Goal: Task Accomplishment & Management: Manage account settings

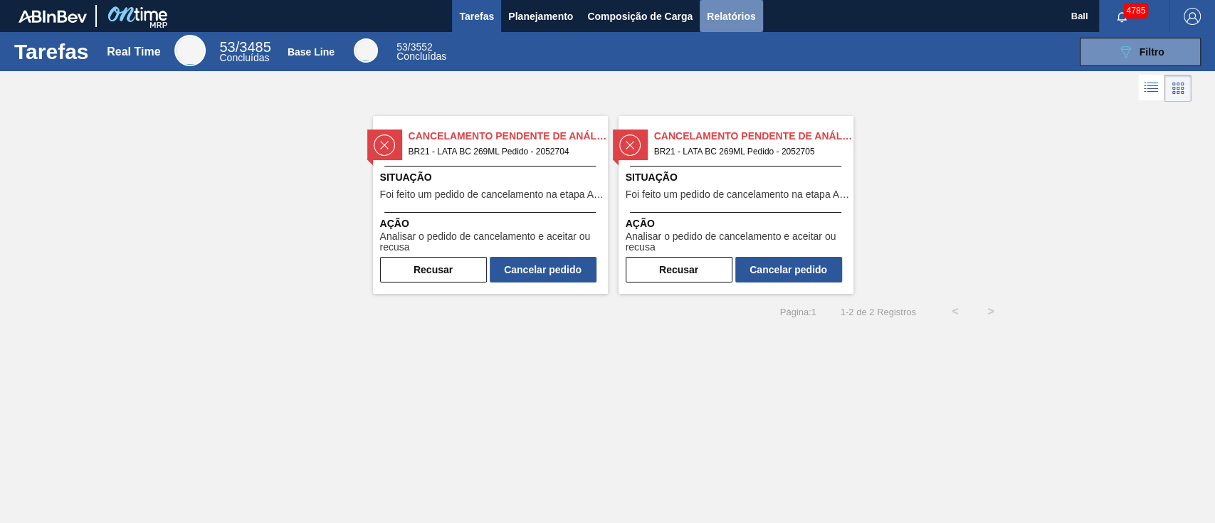
click at [739, 6] on button "Relatórios" at bounding box center [731, 16] width 63 height 32
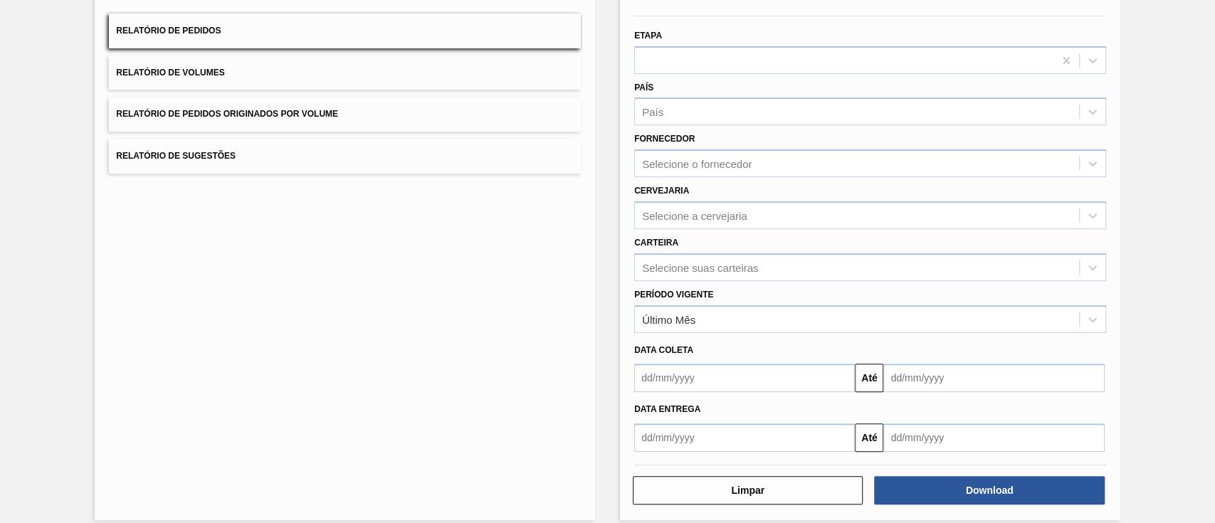
scroll to position [135, 0]
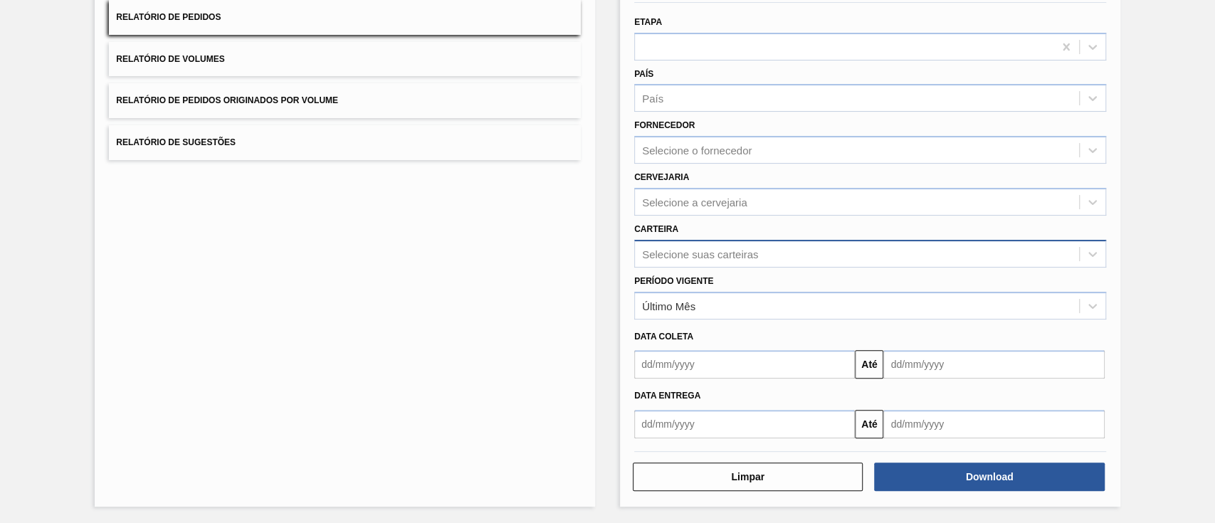
click at [729, 243] on div "Selecione suas carteiras" at bounding box center [857, 253] width 444 height 21
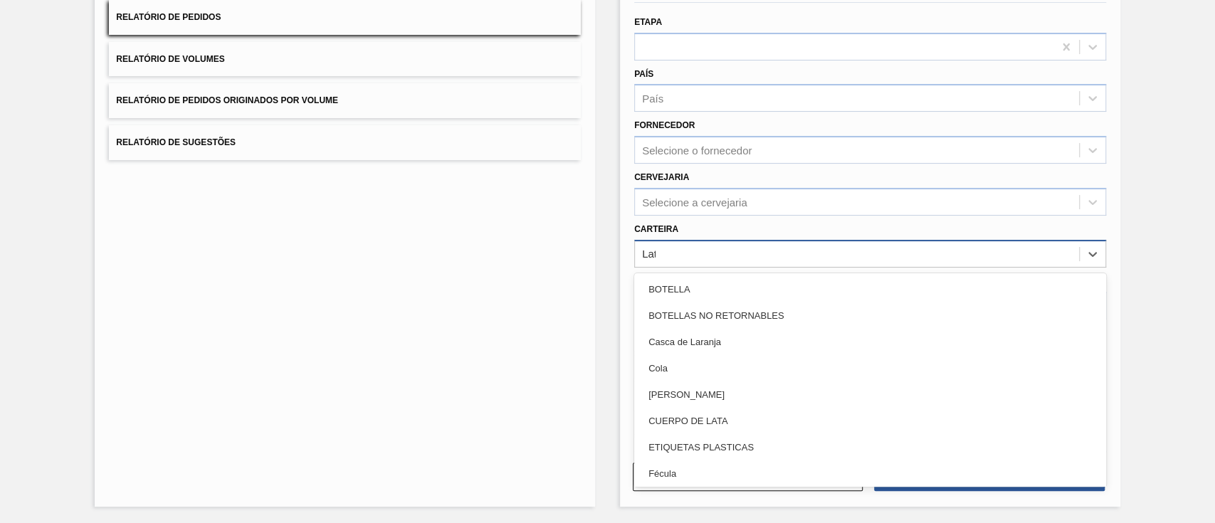
type input "Lata"
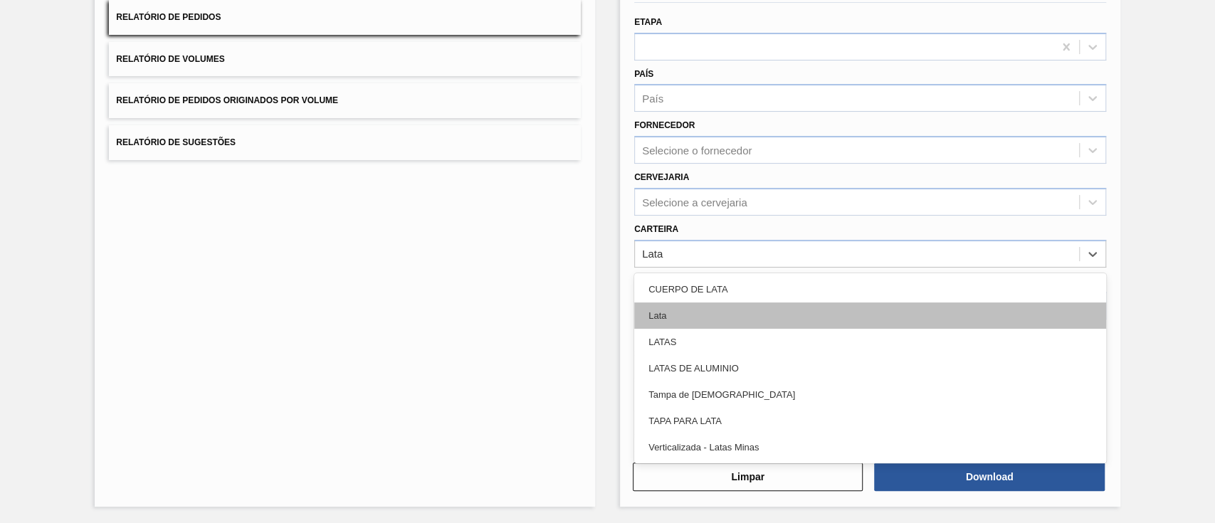
click at [724, 314] on div "Lata" at bounding box center [870, 315] width 472 height 26
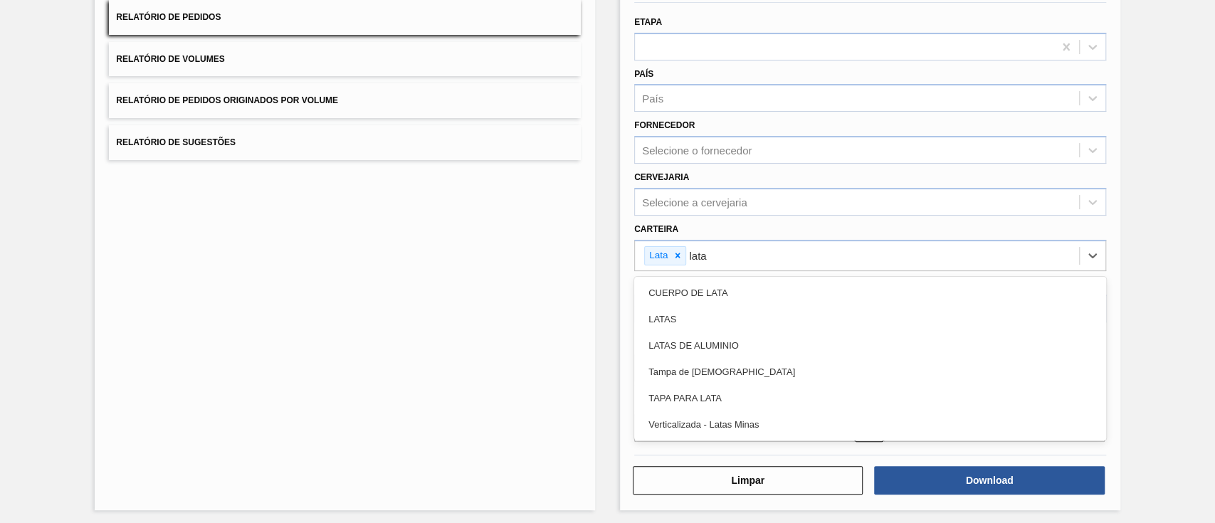
type input "latas"
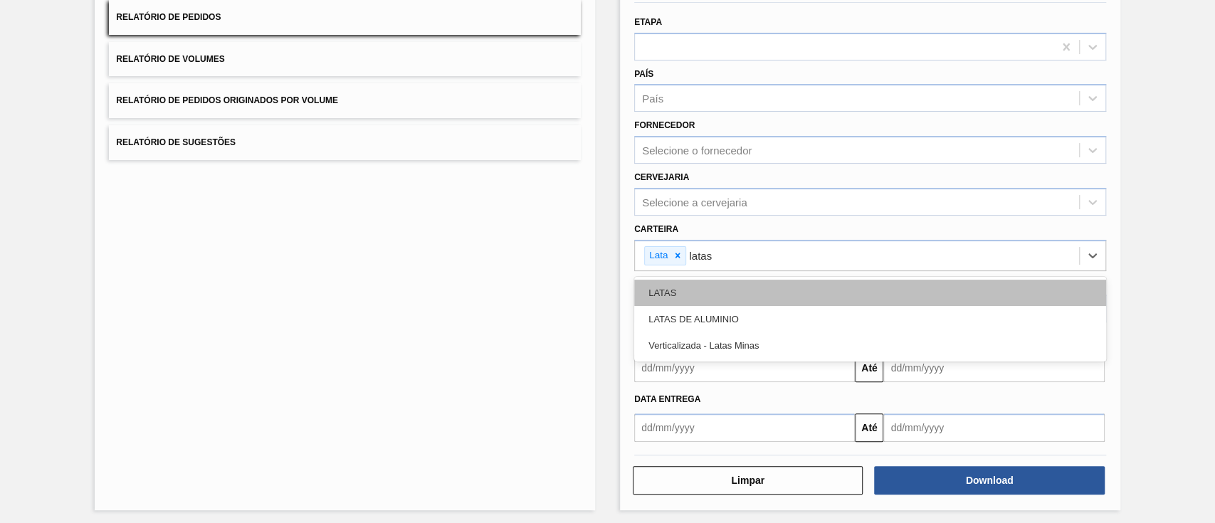
click at [732, 288] on div "LATAS" at bounding box center [870, 293] width 472 height 26
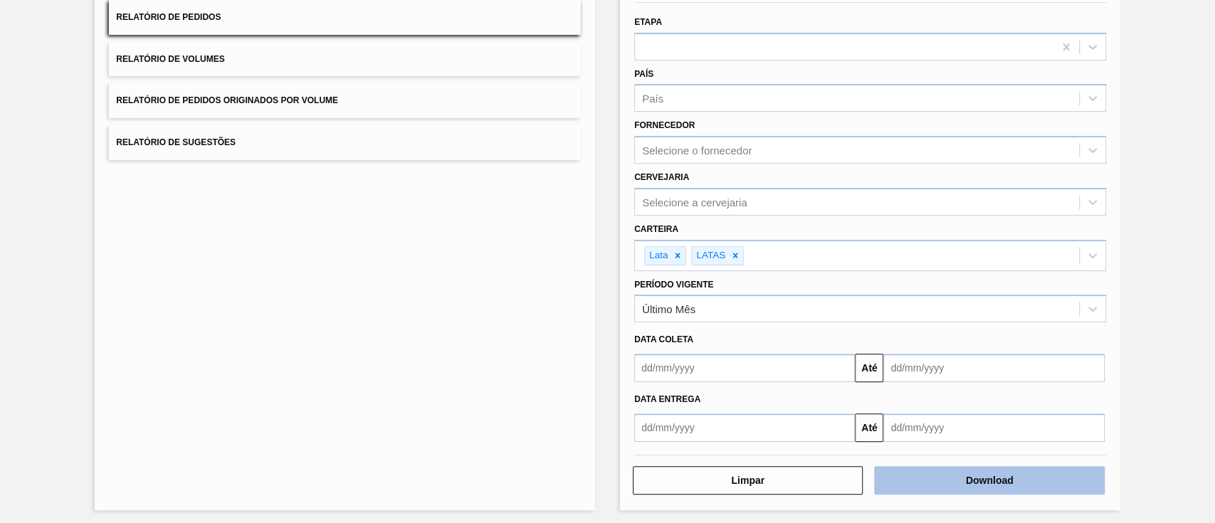
click at [919, 475] on button "Download" at bounding box center [989, 480] width 230 height 28
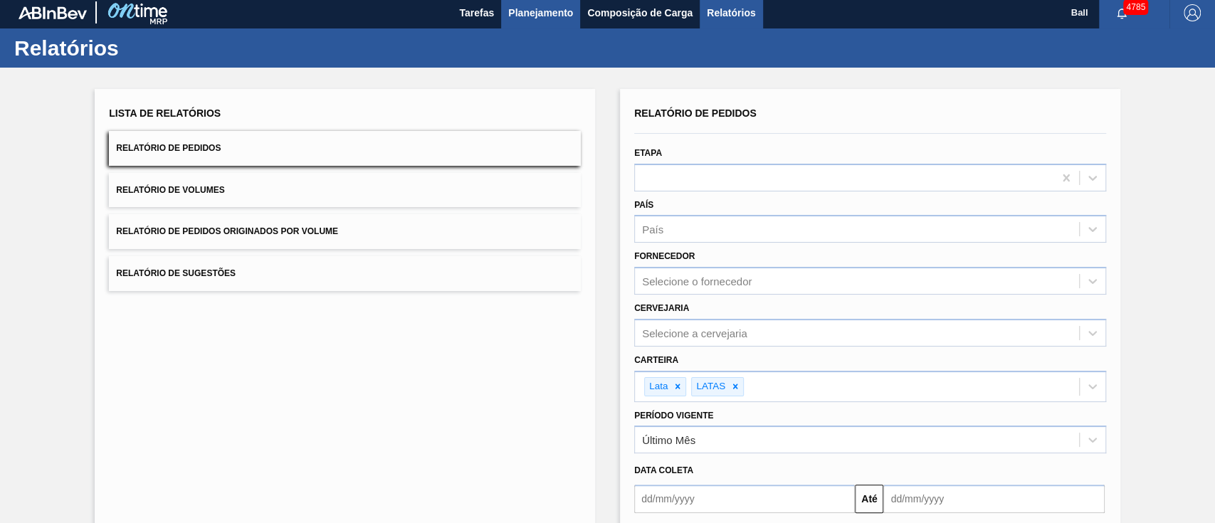
scroll to position [0, 0]
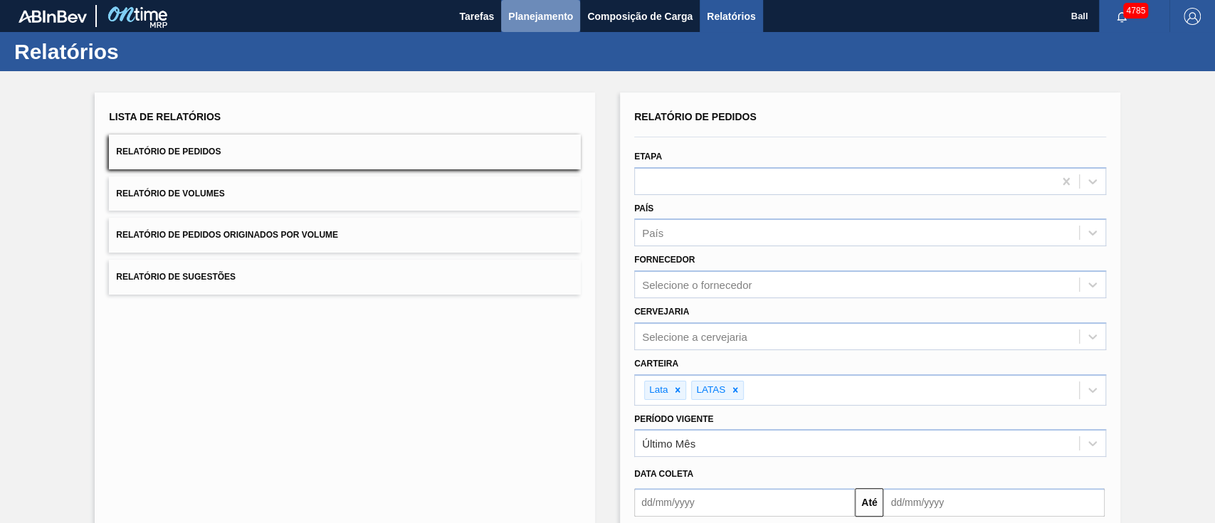
click at [522, 18] on span "Planejamento" at bounding box center [540, 16] width 65 height 17
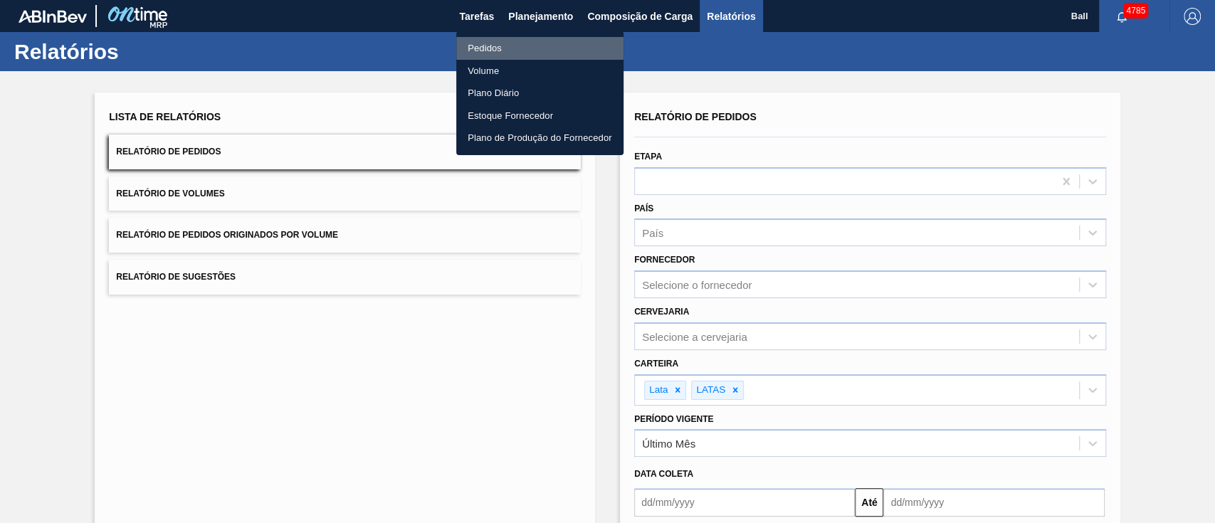
click at [493, 44] on li "Pedidos" at bounding box center [539, 48] width 167 height 23
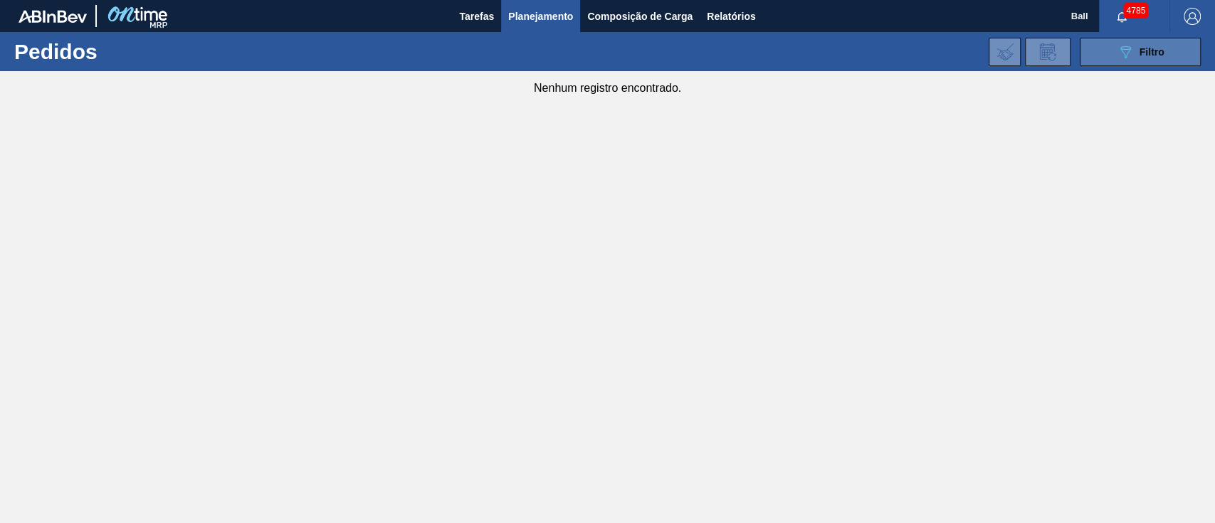
click at [1133, 45] on div "089F7B8B-B2A5-4AFE-B5C0-19BA573D28AC Filtro" at bounding box center [1141, 51] width 48 height 17
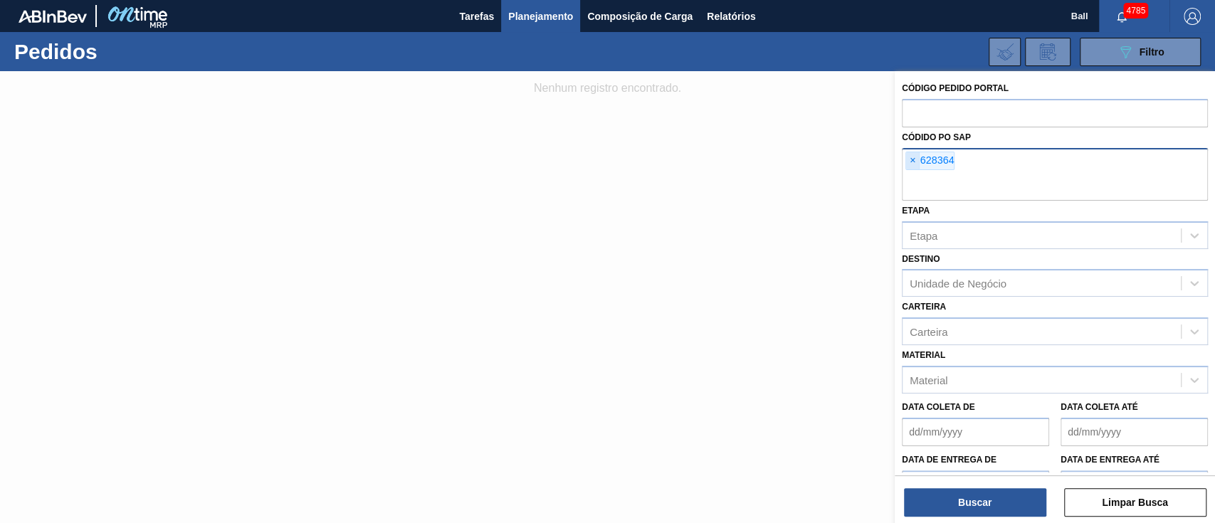
click at [911, 162] on span "×" at bounding box center [913, 160] width 14 height 17
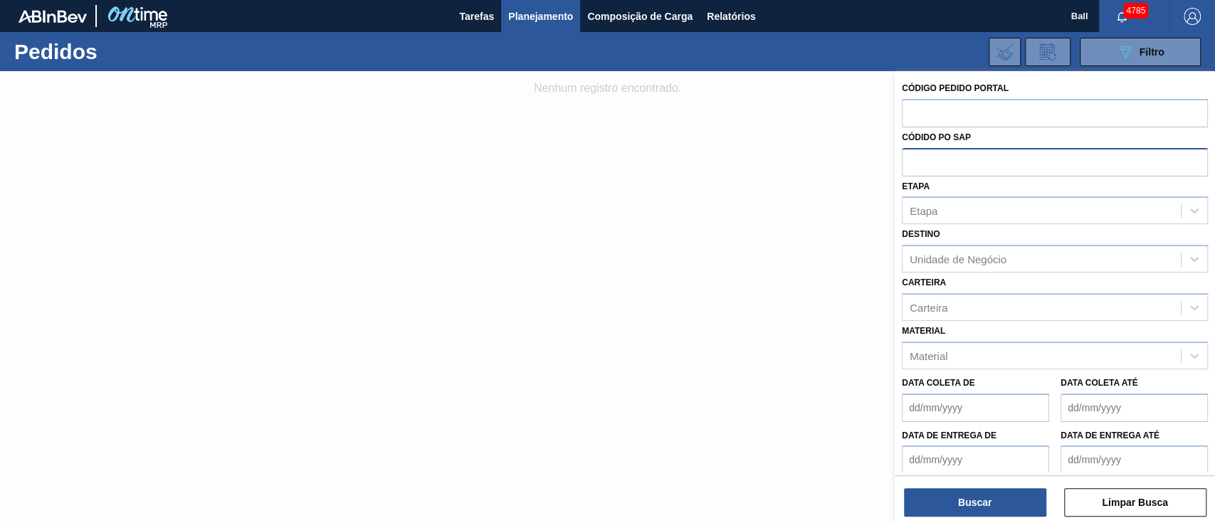
paste input "text"
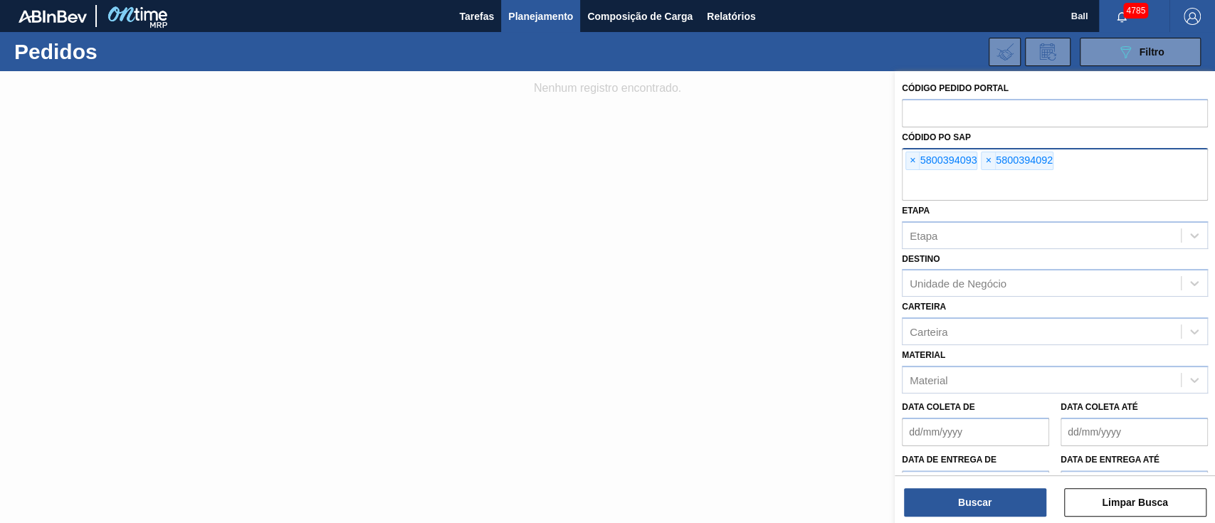
paste input "5800392346"
type input "5800392346"
click at [1003, 509] on button "Buscar" at bounding box center [975, 502] width 142 height 28
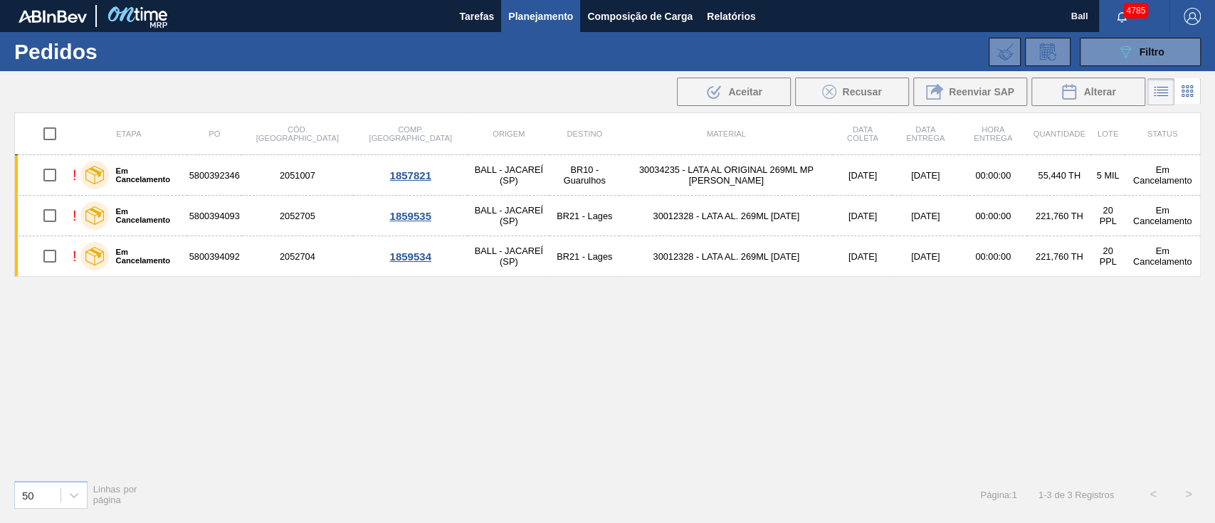
click at [48, 126] on input "checkbox" at bounding box center [50, 134] width 30 height 30
checkbox input "true"
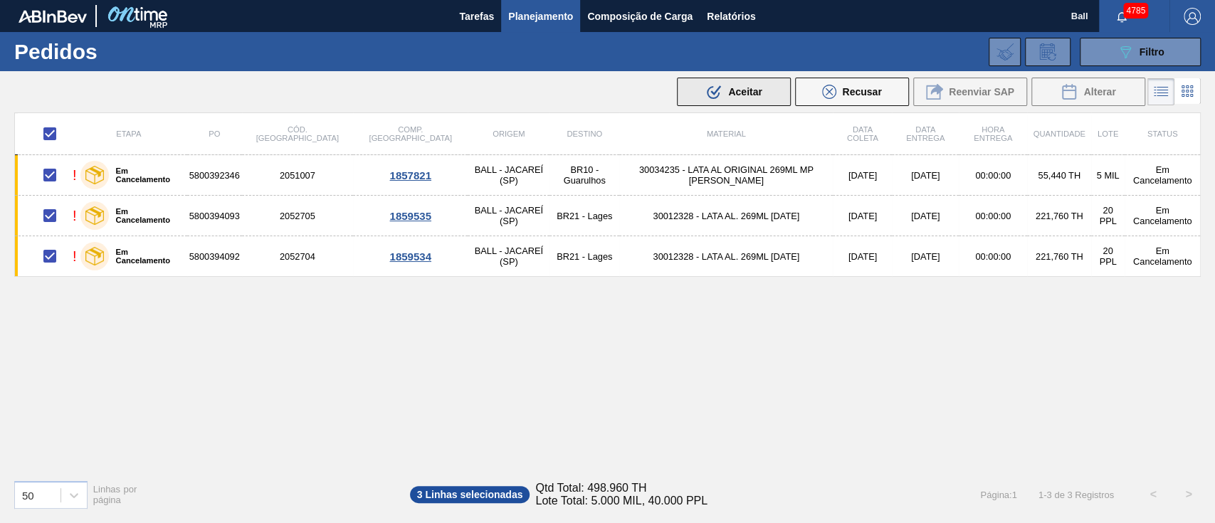
click at [735, 91] on span "Aceitar" at bounding box center [744, 91] width 33 height 11
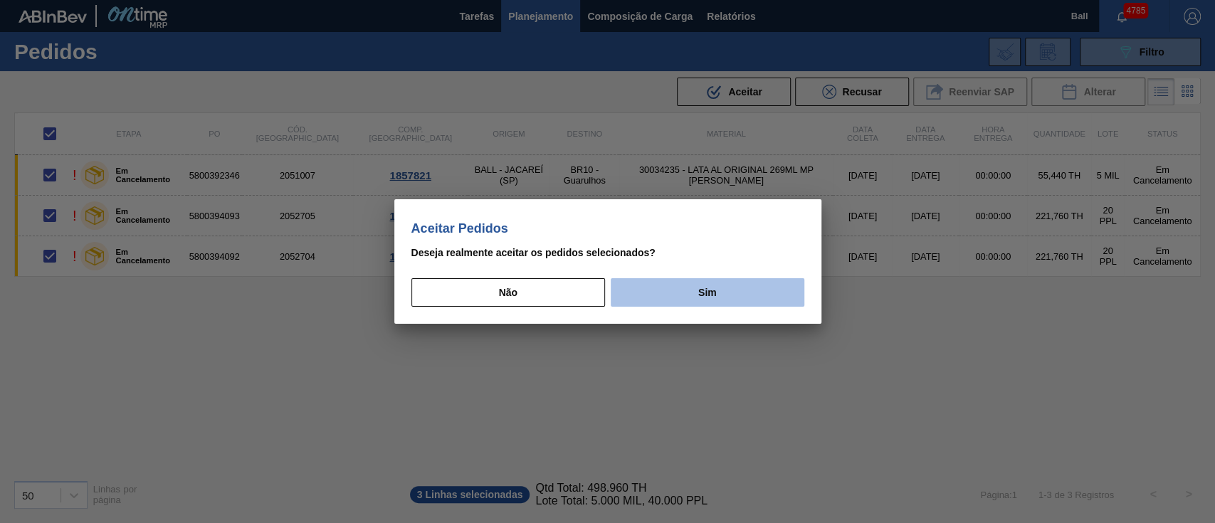
click at [661, 289] on button "Sim" at bounding box center [707, 292] width 193 height 28
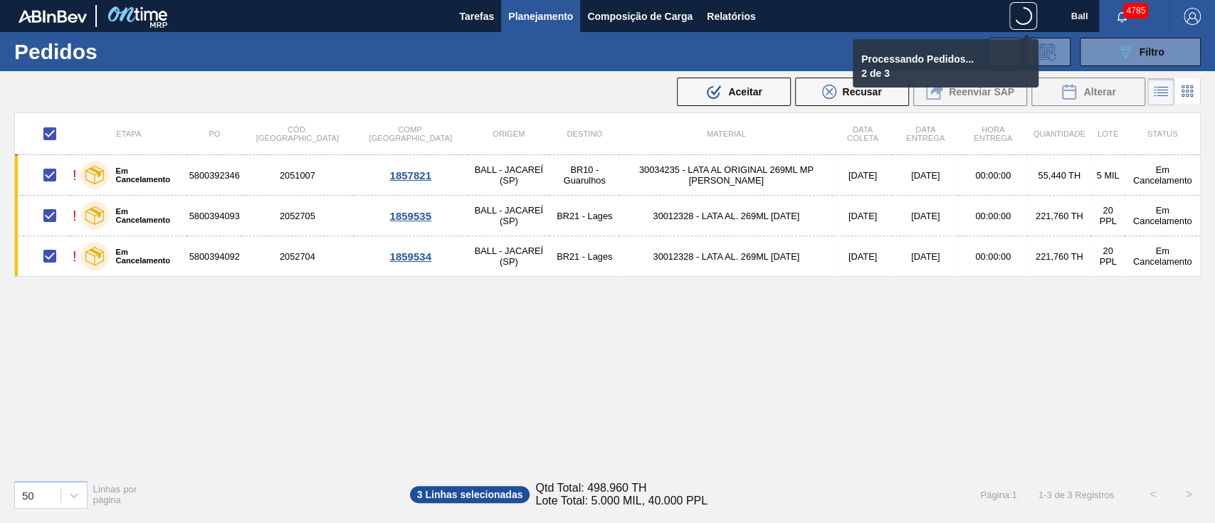
checkbox input "false"
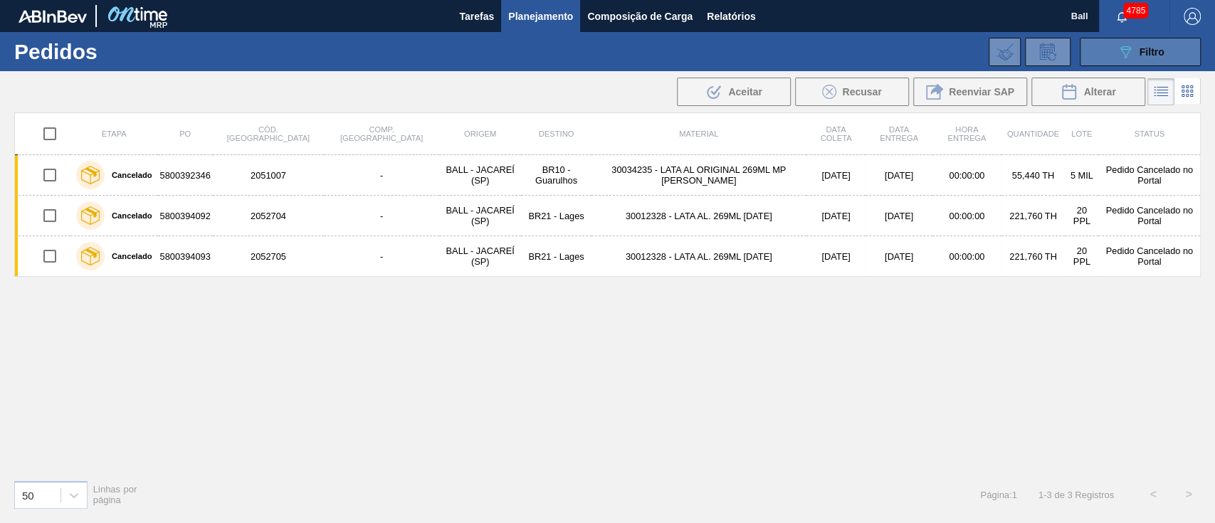
click at [1161, 39] on button "089F7B8B-B2A5-4AFE-B5C0-19BA573D28AC Filtro" at bounding box center [1140, 52] width 121 height 28
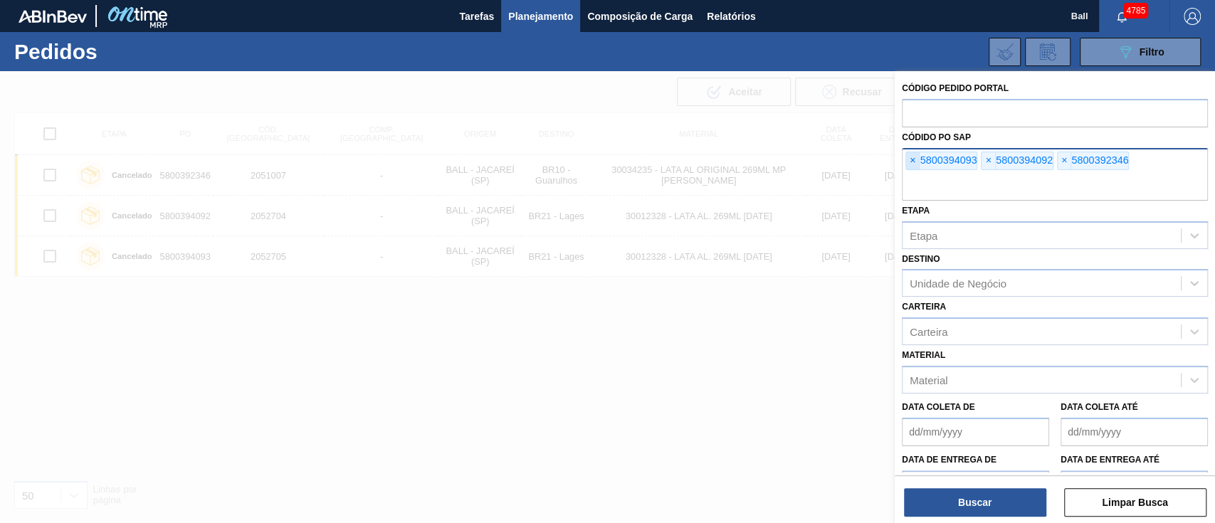
click at [911, 162] on span "×" at bounding box center [913, 160] width 14 height 17
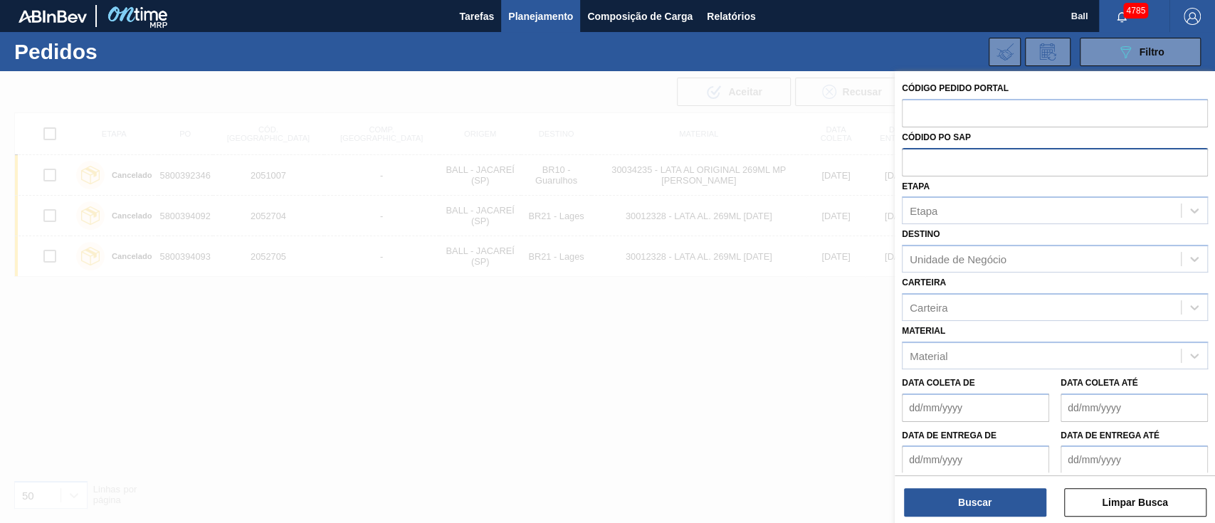
paste input "5800393504"
type input "5800393504"
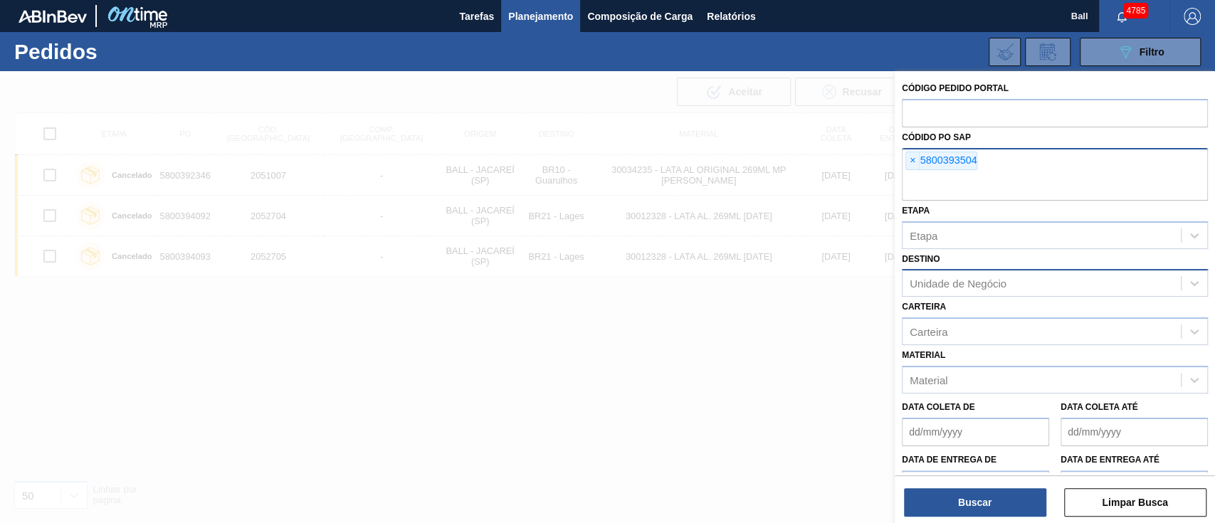
paste input "5800396403"
type input "5800396403"
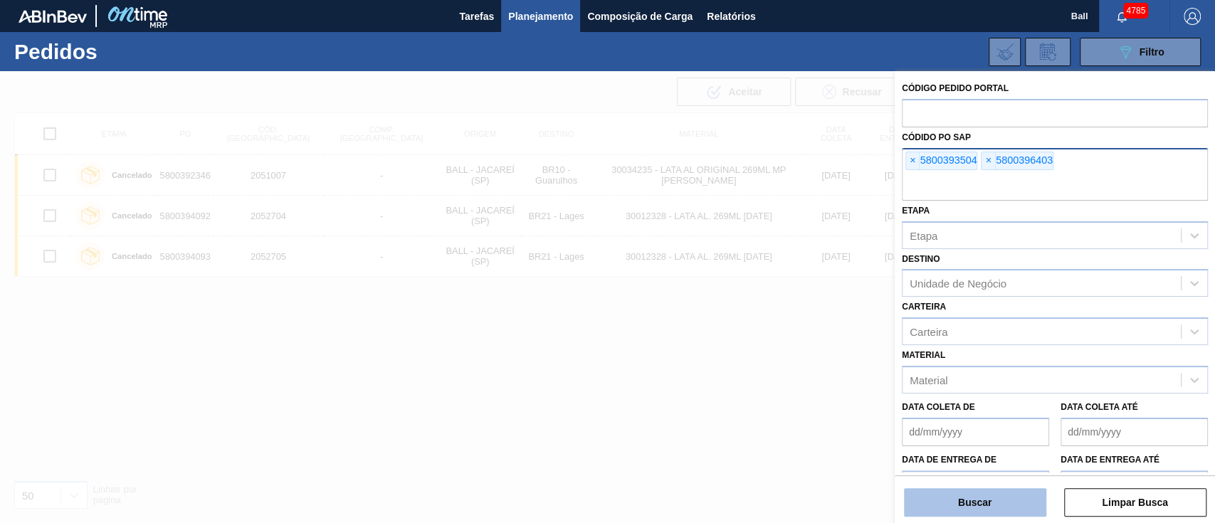
click at [997, 488] on button "Buscar" at bounding box center [975, 502] width 142 height 28
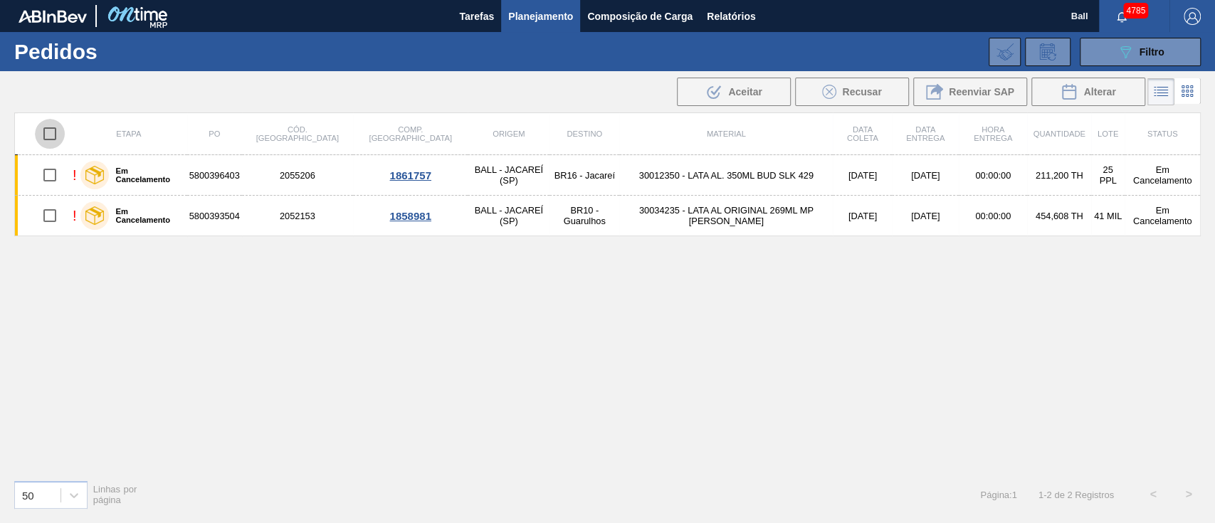
click at [48, 137] on input "checkbox" at bounding box center [50, 134] width 30 height 30
checkbox input "true"
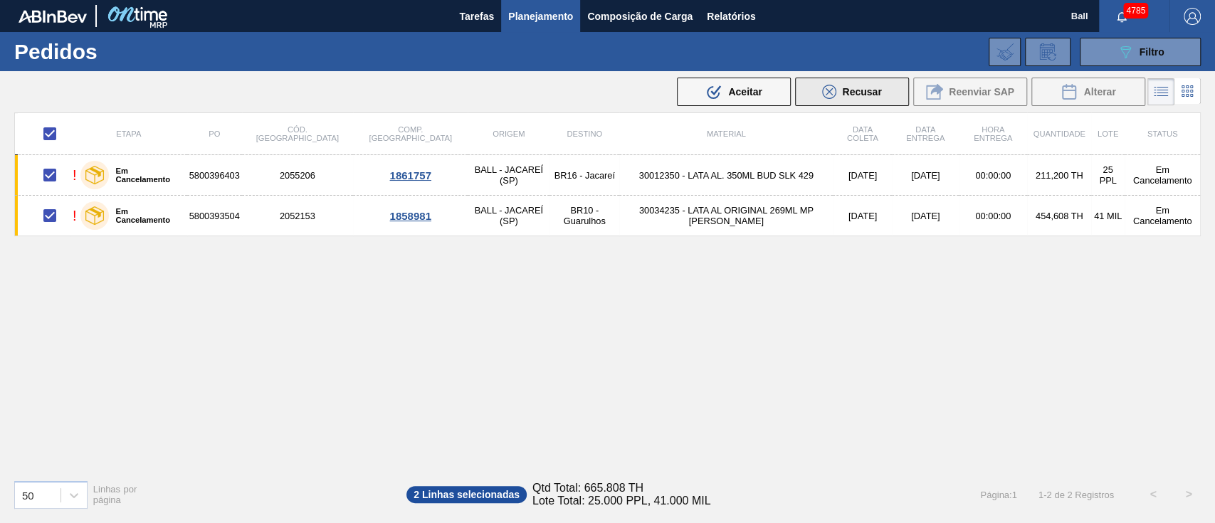
click at [840, 102] on button "Recusar" at bounding box center [852, 92] width 114 height 28
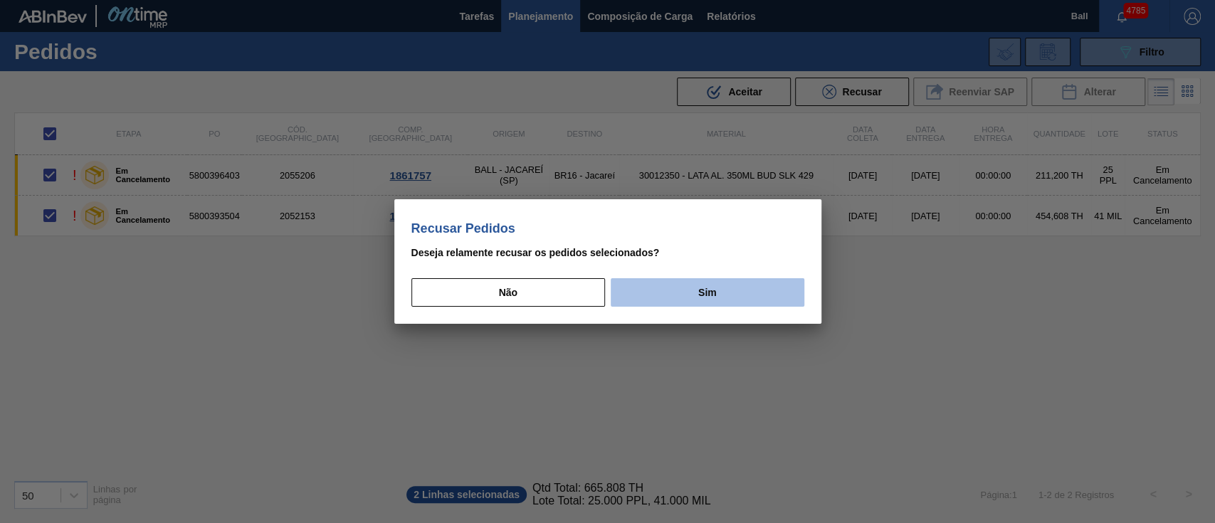
click at [756, 299] on button "Sim" at bounding box center [707, 292] width 193 height 28
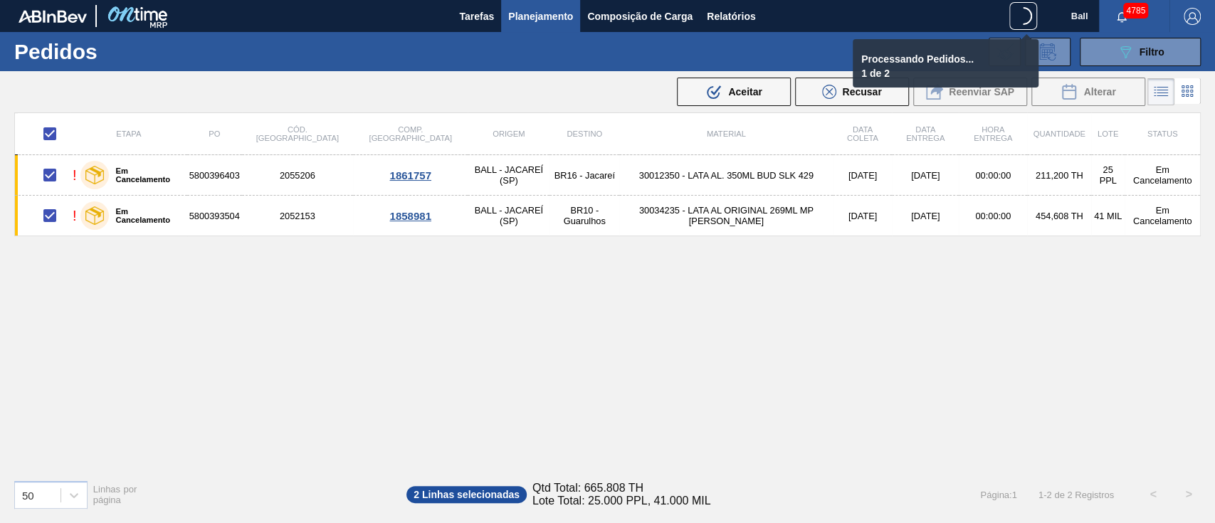
checkbox input "false"
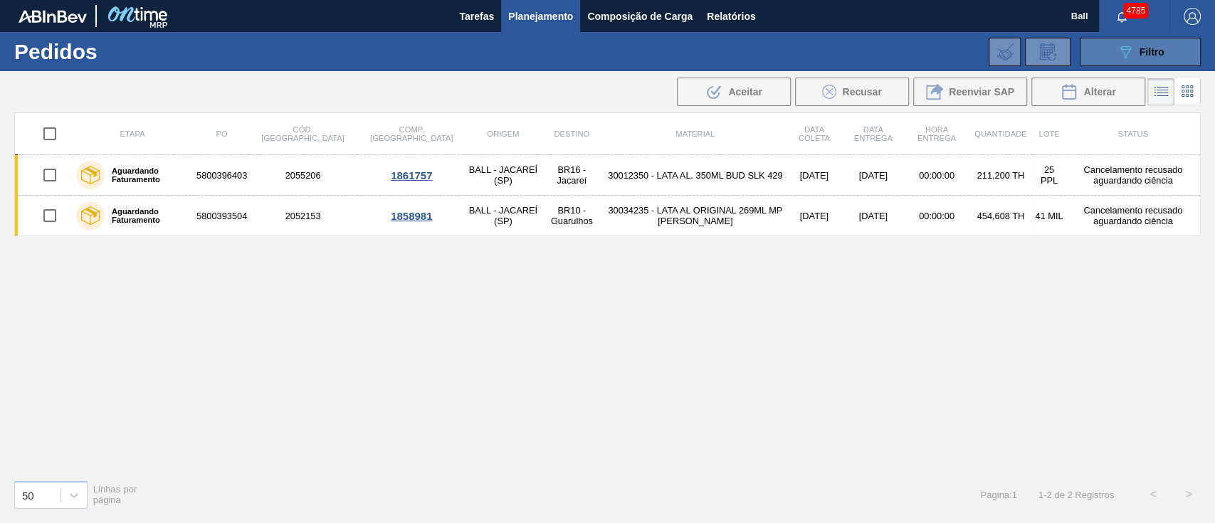
click at [1179, 48] on button "089F7B8B-B2A5-4AFE-B5C0-19BA573D28AC Filtro" at bounding box center [1140, 52] width 121 height 28
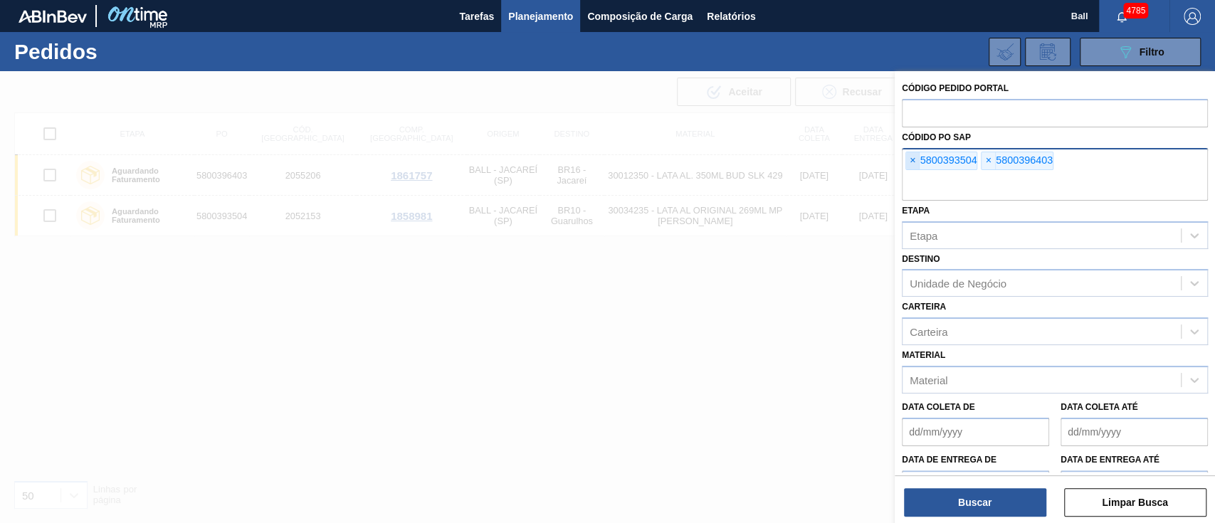
click at [909, 159] on span "×" at bounding box center [913, 160] width 14 height 17
click at [909, 174] on input "text" at bounding box center [1055, 187] width 306 height 27
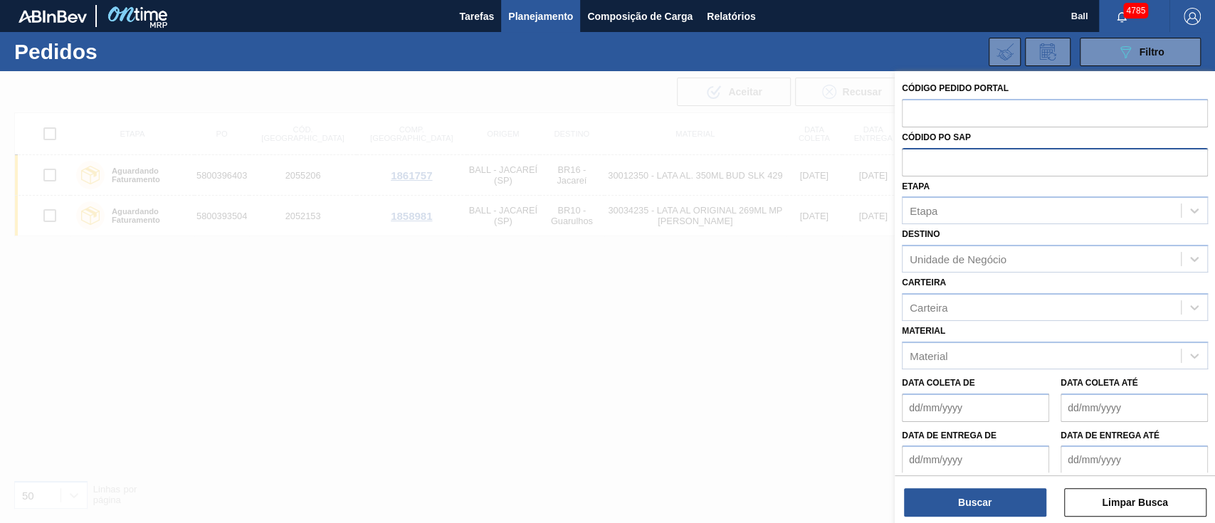
paste input "text"
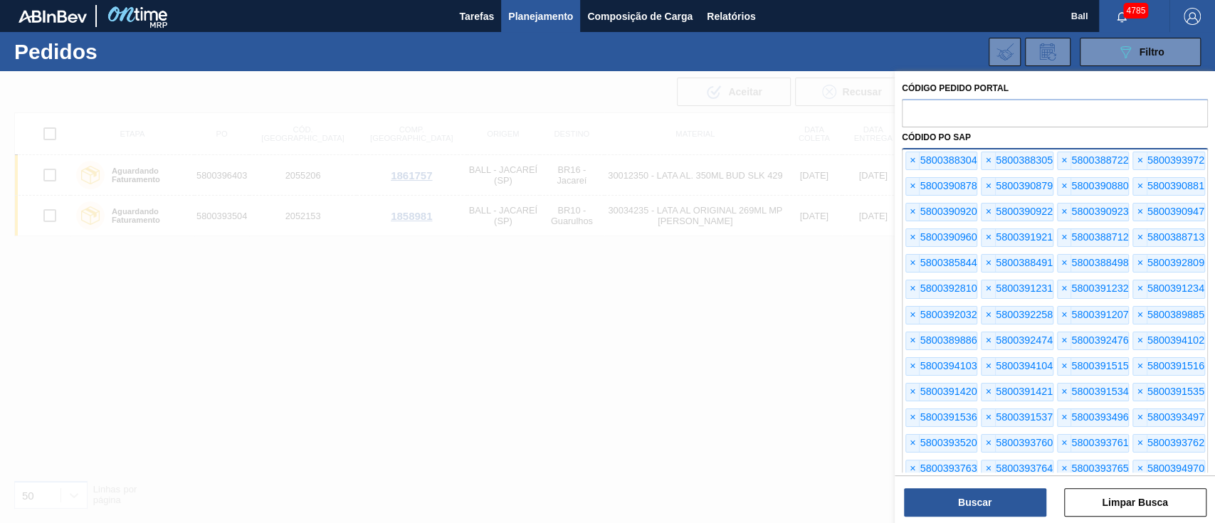
scroll to position [155, 0]
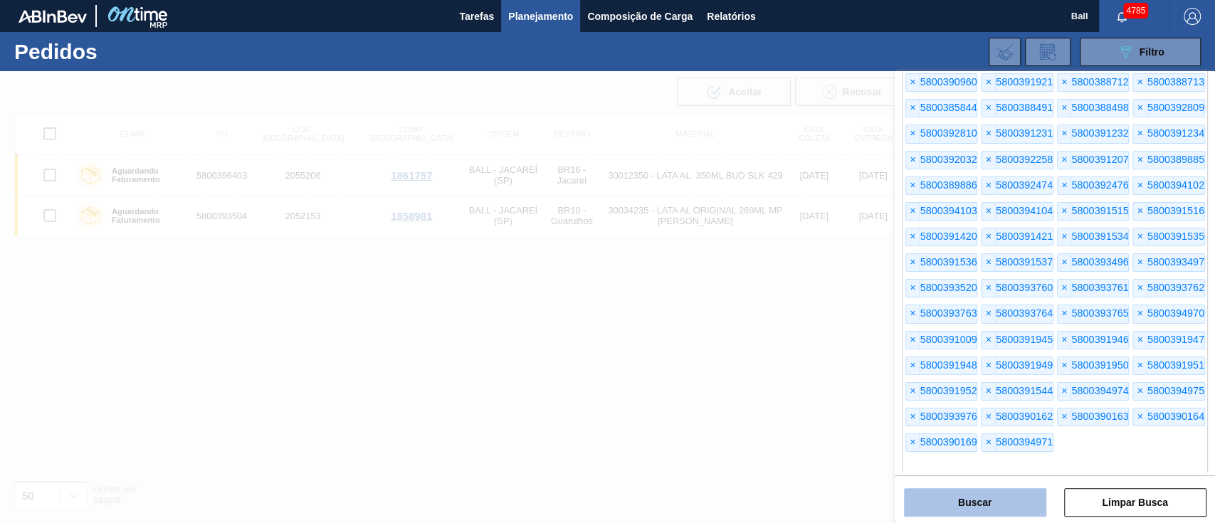
click at [984, 510] on button "Buscar" at bounding box center [975, 502] width 142 height 28
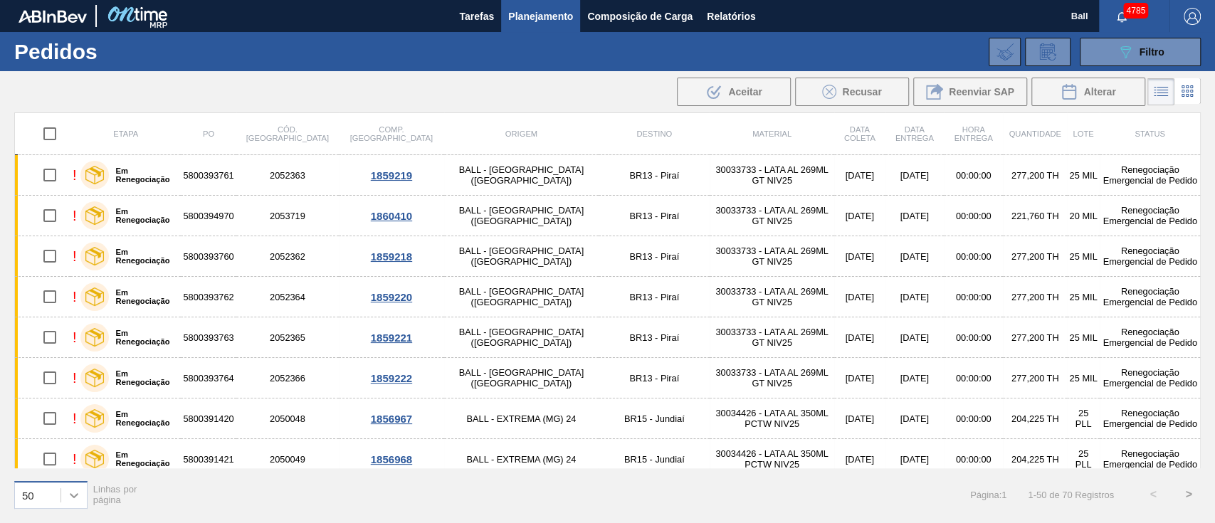
click at [75, 501] on icon at bounding box center [74, 495] width 14 height 14
click at [70, 459] on div "100" at bounding box center [50, 459] width 73 height 26
click at [46, 130] on input "checkbox" at bounding box center [50, 134] width 30 height 30
checkbox input "true"
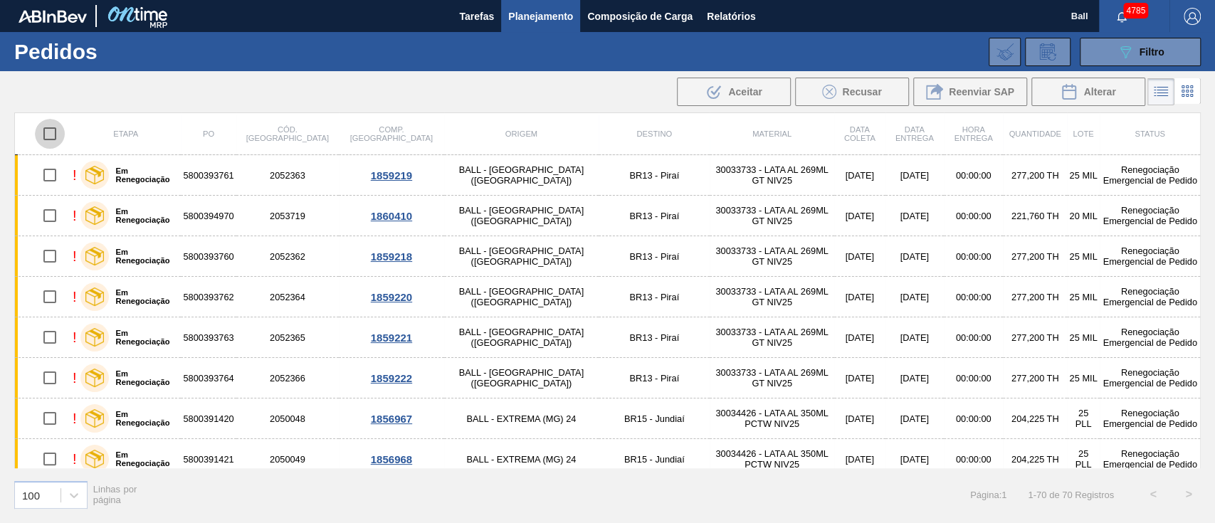
checkbox input "true"
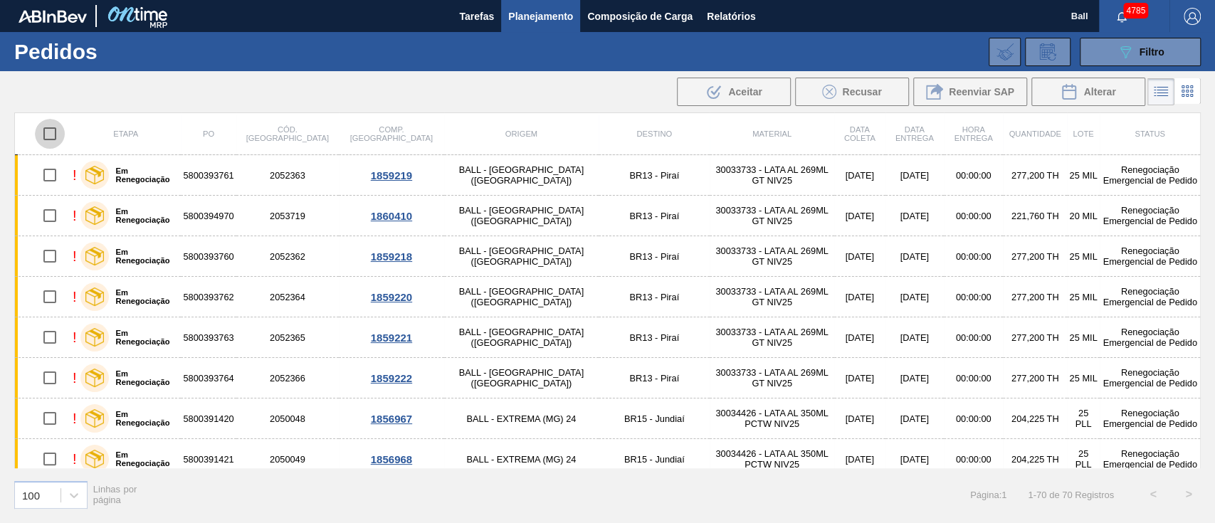
checkbox input "true"
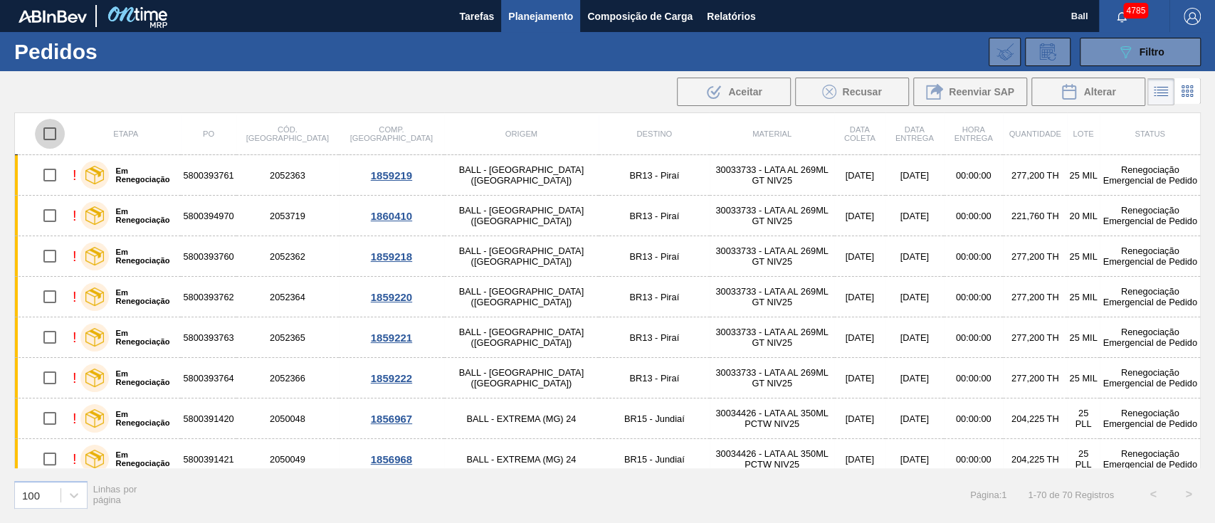
checkbox input "true"
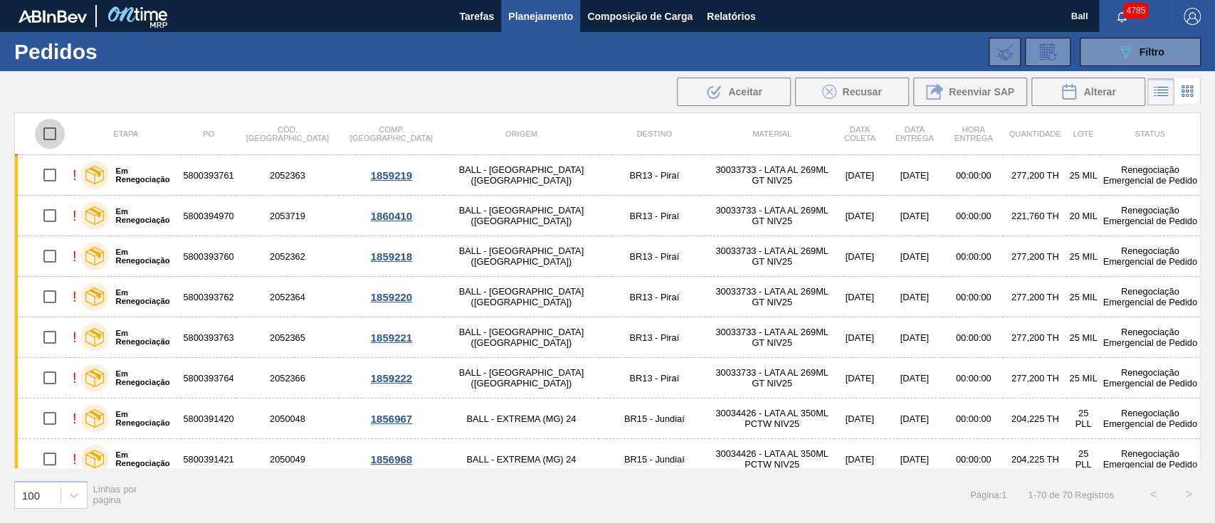
checkbox input "true"
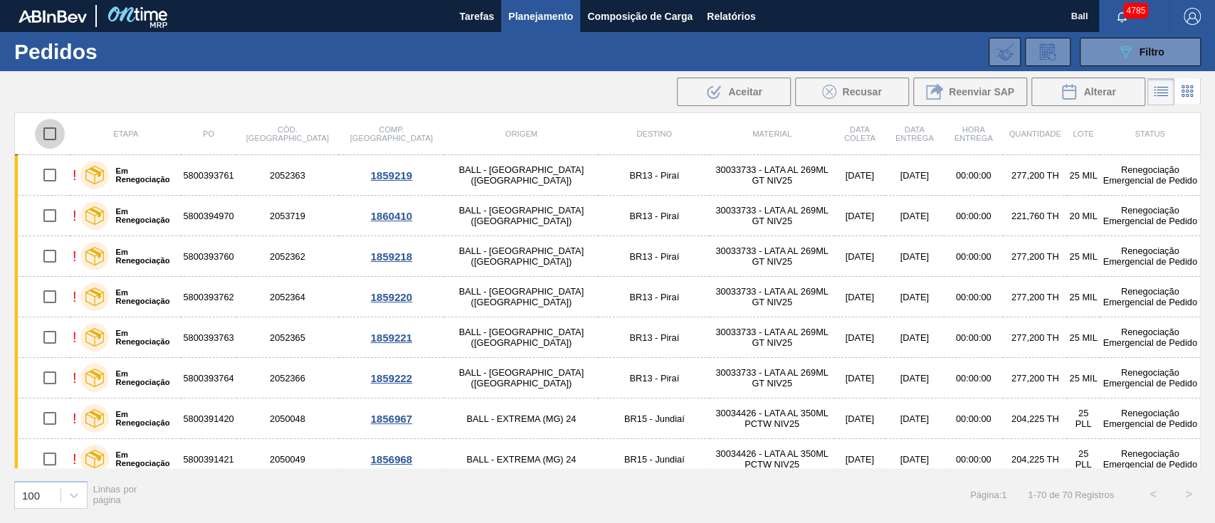
checkbox input "true"
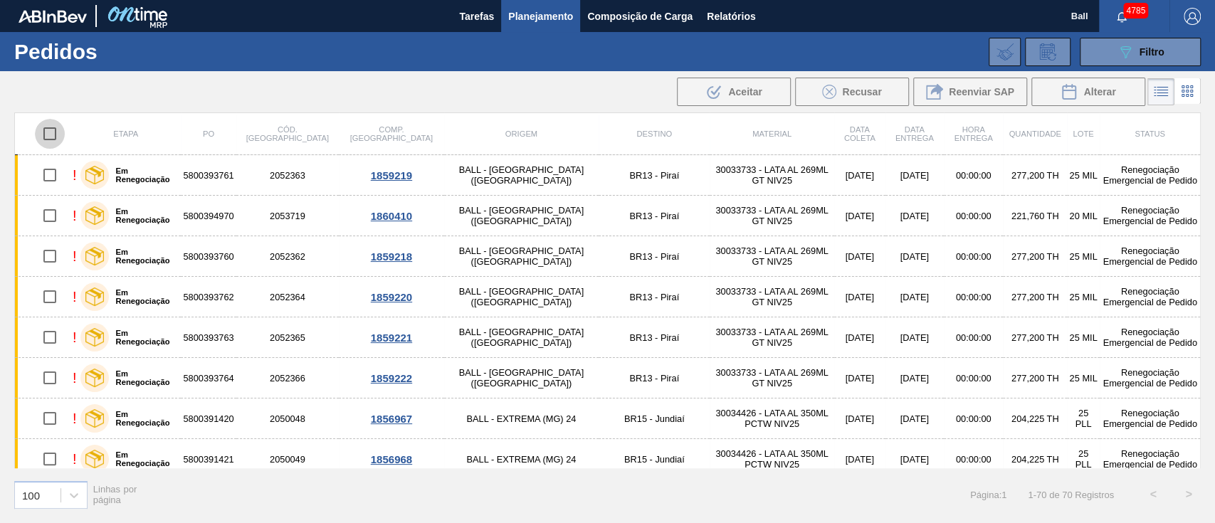
checkbox input "true"
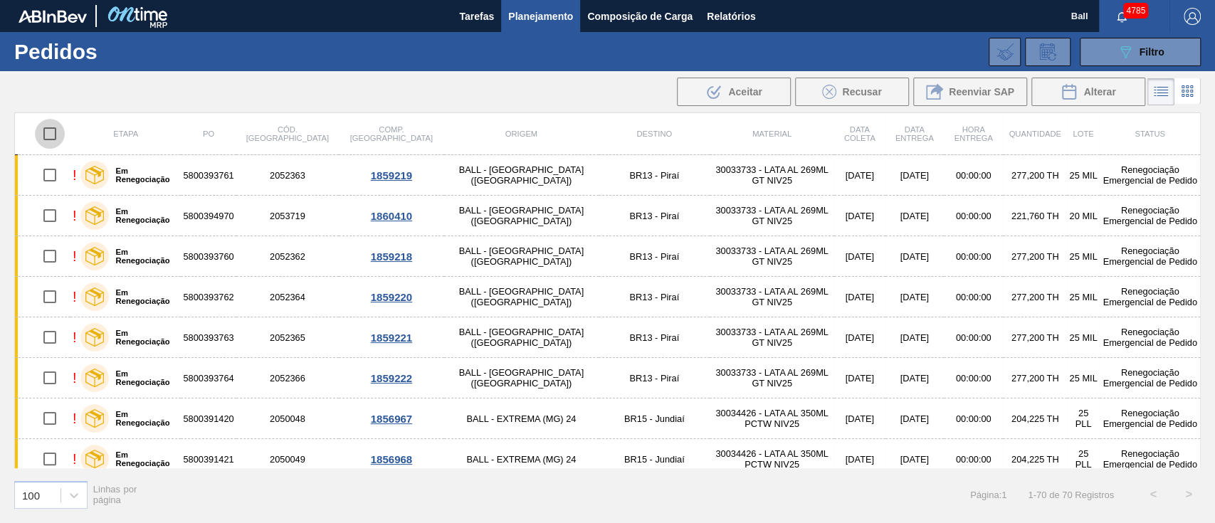
checkbox input "true"
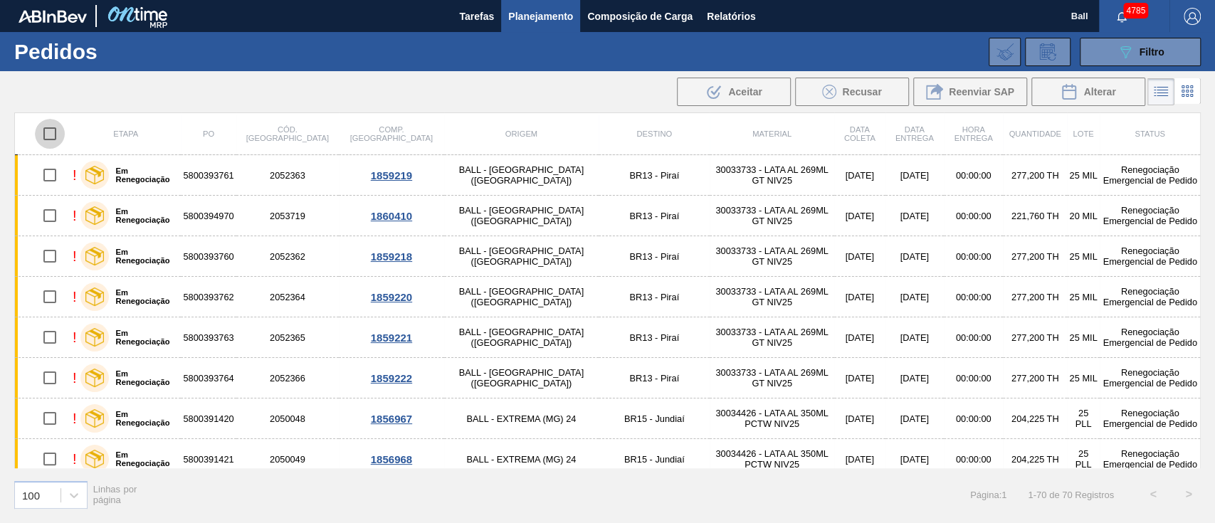
checkbox input "true"
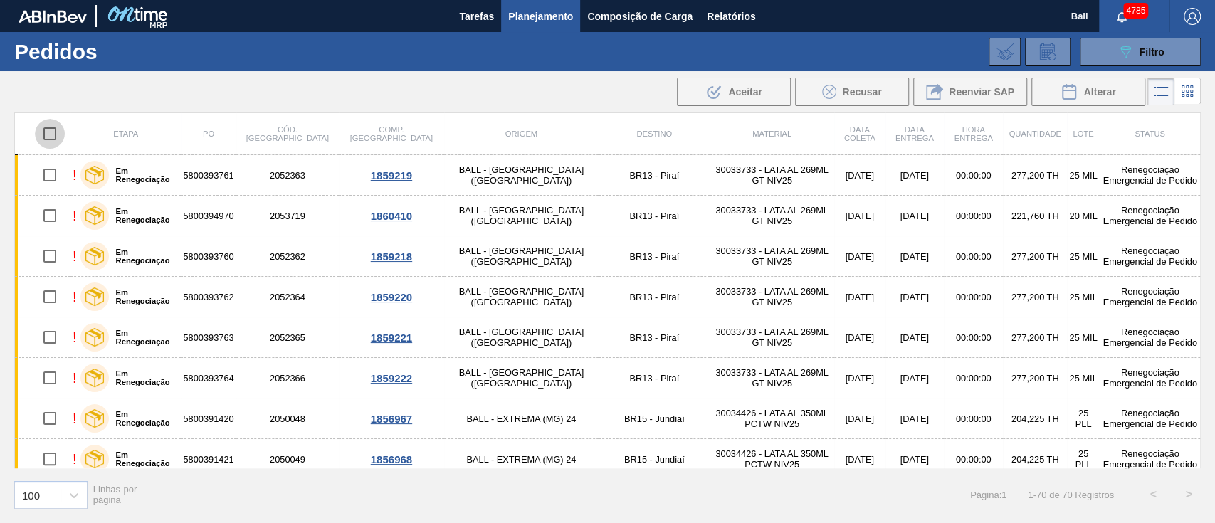
checkbox input "true"
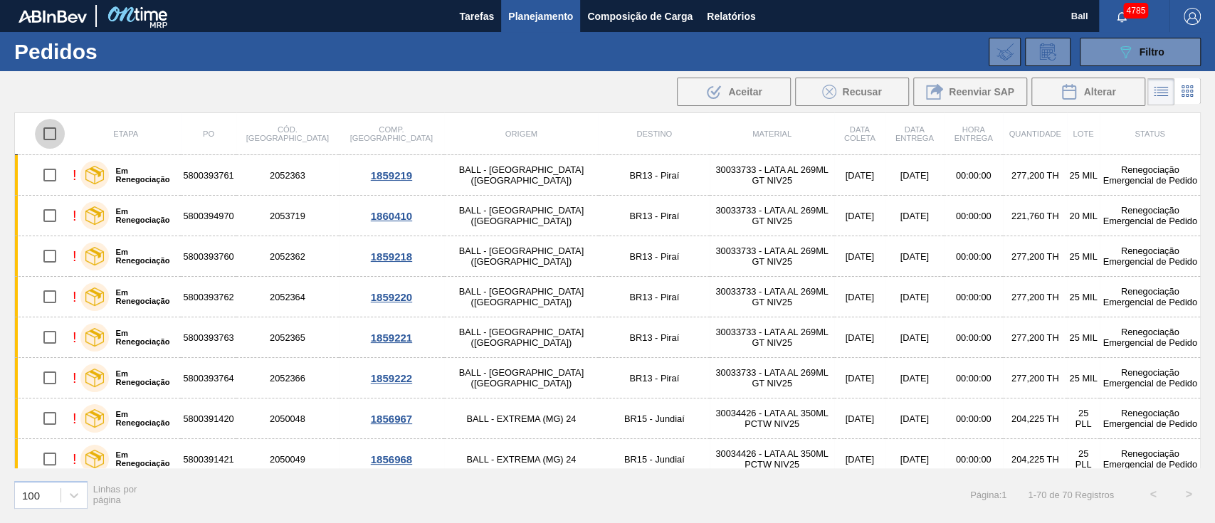
checkbox input "true"
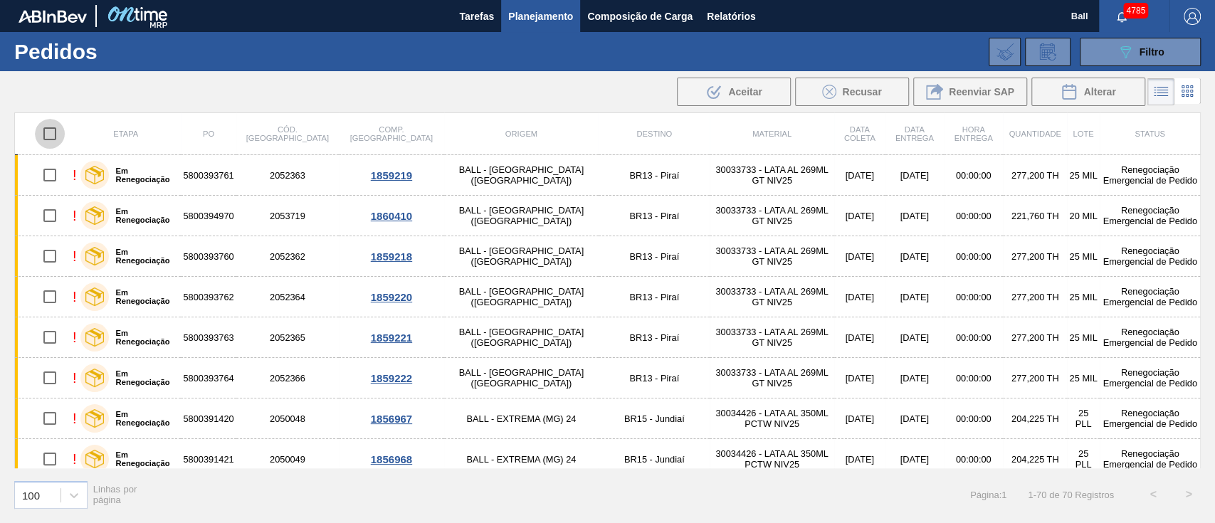
checkbox input "true"
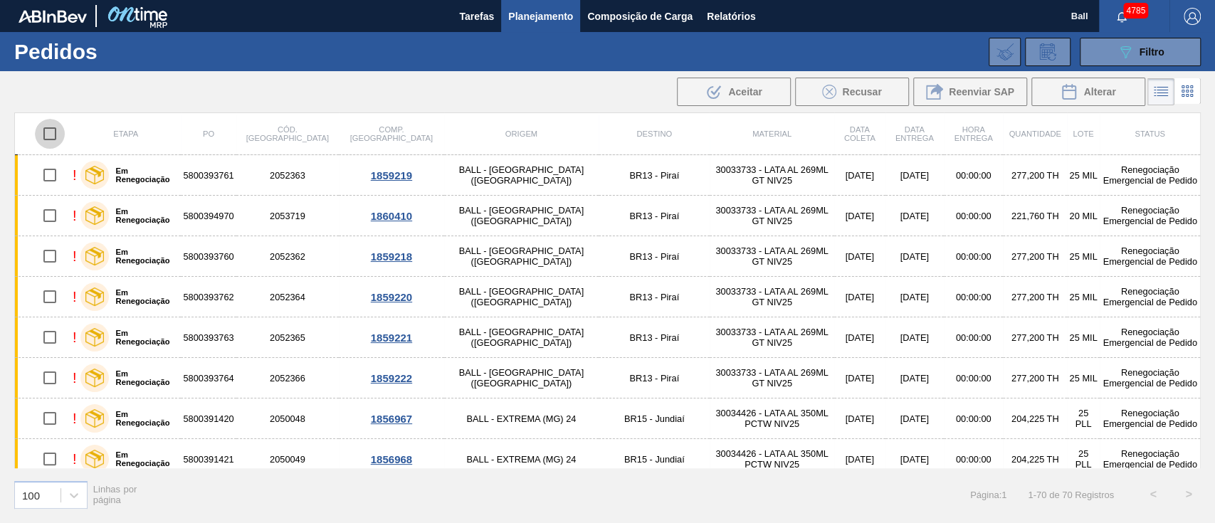
checkbox input "true"
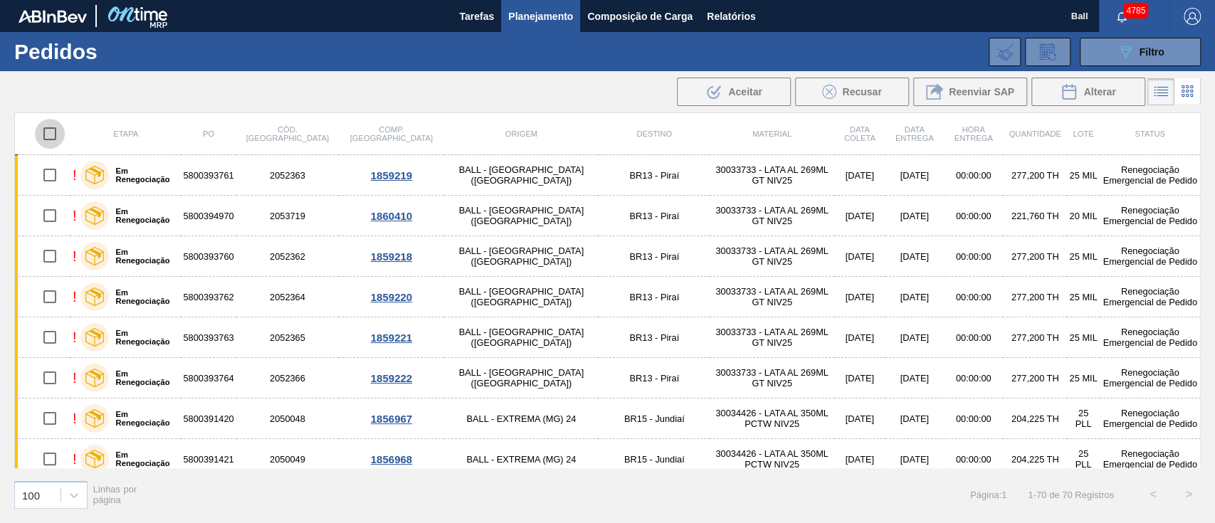
checkbox input "true"
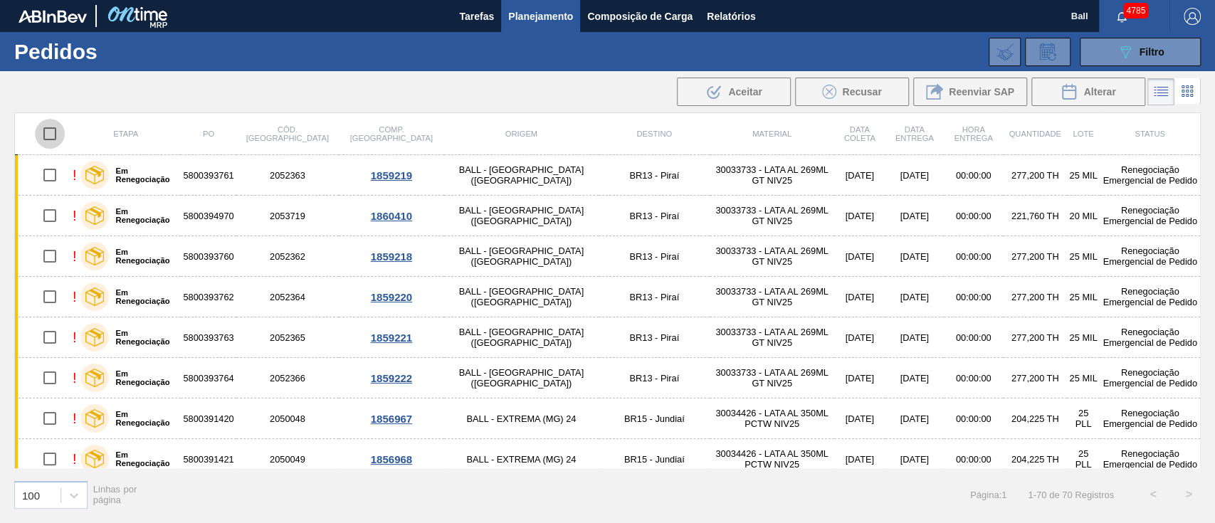
checkbox input "true"
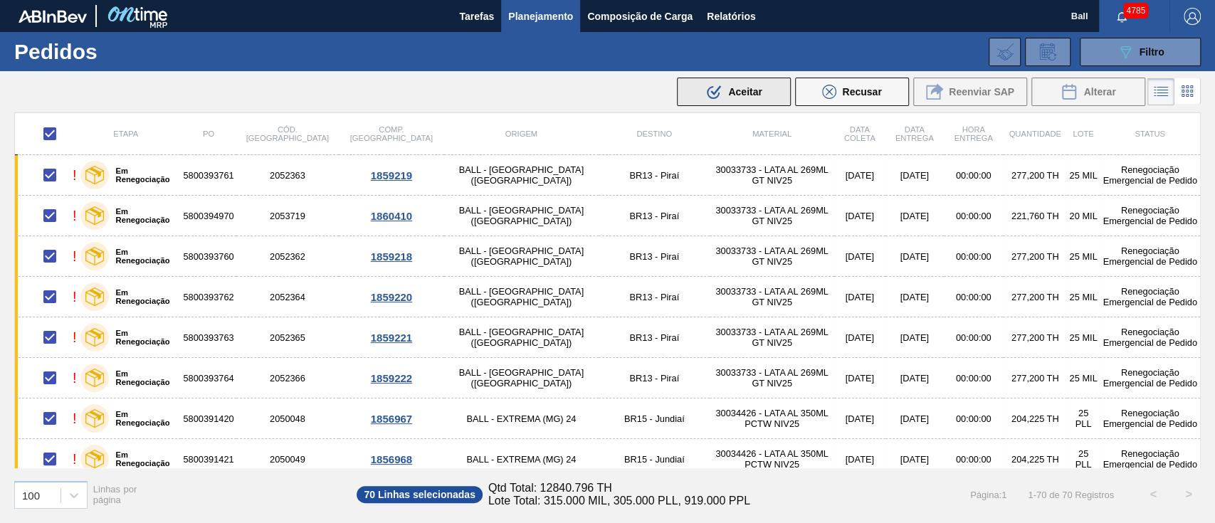
click at [759, 93] on span "Aceitar" at bounding box center [744, 91] width 33 height 11
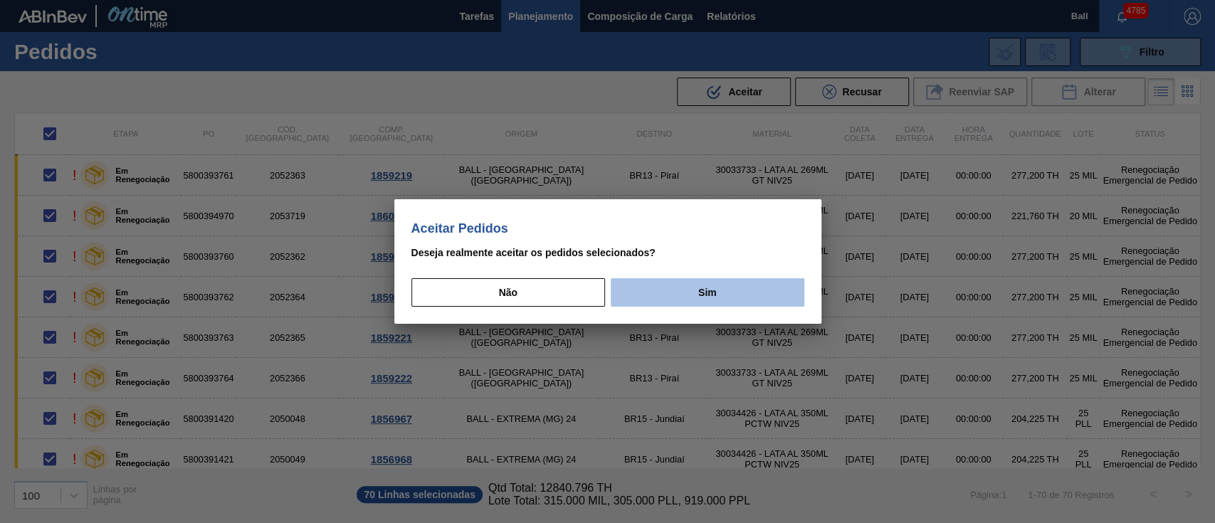
click at [691, 278] on button "Sim" at bounding box center [707, 292] width 193 height 28
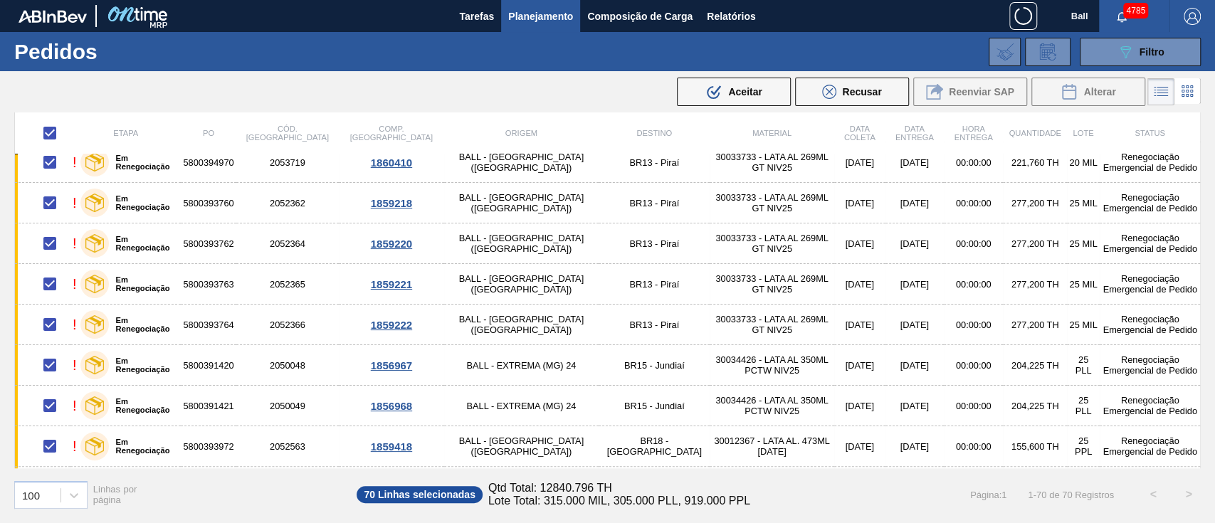
scroll to position [0, 0]
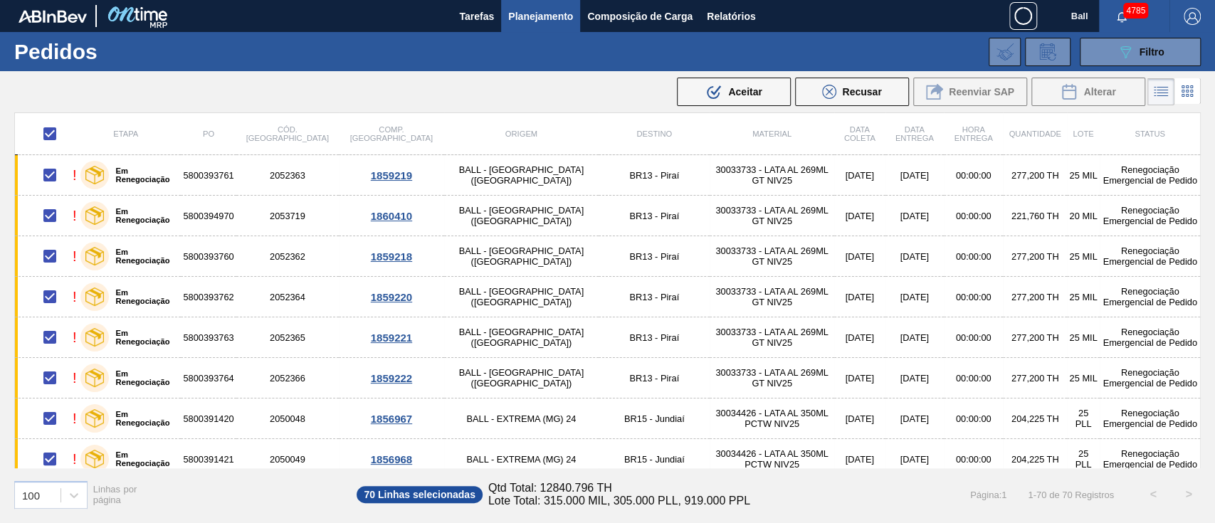
checkbox input "false"
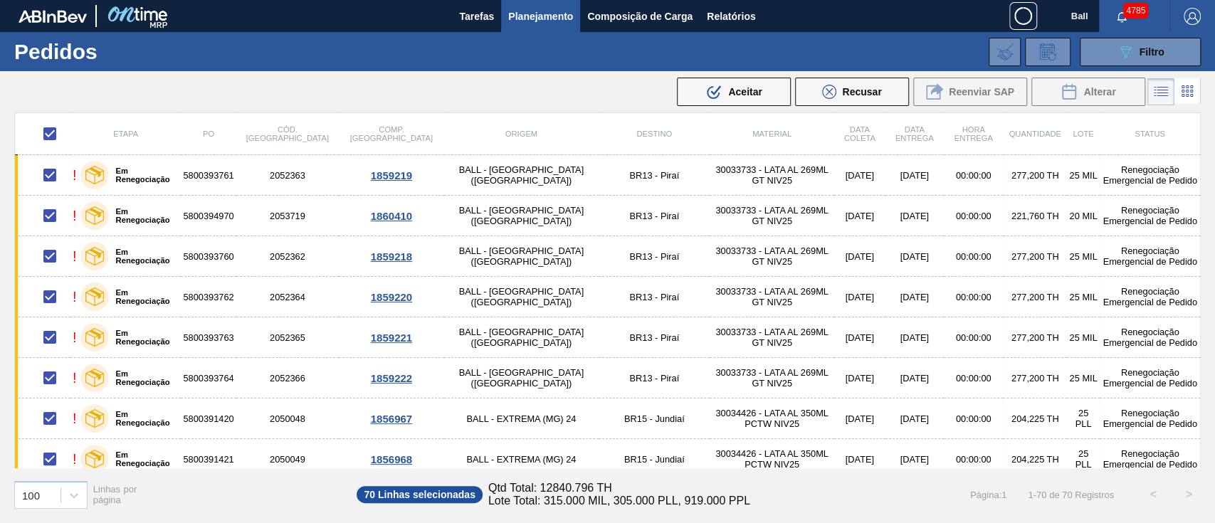
checkbox input "false"
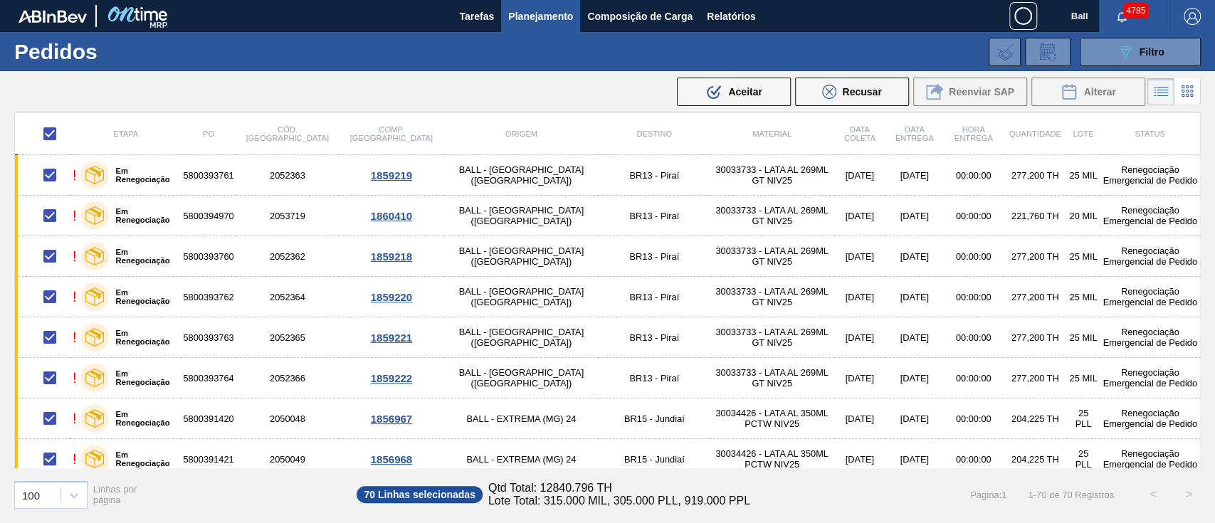
checkbox input "false"
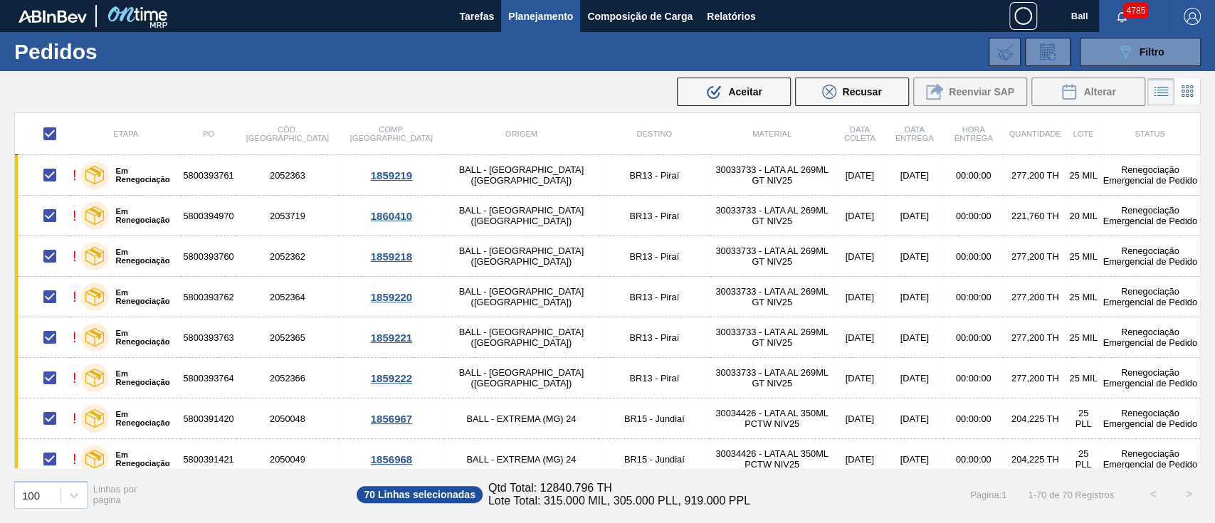
checkbox input "false"
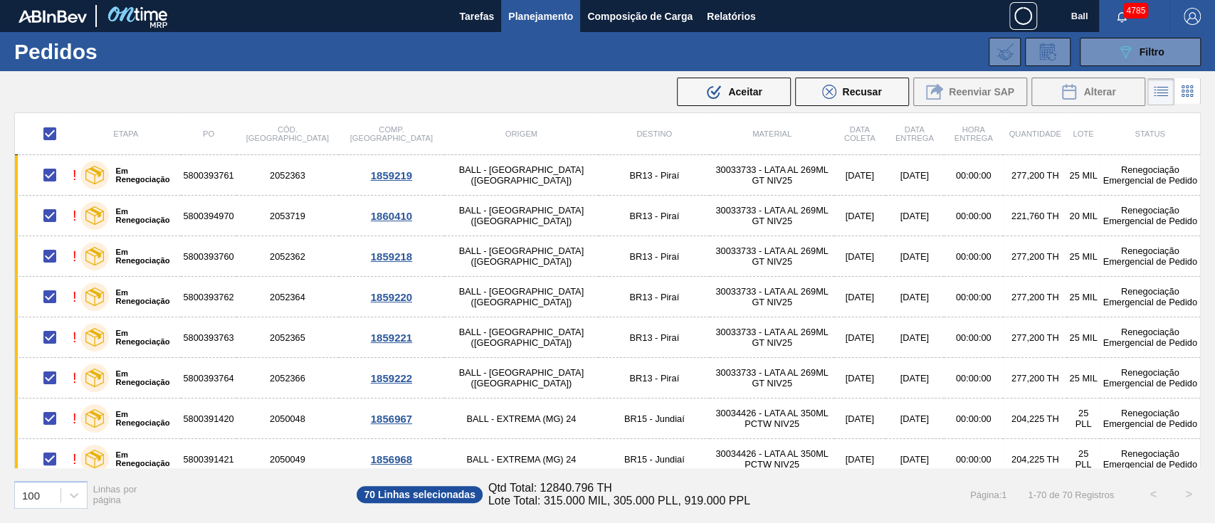
checkbox input "false"
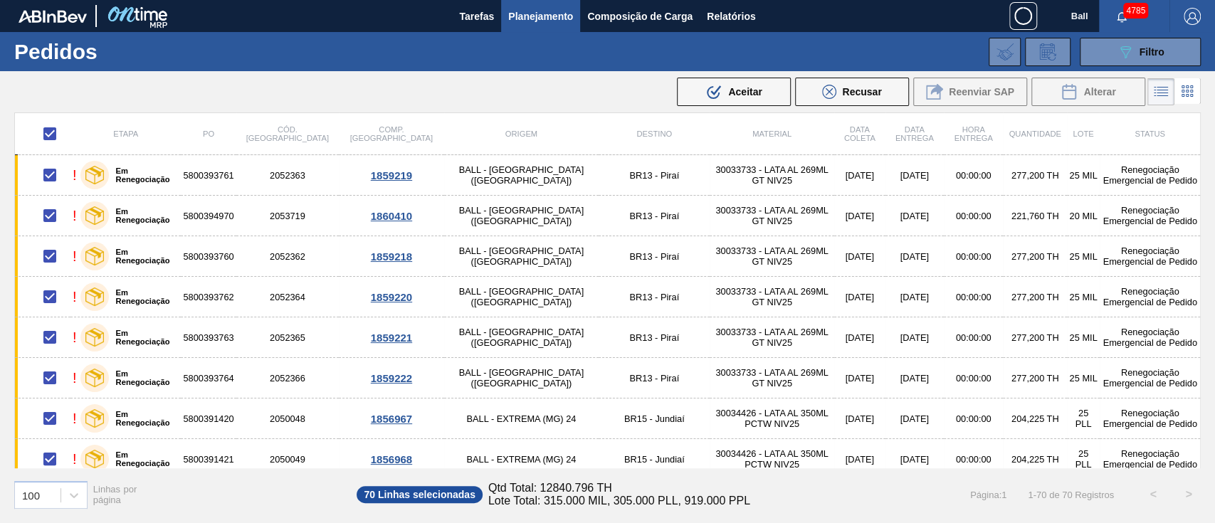
checkbox input "false"
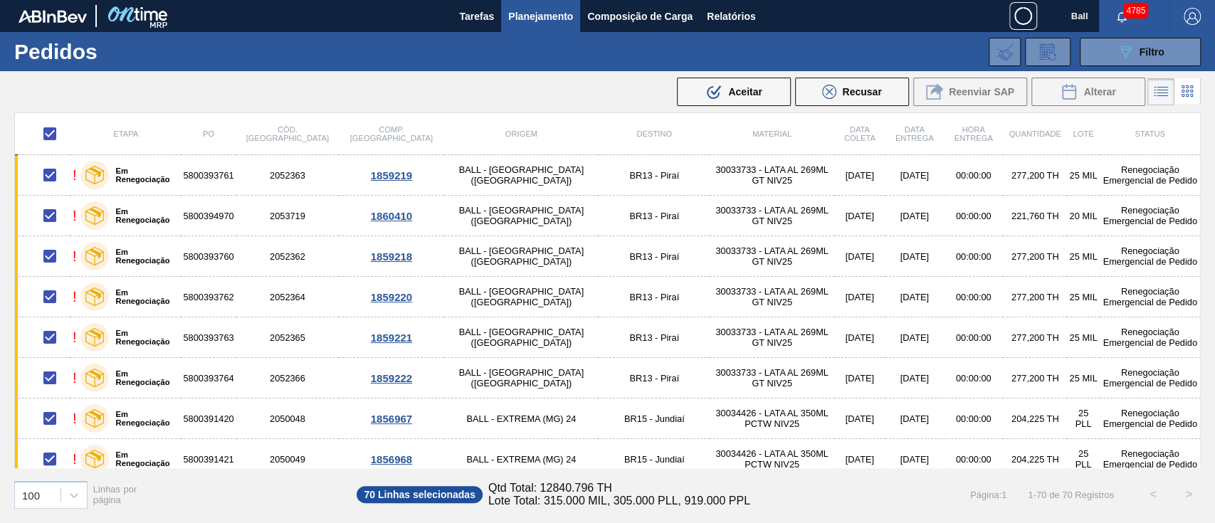
checkbox input "false"
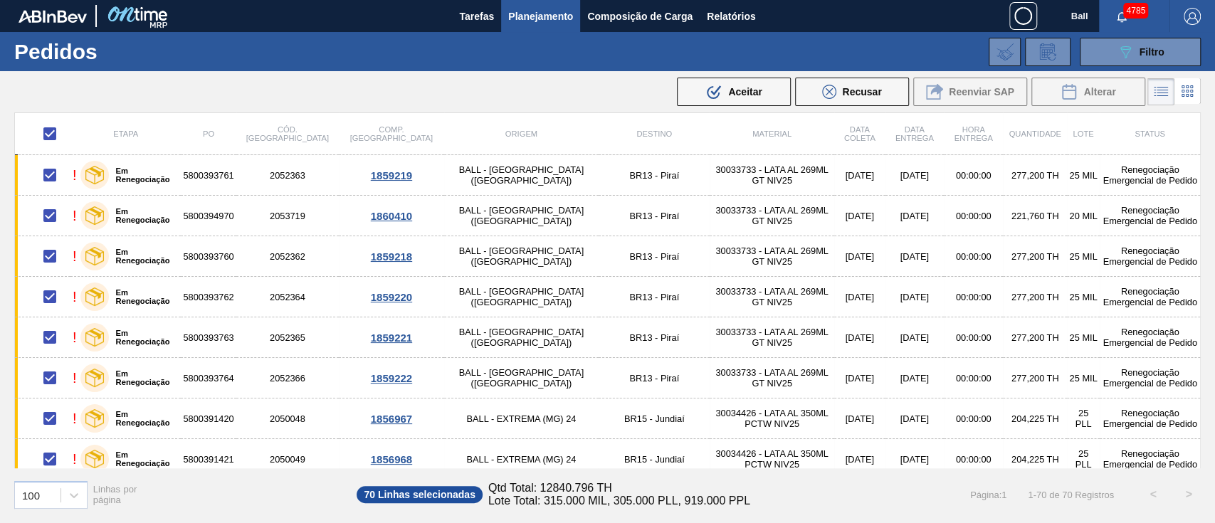
checkbox input "false"
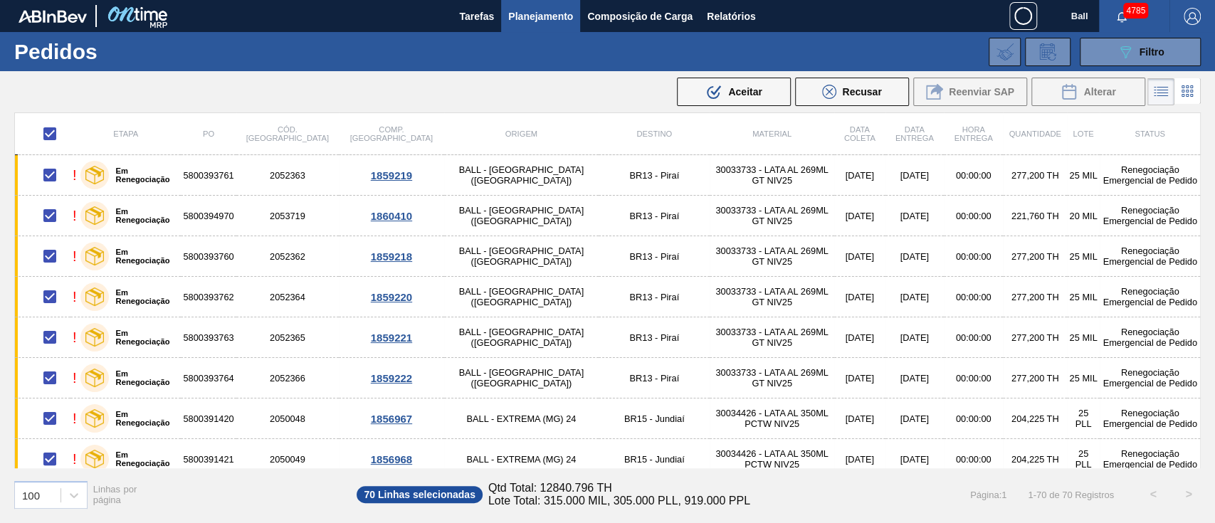
checkbox input "false"
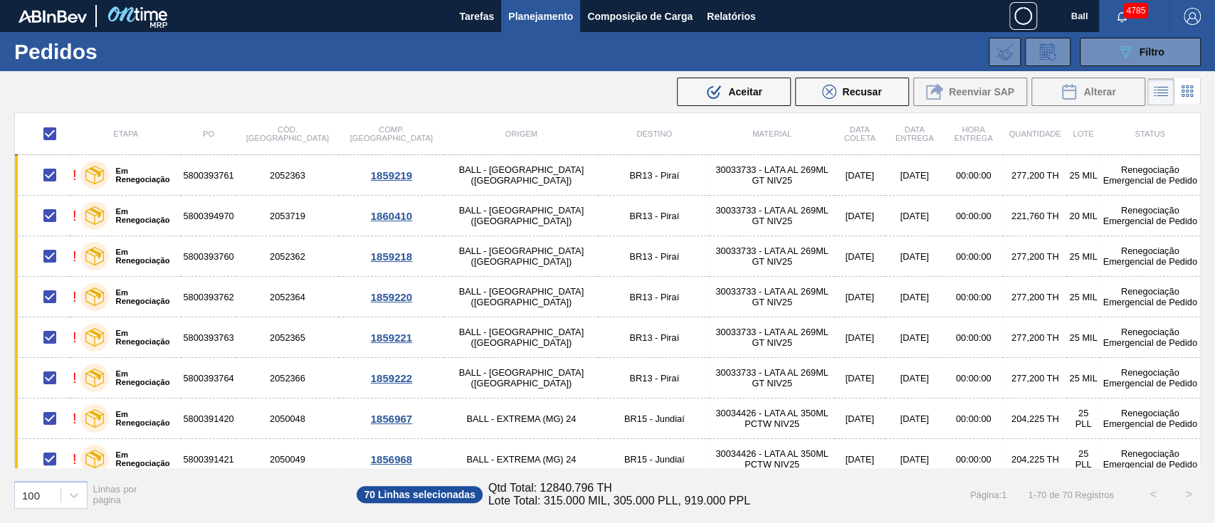
checkbox input "false"
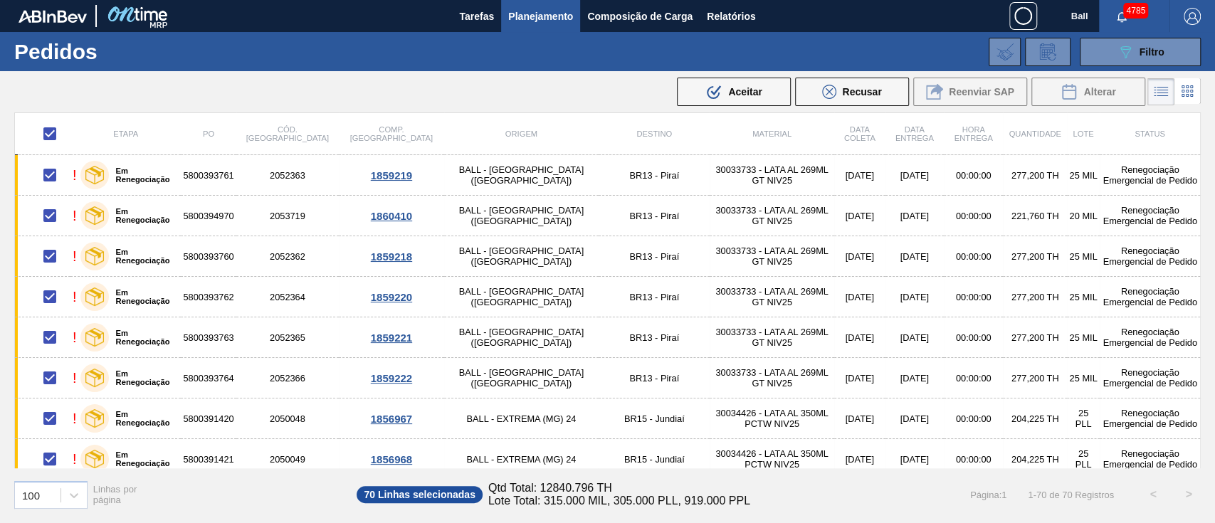
checkbox input "false"
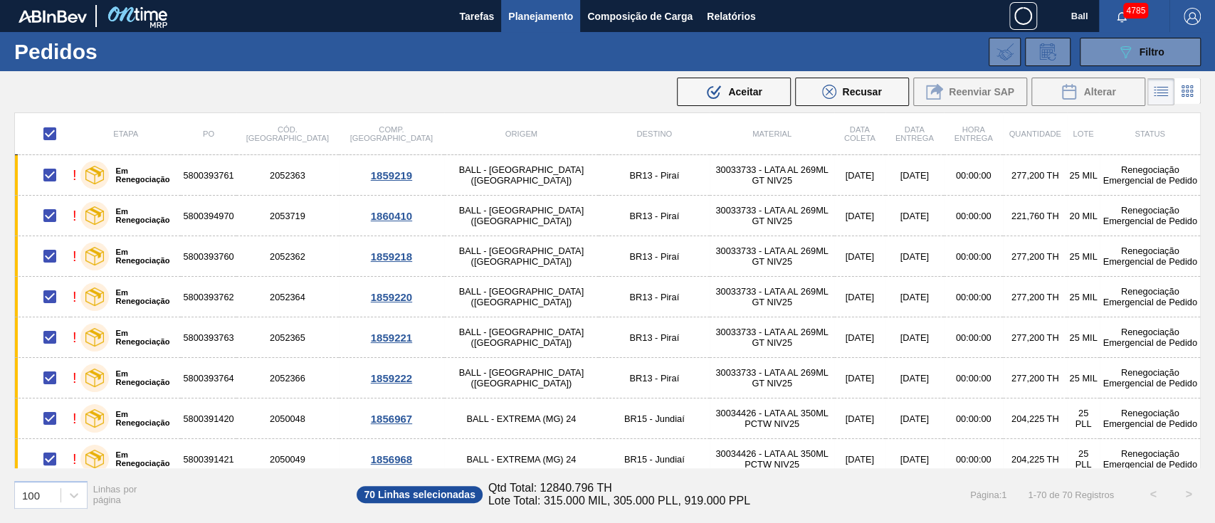
checkbox input "false"
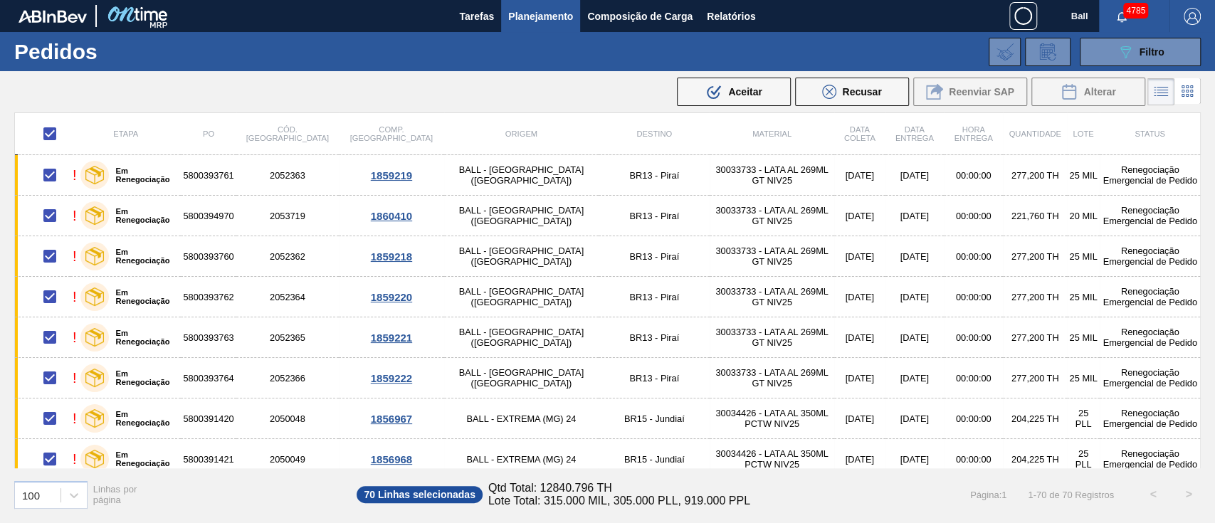
checkbox input "false"
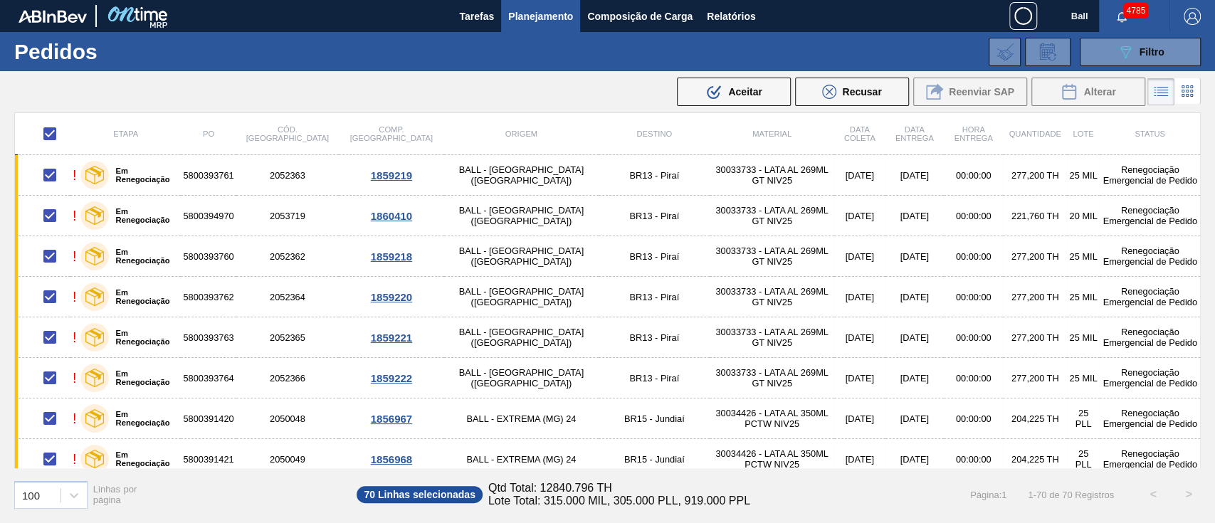
checkbox input "false"
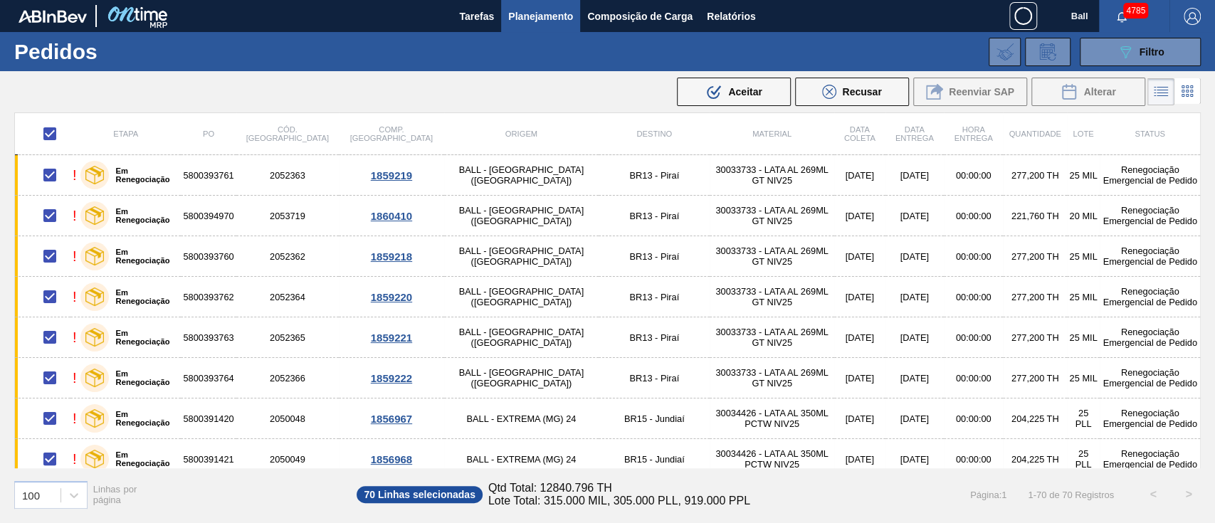
checkbox input "false"
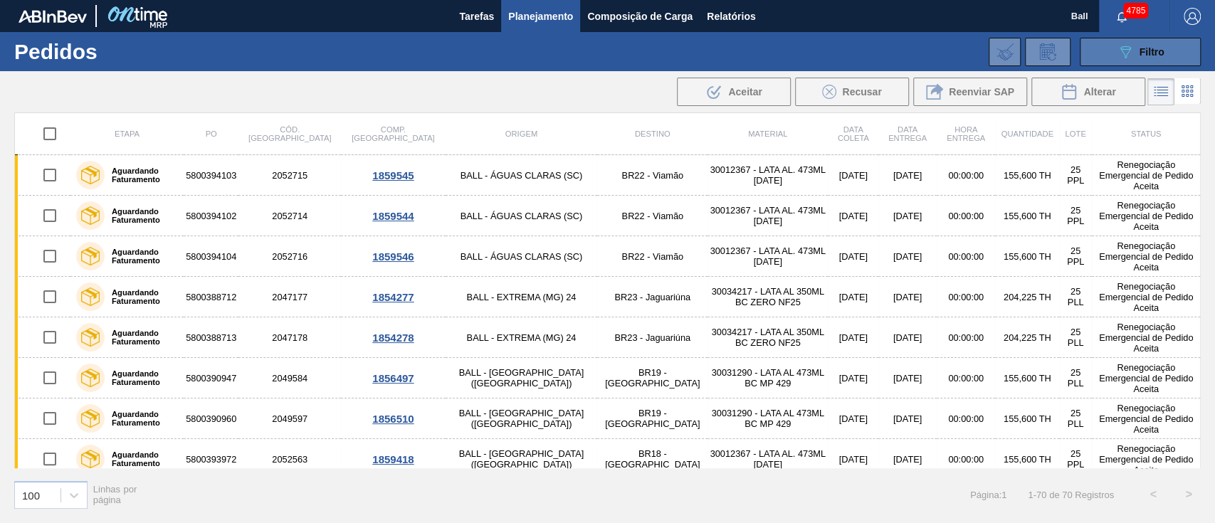
click at [1134, 54] on div "089F7B8B-B2A5-4AFE-B5C0-19BA573D28AC Filtro" at bounding box center [1141, 51] width 48 height 17
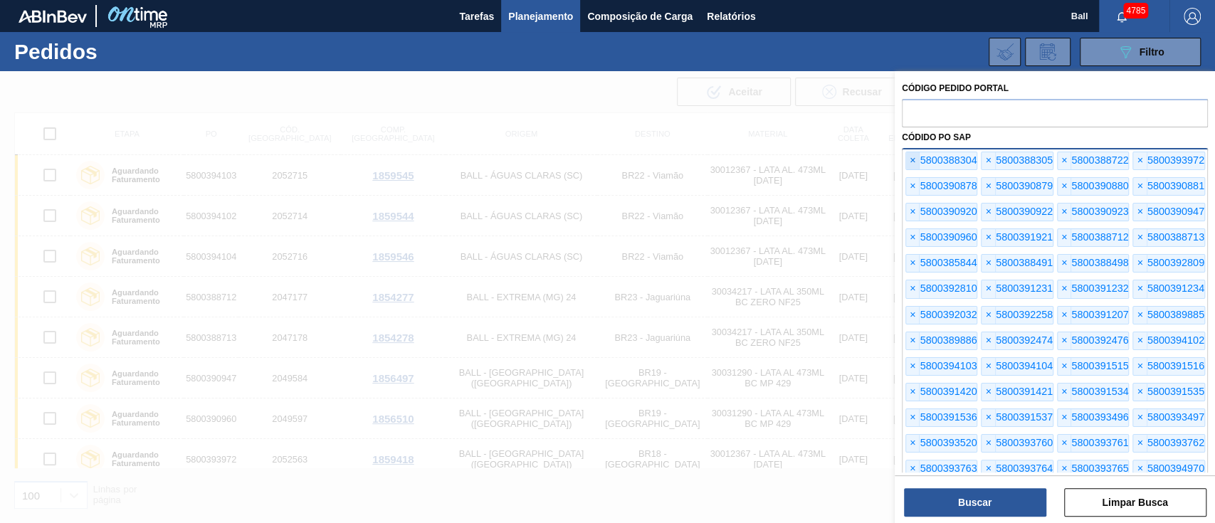
click at [912, 159] on span "×" at bounding box center [913, 160] width 14 height 17
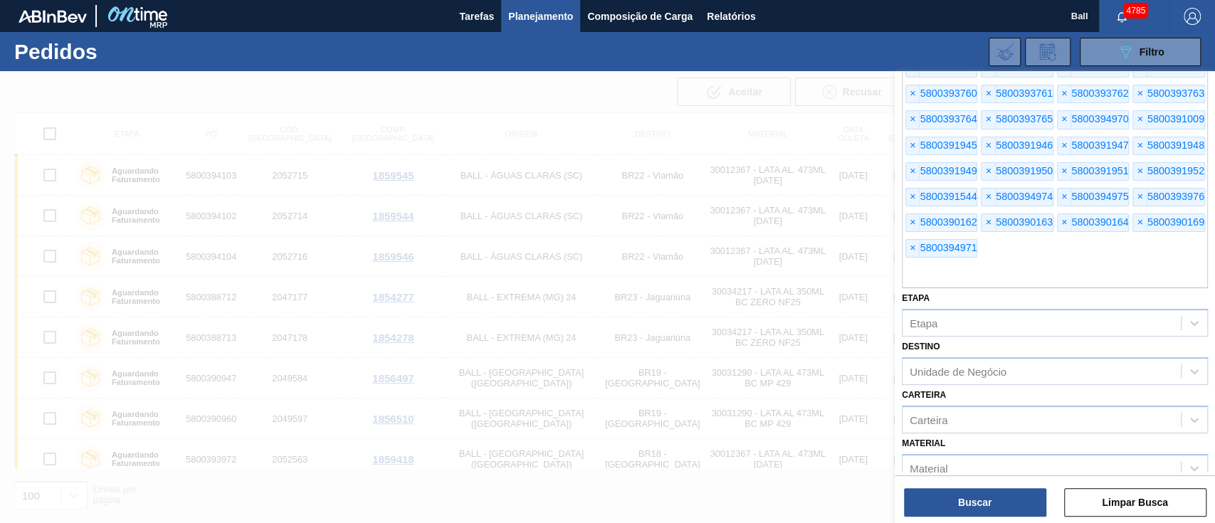
click at [912, 163] on span "×" at bounding box center [913, 171] width 14 height 17
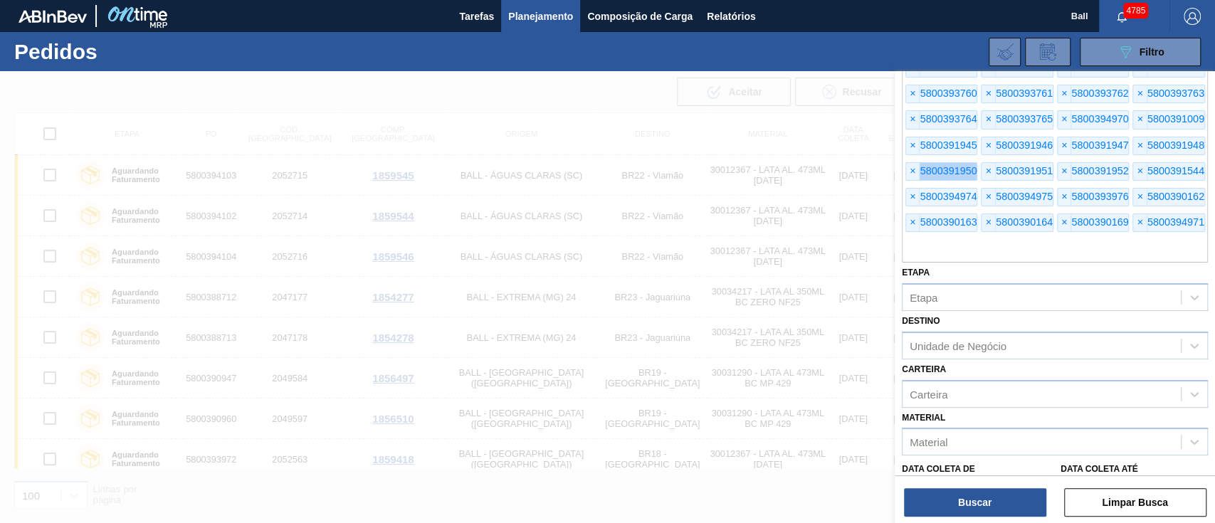
click at [912, 163] on span "×" at bounding box center [913, 171] width 14 height 17
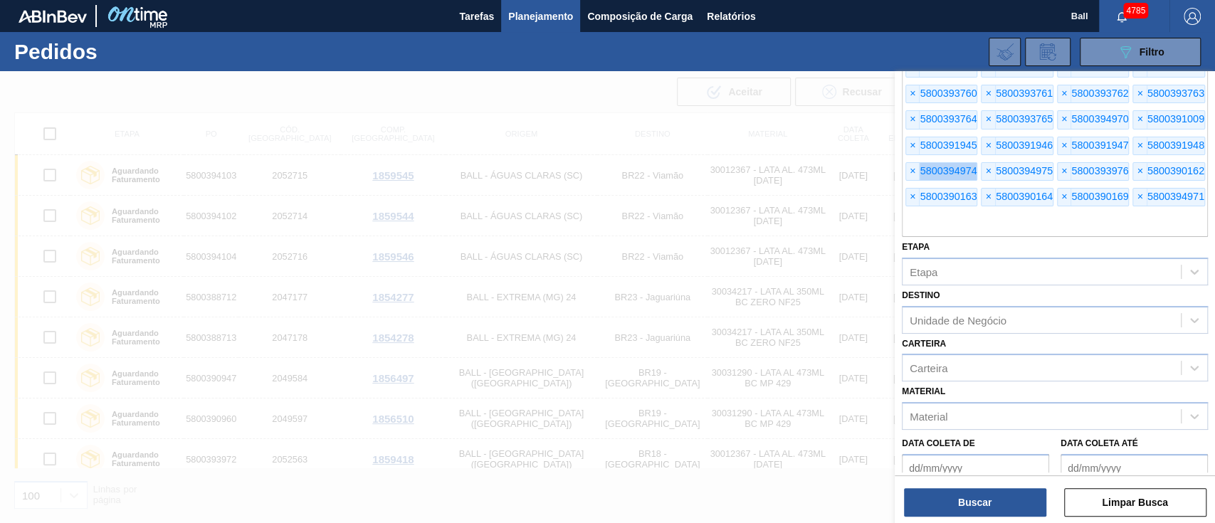
click at [912, 163] on span "×" at bounding box center [913, 171] width 14 height 17
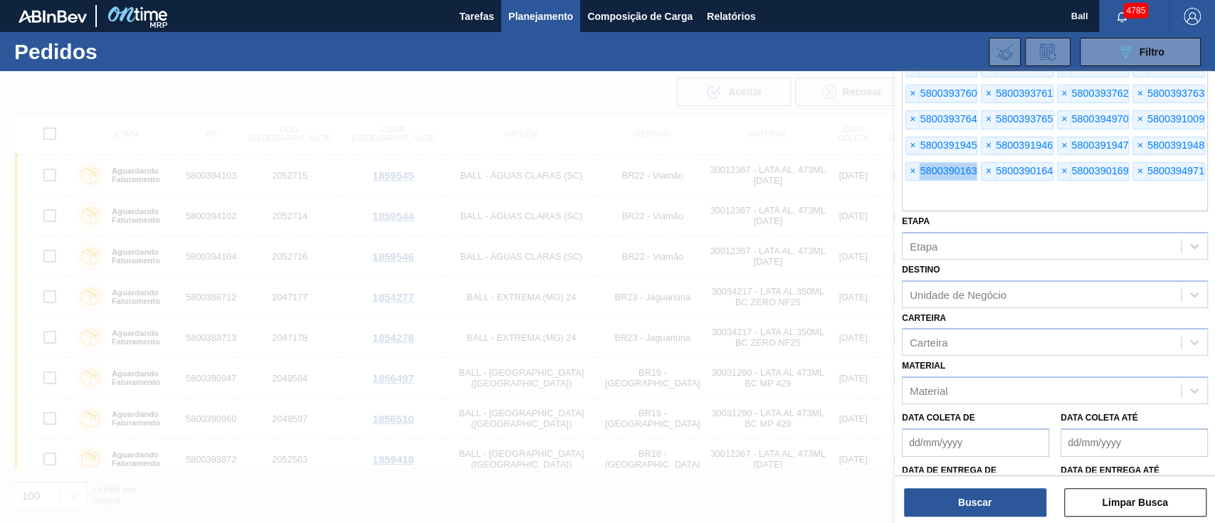
click at [912, 163] on span "×" at bounding box center [913, 171] width 14 height 17
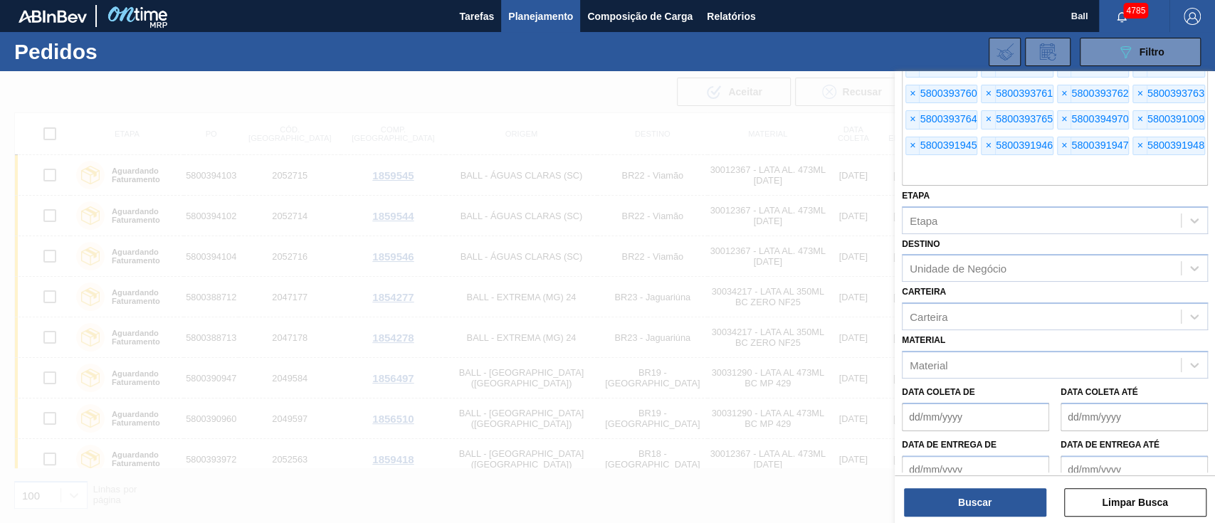
scroll to position [0, 0]
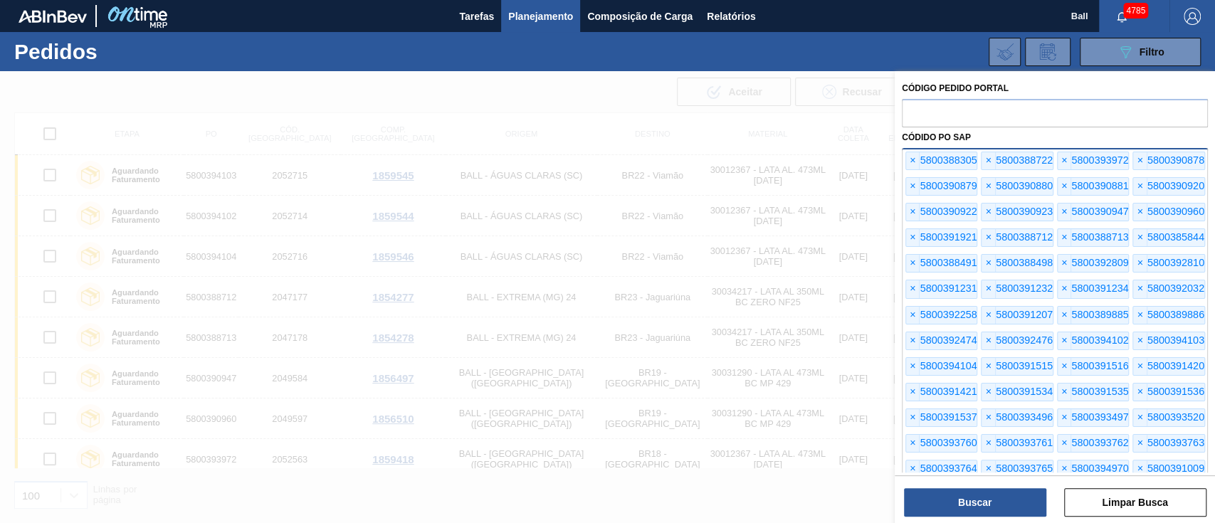
click at [905, 155] on div "× 5800388305" at bounding box center [941, 161] width 72 height 19
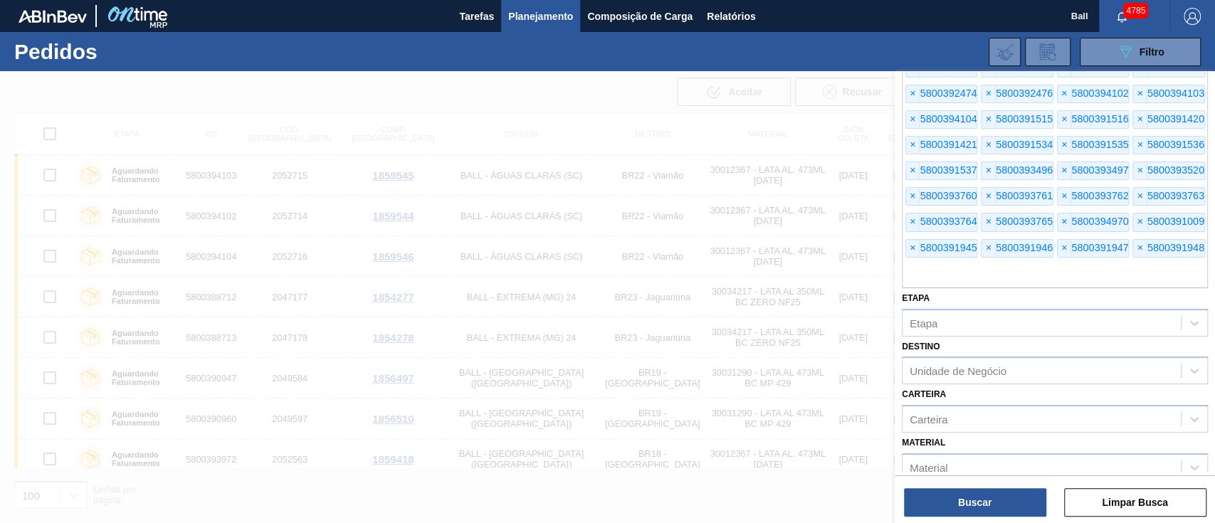
click at [911, 152] on div "× 5800388305 × 5800388722 × 5800393972 × 5800390878 × 5800390879 × 5800390880 ×…" at bounding box center [1055, 94] width 306 height 387
click at [911, 152] on div "× 5800391421" at bounding box center [941, 145] width 72 height 19
click at [911, 142] on span "×" at bounding box center [913, 145] width 14 height 17
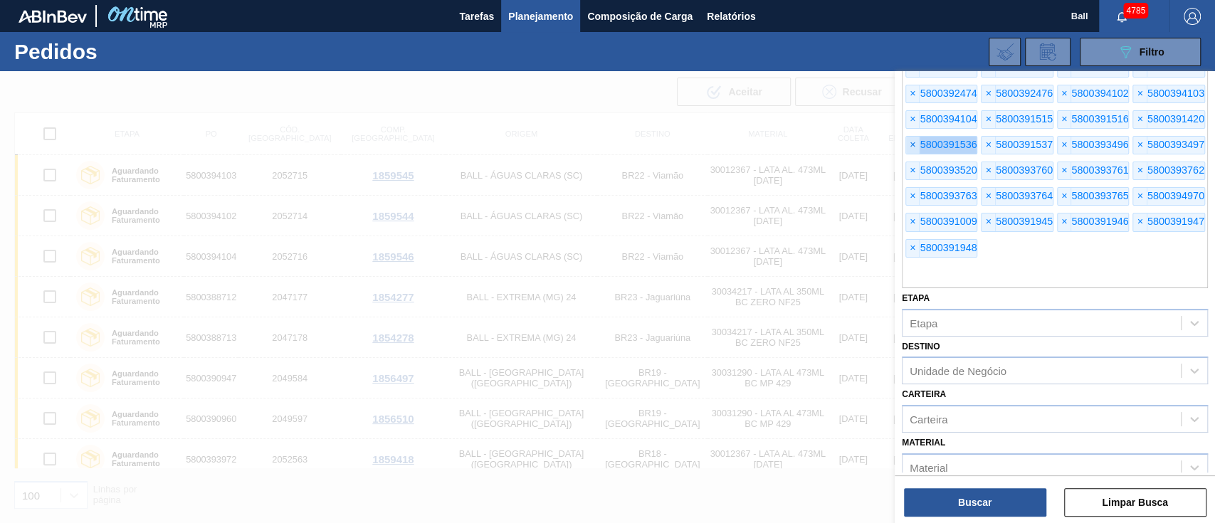
click at [911, 142] on span "×" at bounding box center [913, 145] width 14 height 17
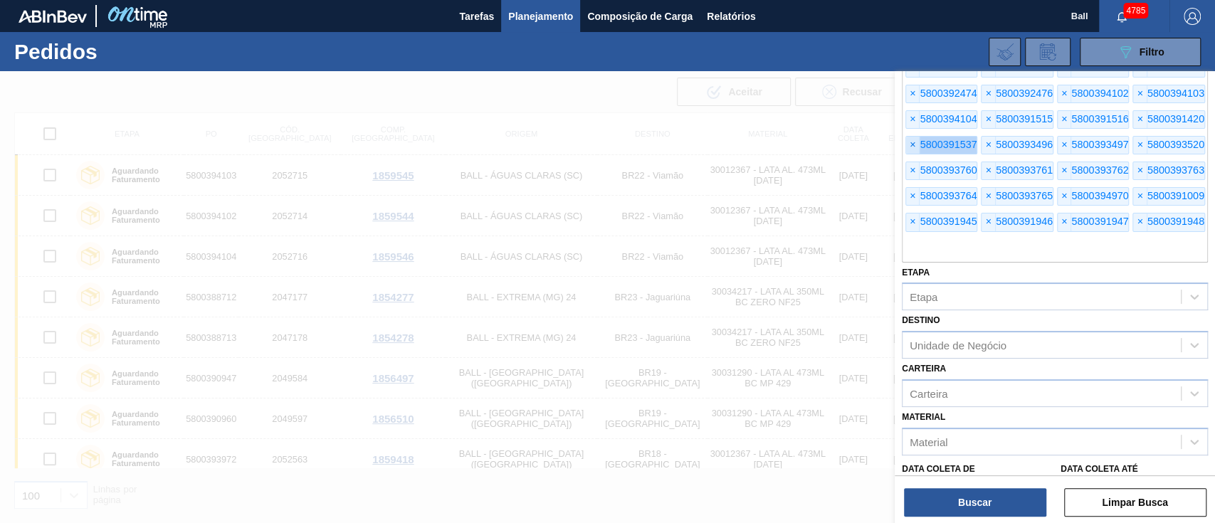
click at [911, 142] on span "×" at bounding box center [913, 145] width 14 height 17
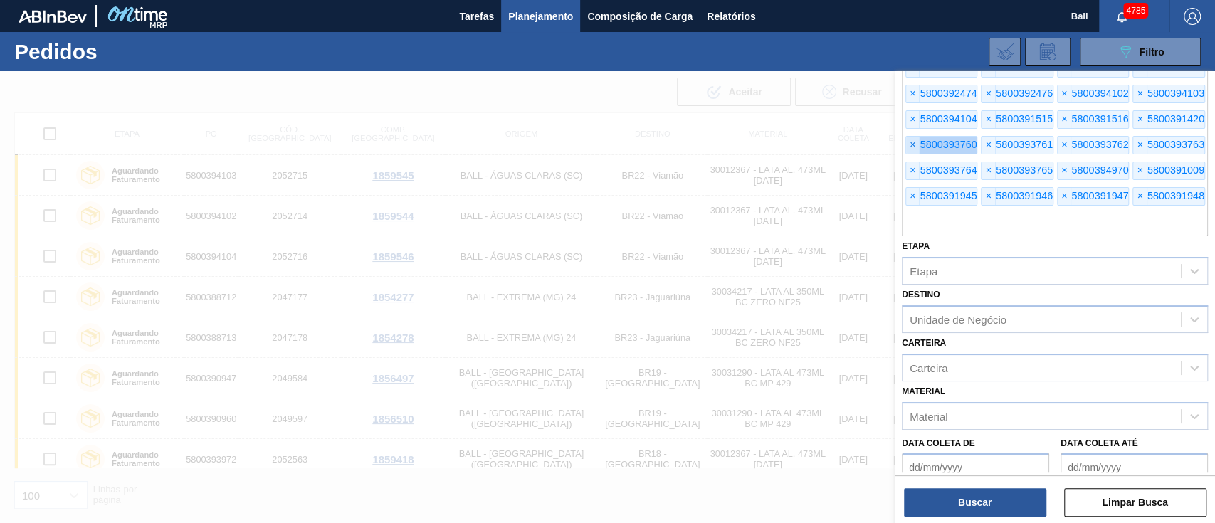
click at [911, 142] on span "×" at bounding box center [913, 145] width 14 height 17
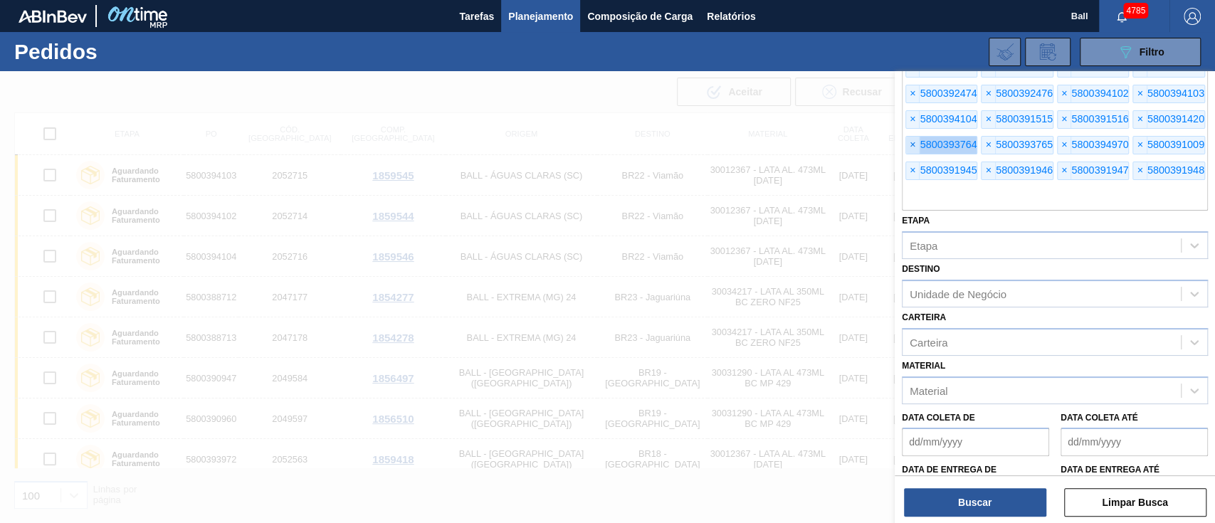
click at [911, 142] on span "×" at bounding box center [913, 145] width 14 height 17
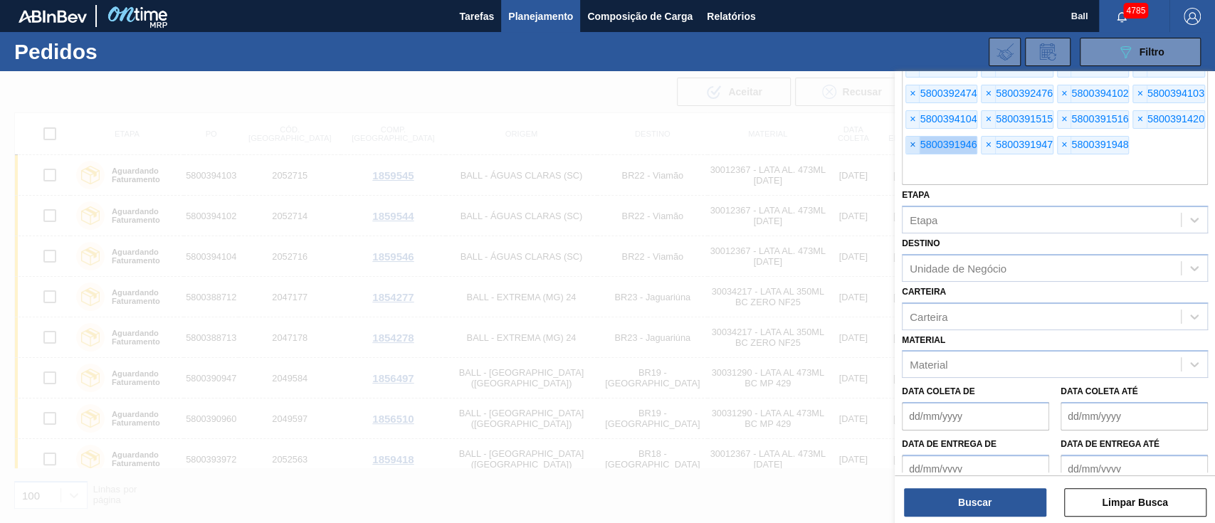
click at [911, 142] on span "×" at bounding box center [913, 145] width 14 height 17
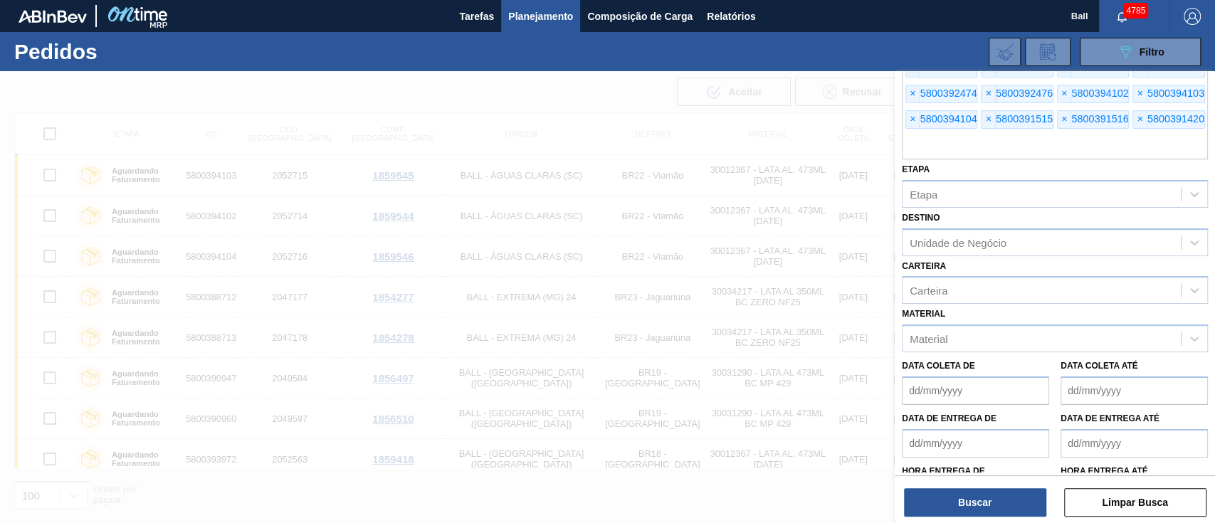
click at [911, 142] on input "text" at bounding box center [1055, 145] width 306 height 27
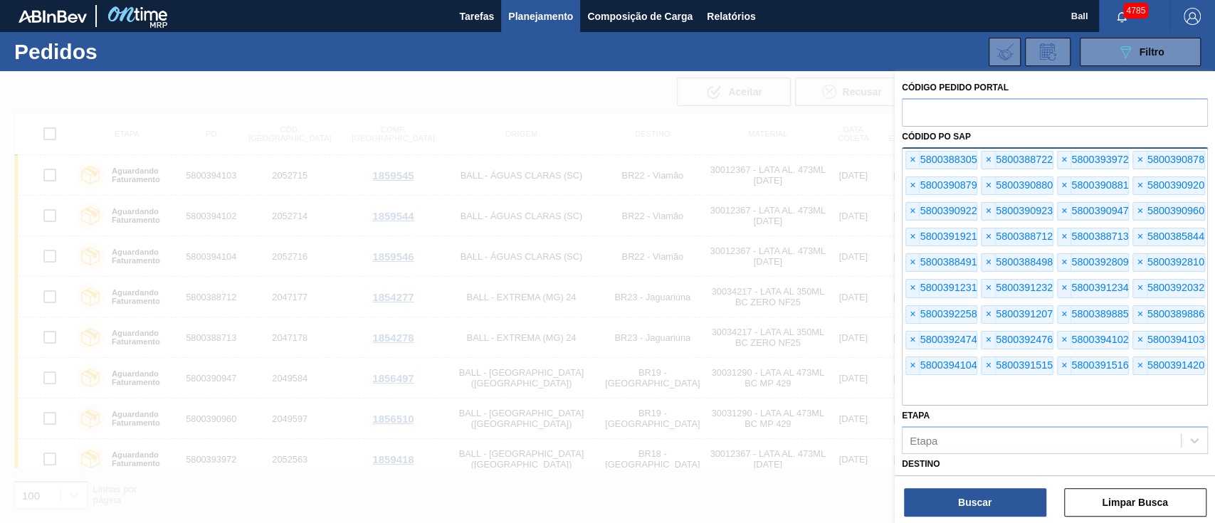
scroll to position [0, 0]
click at [911, 154] on span "×" at bounding box center [913, 160] width 14 height 17
click at [916, 153] on span "×" at bounding box center [913, 160] width 14 height 17
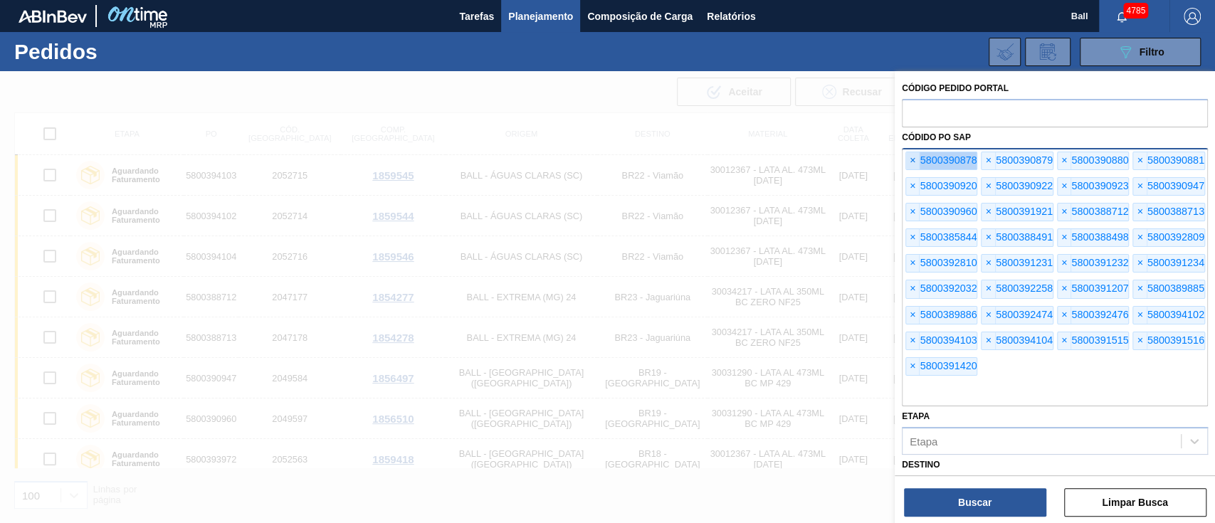
click at [916, 153] on span "×" at bounding box center [913, 160] width 14 height 17
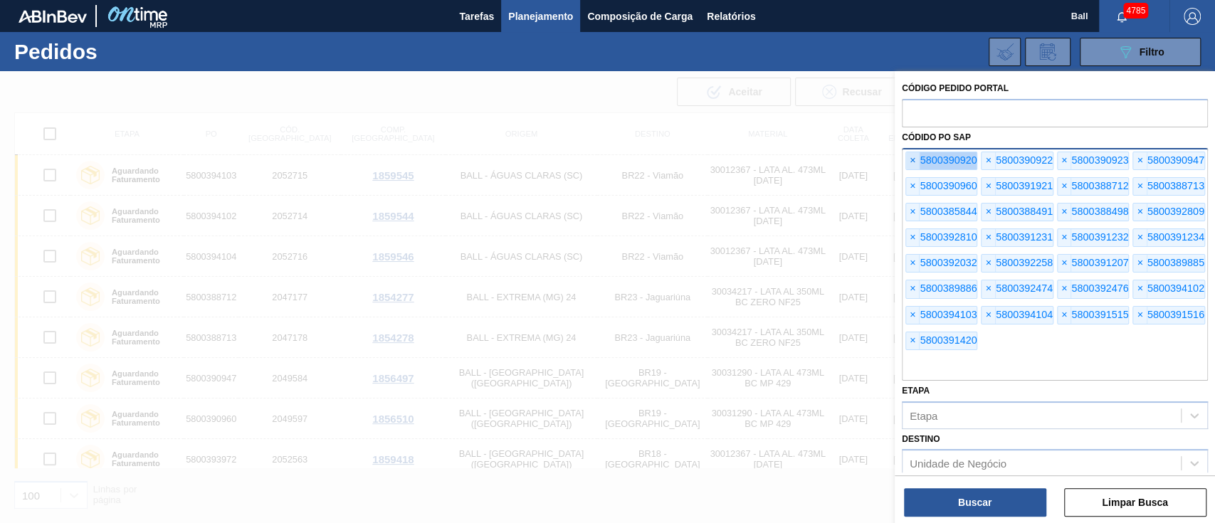
click at [916, 153] on span "×" at bounding box center [913, 160] width 14 height 17
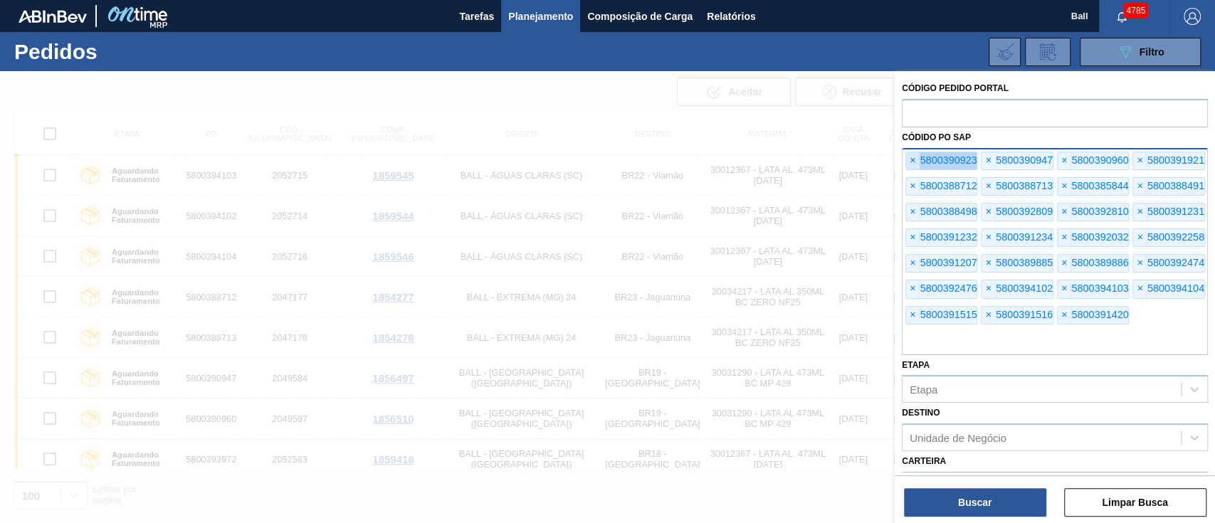
click at [916, 153] on span "×" at bounding box center [913, 160] width 14 height 17
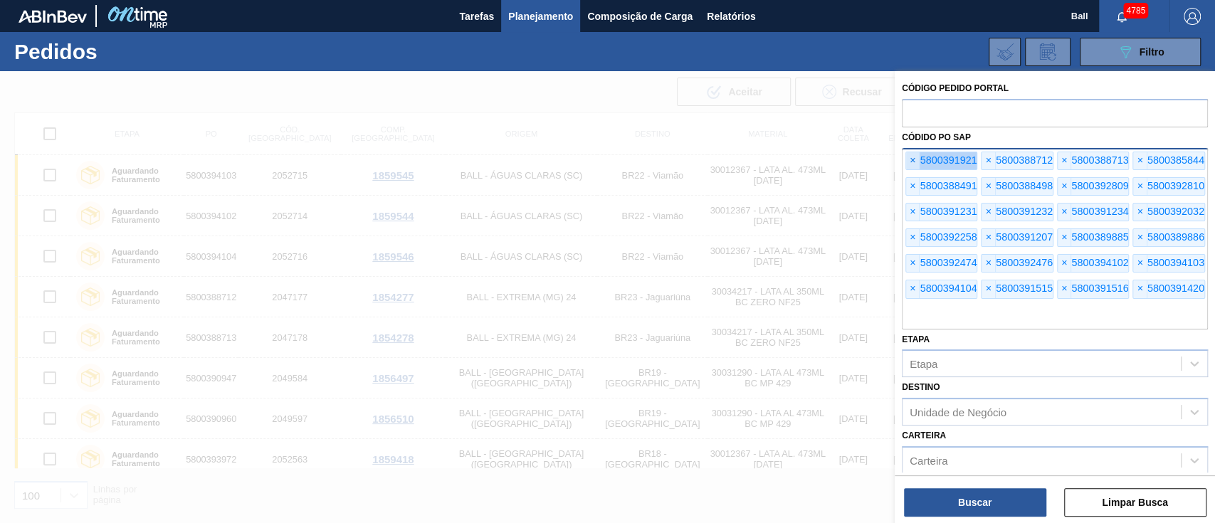
click at [916, 153] on span "×" at bounding box center [913, 160] width 14 height 17
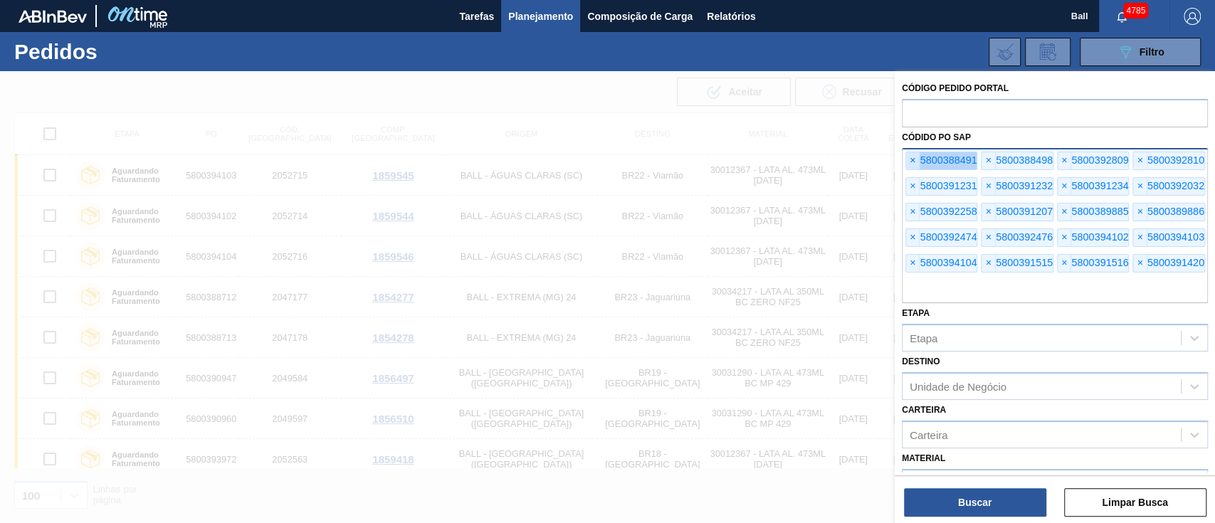
click at [916, 153] on span "×" at bounding box center [913, 160] width 14 height 17
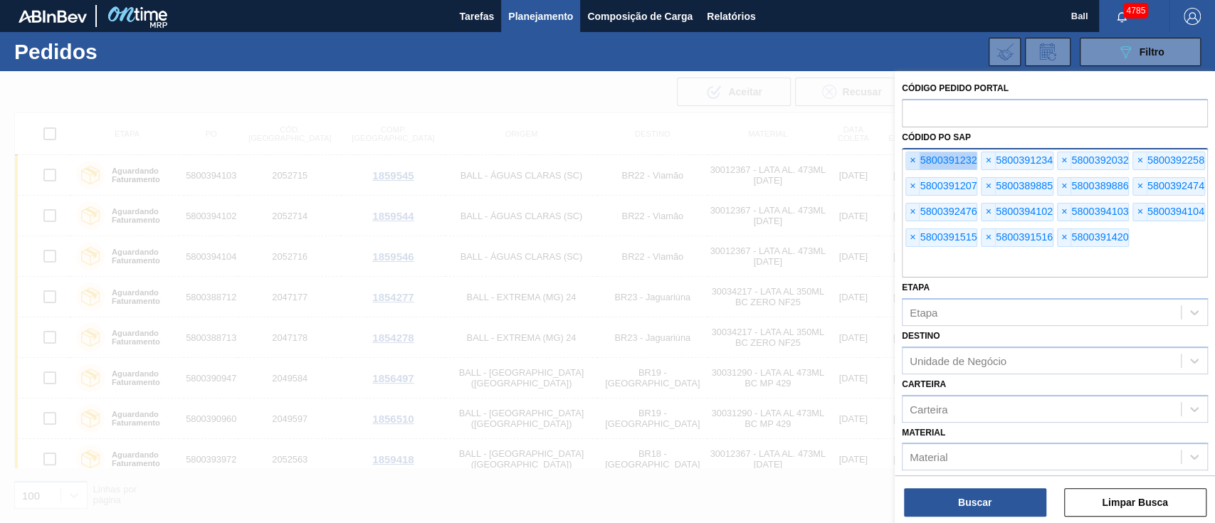
click at [916, 153] on span "×" at bounding box center [913, 160] width 14 height 17
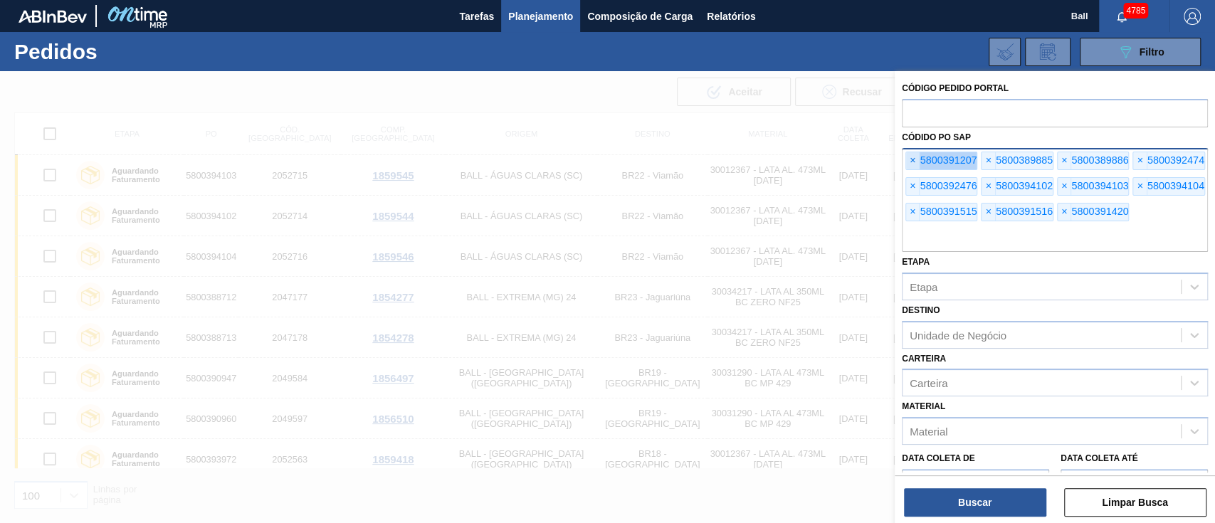
click at [916, 153] on span "×" at bounding box center [913, 160] width 14 height 17
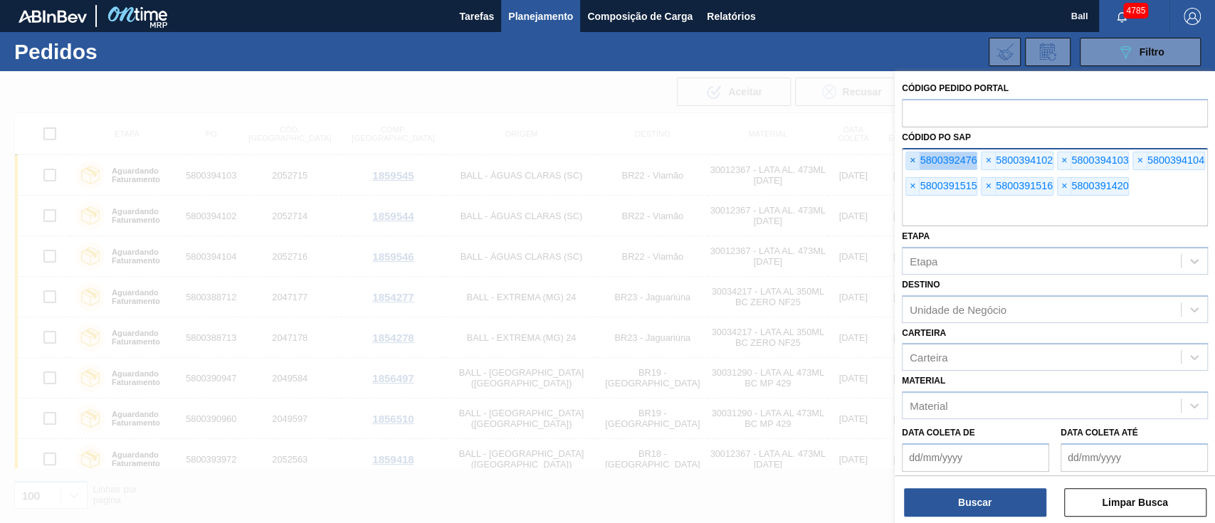
click at [916, 153] on span "×" at bounding box center [913, 160] width 14 height 17
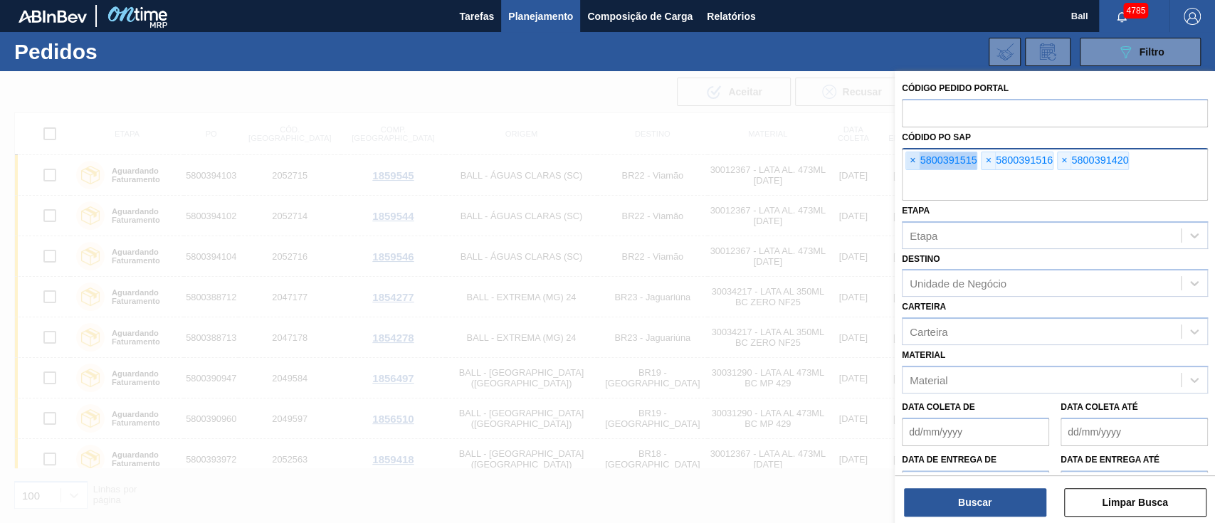
click at [916, 153] on span "×" at bounding box center [913, 160] width 14 height 17
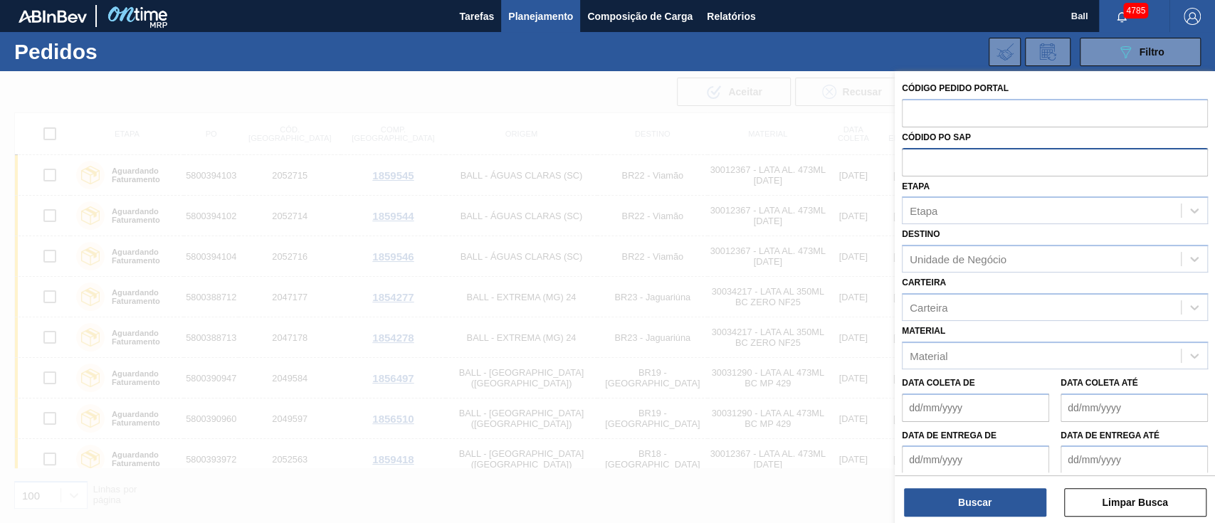
click at [916, 153] on input "text" at bounding box center [1055, 161] width 306 height 27
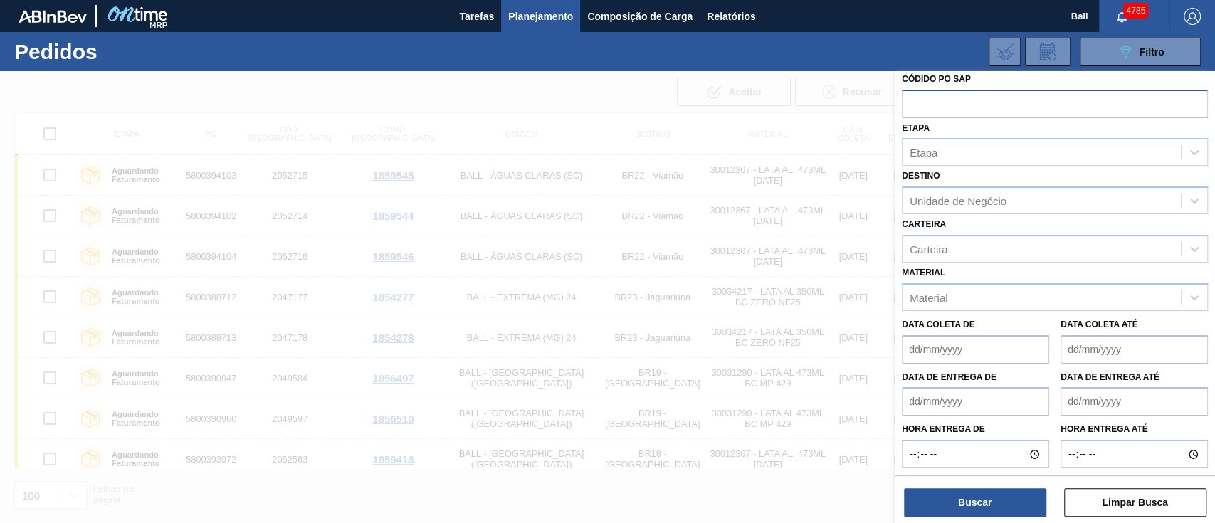
scroll to position [84, 0]
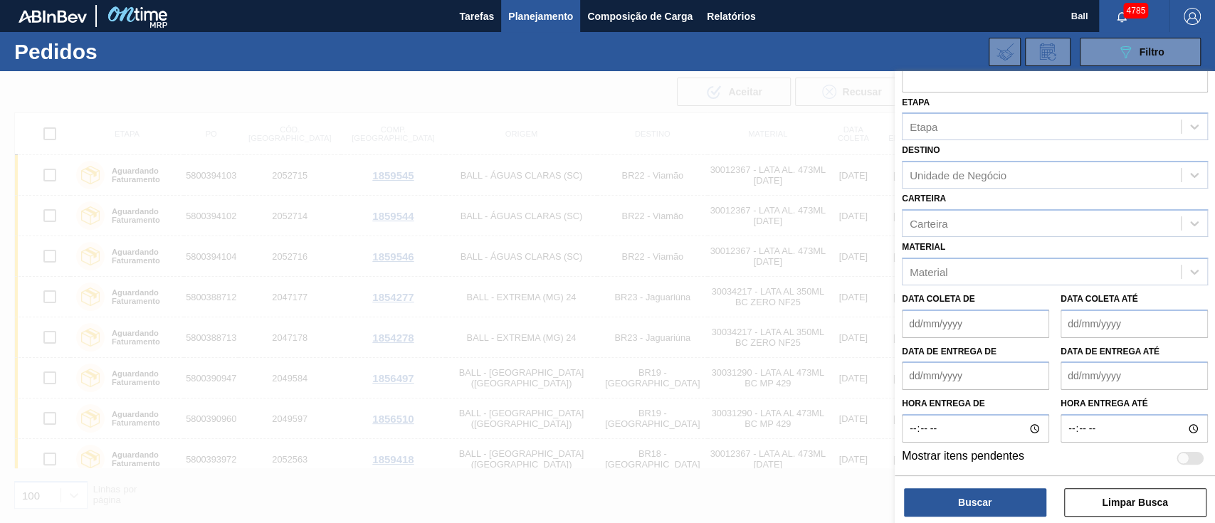
click at [1181, 458] on div at bounding box center [1183, 459] width 12 height 12
checkbox input "true"
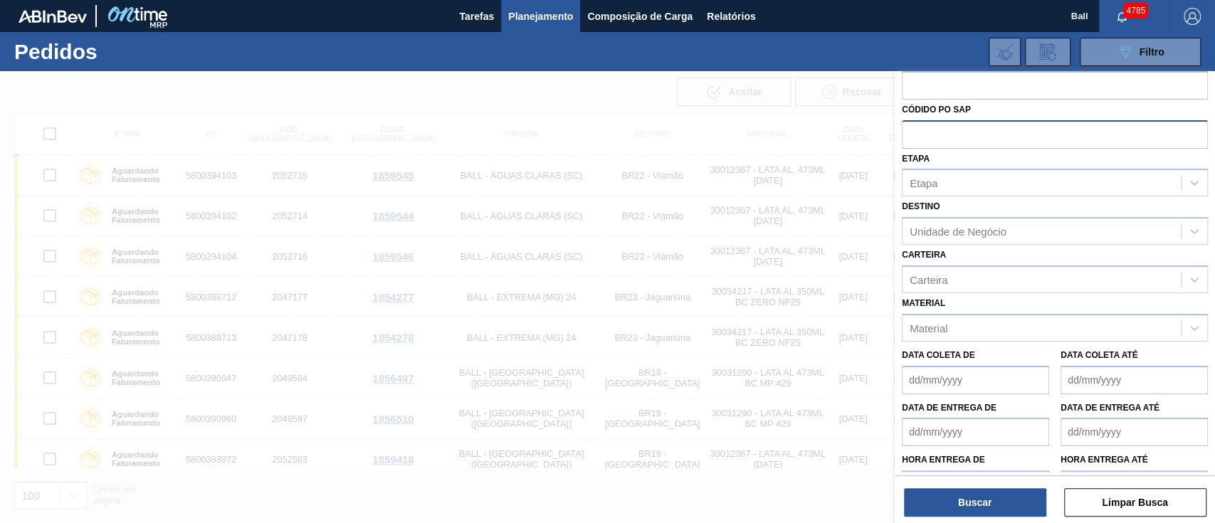
scroll to position [0, 0]
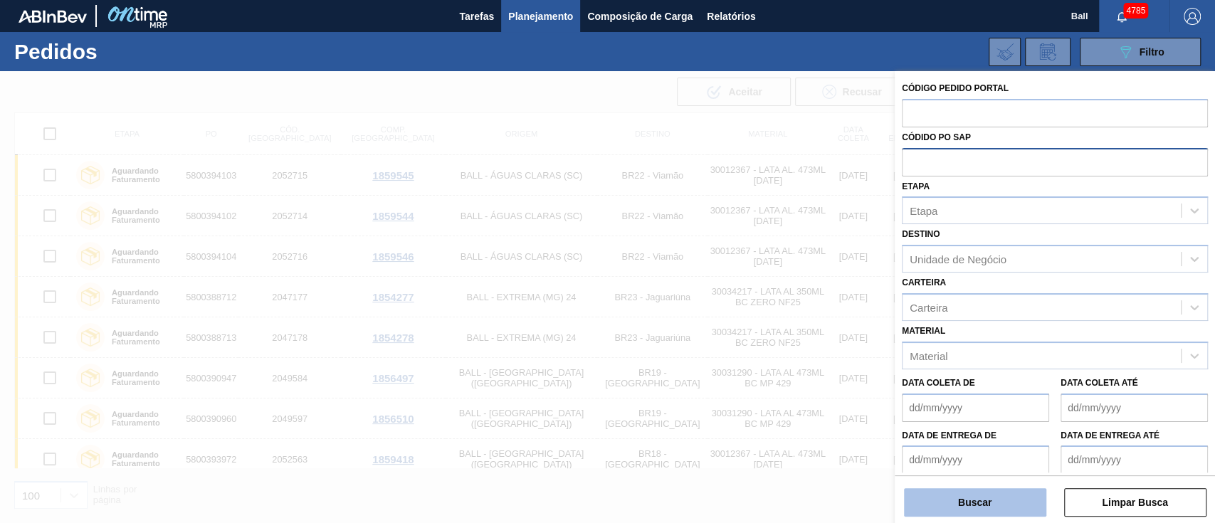
click at [996, 505] on button "Buscar" at bounding box center [975, 502] width 142 height 28
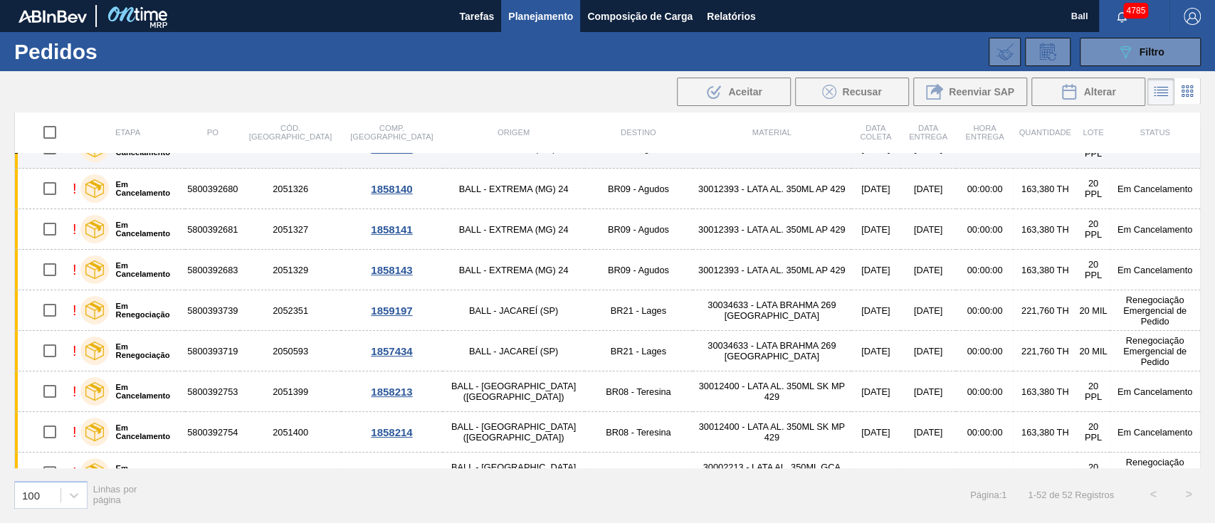
scroll to position [285, 0]
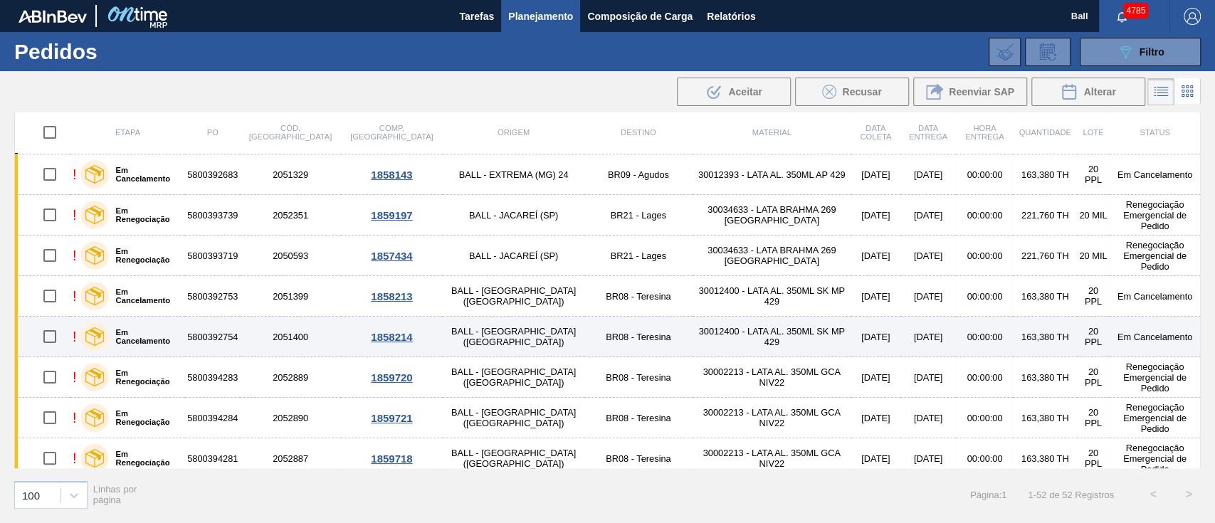
click at [692, 320] on td "30012400 - LATA AL. 350ML SK MP 429" at bounding box center [771, 337] width 159 height 41
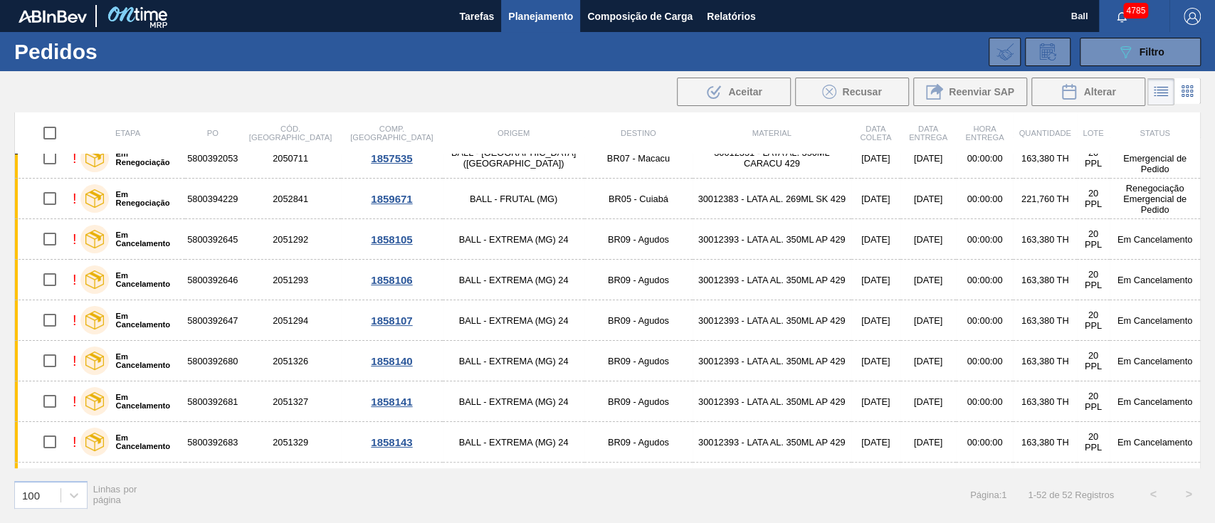
scroll to position [0, 0]
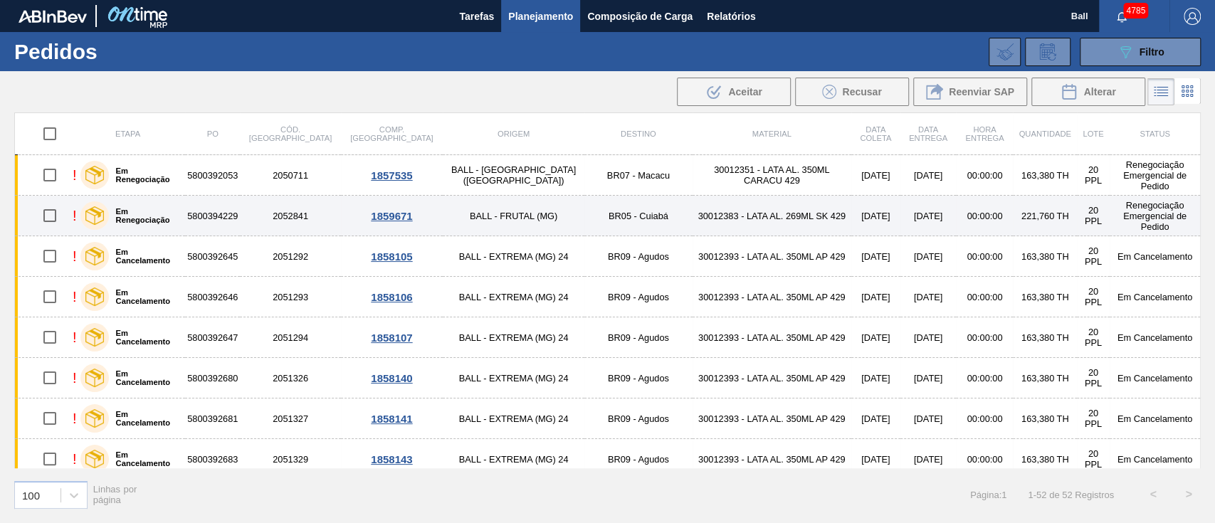
click at [692, 223] on td "30012383 - LATA AL. 269ML SK 429" at bounding box center [771, 216] width 159 height 41
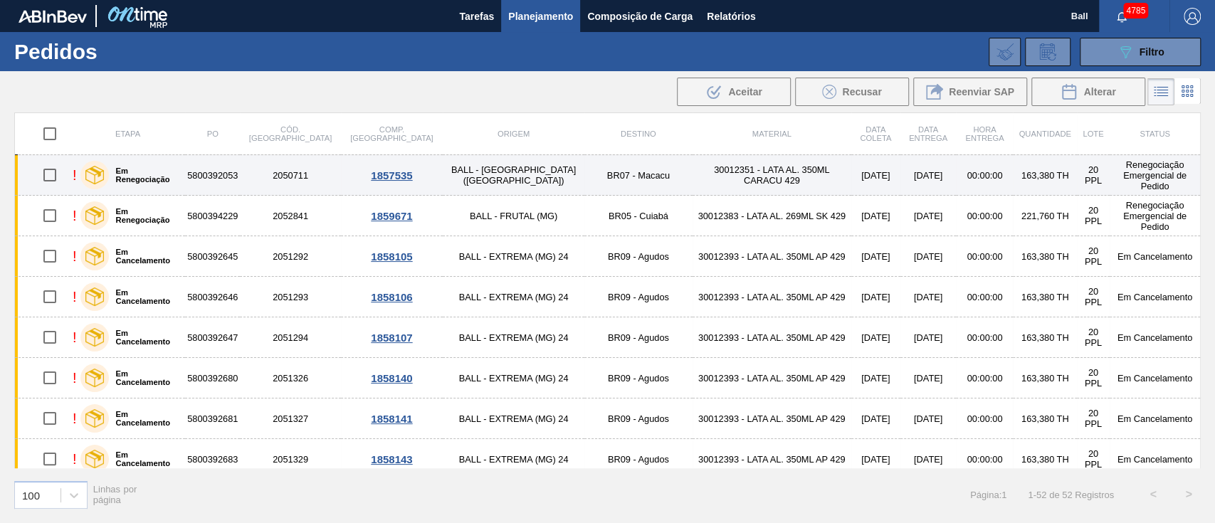
click at [692, 174] on td "30012351 - LATA AL. 350ML CARACU 429" at bounding box center [771, 175] width 159 height 41
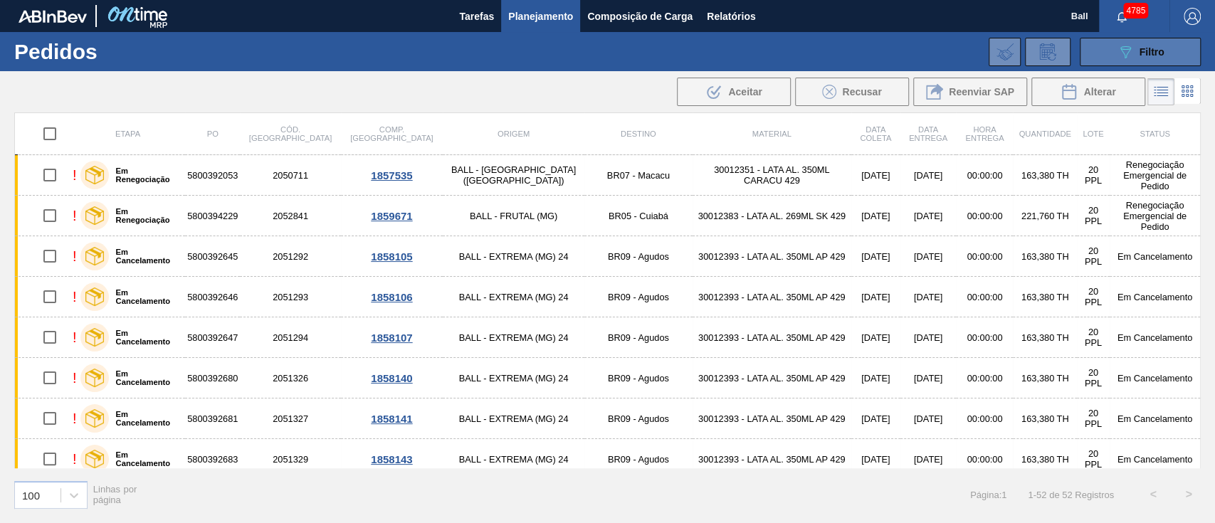
click at [1154, 43] on div "089F7B8B-B2A5-4AFE-B5C0-19BA573D28AC Filtro" at bounding box center [1141, 51] width 48 height 17
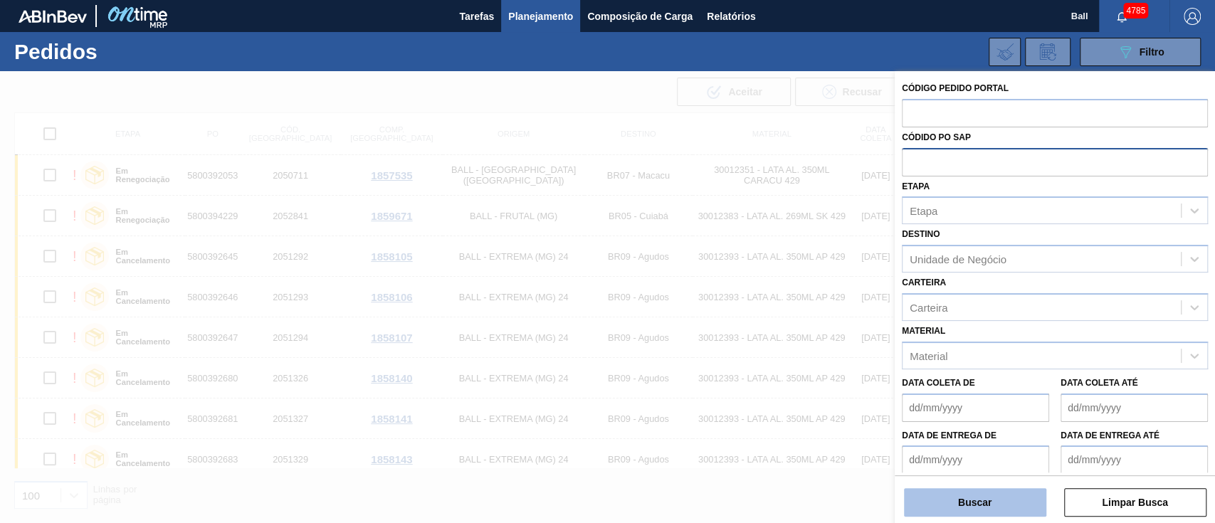
click at [1019, 500] on button "Buscar" at bounding box center [975, 502] width 142 height 28
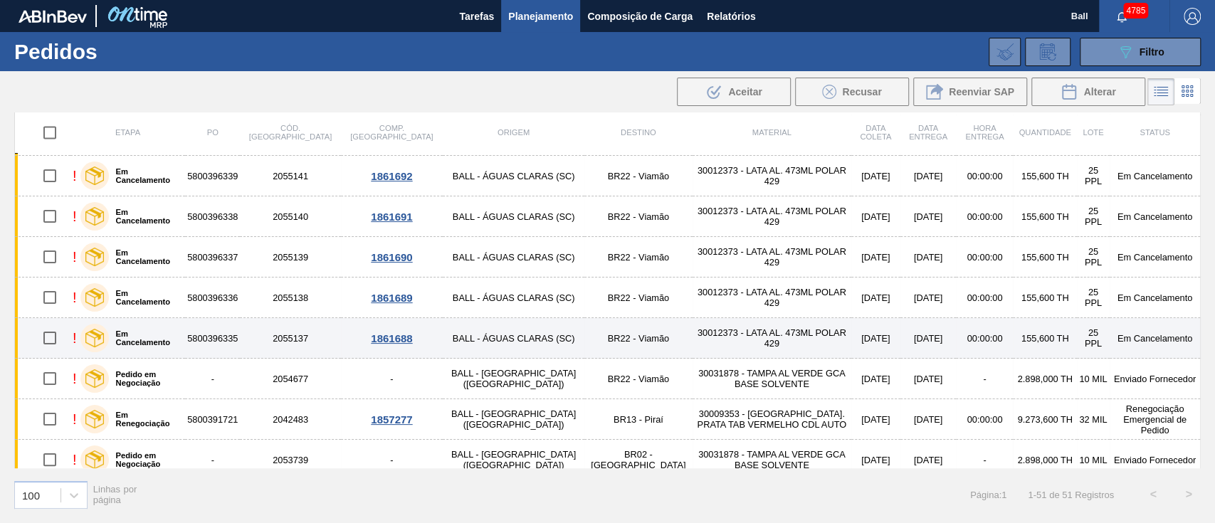
scroll to position [1751, 0]
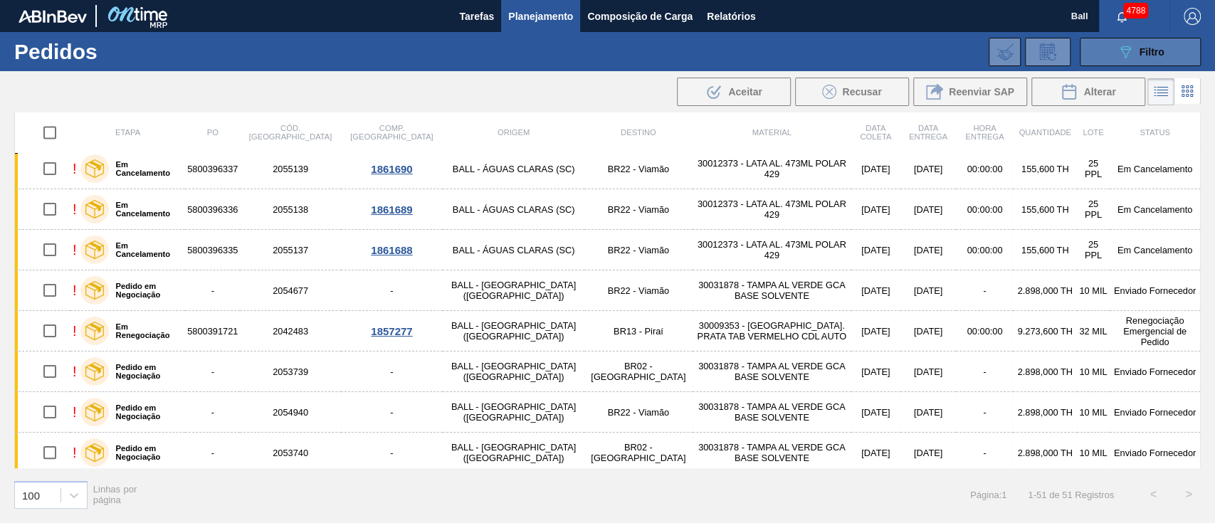
drag, startPoint x: 1132, startPoint y: 52, endPoint x: 1093, endPoint y: 65, distance: 40.5
click at [1132, 52] on icon "089F7B8B-B2A5-4AFE-B5C0-19BA573D28AC" at bounding box center [1125, 51] width 17 height 17
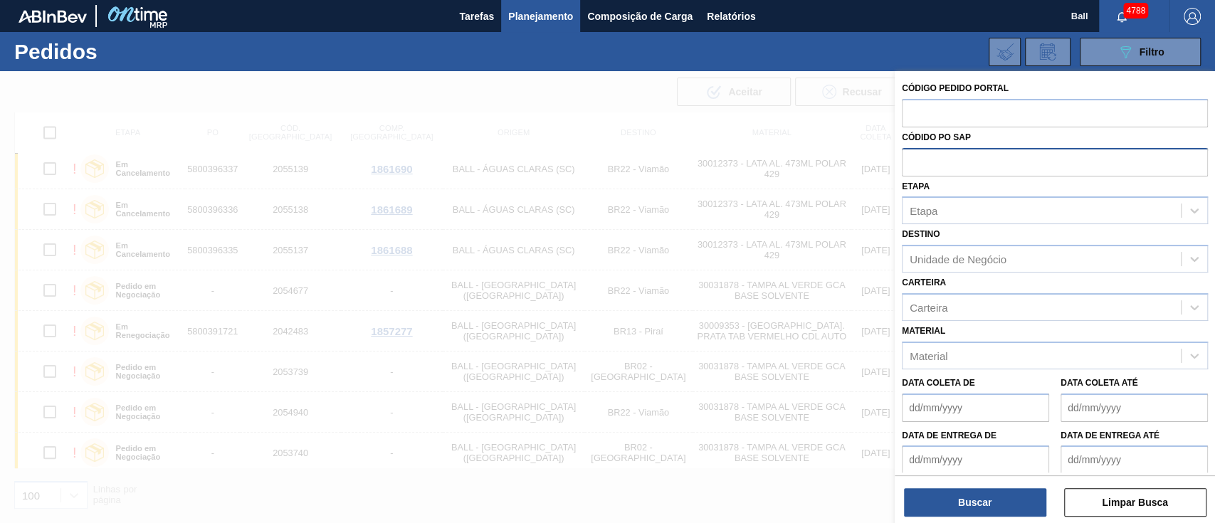
click at [936, 162] on input "text" at bounding box center [1055, 161] width 306 height 27
paste input "5800388590"
type input "5800388590"
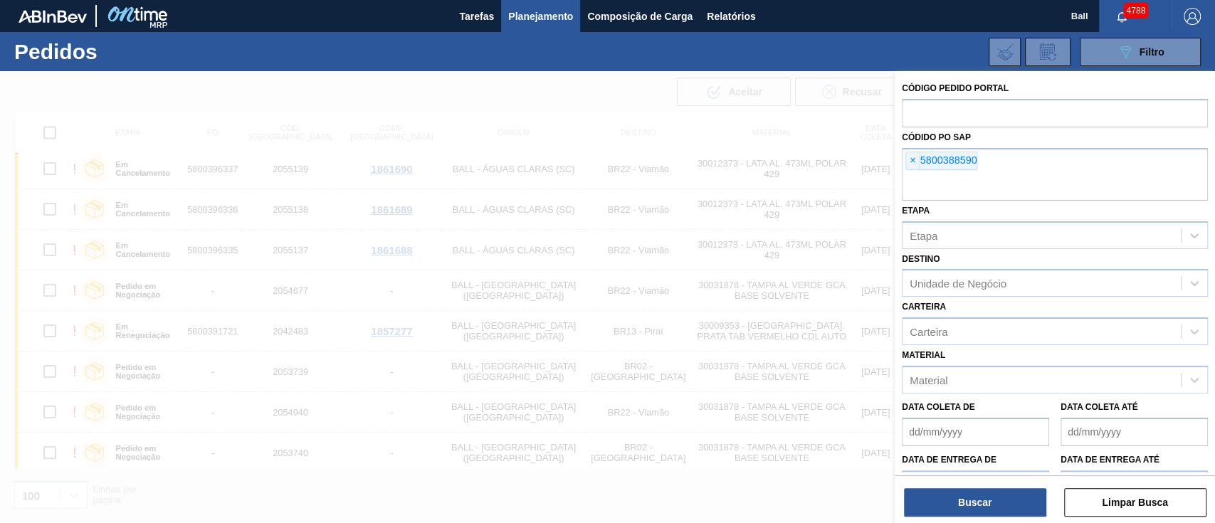
click at [1011, 220] on div "Etapa Etapa" at bounding box center [1055, 225] width 306 height 48
click at [993, 505] on button "Buscar" at bounding box center [975, 502] width 142 height 28
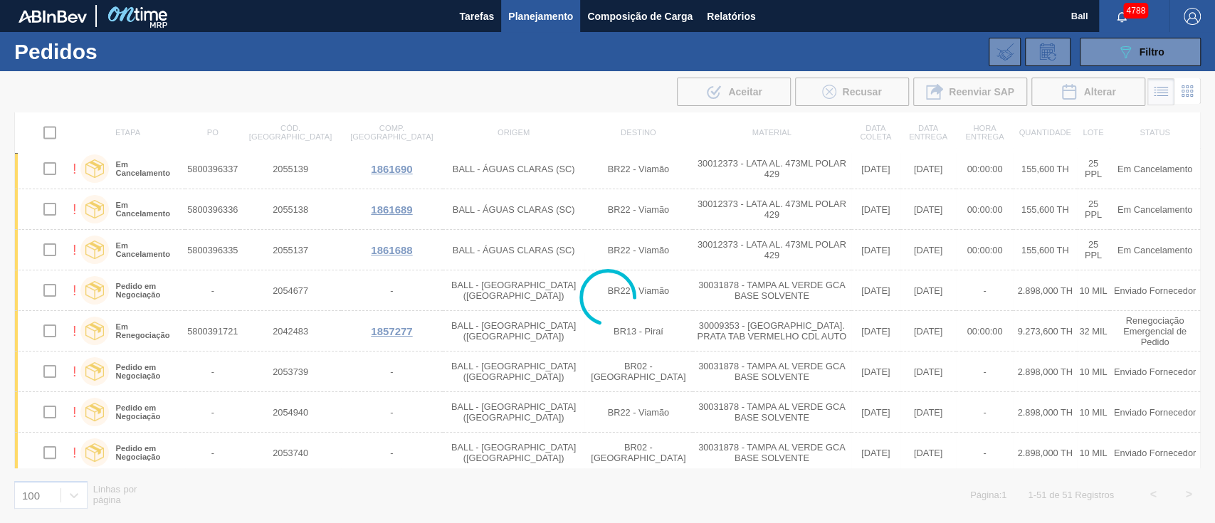
scroll to position [0, 0]
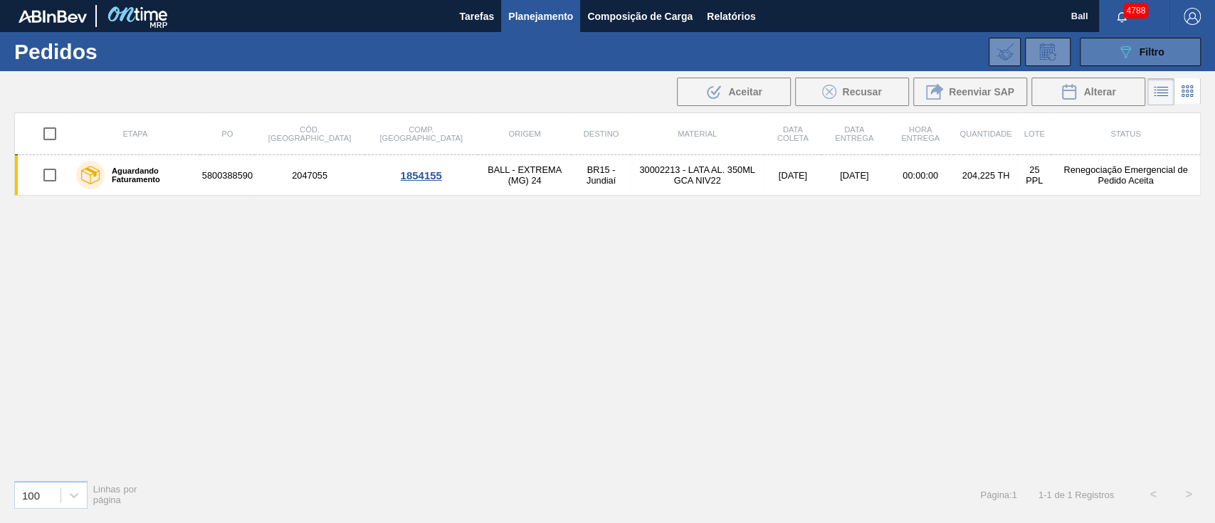
click at [1121, 53] on icon "089F7B8B-B2A5-4AFE-B5C0-19BA573D28AC" at bounding box center [1125, 51] width 17 height 17
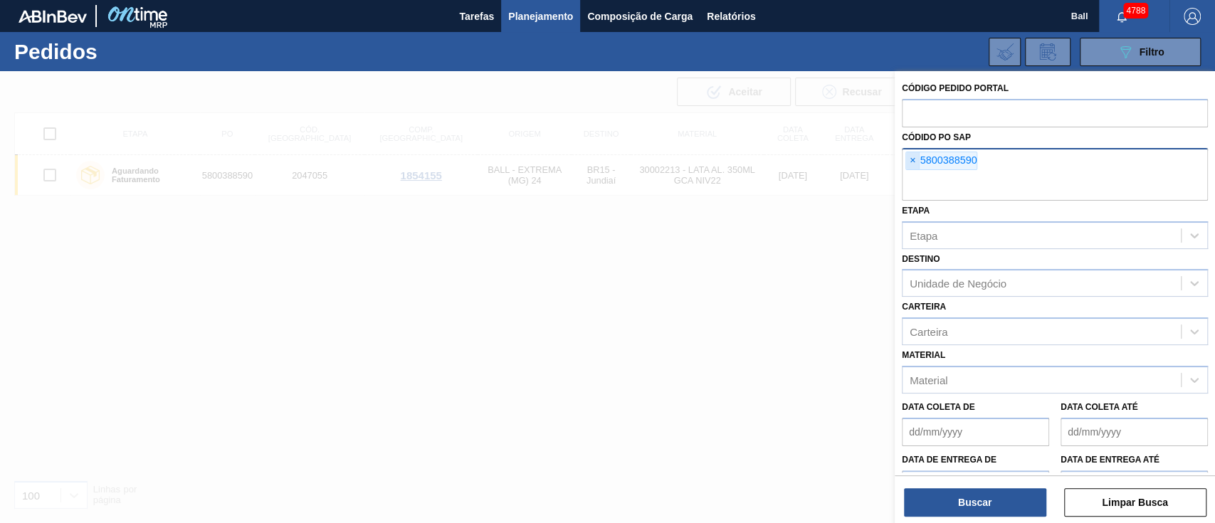
click at [913, 162] on span "×" at bounding box center [913, 160] width 14 height 17
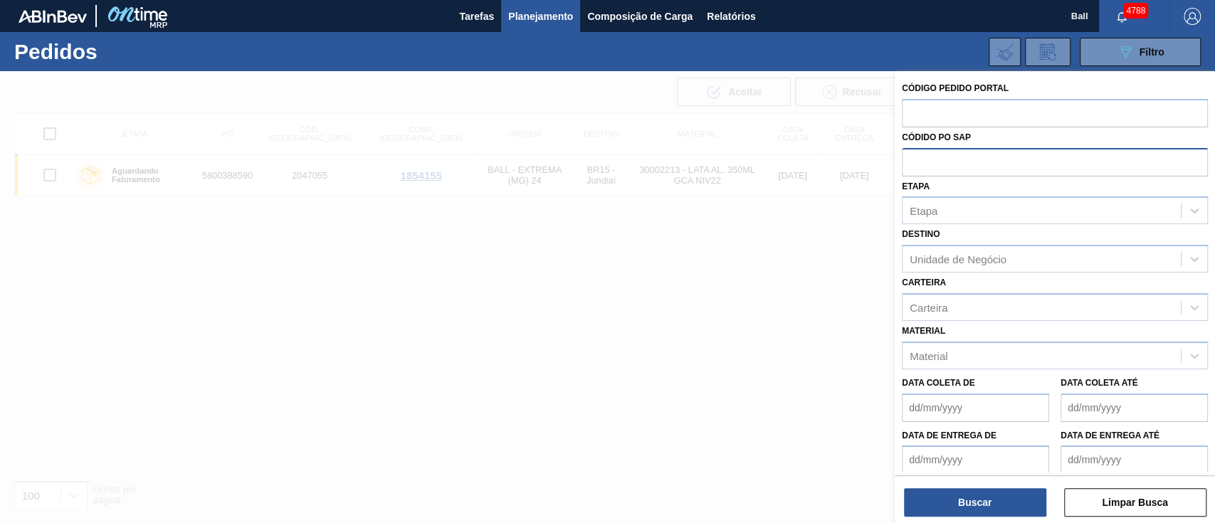
paste input "text"
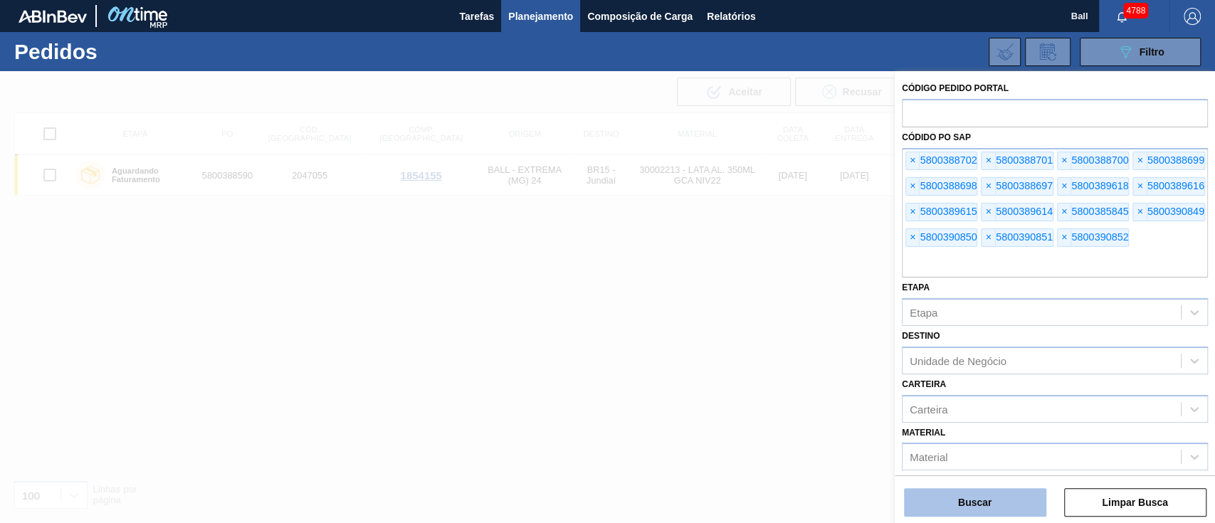
click at [1011, 495] on button "Buscar" at bounding box center [975, 502] width 142 height 28
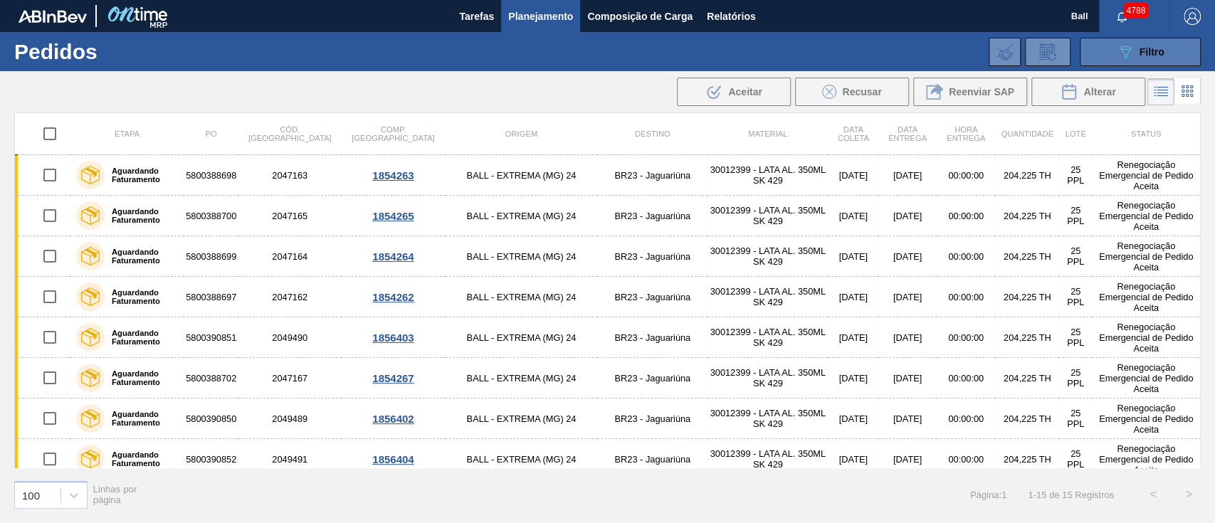
click at [1148, 57] on span "Filtro" at bounding box center [1151, 51] width 25 height 11
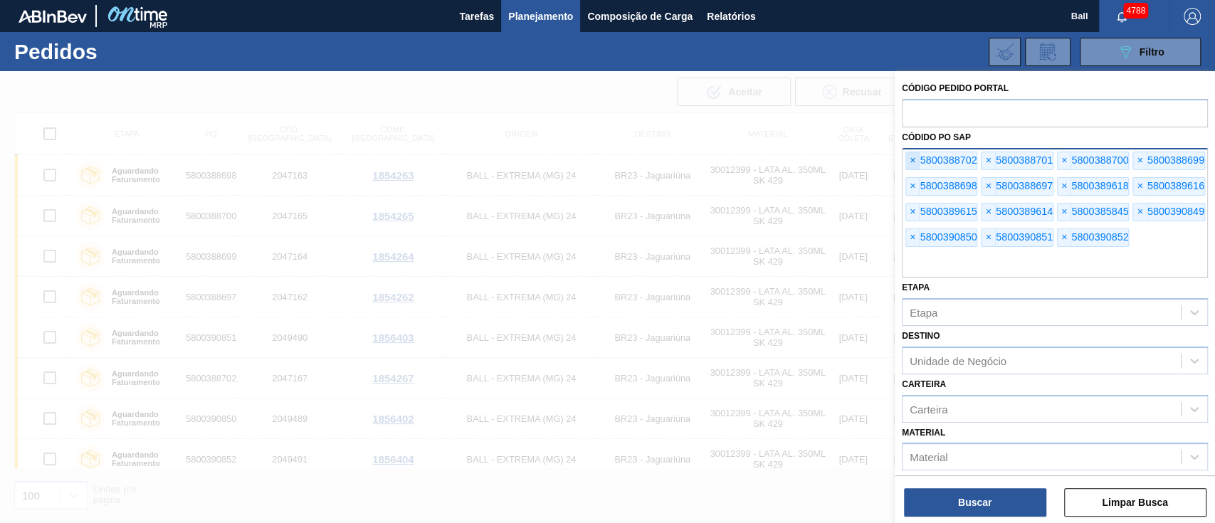
click at [911, 161] on span "×" at bounding box center [913, 160] width 14 height 17
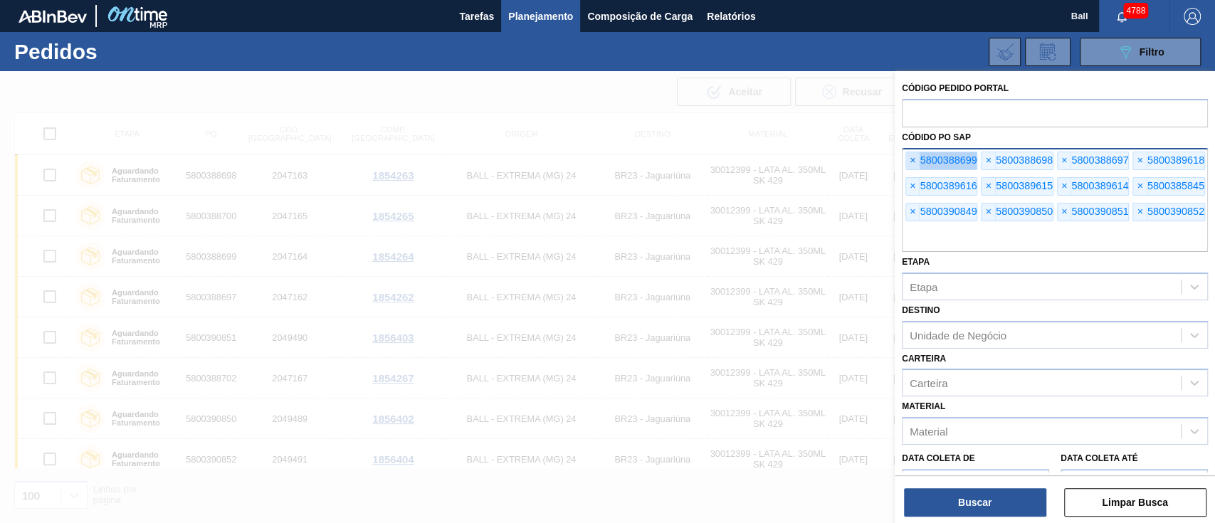
click at [911, 161] on span "×" at bounding box center [913, 160] width 14 height 17
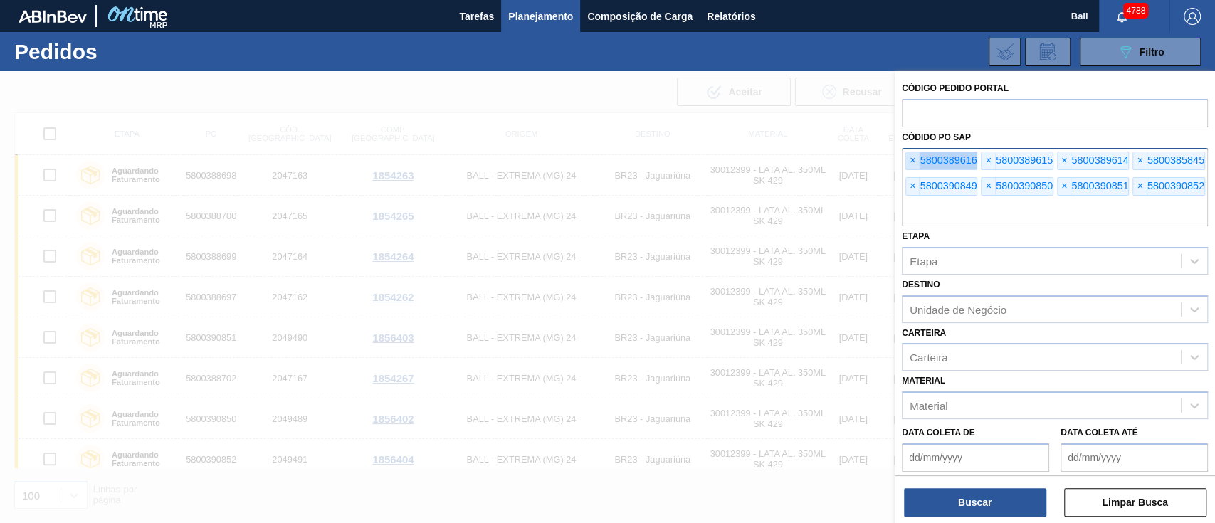
click at [911, 161] on span "×" at bounding box center [913, 160] width 14 height 17
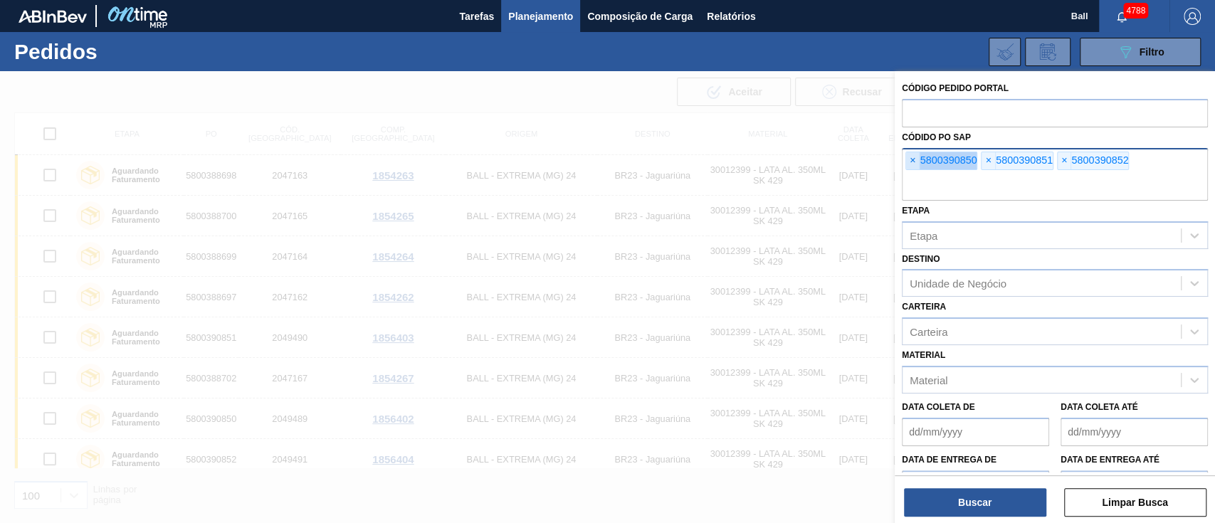
click at [911, 161] on span "×" at bounding box center [913, 160] width 14 height 17
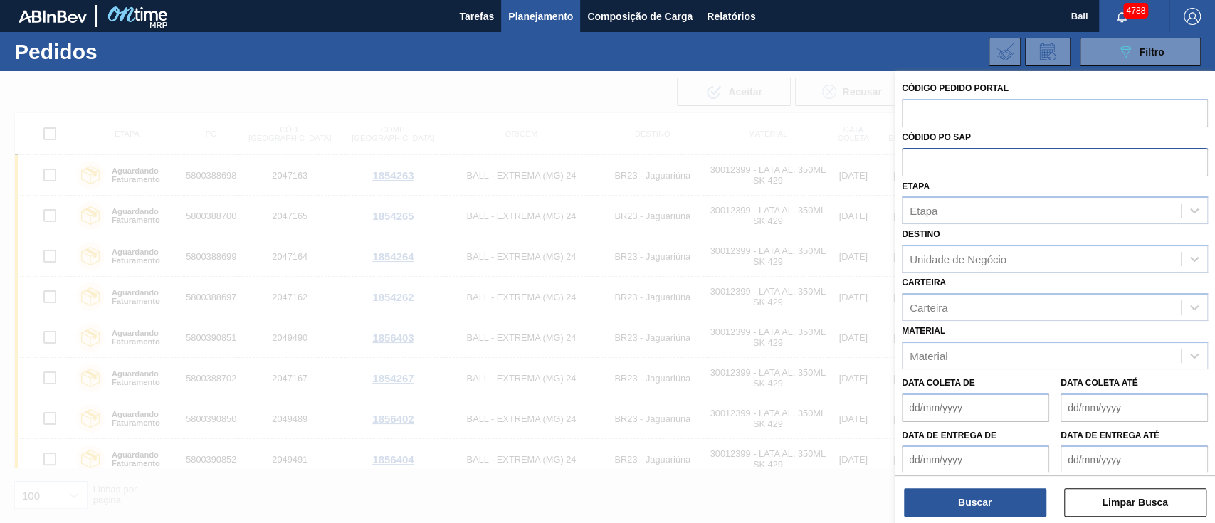
paste input "5800388590"
type input "5800388590"
click at [974, 501] on button "Buscar" at bounding box center [975, 502] width 142 height 28
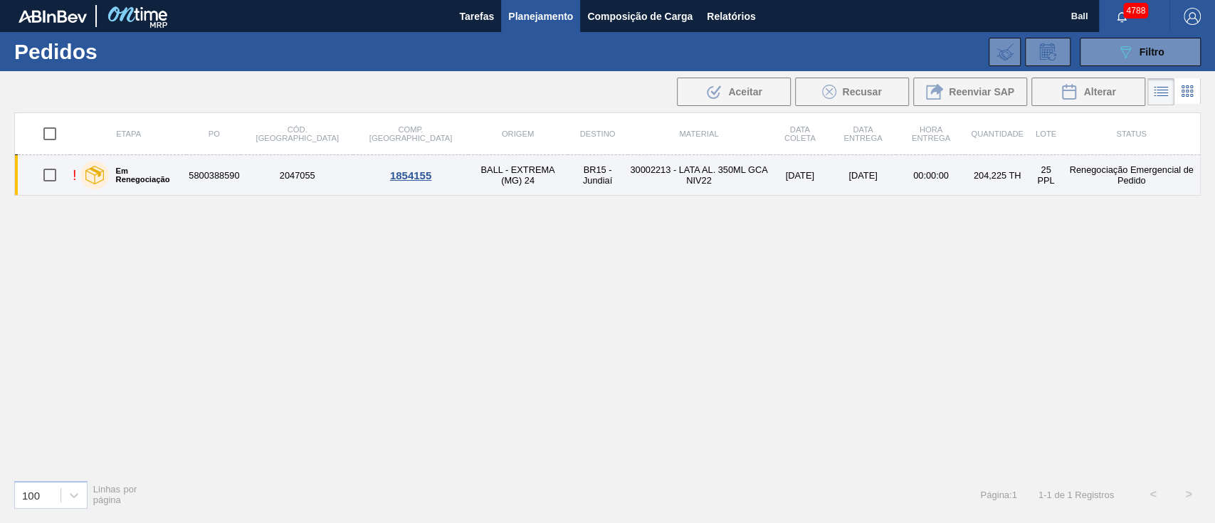
click at [724, 176] on td "30002213 - LATA AL. 350ML GCA NIV22" at bounding box center [699, 175] width 142 height 41
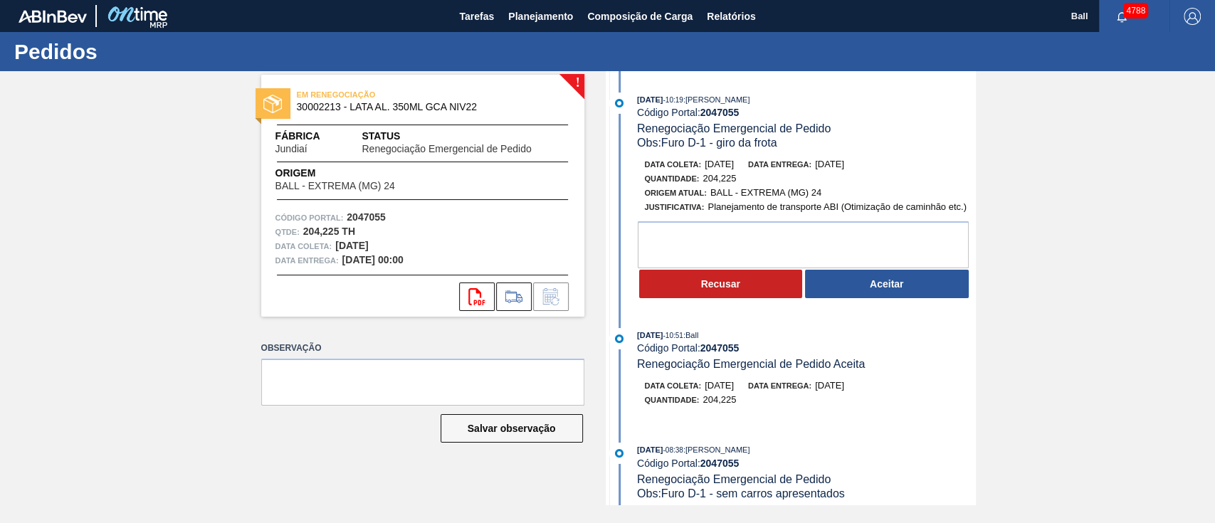
click at [921, 293] on button "Aceitar" at bounding box center [887, 284] width 164 height 28
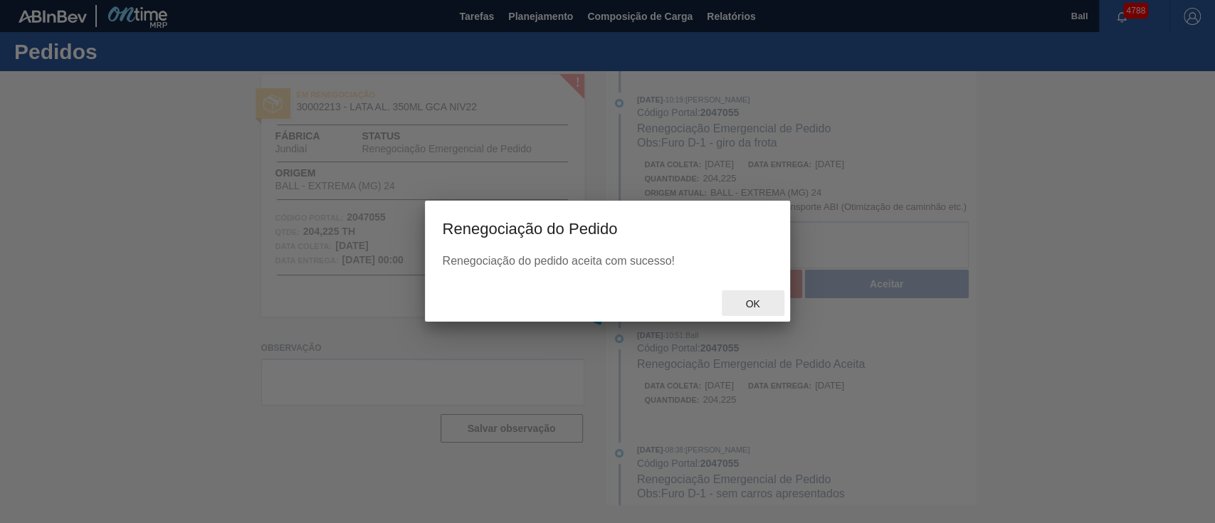
click at [756, 307] on span "Ok" at bounding box center [752, 303] width 37 height 11
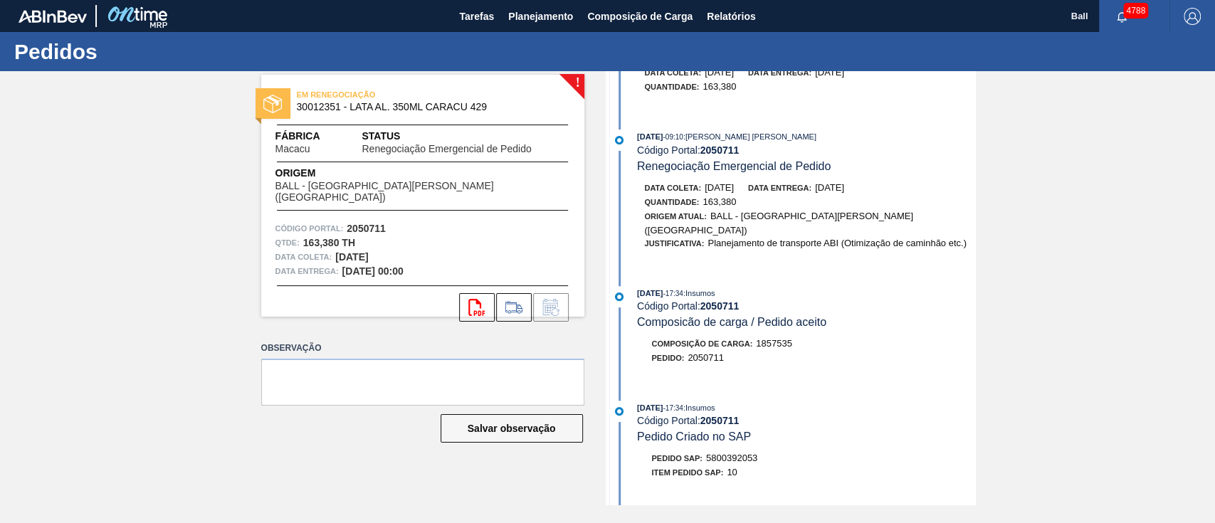
scroll to position [379, 0]
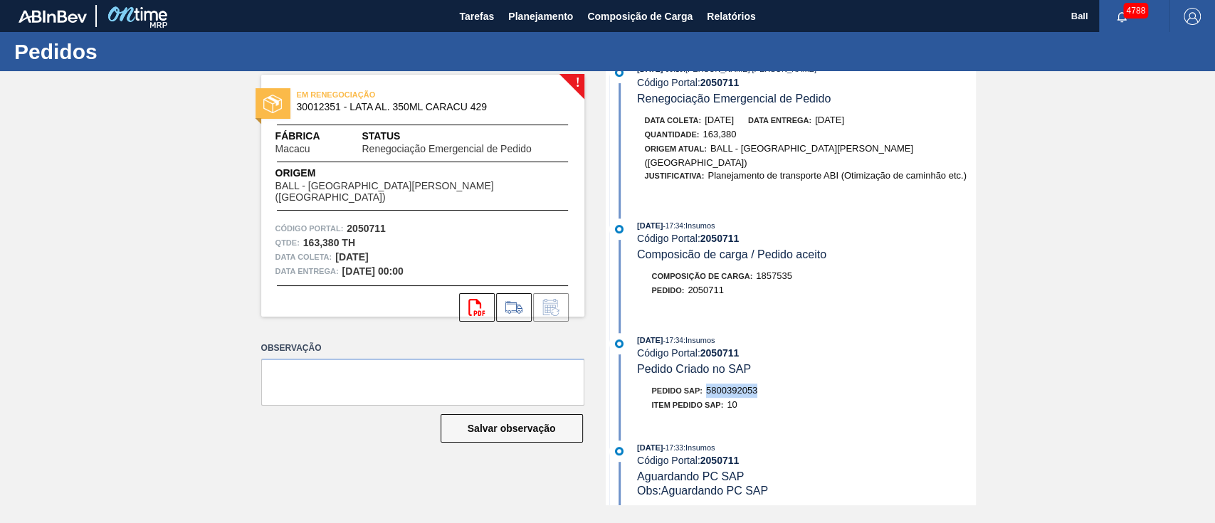
drag, startPoint x: 761, startPoint y: 370, endPoint x: 709, endPoint y: 371, distance: 52.7
click at [709, 384] on div "Pedido SAP: 5800392053" at bounding box center [807, 391] width 338 height 14
copy span "5800392053"
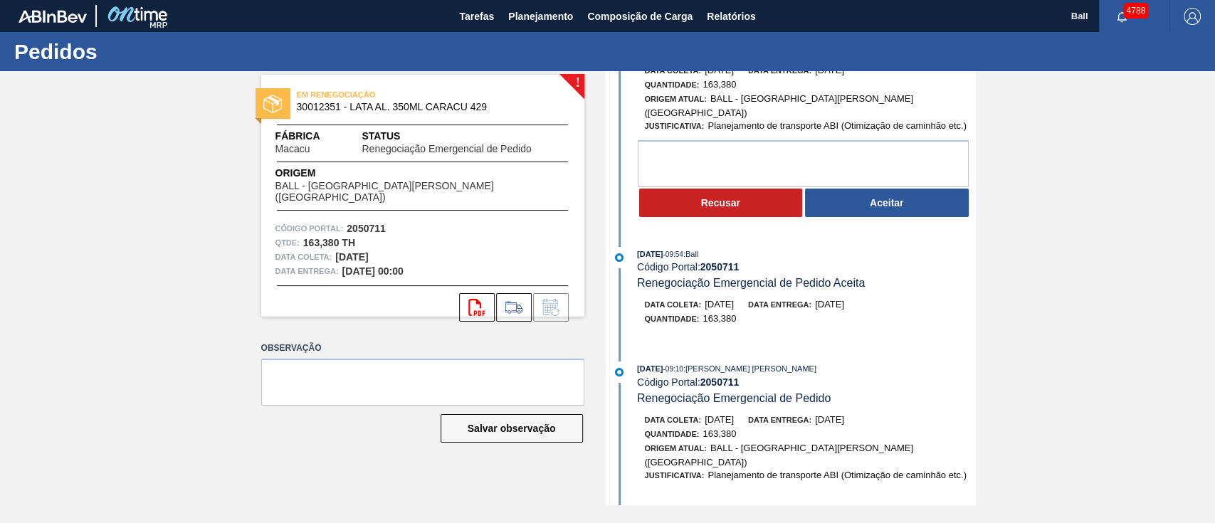
scroll to position [0, 0]
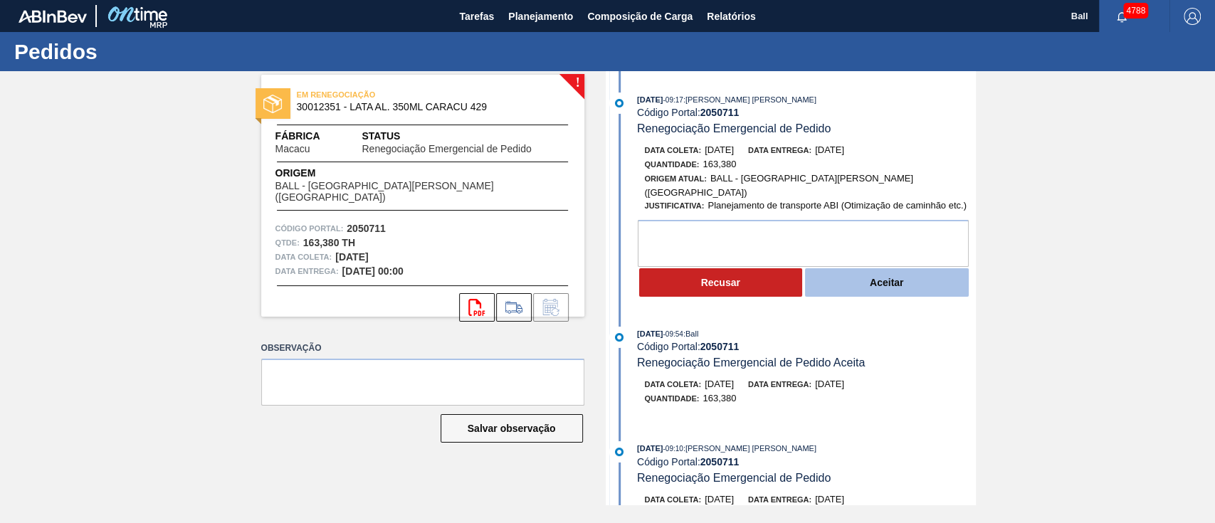
click at [911, 268] on button "Aceitar" at bounding box center [887, 282] width 164 height 28
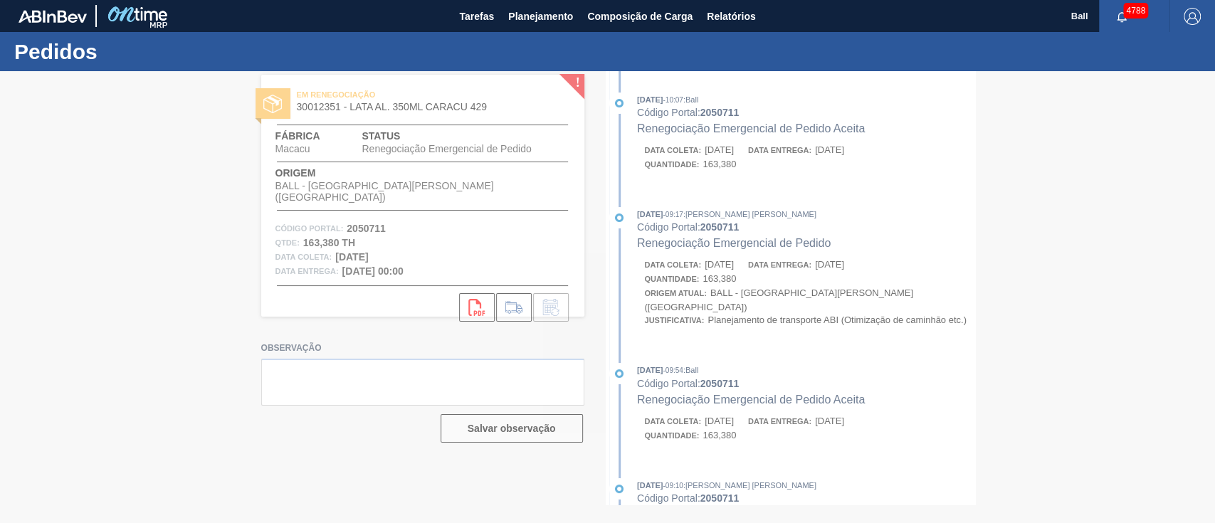
click at [755, 307] on div at bounding box center [607, 297] width 1215 height 452
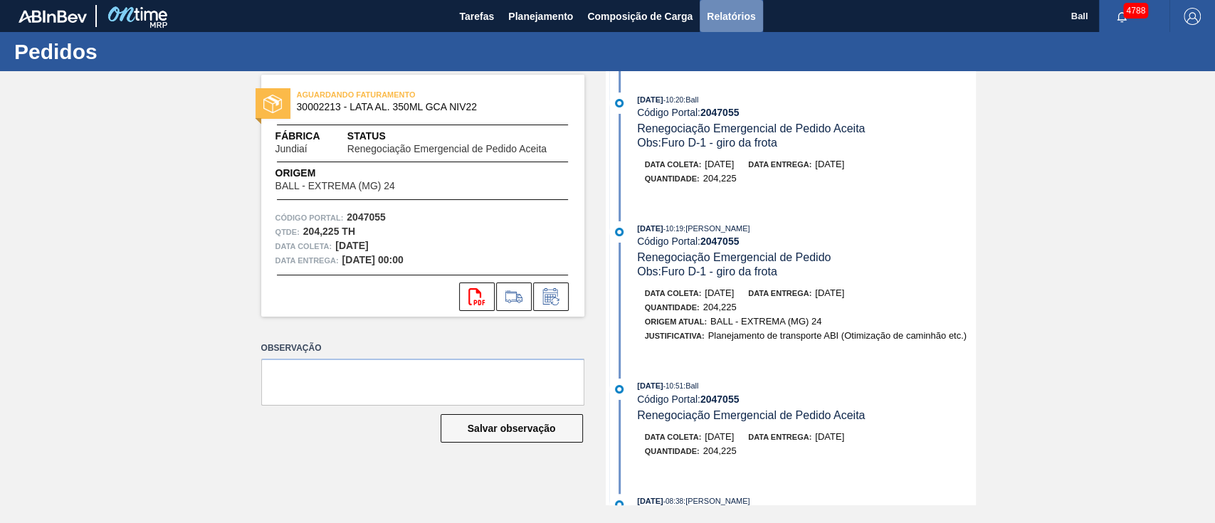
click at [739, 16] on span "Relatórios" at bounding box center [731, 16] width 48 height 17
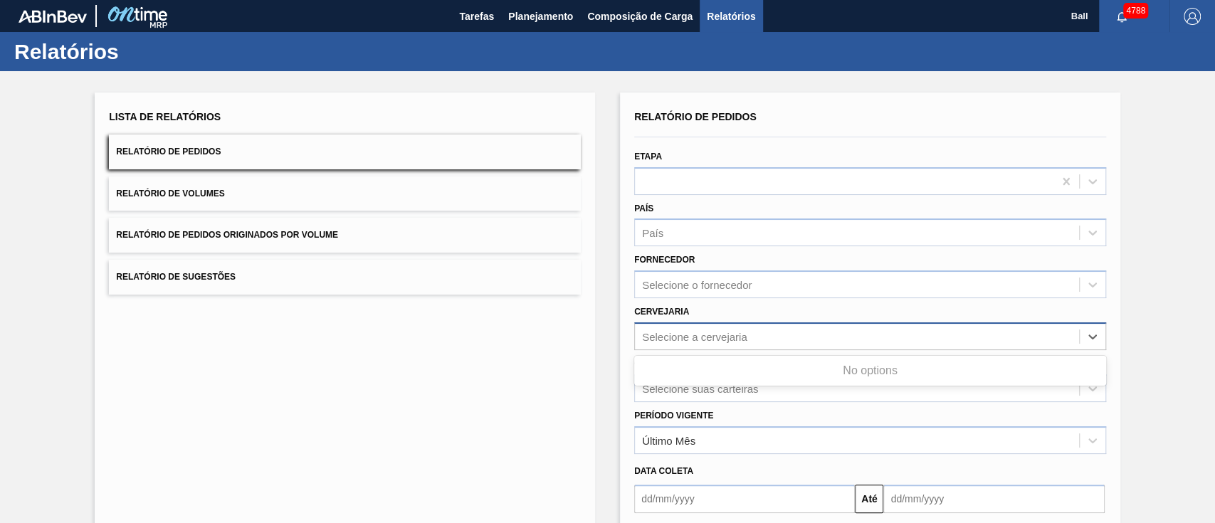
click at [764, 339] on div "Selecione a cervejaria" at bounding box center [857, 336] width 444 height 21
type input "Lata"
drag, startPoint x: 730, startPoint y: 335, endPoint x: 448, endPoint y: 316, distance: 283.2
click at [448, 316] on div "Lista de Relatórios Relatório de Pedidos Relatório de Volumes Relatório de Pedi…" at bounding box center [607, 365] width 1215 height 588
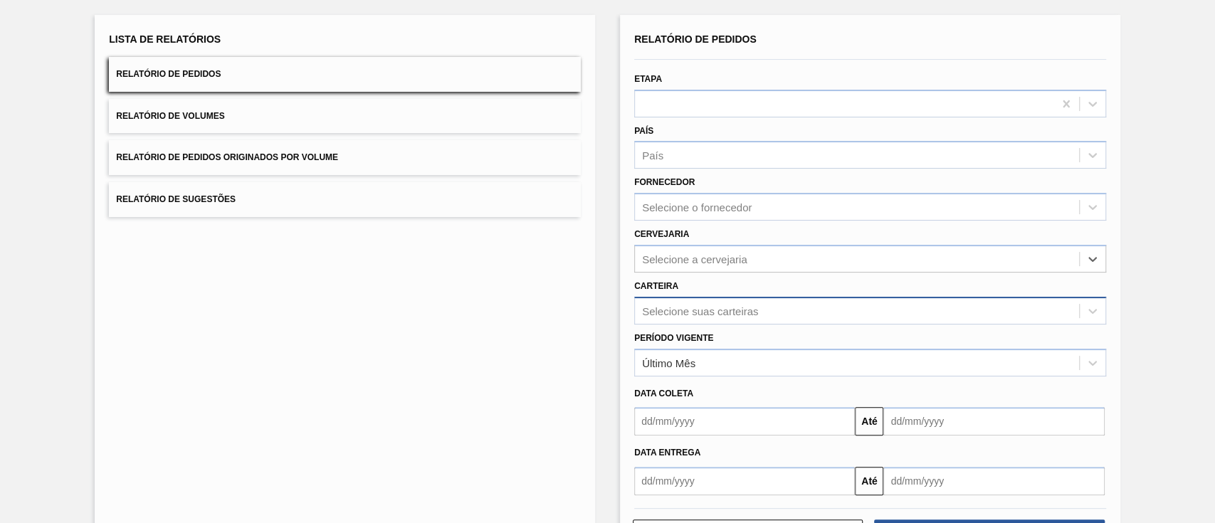
click at [735, 325] on div "Selecione suas carteiras" at bounding box center [870, 311] width 472 height 28
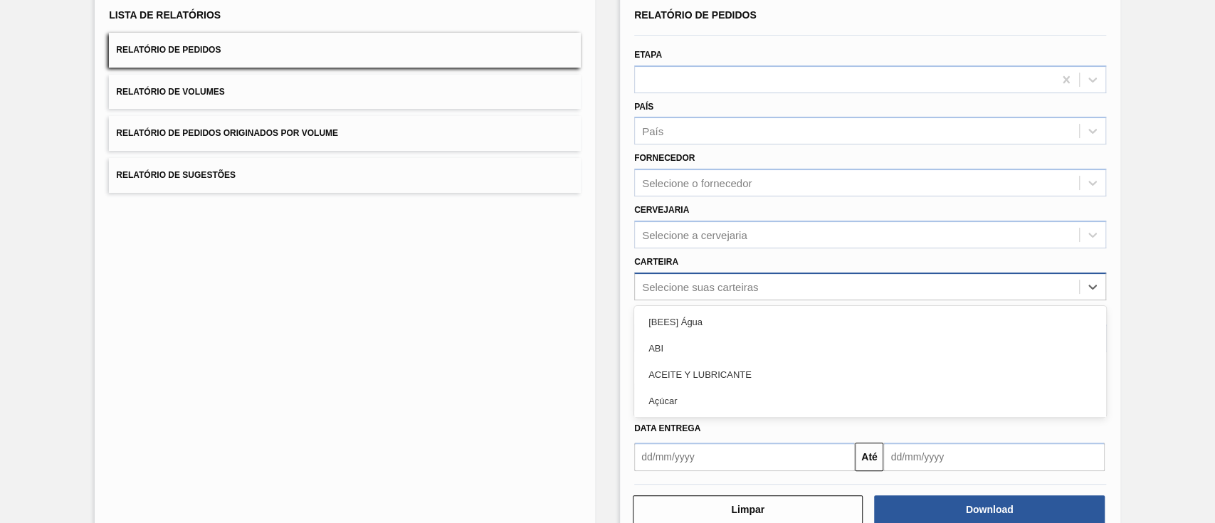
scroll to position [102, 0]
type input "Lata"
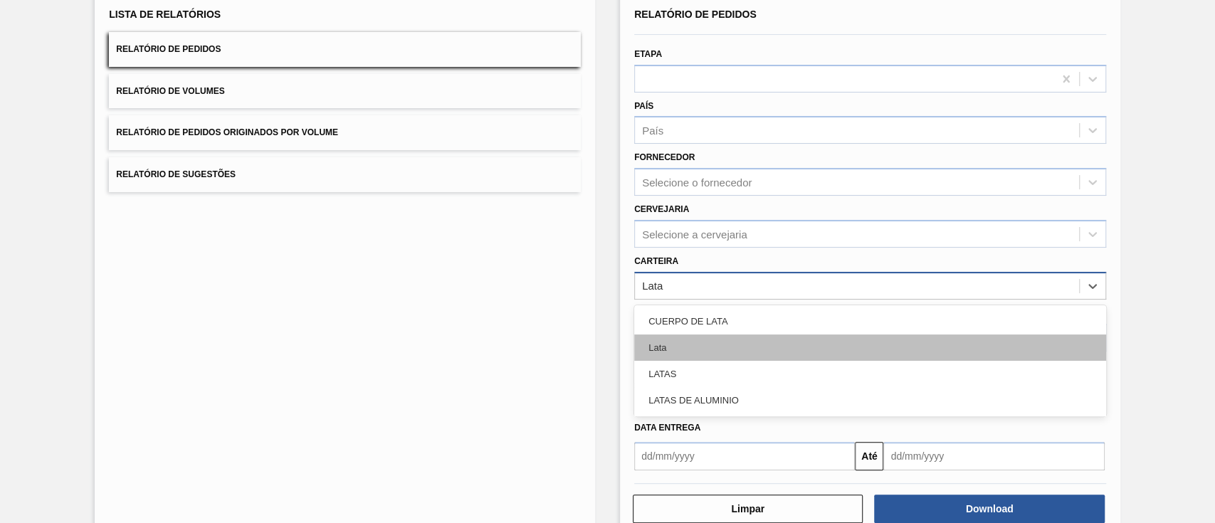
click at [758, 350] on div "Lata" at bounding box center [870, 347] width 472 height 26
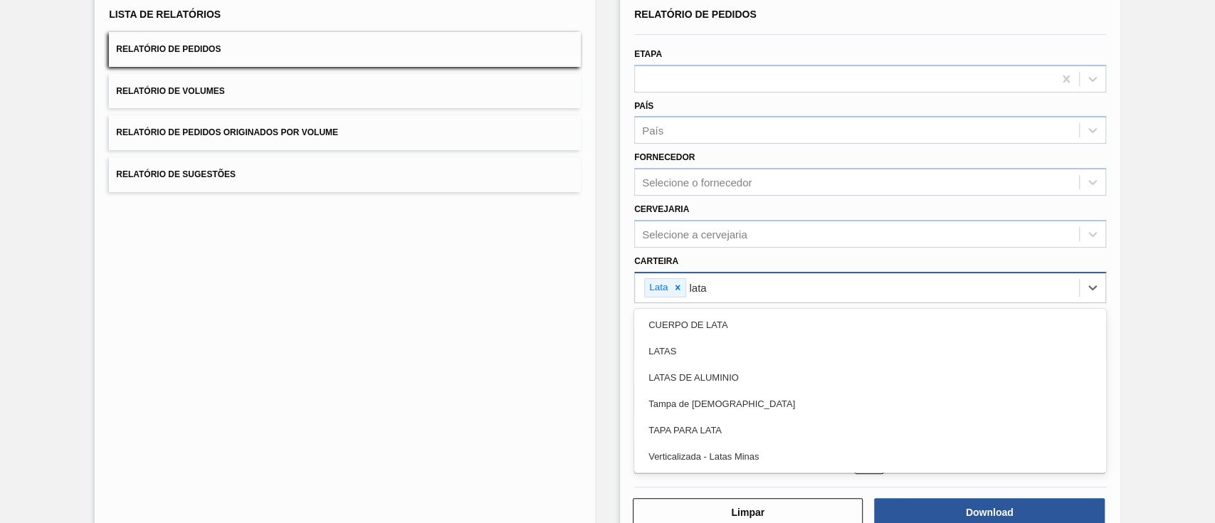
type input "latas"
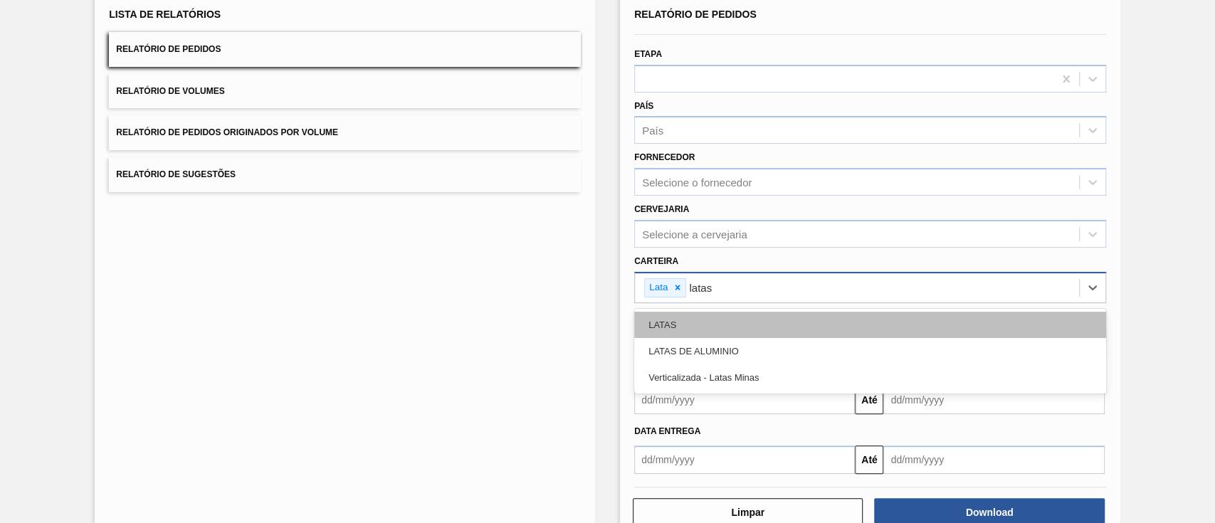
click at [759, 329] on div "LATAS" at bounding box center [870, 325] width 472 height 26
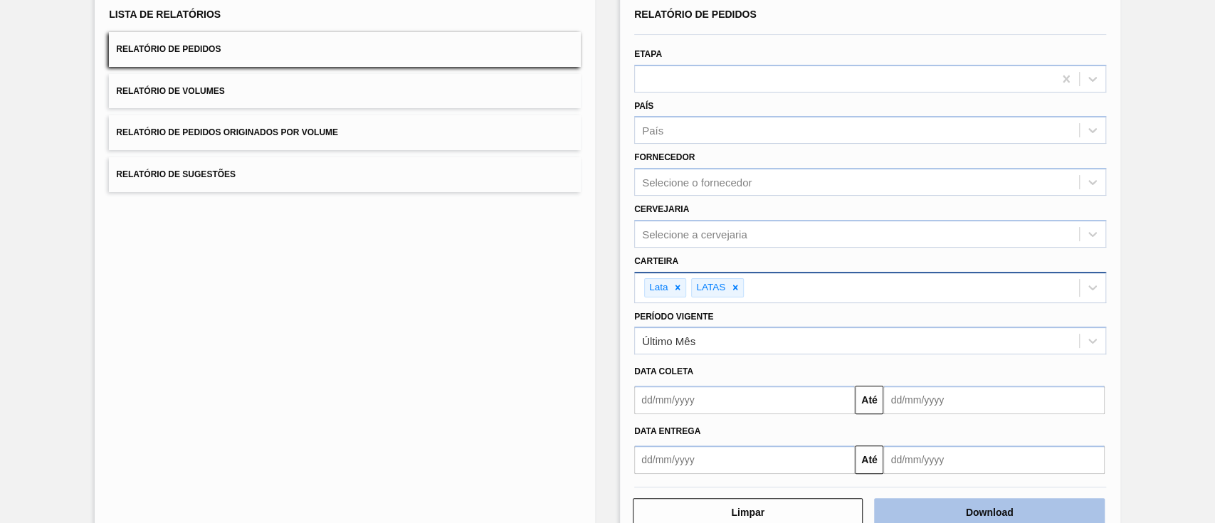
click at [1011, 516] on button "Download" at bounding box center [989, 512] width 230 height 28
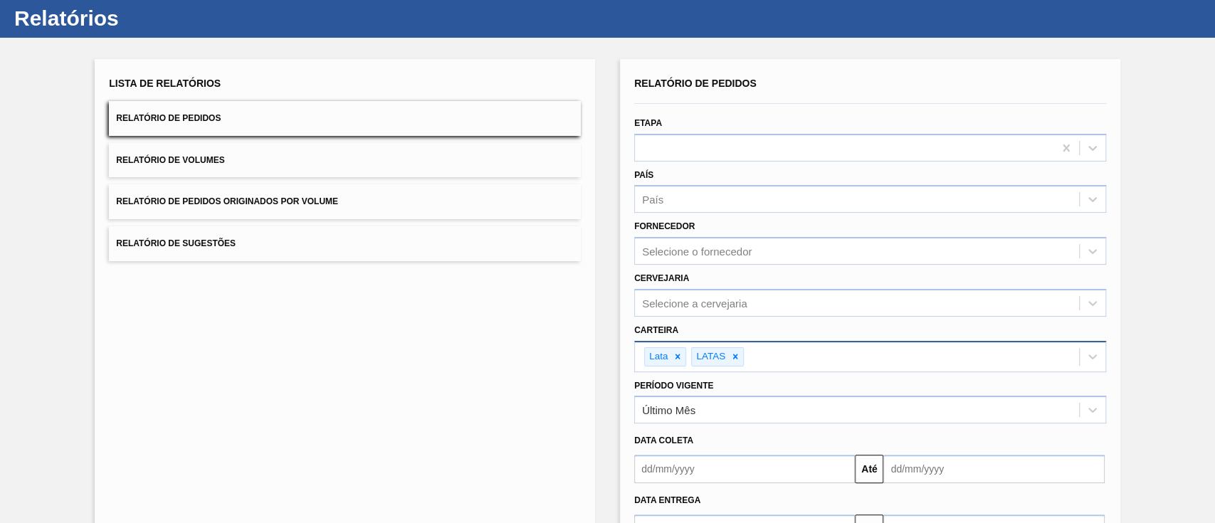
scroll to position [0, 0]
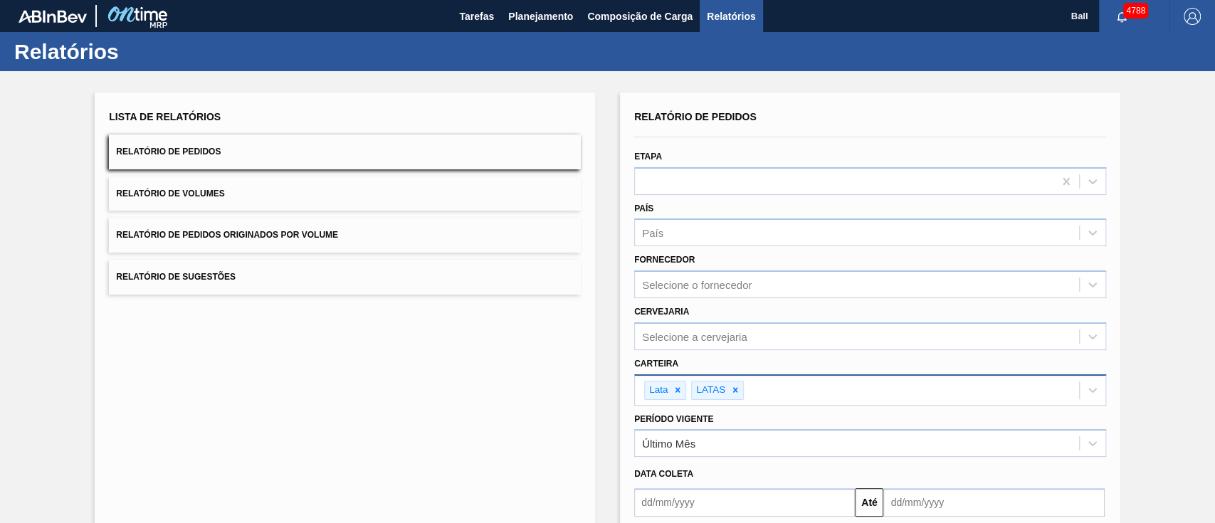
click at [384, 205] on button "Relatório de Volumes" at bounding box center [345, 193] width 472 height 35
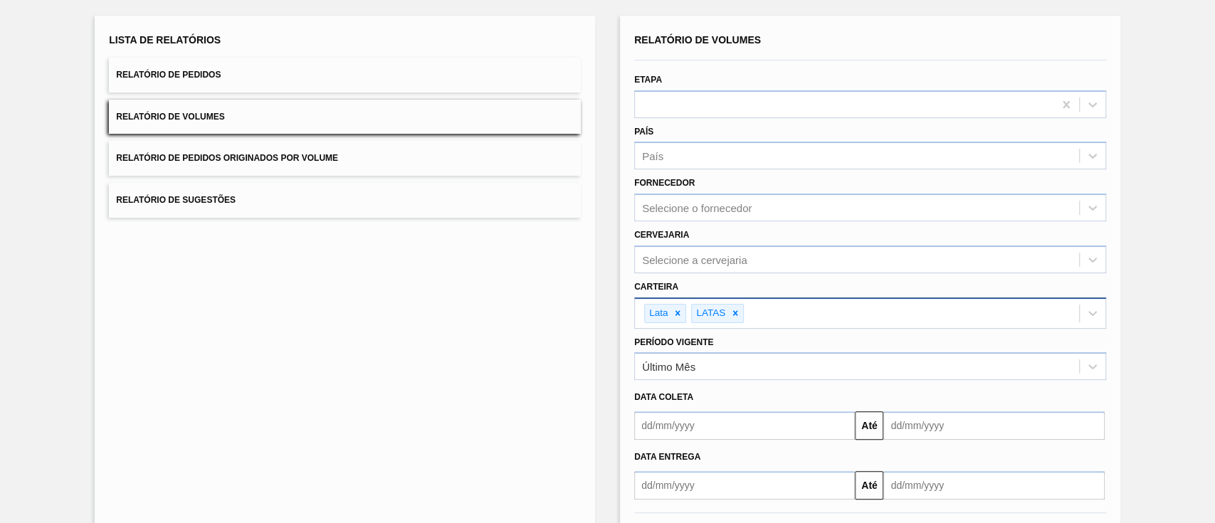
scroll to position [137, 0]
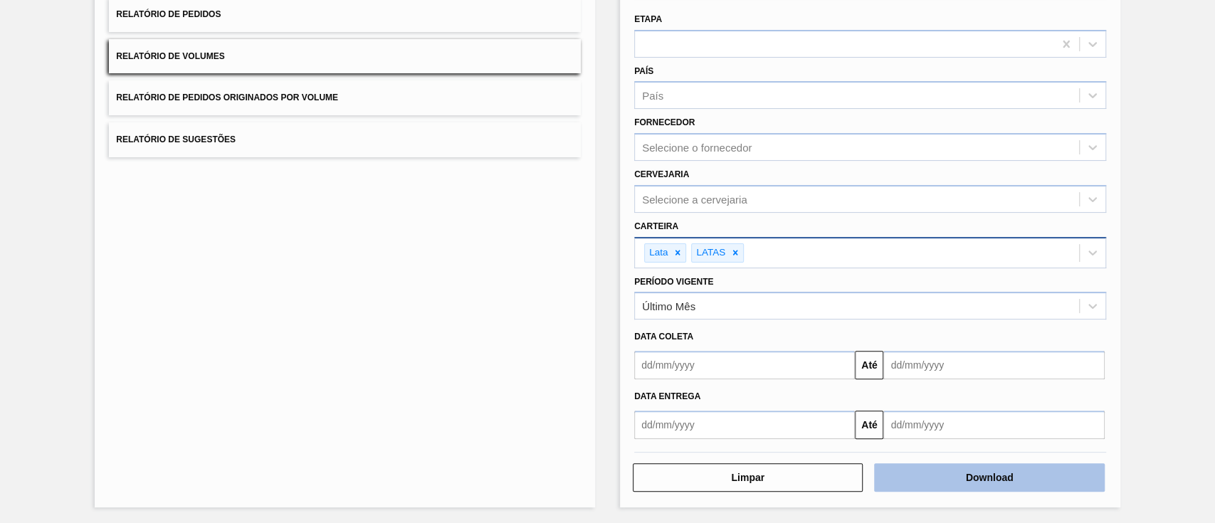
click at [1010, 477] on button "Download" at bounding box center [989, 477] width 230 height 28
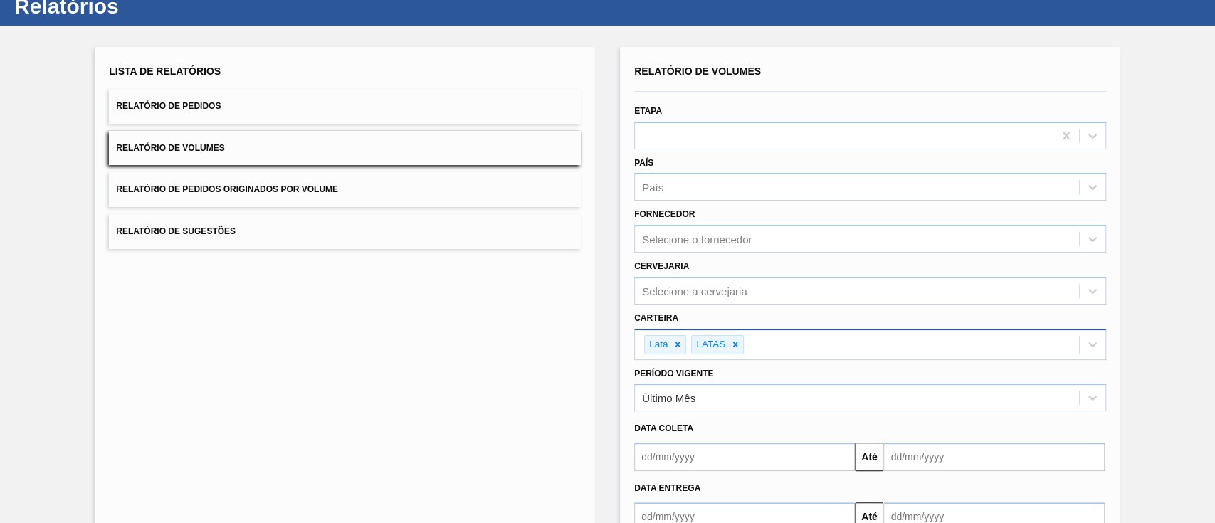
scroll to position [0, 0]
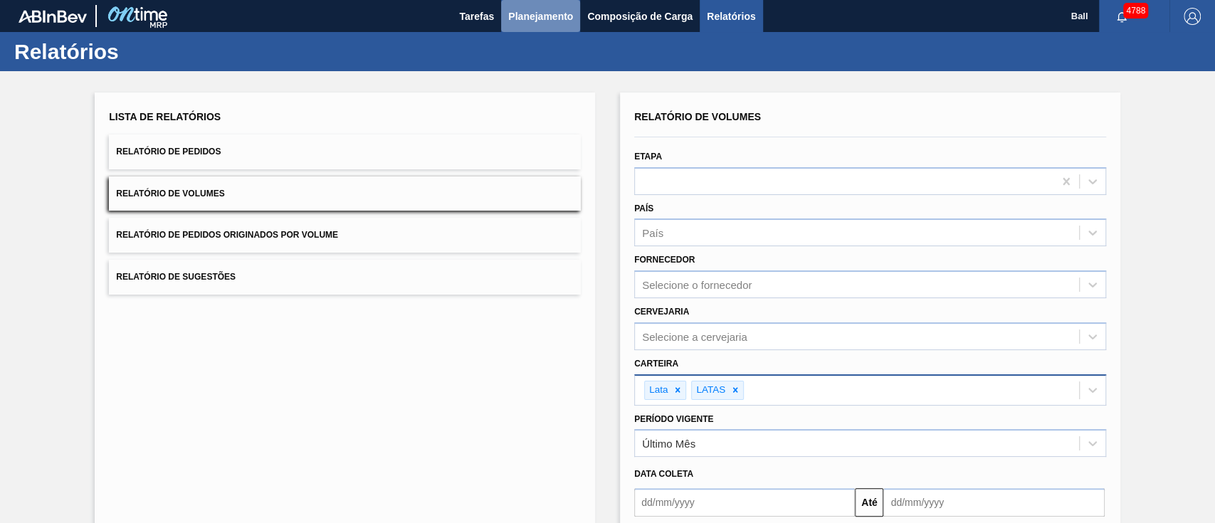
click at [545, 31] on button "Planejamento" at bounding box center [540, 16] width 79 height 32
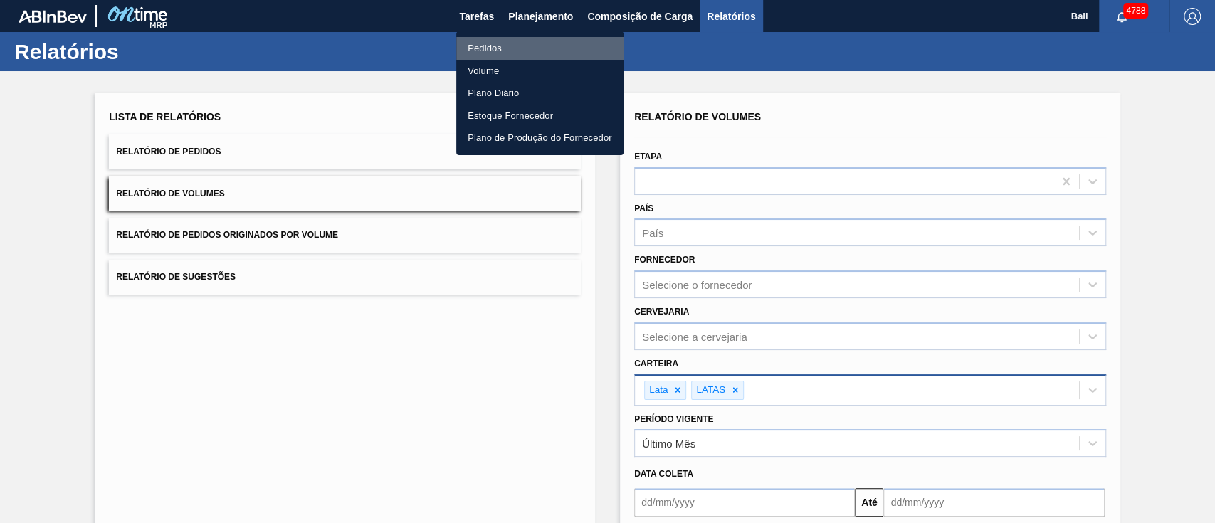
click at [504, 44] on li "Pedidos" at bounding box center [539, 48] width 167 height 23
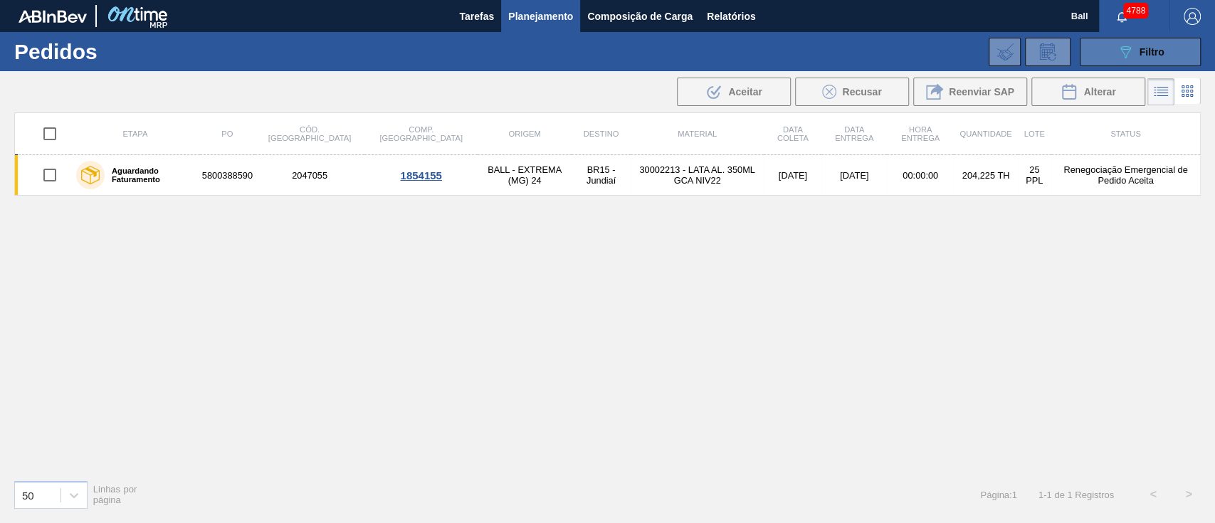
click at [1154, 50] on span "Filtro" at bounding box center [1151, 51] width 25 height 11
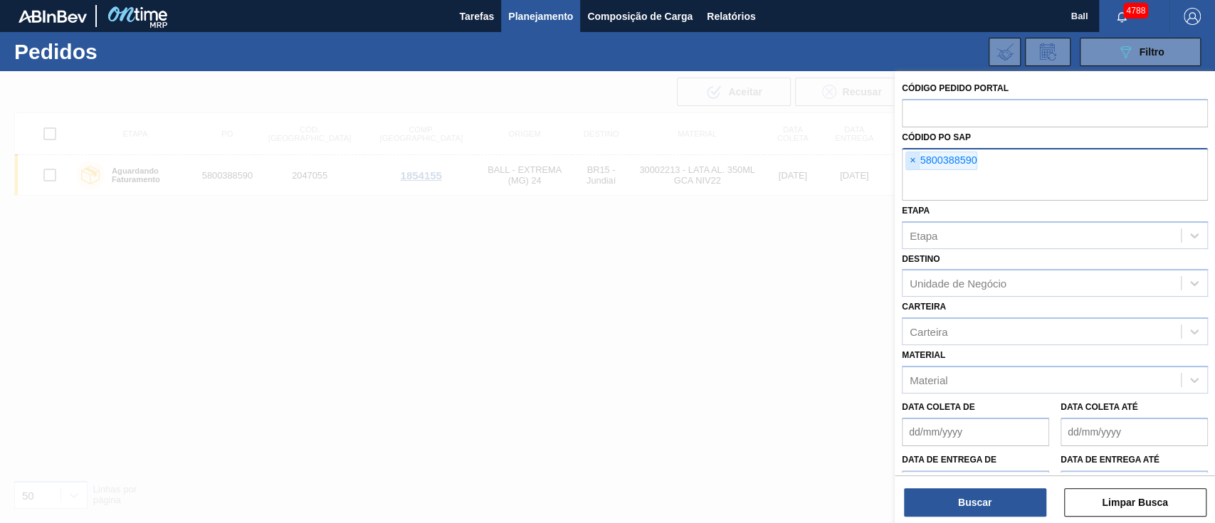
click at [906, 164] on span "×" at bounding box center [913, 160] width 14 height 17
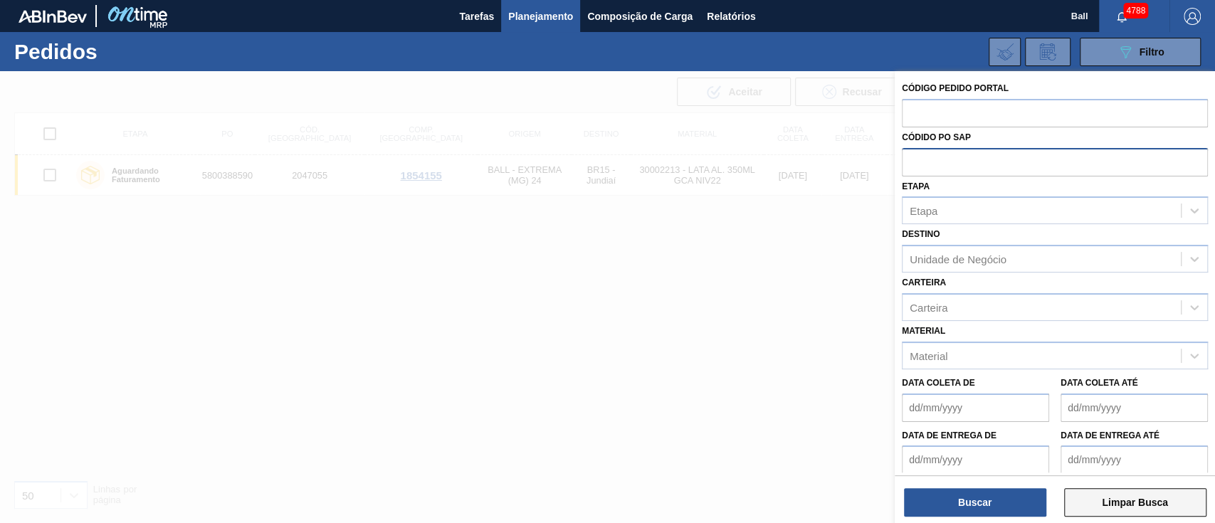
paste input "text"
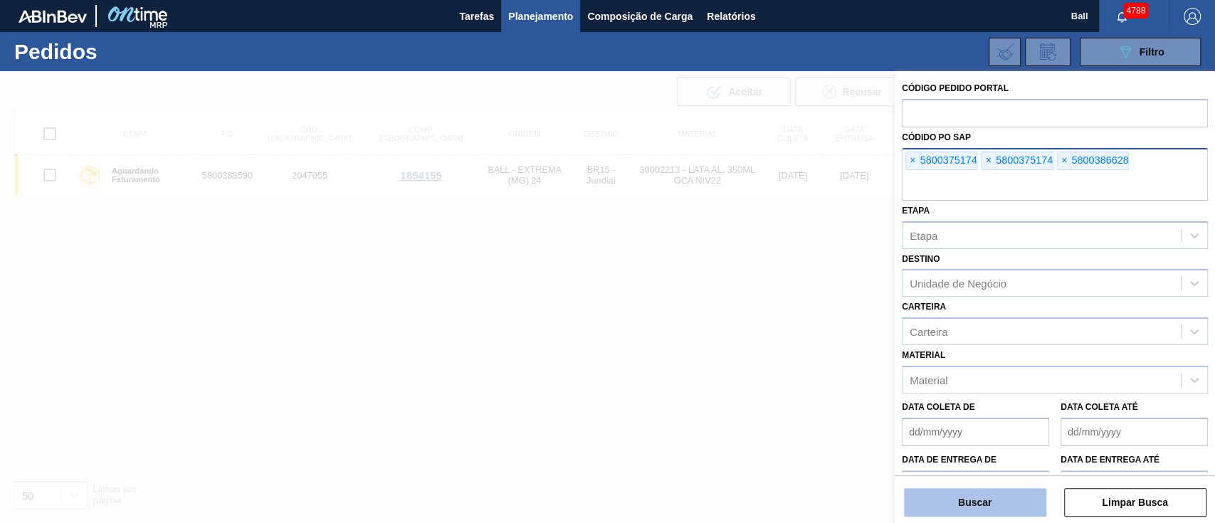
click at [1000, 505] on button "Buscar" at bounding box center [975, 502] width 142 height 28
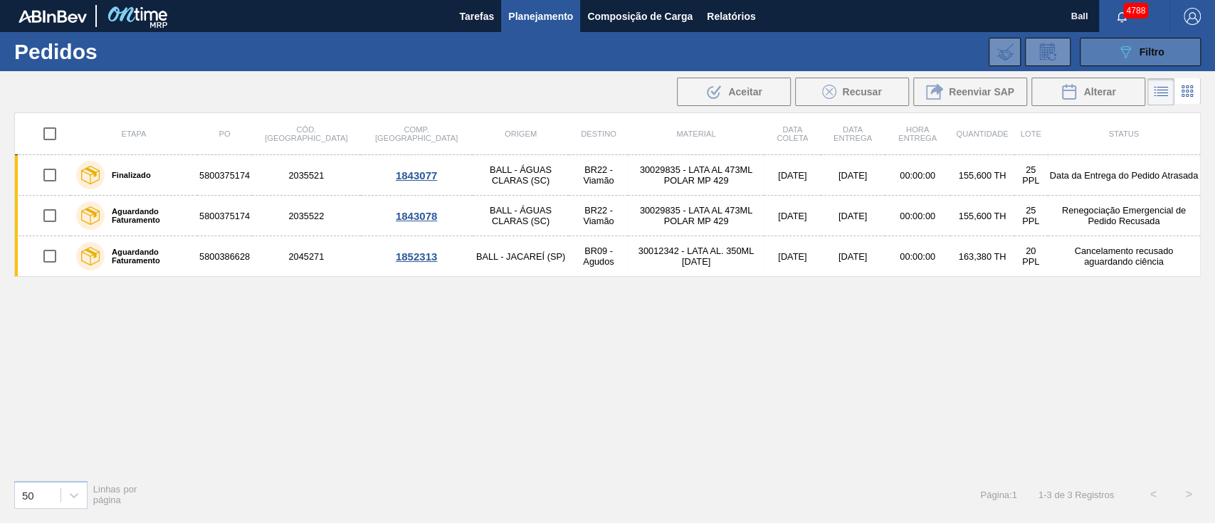
click at [1144, 53] on span "Filtro" at bounding box center [1151, 51] width 25 height 11
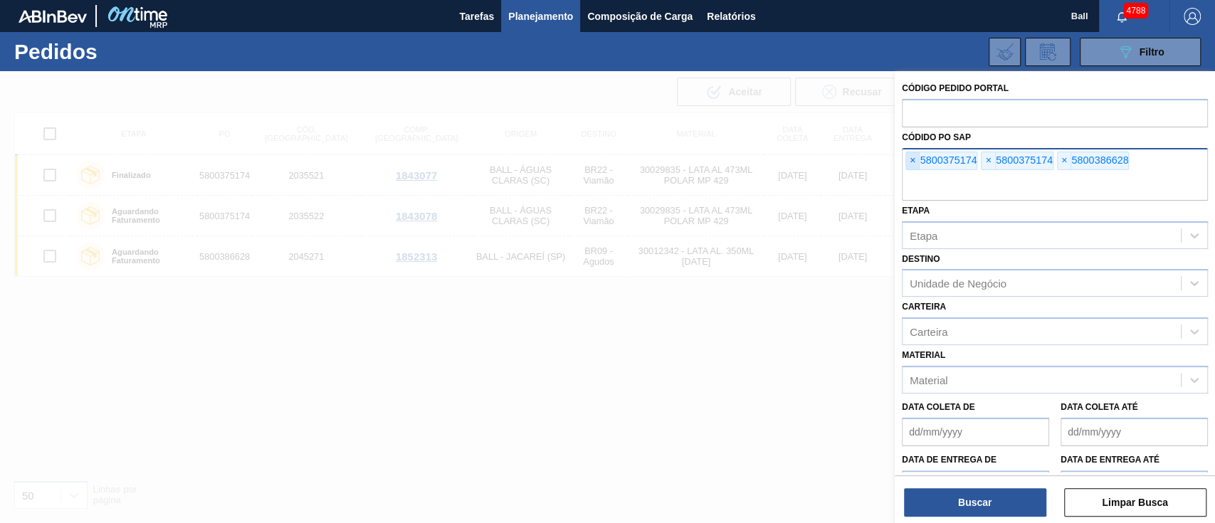
click at [917, 162] on span "×" at bounding box center [913, 160] width 14 height 17
click at [917, 174] on input "text" at bounding box center [1055, 187] width 306 height 27
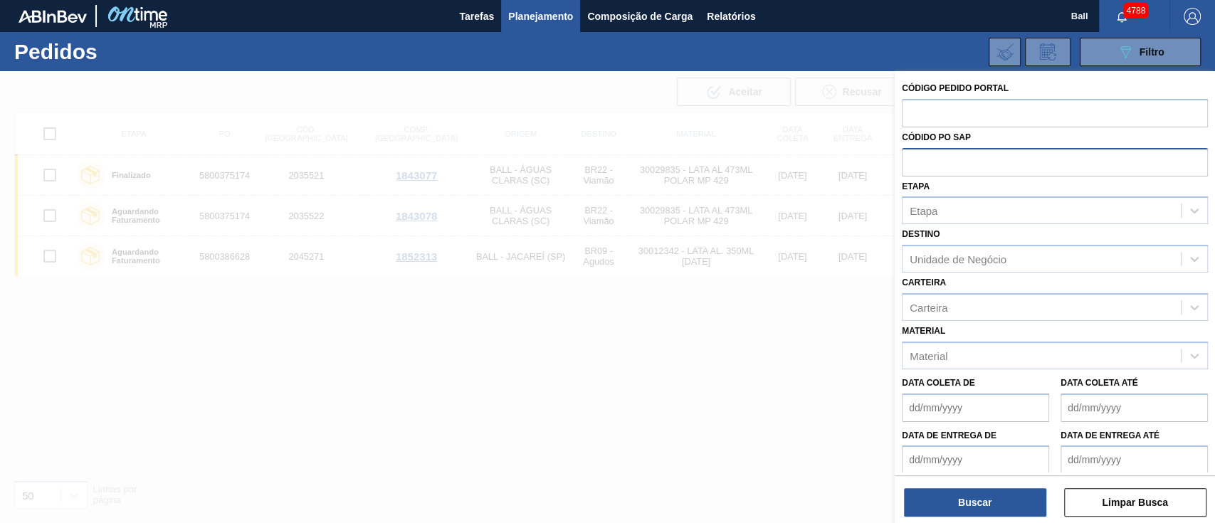
click at [917, 162] on input "text" at bounding box center [1055, 161] width 306 height 27
paste input "5800394516"
type input "5800394516"
click at [997, 500] on button "Buscar" at bounding box center [975, 502] width 142 height 28
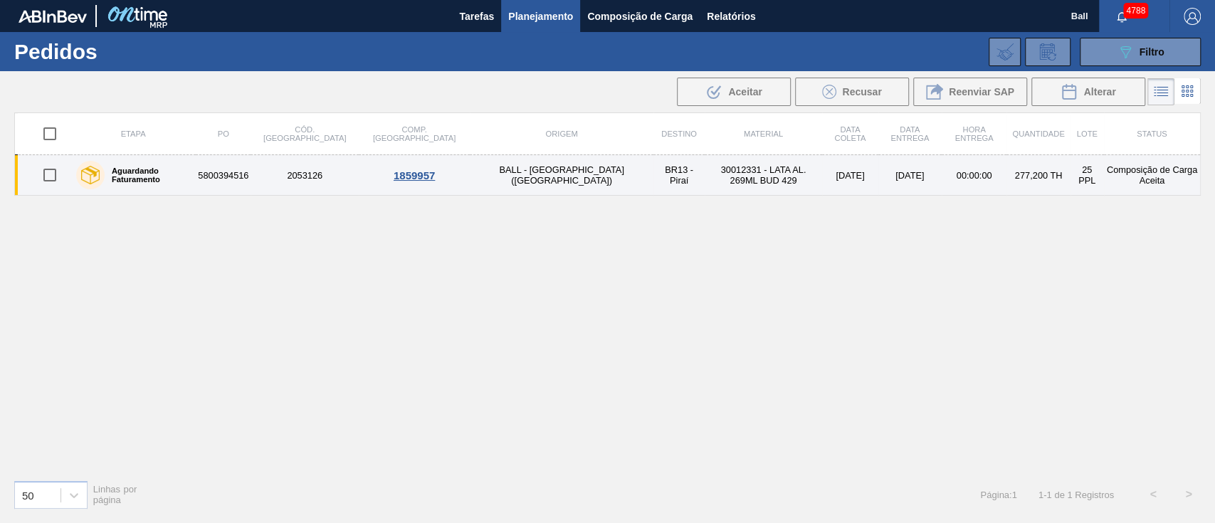
click at [470, 184] on td "BALL - [GEOGRAPHIC_DATA][PERSON_NAME] ([GEOGRAPHIC_DATA])" at bounding box center [562, 175] width 184 height 41
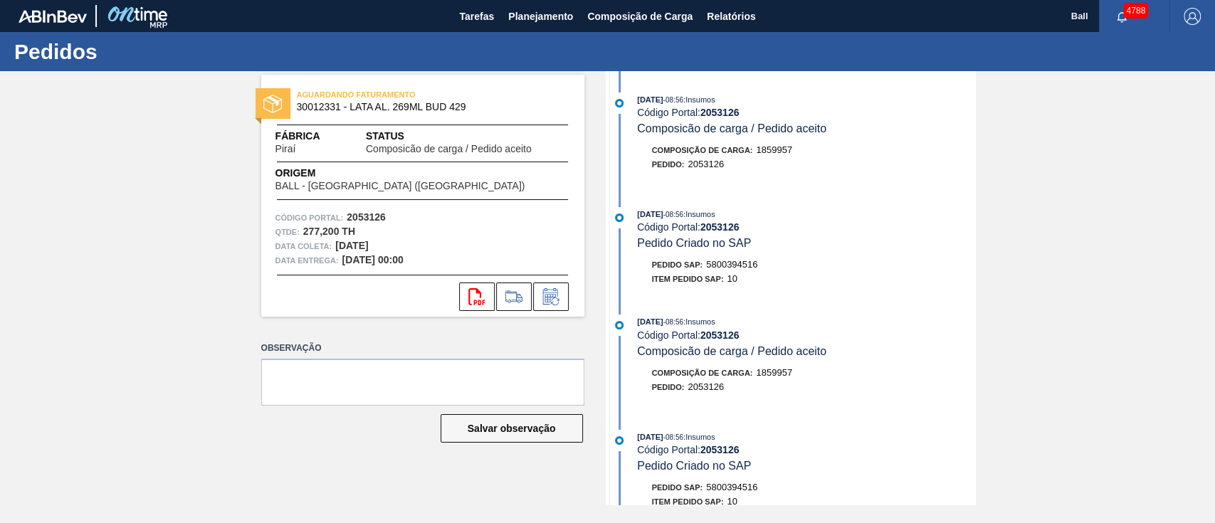
click at [781, 216] on div "12/10/2025 - 08:56 : Insumos" at bounding box center [806, 214] width 338 height 14
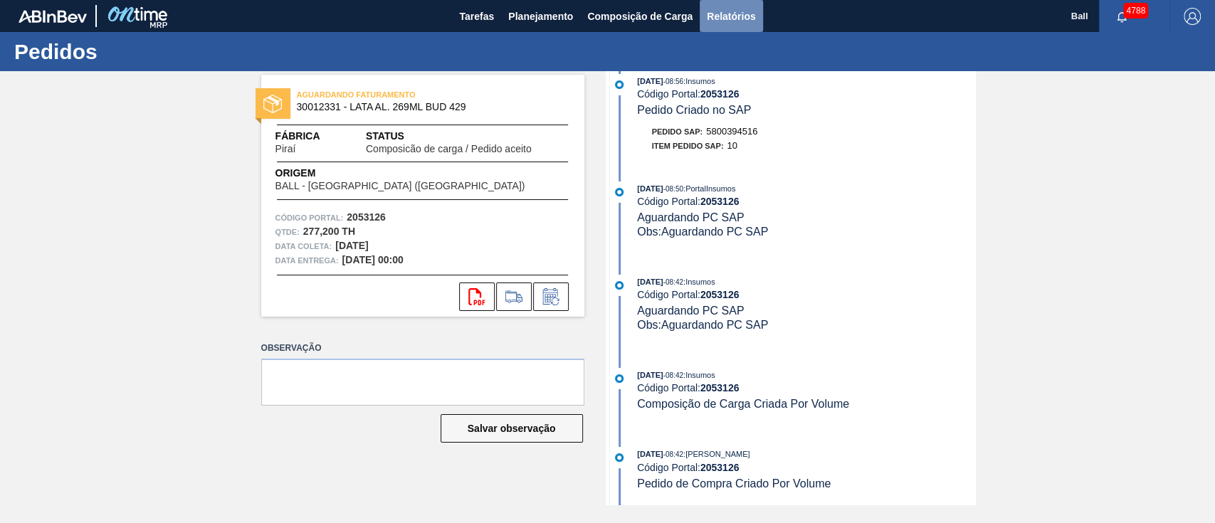
click at [744, 20] on span "Relatórios" at bounding box center [731, 16] width 48 height 17
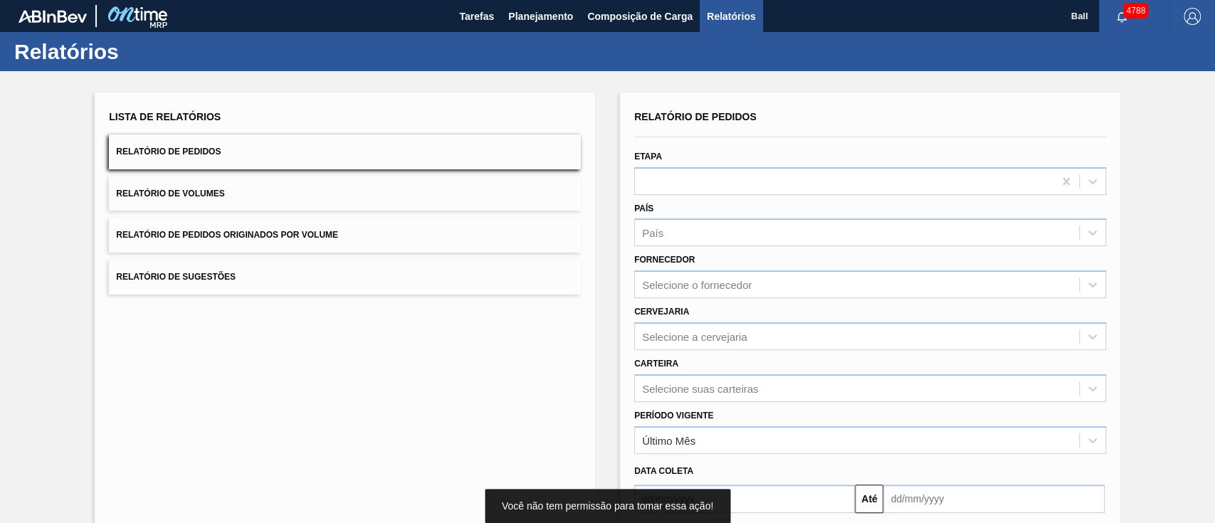
click at [402, 228] on button "Relatório de Pedidos Originados por Volume" at bounding box center [345, 235] width 472 height 35
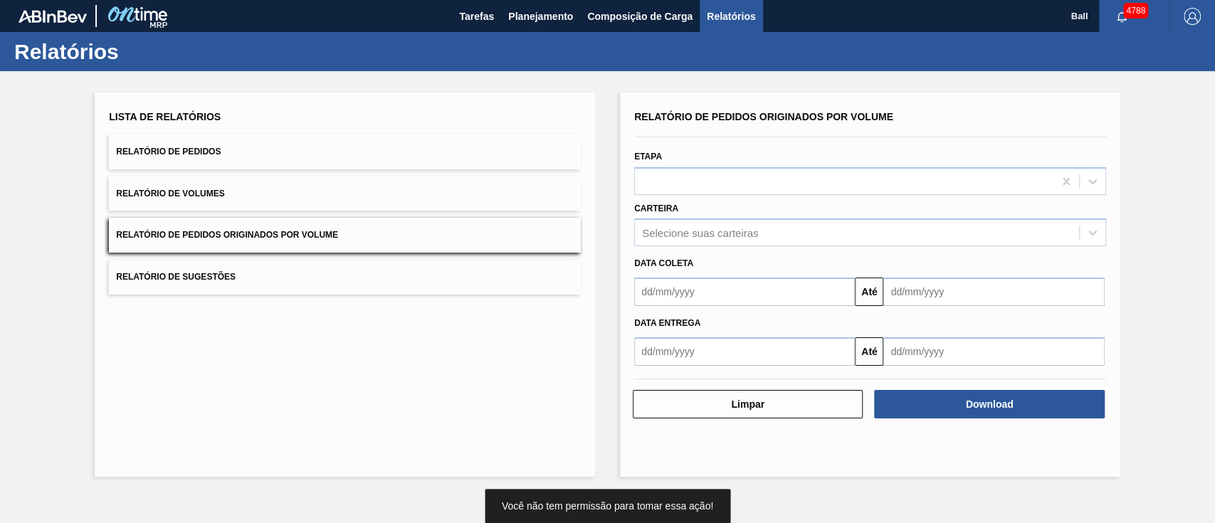
click at [787, 285] on input "text" at bounding box center [744, 292] width 221 height 28
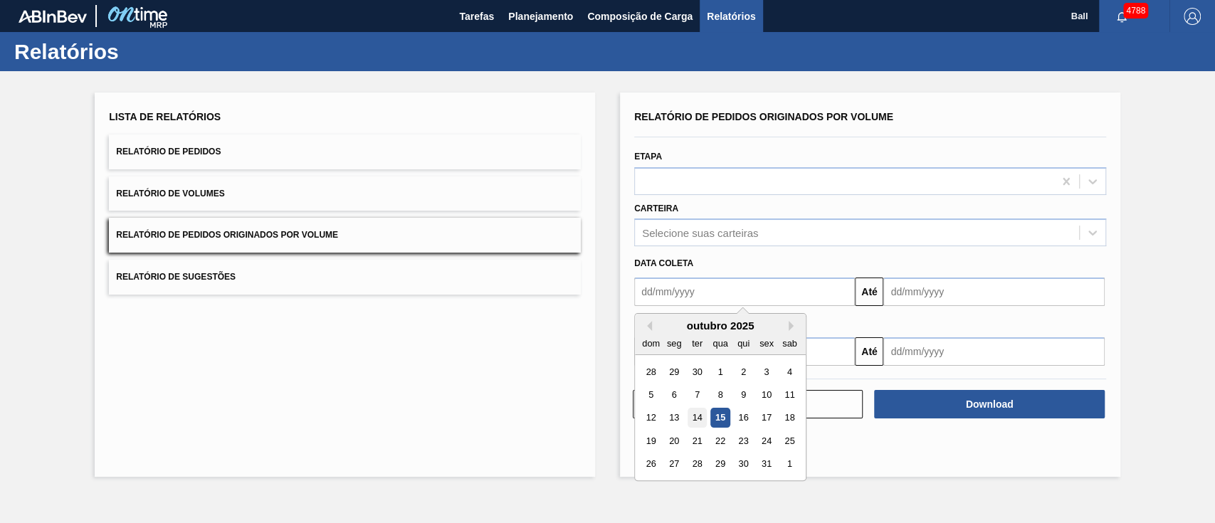
click at [700, 420] on div "14" at bounding box center [696, 417] width 19 height 19
type input "[DATE]"
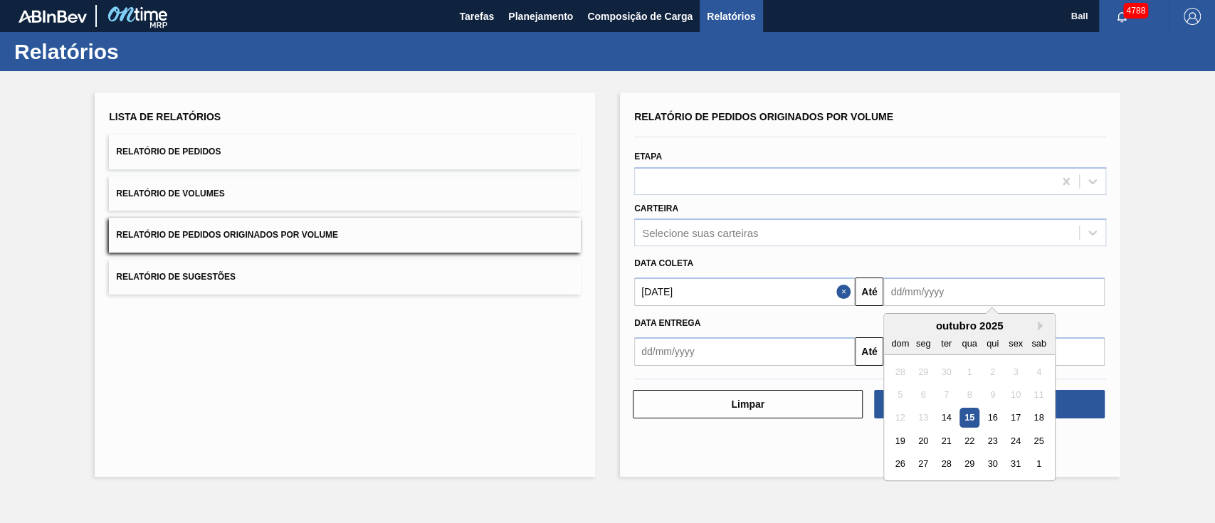
drag, startPoint x: 951, startPoint y: 282, endPoint x: 959, endPoint y: 283, distance: 8.7
click at [953, 282] on input "text" at bounding box center [993, 292] width 221 height 28
click at [1013, 464] on div "31" at bounding box center [1015, 464] width 19 height 19
type input "31/10/2025"
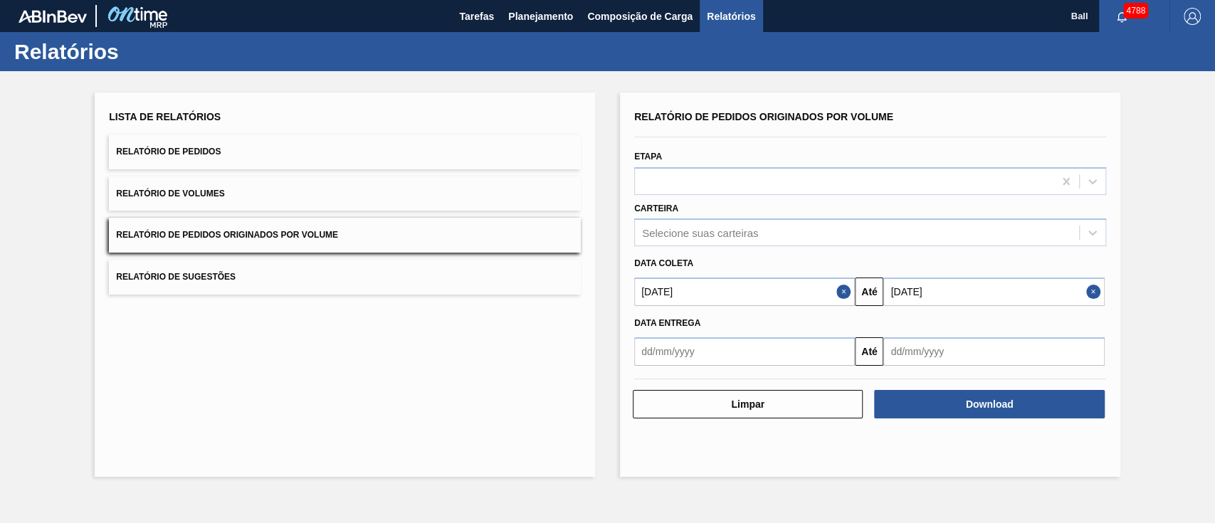
drag, startPoint x: 871, startPoint y: 463, endPoint x: 986, endPoint y: 422, distance: 122.5
click at [871, 462] on div "Relatório de Pedidos Originados por Volume Etapa Carteira Selecione suas cartei…" at bounding box center [870, 285] width 500 height 384
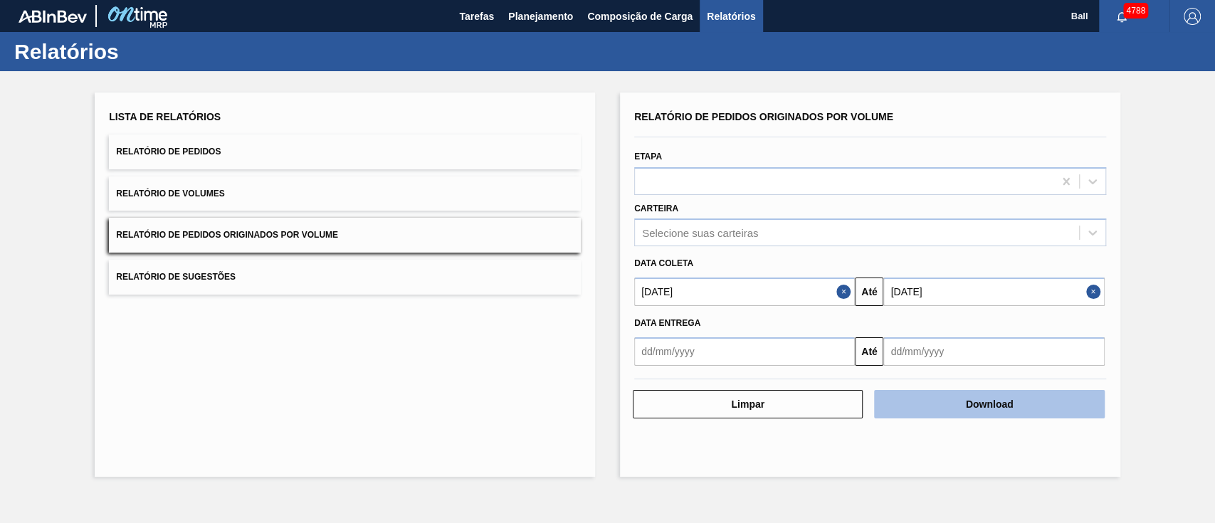
click at [986, 413] on button "Download" at bounding box center [989, 404] width 230 height 28
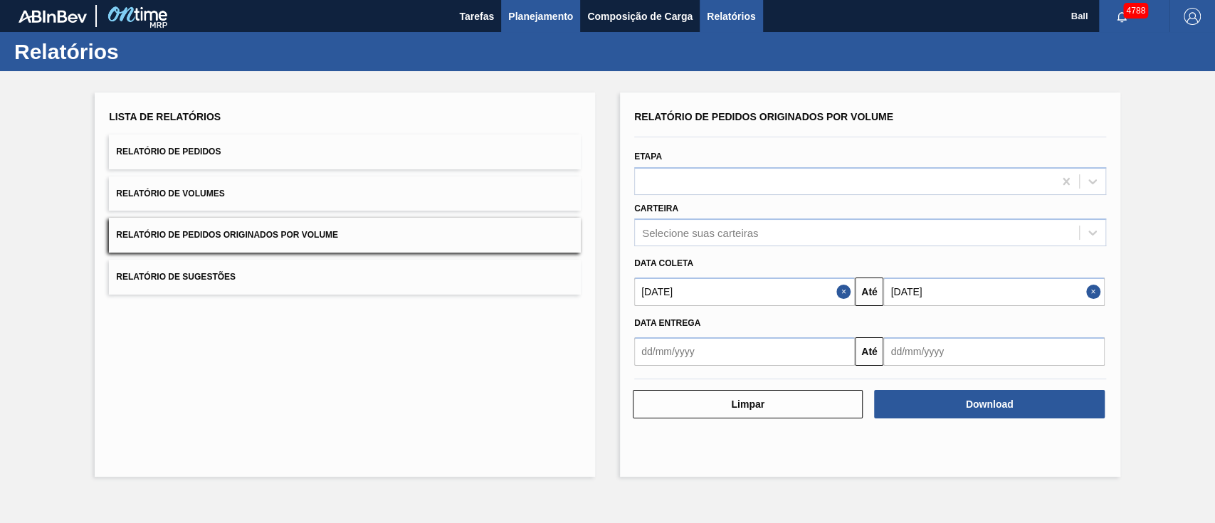
click at [540, 15] on span "Planejamento" at bounding box center [540, 16] width 65 height 17
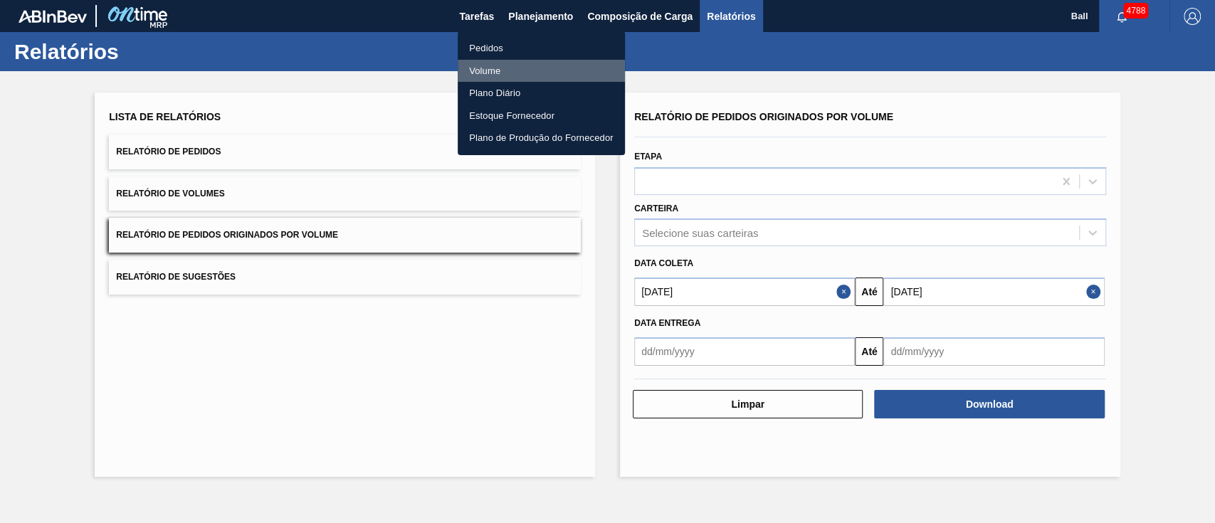
click at [487, 65] on li "Volume" at bounding box center [541, 71] width 167 height 23
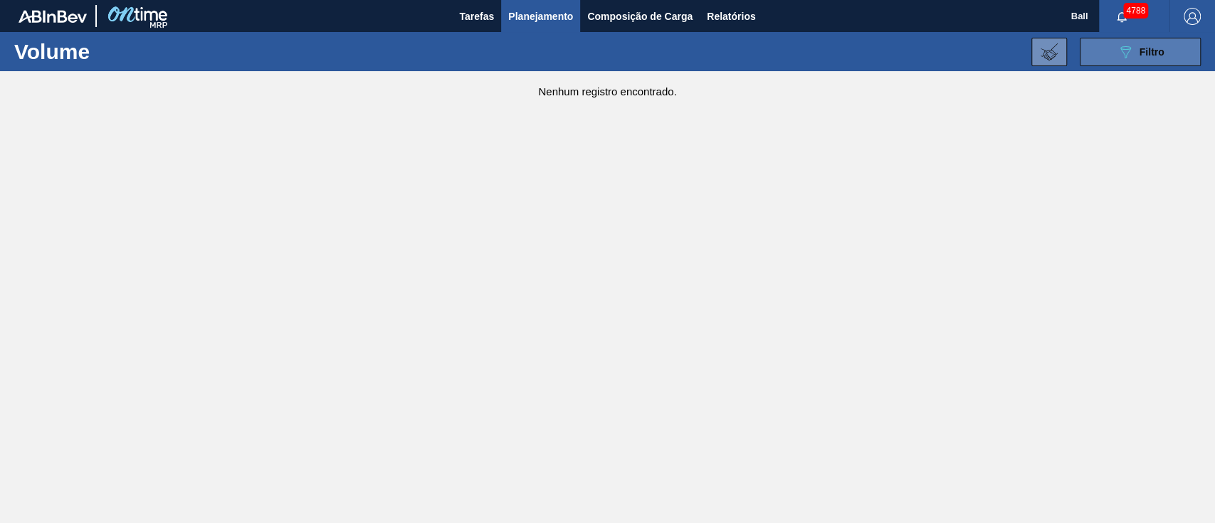
click at [1101, 48] on button "089F7B8B-B2A5-4AFE-B5C0-19BA573D28AC Filtro" at bounding box center [1140, 52] width 121 height 28
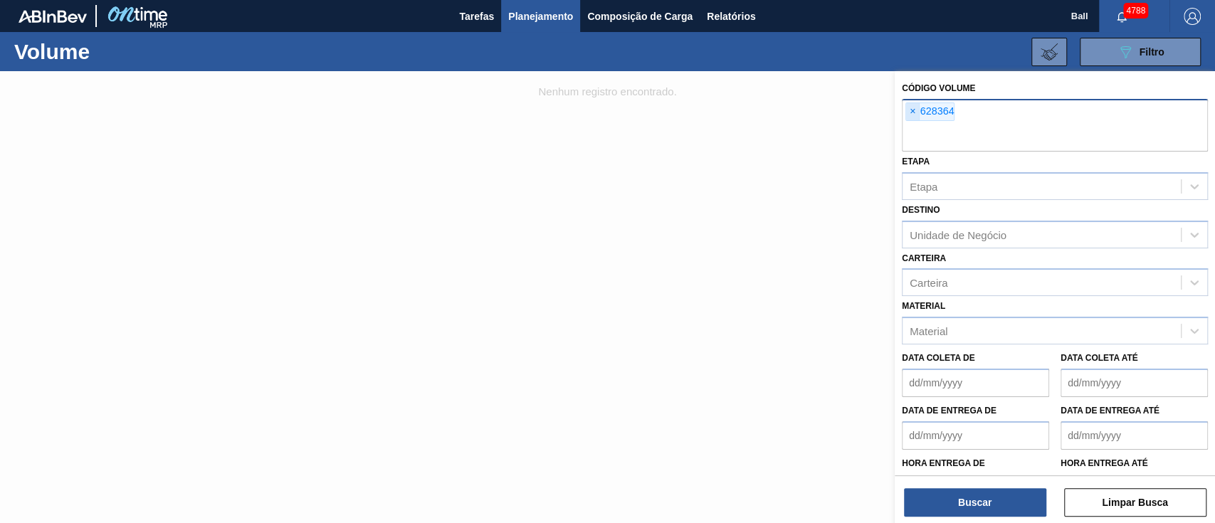
click at [907, 110] on span "×" at bounding box center [913, 111] width 14 height 17
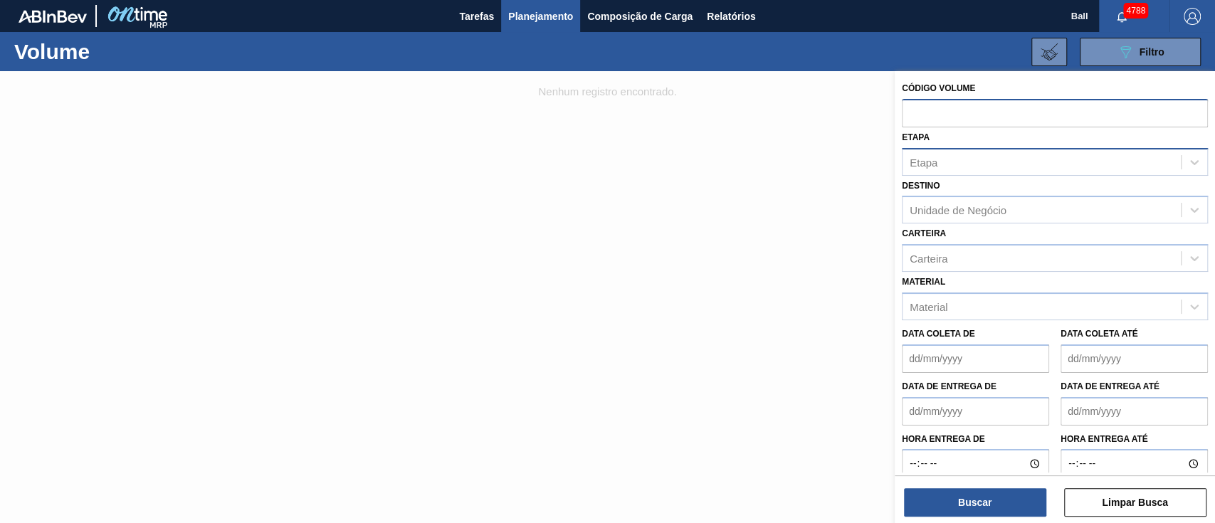
paste input "629480"
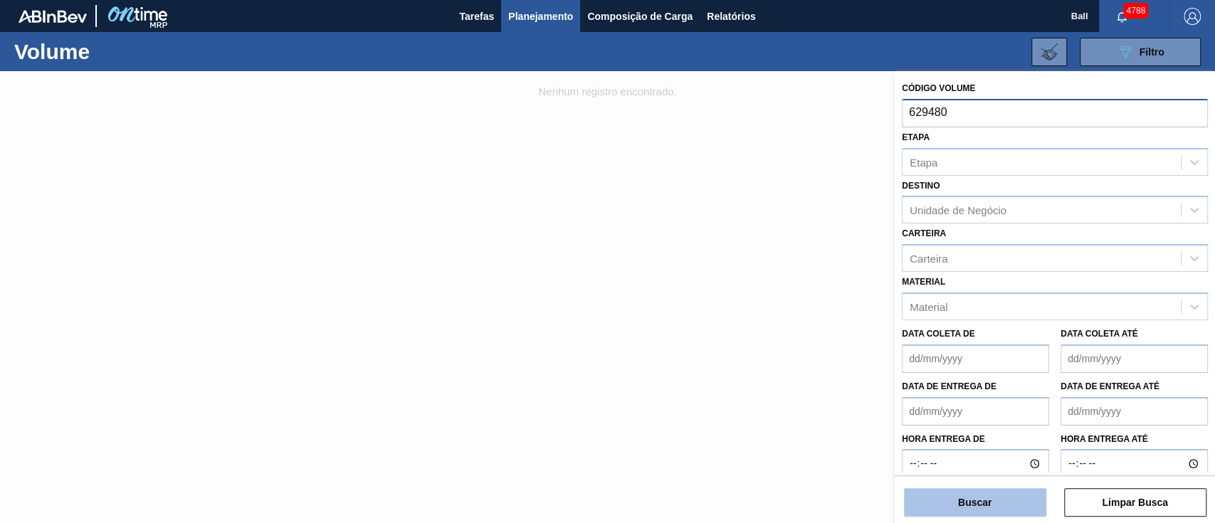
type input "629480"
click at [974, 496] on button "Buscar" at bounding box center [975, 502] width 142 height 28
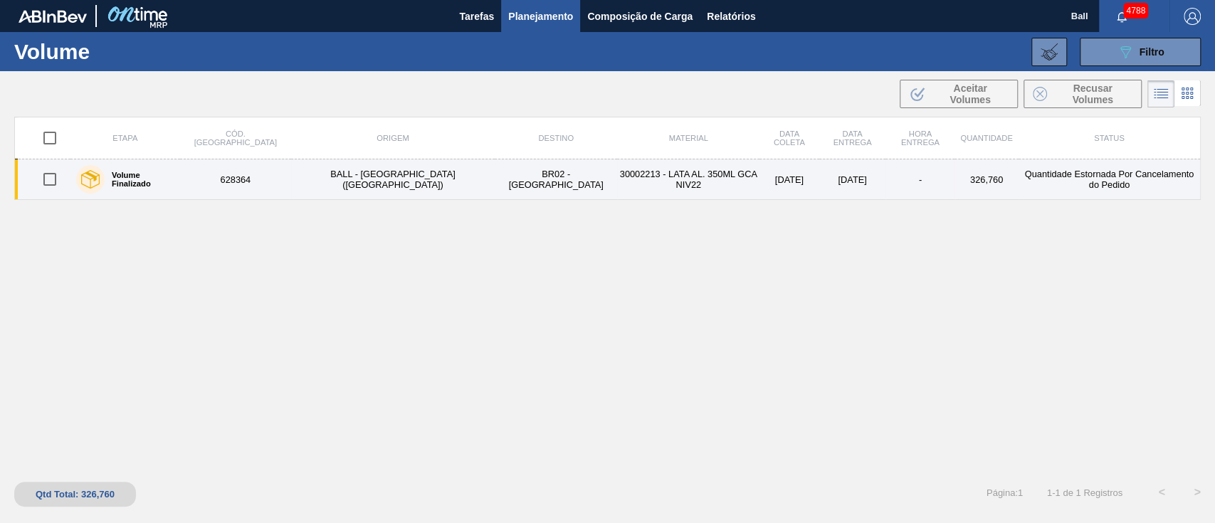
click at [759, 186] on td "8/10/2025" at bounding box center [789, 179] width 60 height 41
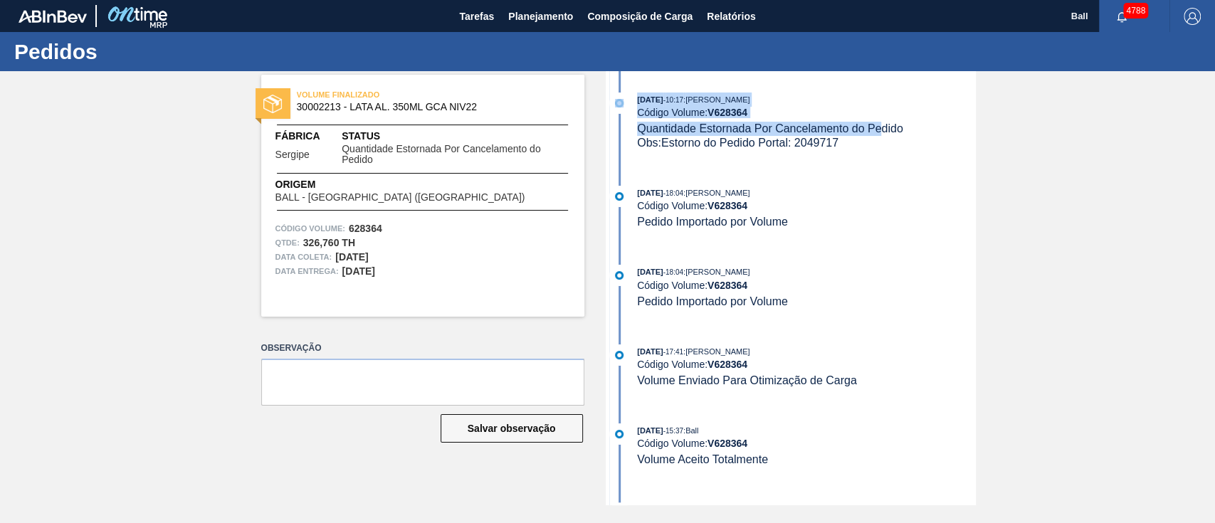
drag, startPoint x: 637, startPoint y: 103, endPoint x: 883, endPoint y: 127, distance: 247.4
click at [883, 127] on div "13/10/2025 - 10:17 : MARILIA RIBEIRO BALARDIN Código Volume: V 628364 Quantidad…" at bounding box center [792, 122] width 367 height 58
click at [883, 125] on span "Quantidade Estornada Por Cancelamento do Pedido" at bounding box center [770, 128] width 266 height 12
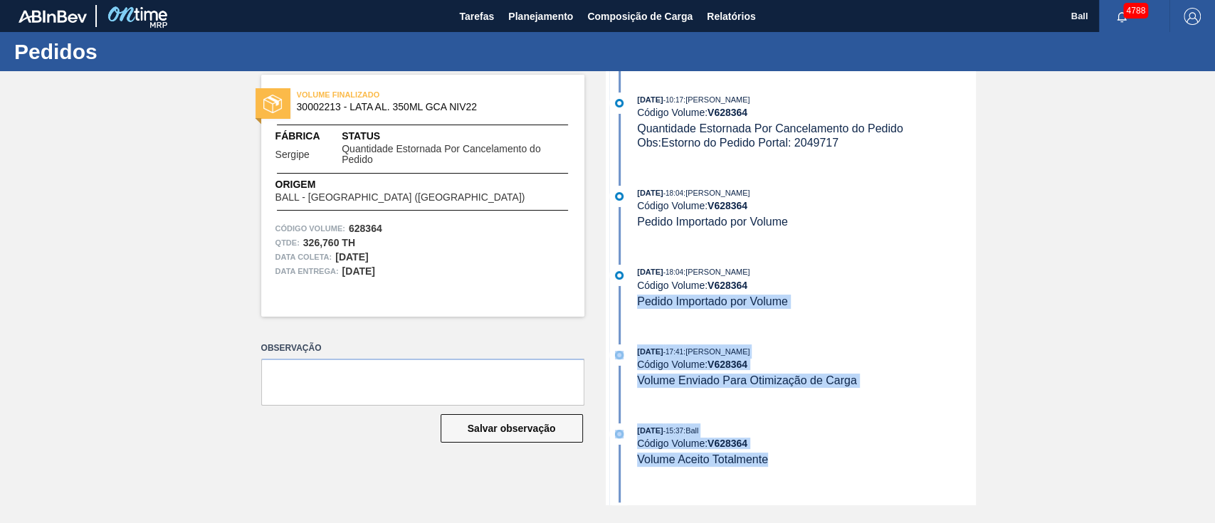
drag, startPoint x: 772, startPoint y: 458, endPoint x: 638, endPoint y: 306, distance: 202.7
click at [638, 306] on div "13/10/2025 - 10:17 : MARILIA RIBEIRO BALARDIN Código Volume: V 628364 Quantidad…" at bounding box center [792, 288] width 367 height 434
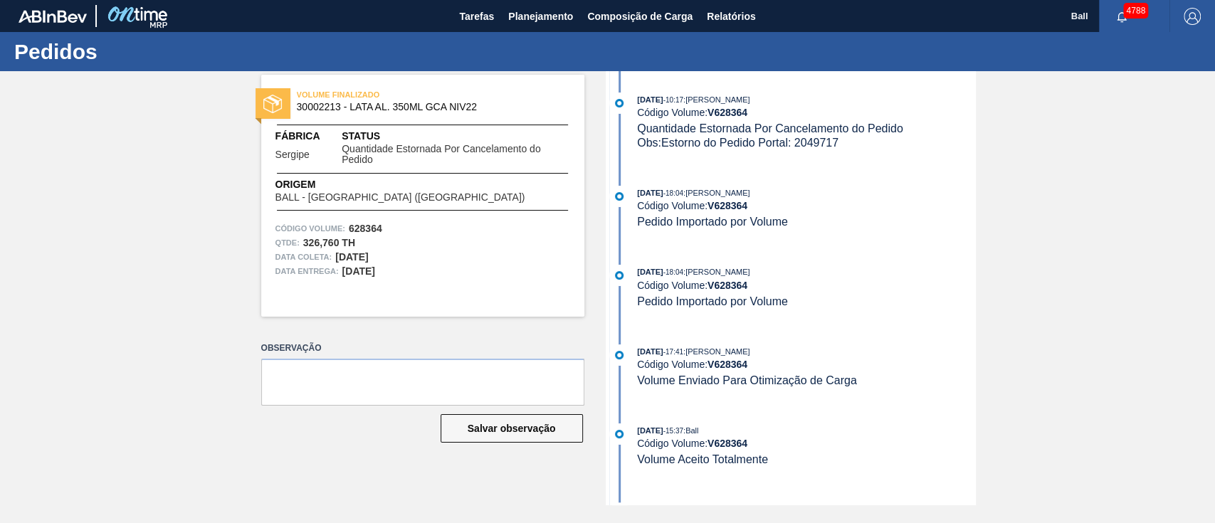
click at [875, 131] on span "Quantidade Estornada Por Cancelamento do Pedido" at bounding box center [770, 128] width 266 height 12
drag, startPoint x: 859, startPoint y: 93, endPoint x: 608, endPoint y: 97, distance: 251.3
click at [642, 88] on div "13/10/2025 - 10:17 : MARILIA RIBEIRO BALARDIN Código Volume: V 628364 Quantidad…" at bounding box center [792, 288] width 367 height 434
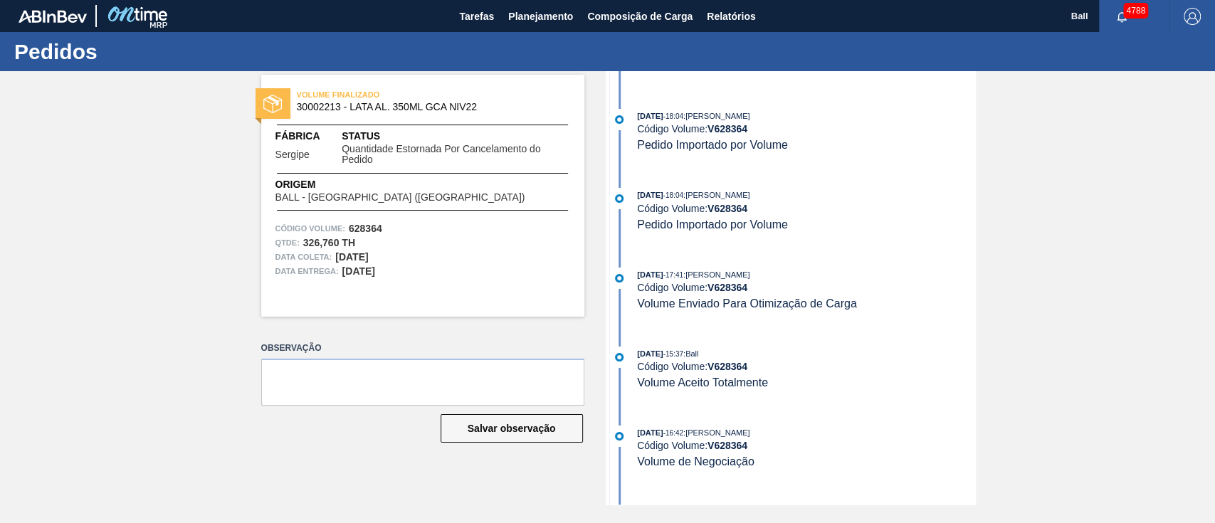
scroll to position [137, 0]
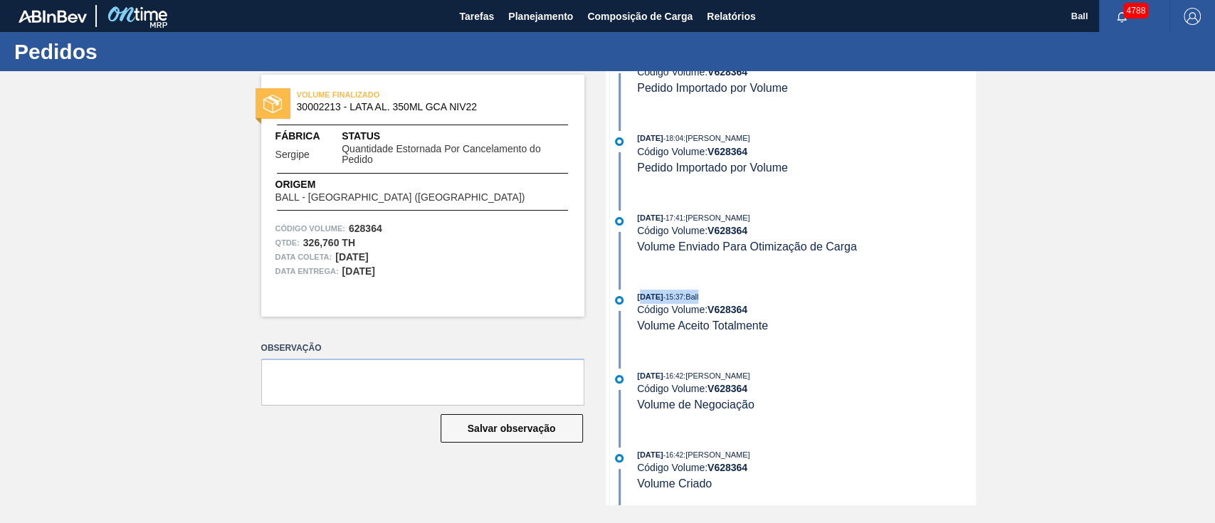
drag, startPoint x: 654, startPoint y: 300, endPoint x: 729, endPoint y: 297, distance: 74.8
click at [729, 297] on div "07/10/2025 - 15:37 : Ball" at bounding box center [806, 297] width 338 height 14
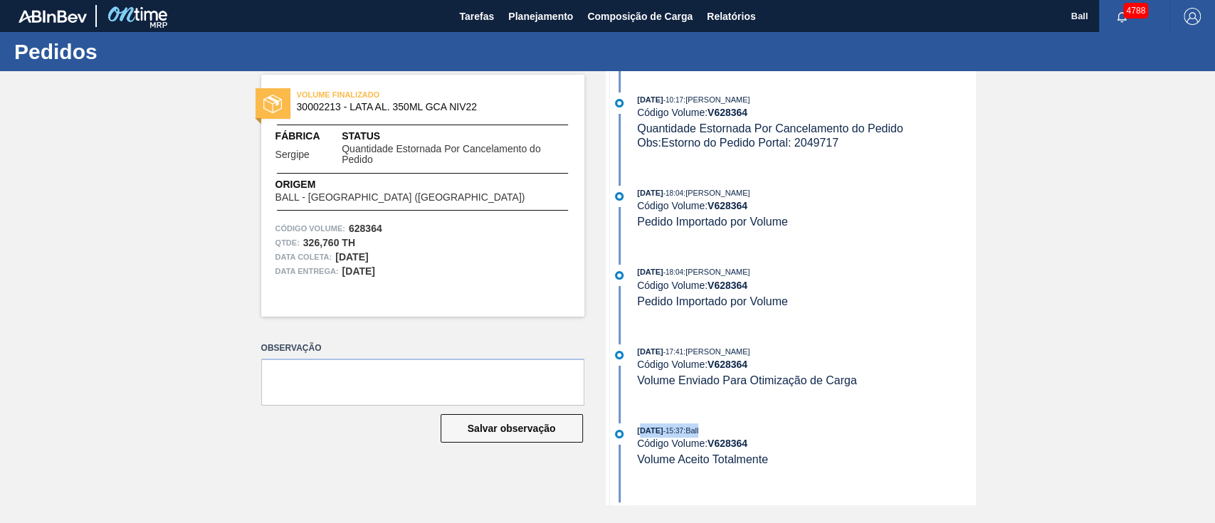
scroll to position [0, 0]
drag, startPoint x: 636, startPoint y: 101, endPoint x: 749, endPoint y: 99, distance: 112.5
click at [749, 99] on div "13/10/2025 - 10:17 : MARILIA RIBEIRO BALARDIN" at bounding box center [806, 100] width 338 height 14
click at [522, 5] on button "Planejamento" at bounding box center [540, 16] width 79 height 32
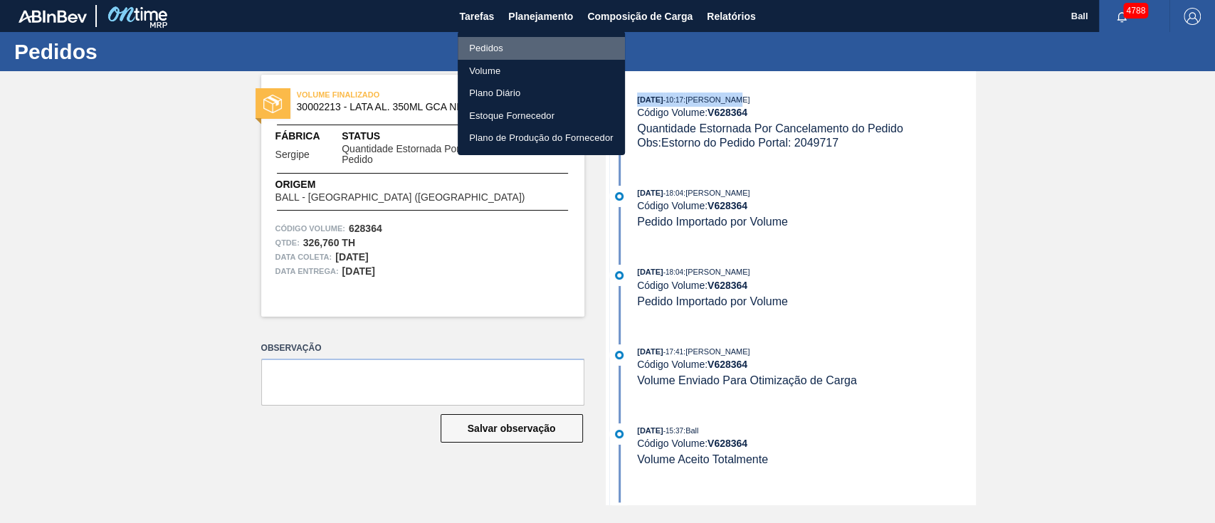
click at [495, 40] on li "Pedidos" at bounding box center [541, 48] width 167 height 23
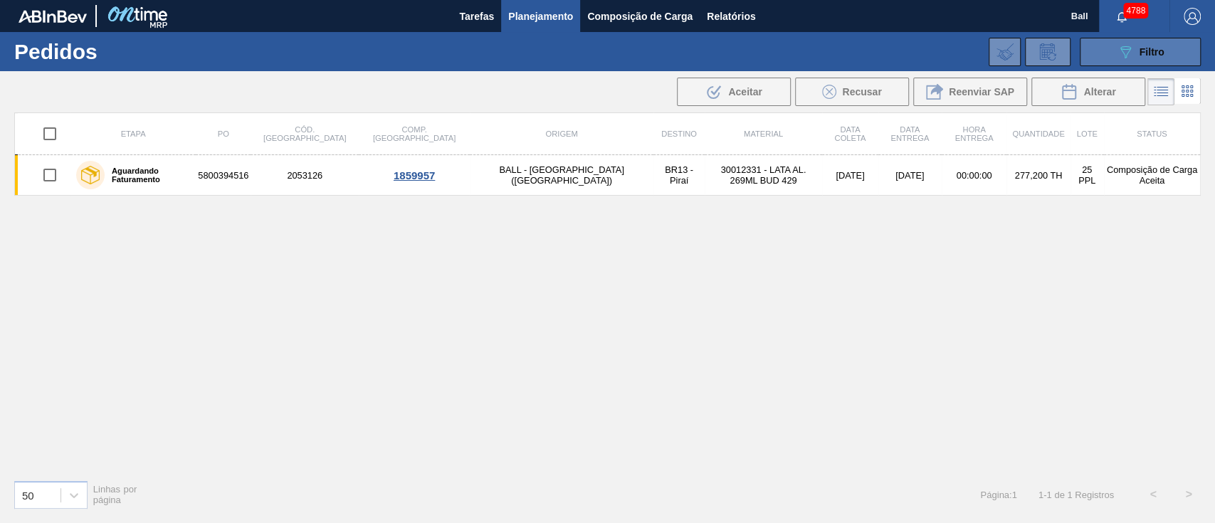
click at [1122, 58] on icon "089F7B8B-B2A5-4AFE-B5C0-19BA573D28AC" at bounding box center [1125, 51] width 17 height 17
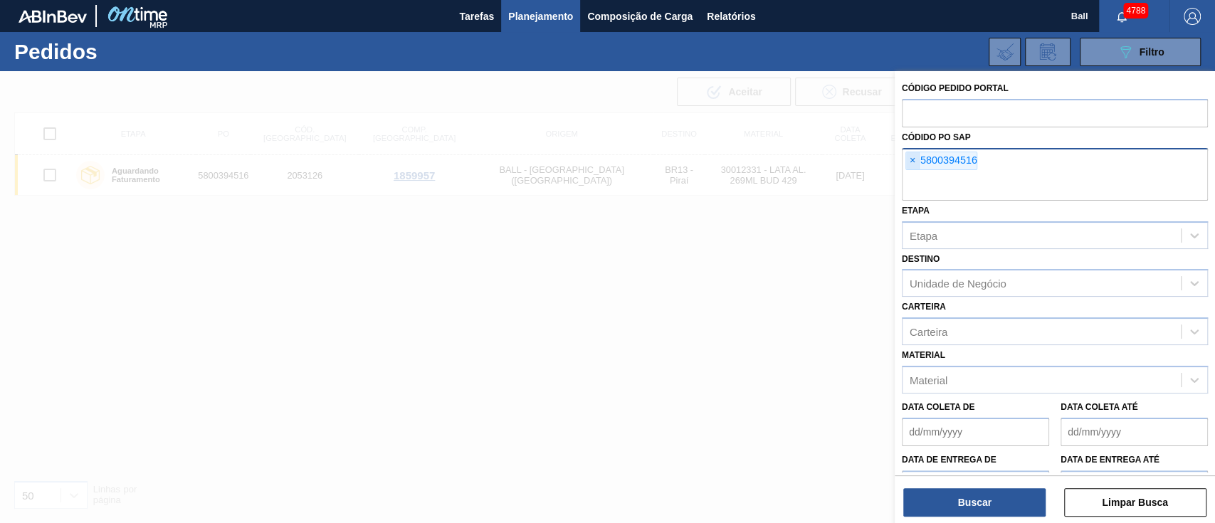
click at [912, 159] on span "×" at bounding box center [913, 160] width 14 height 17
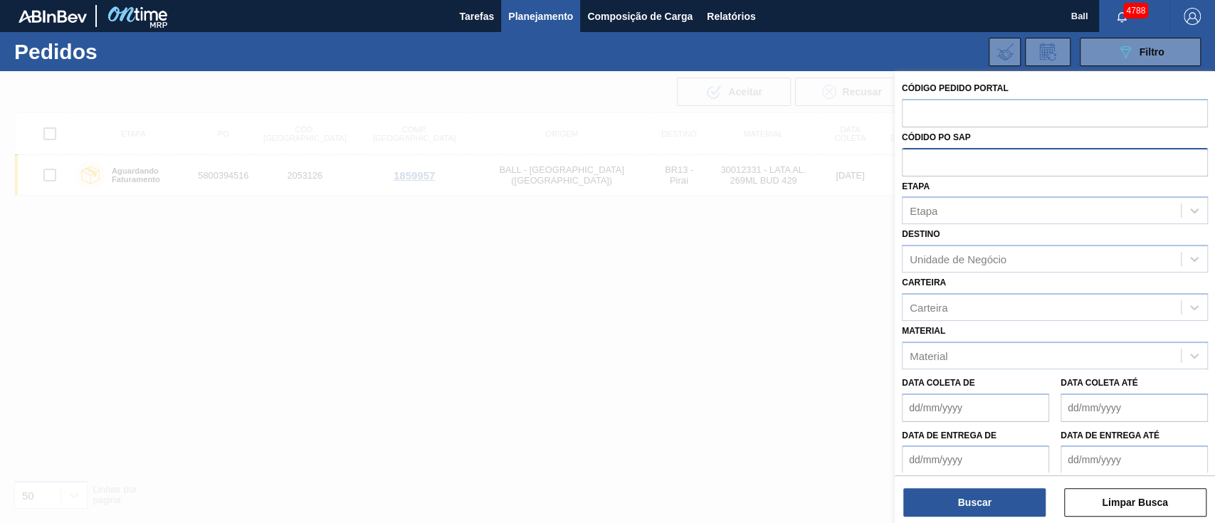
paste input "628661"
type input "628661"
click at [562, 24] on span "Planejamento" at bounding box center [540, 16] width 65 height 17
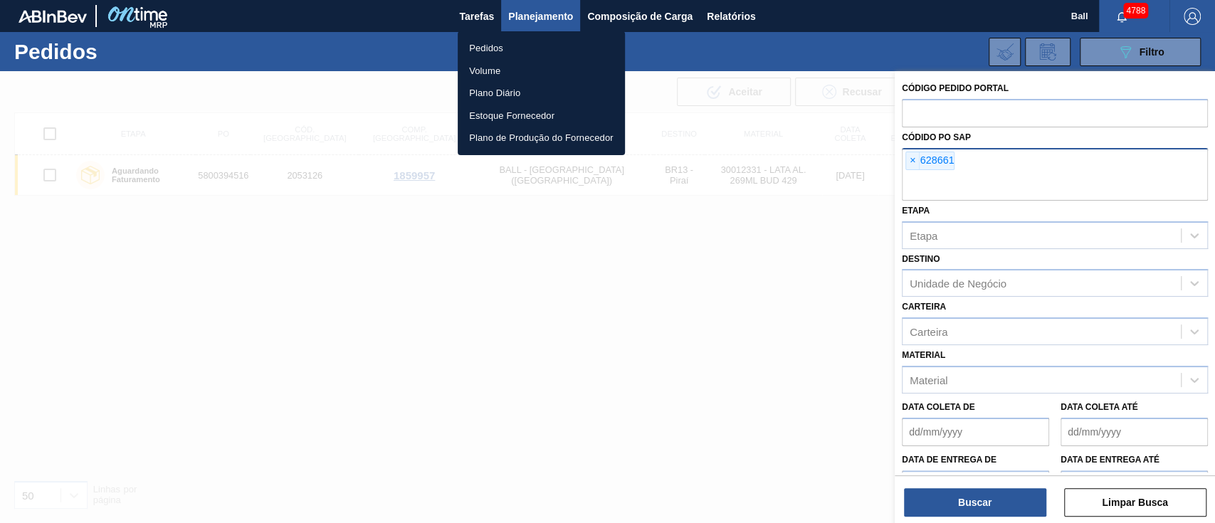
click at [520, 66] on li "Volume" at bounding box center [541, 71] width 167 height 23
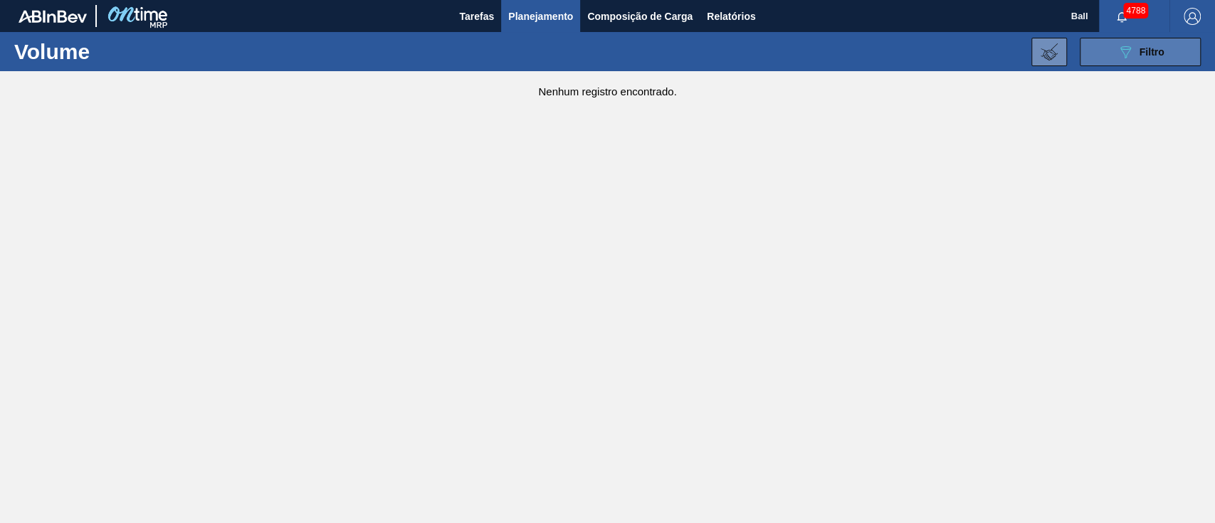
click at [1146, 51] on span "Filtro" at bounding box center [1151, 51] width 25 height 11
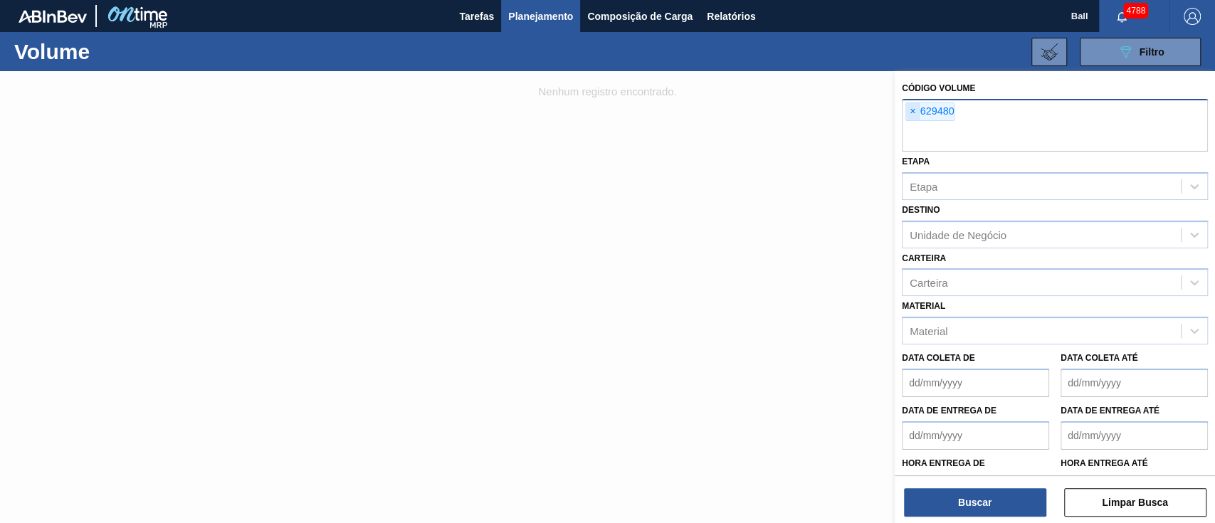
click at [911, 110] on span "×" at bounding box center [913, 111] width 14 height 17
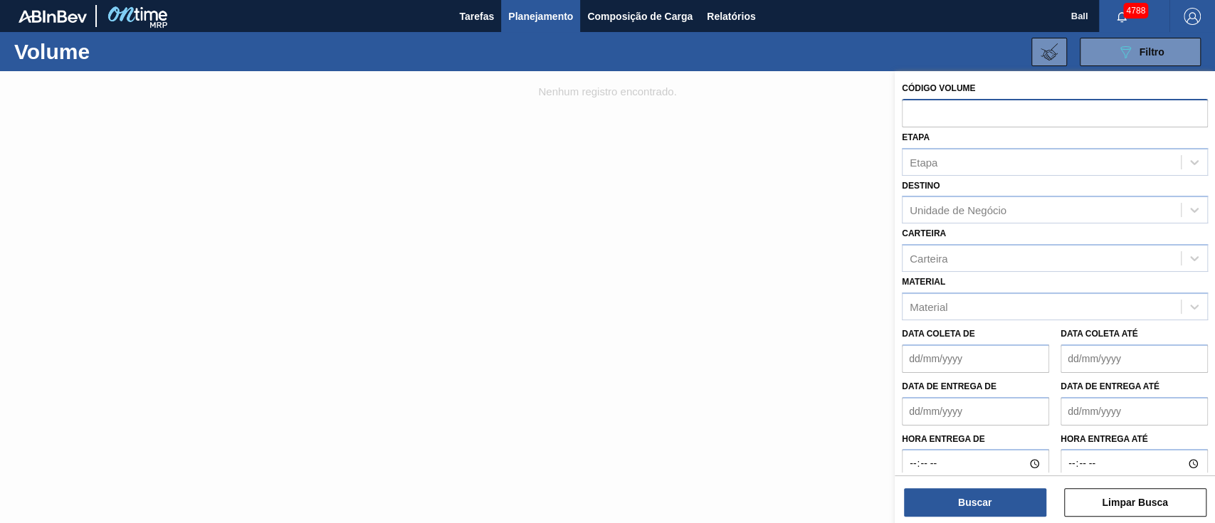
paste input "628661"
type input "628661"
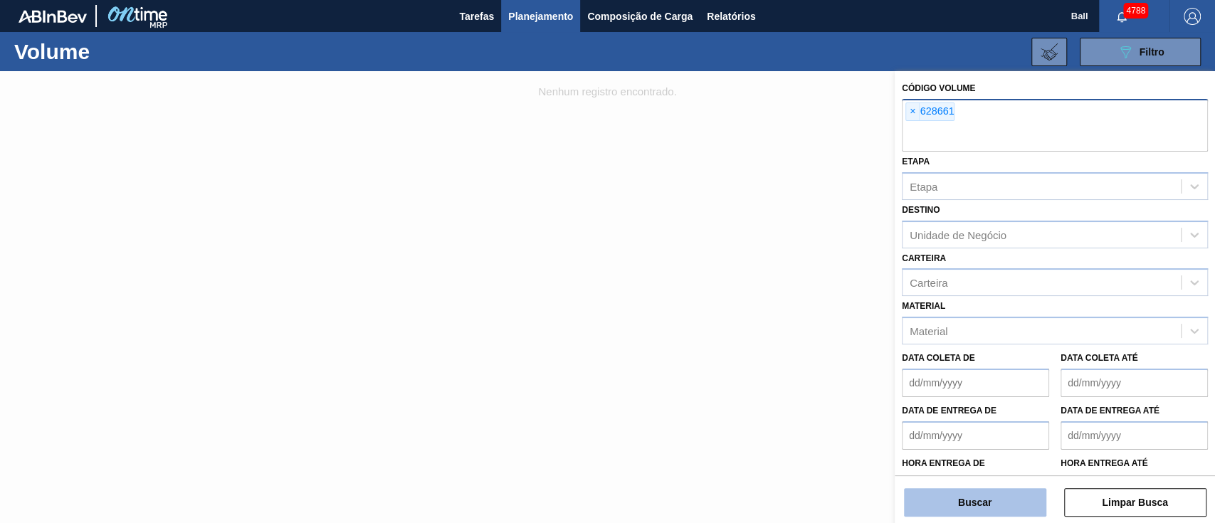
click at [994, 506] on button "Buscar" at bounding box center [975, 502] width 142 height 28
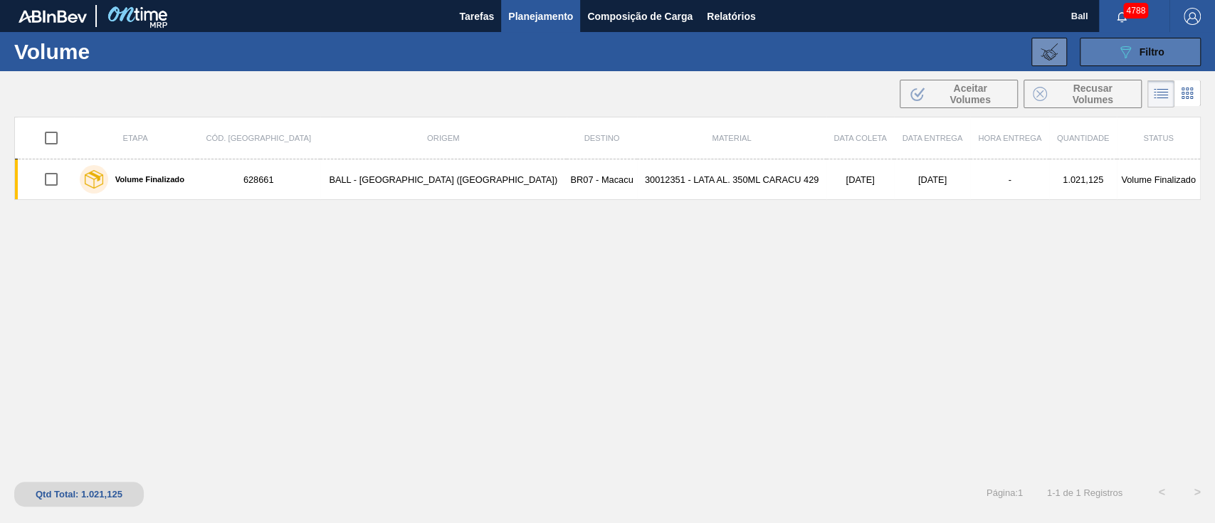
click at [1119, 52] on icon "089F7B8B-B2A5-4AFE-B5C0-19BA573D28AC" at bounding box center [1125, 51] width 17 height 17
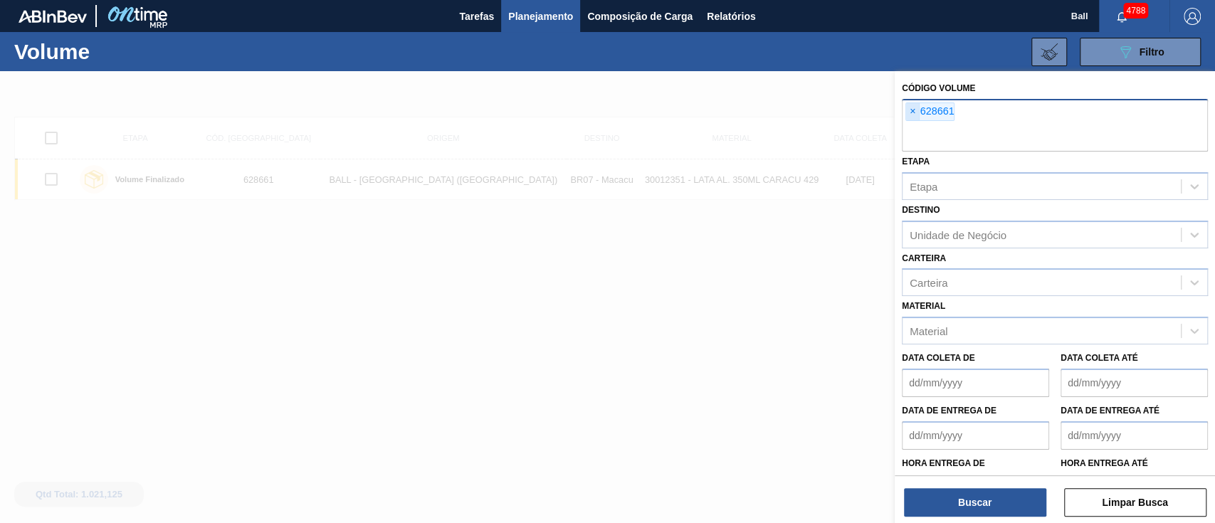
click at [911, 113] on span "×" at bounding box center [913, 111] width 14 height 17
paste input "628661"
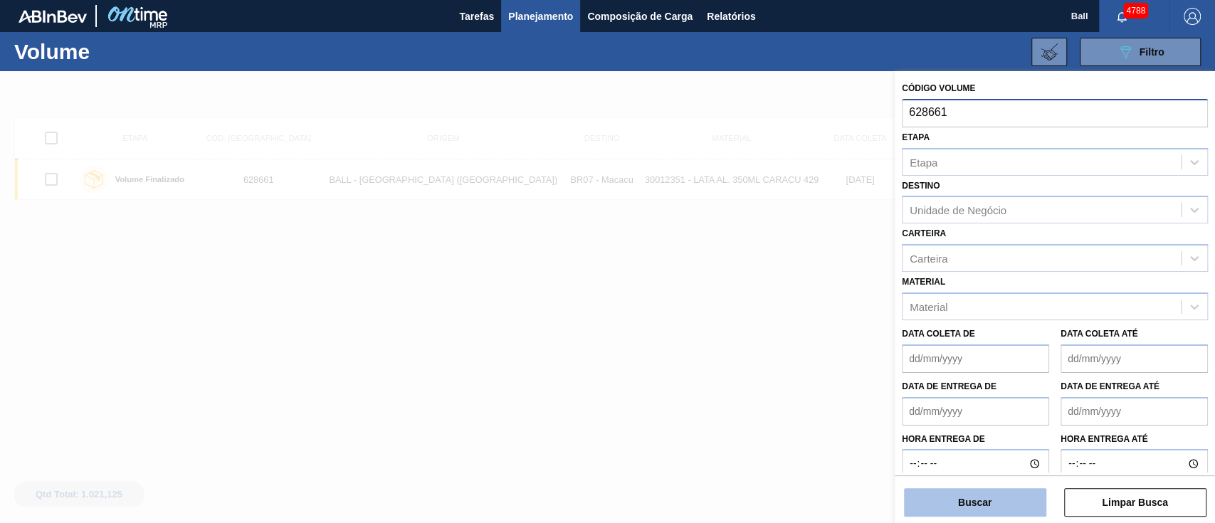
type input "628661"
click at [975, 503] on button "Buscar" at bounding box center [975, 502] width 142 height 28
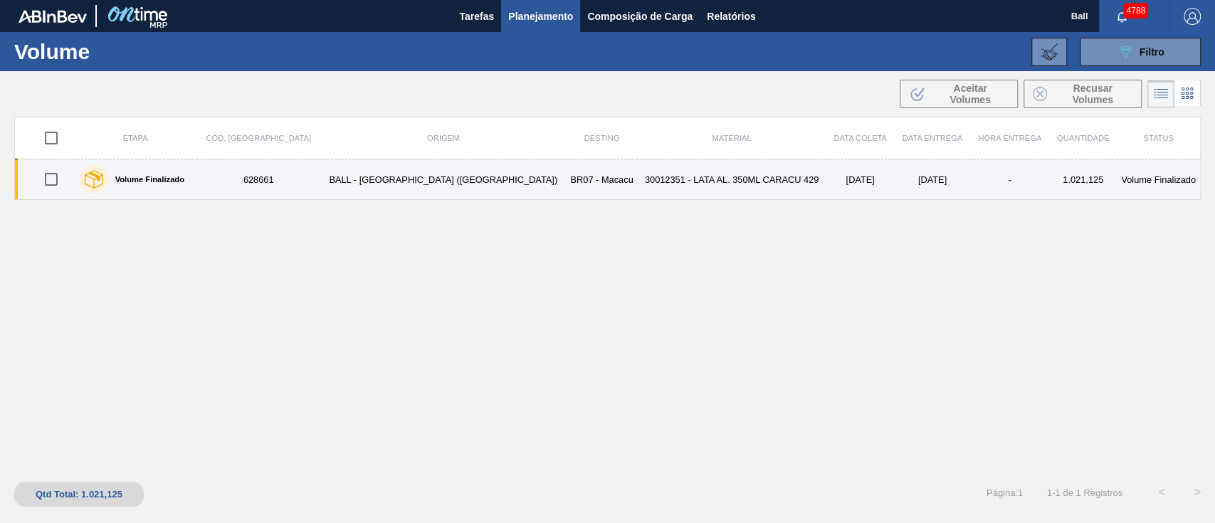
click at [637, 186] on td "30012351 - LATA AL. 350ML CARACU 429" at bounding box center [731, 179] width 189 height 41
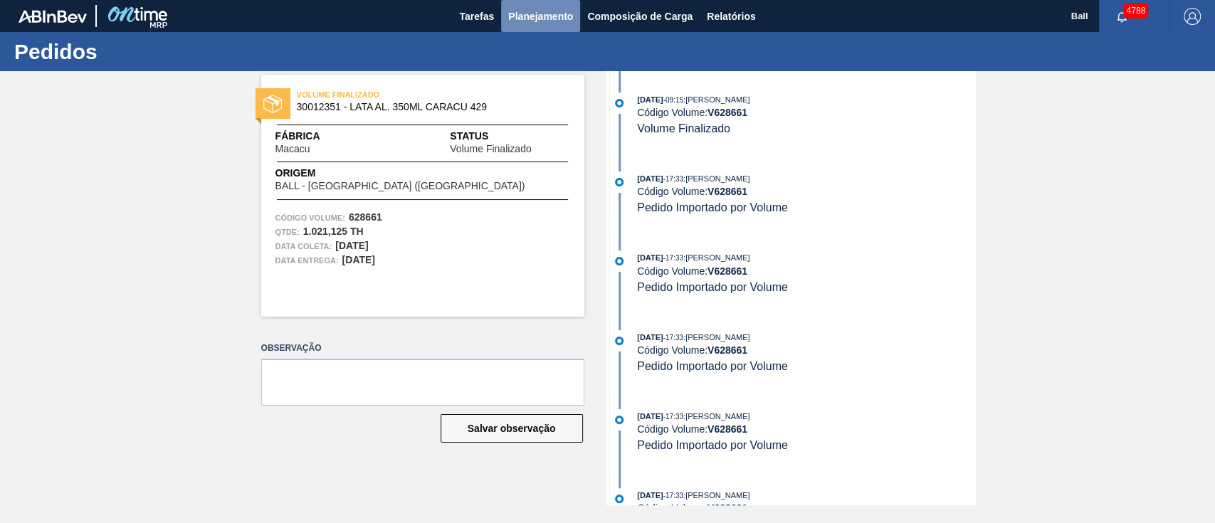
click at [550, 16] on span "Planejamento" at bounding box center [540, 16] width 65 height 17
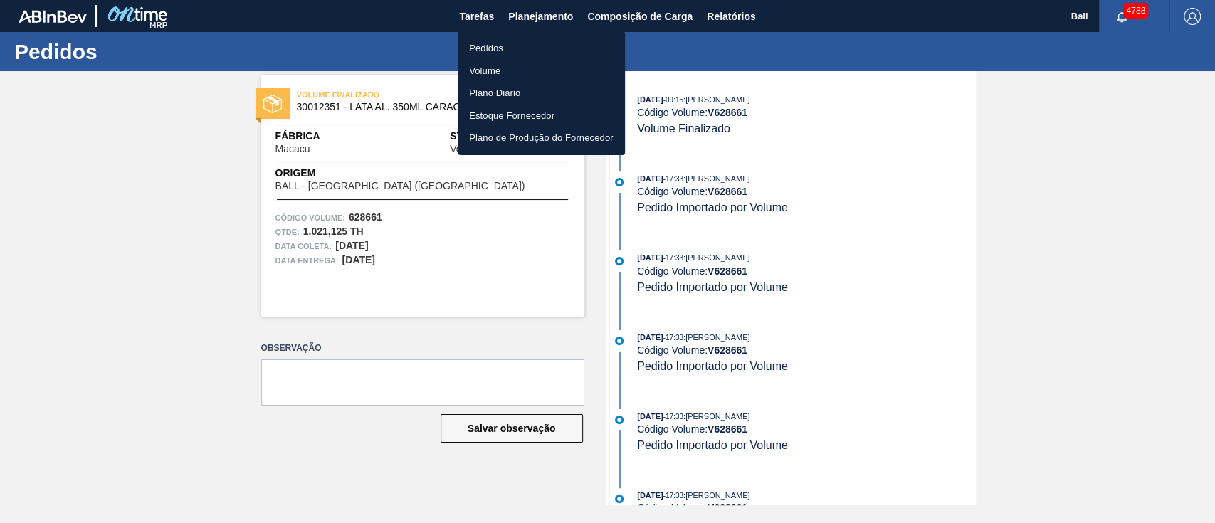
click at [497, 49] on li "Pedidos" at bounding box center [541, 48] width 167 height 23
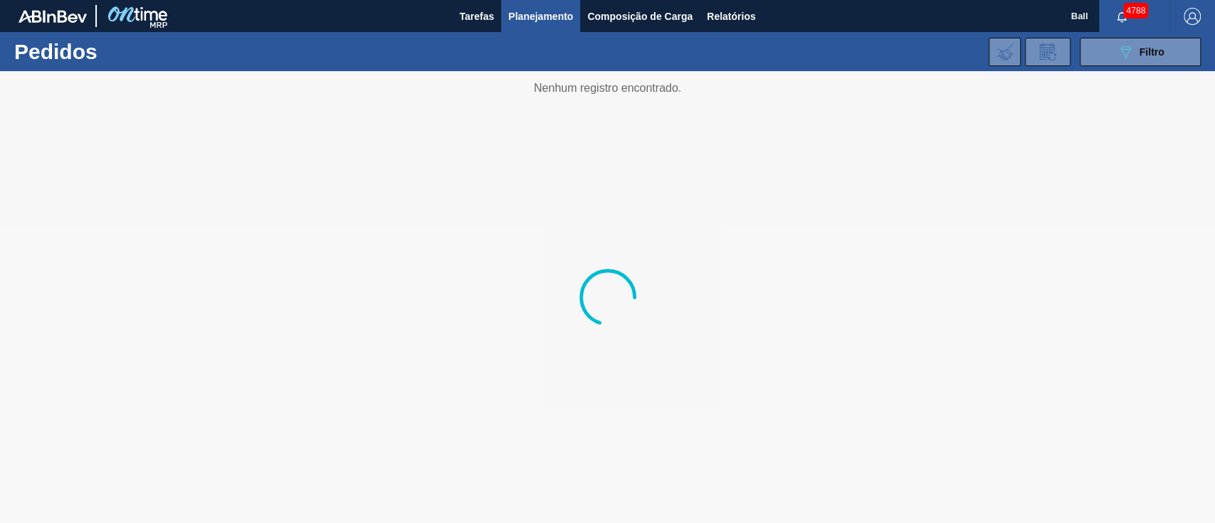
click at [556, 9] on span "Planejamento" at bounding box center [540, 16] width 65 height 17
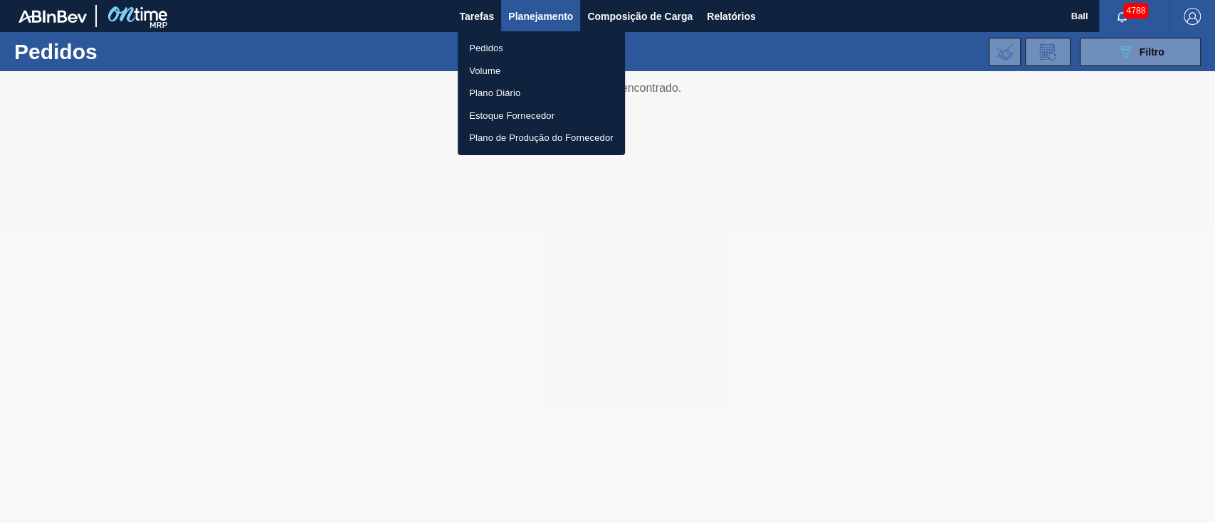
click at [492, 68] on li "Volume" at bounding box center [541, 71] width 167 height 23
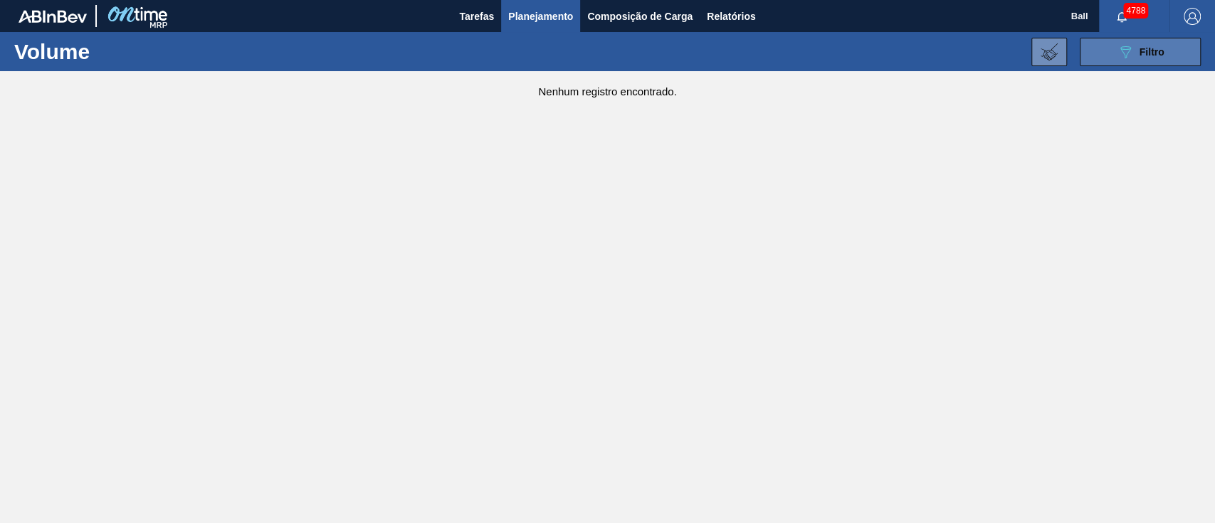
click at [1115, 51] on button "089F7B8B-B2A5-4AFE-B5C0-19BA573D28AC Filtro" at bounding box center [1140, 52] width 121 height 28
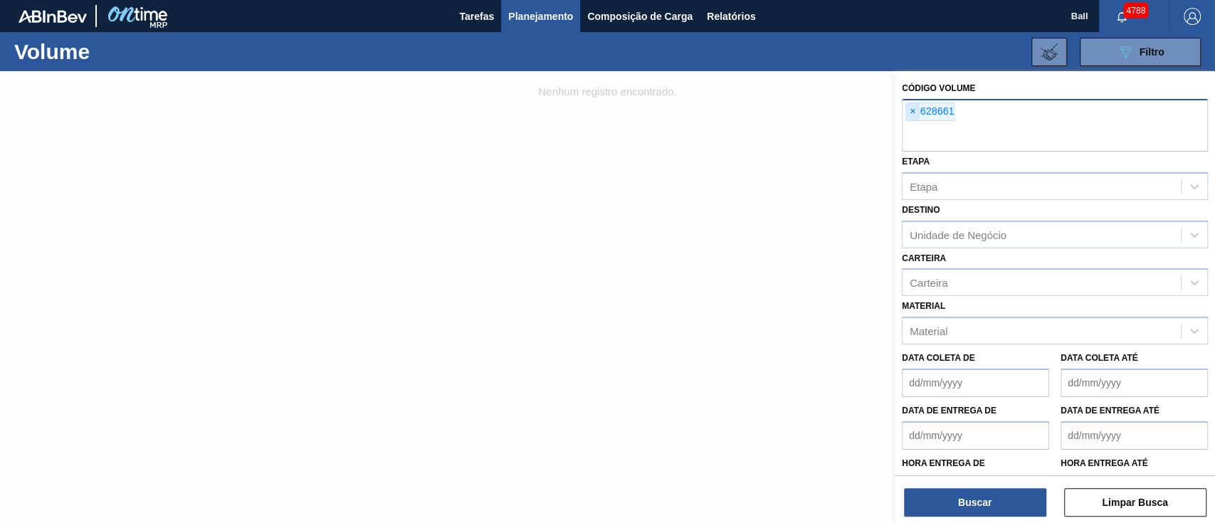
click at [914, 114] on span "×" at bounding box center [913, 111] width 14 height 17
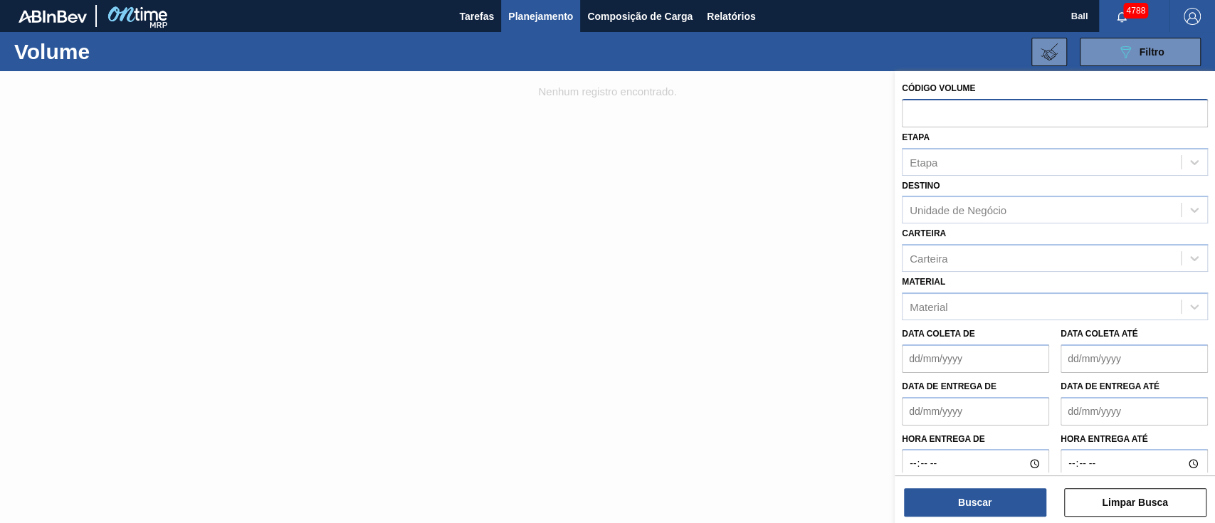
paste input "V628776"
click at [915, 110] on input "V628776" at bounding box center [1055, 112] width 306 height 27
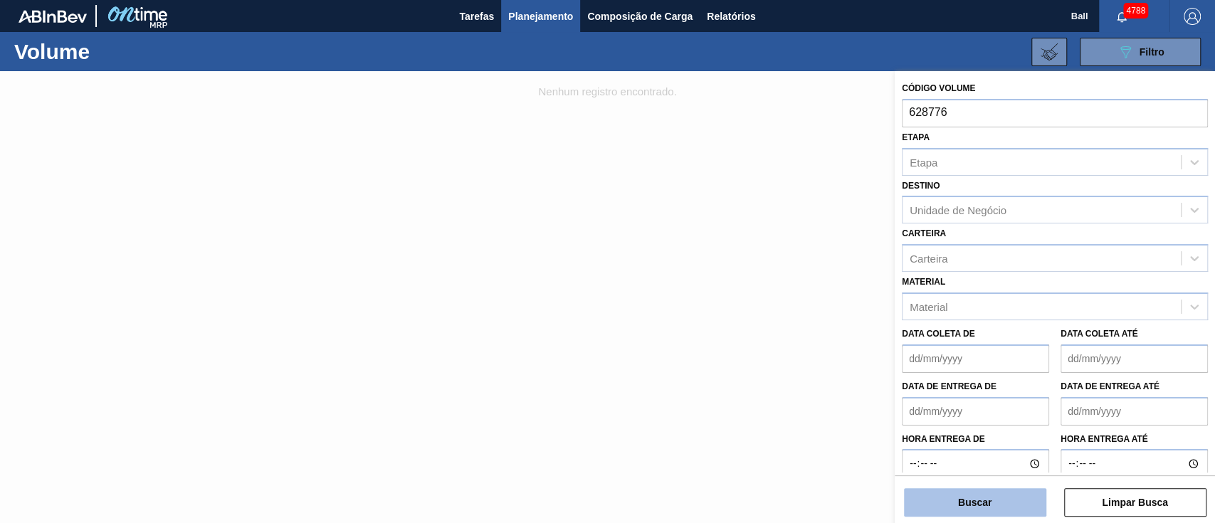
type input "628776"
click at [977, 498] on button "Buscar" at bounding box center [975, 502] width 142 height 28
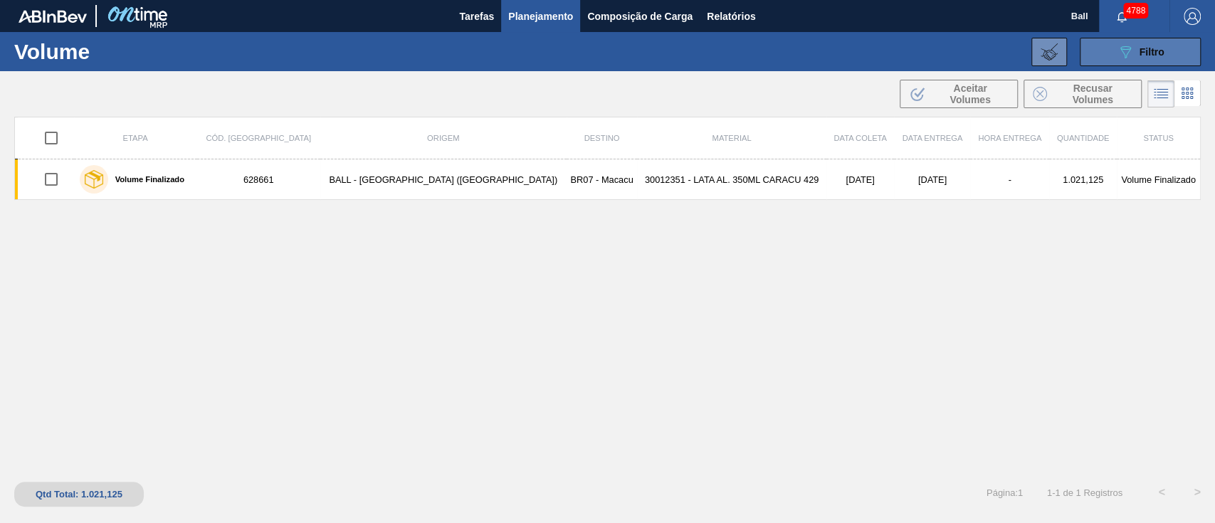
click at [1108, 51] on button "089F7B8B-B2A5-4AFE-B5C0-19BA573D28AC Filtro" at bounding box center [1140, 52] width 121 height 28
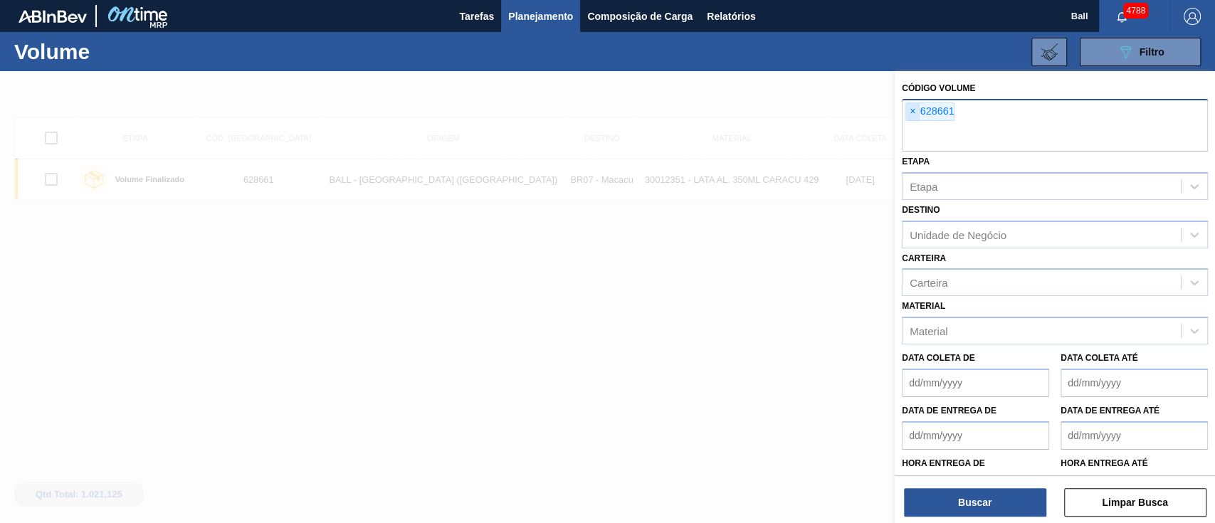
click at [917, 112] on span "×" at bounding box center [913, 111] width 14 height 17
paste input "5800394340"
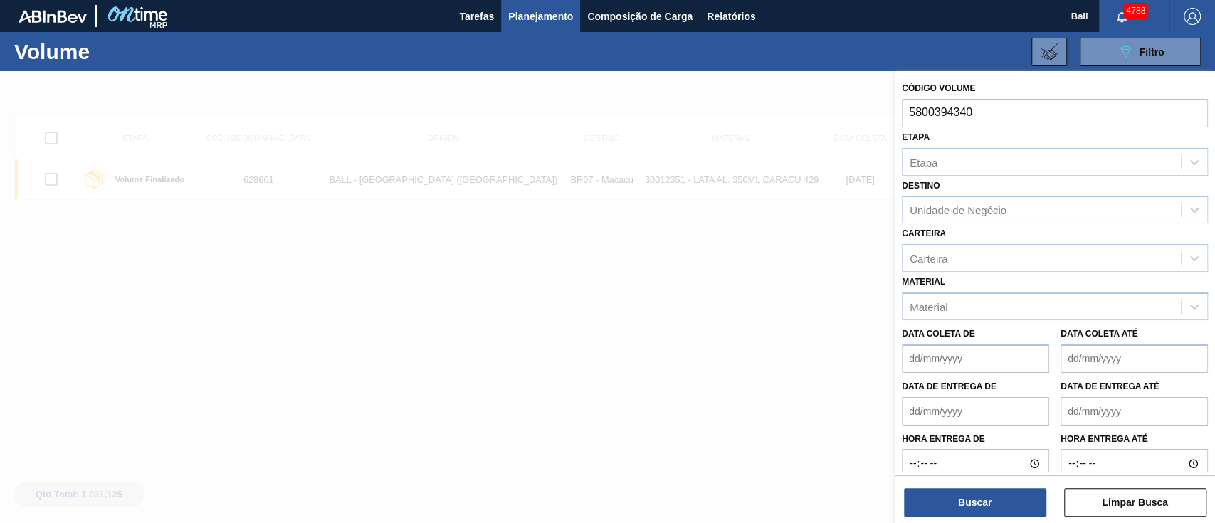
type input "5800394340"
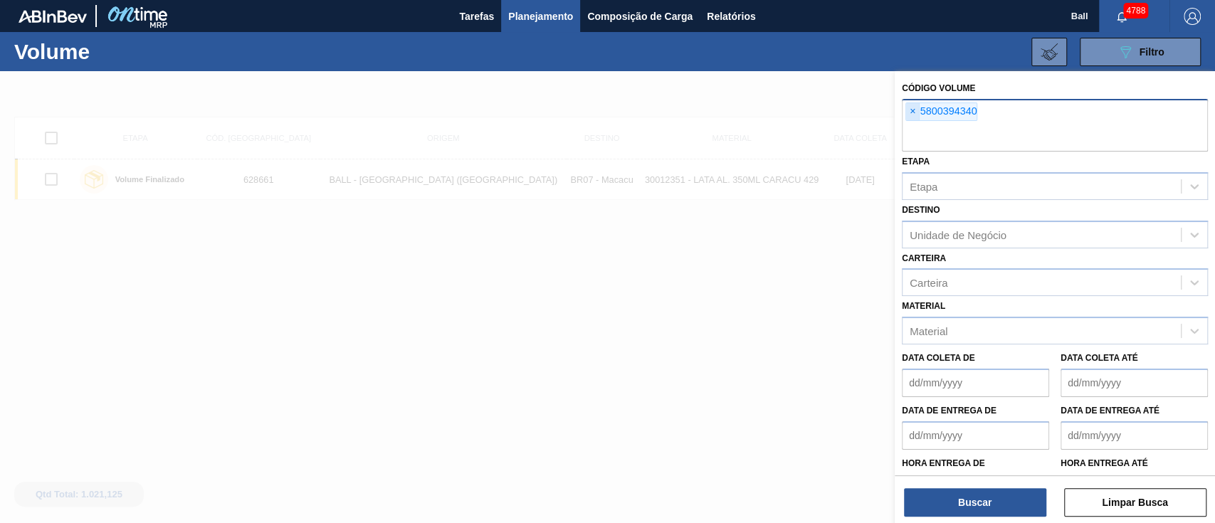
click at [912, 105] on span "×" at bounding box center [913, 111] width 14 height 17
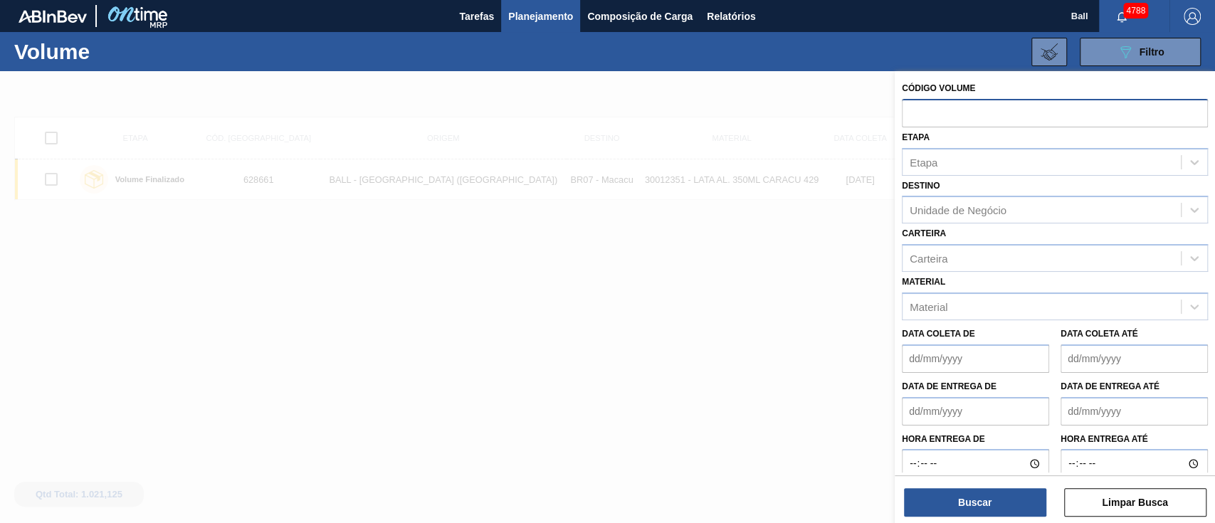
paste input "628776"
type input "628776"
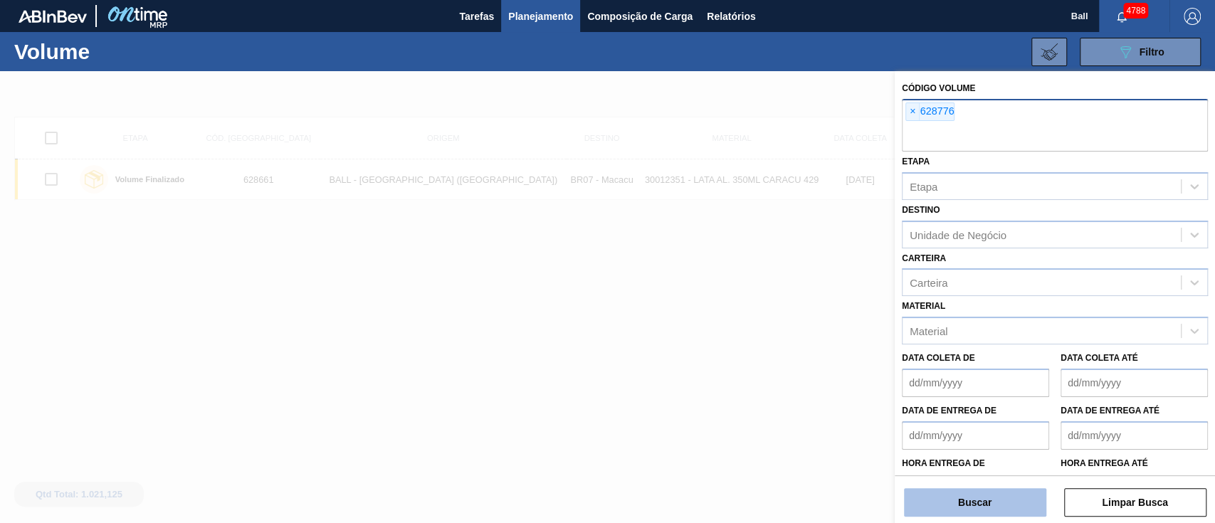
click at [1005, 505] on button "Buscar" at bounding box center [975, 502] width 142 height 28
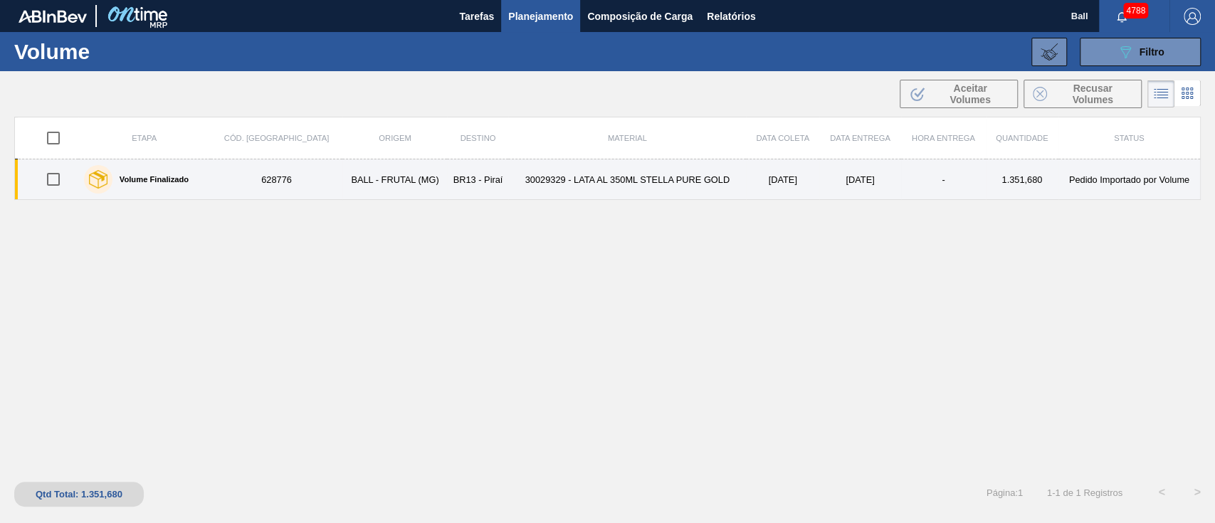
click at [614, 182] on td "30029329 - LATA AL 350ML STELLA PURE GOLD" at bounding box center [627, 179] width 238 height 41
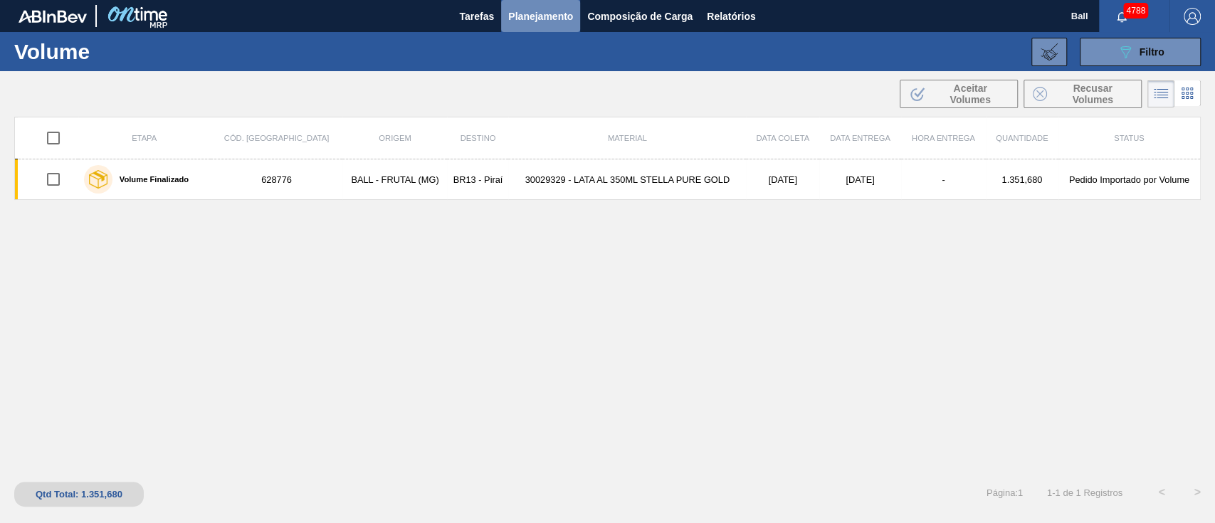
click at [547, 14] on span "Planejamento" at bounding box center [540, 16] width 65 height 17
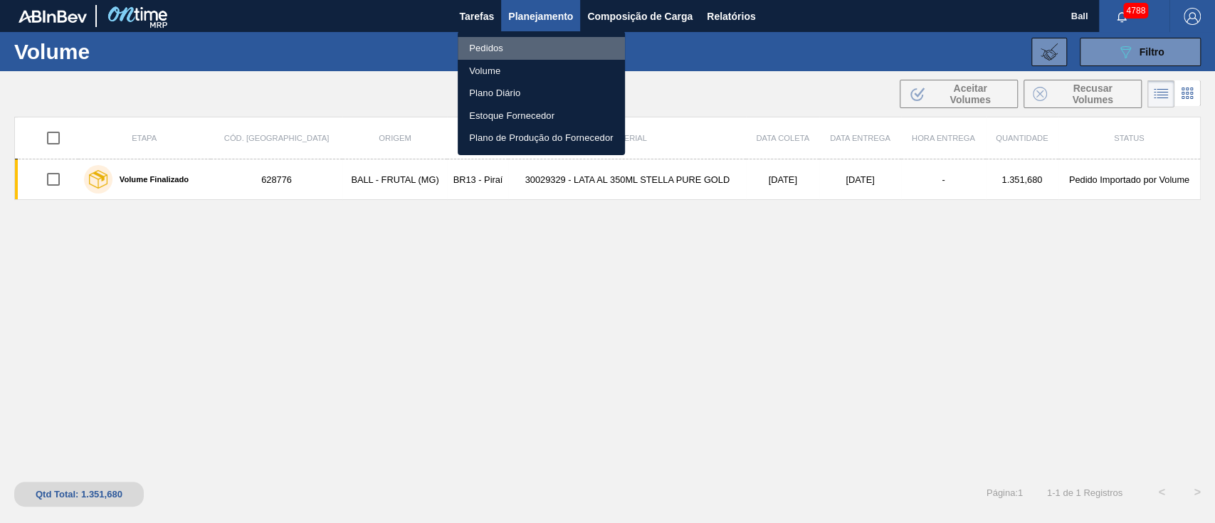
click at [492, 48] on li "Pedidos" at bounding box center [541, 48] width 167 height 23
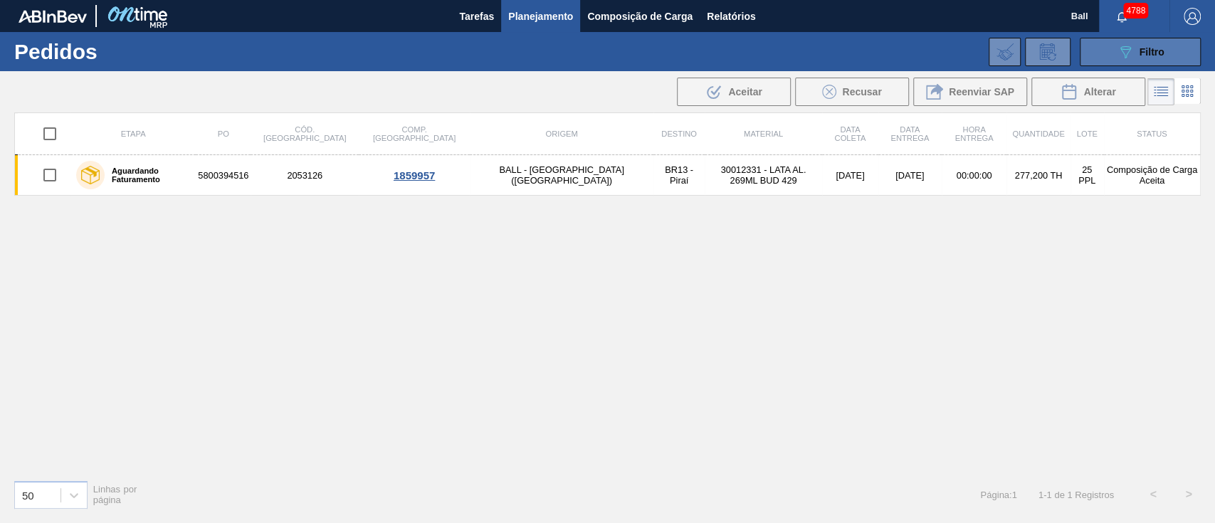
click at [1157, 46] on span "Filtro" at bounding box center [1151, 51] width 25 height 11
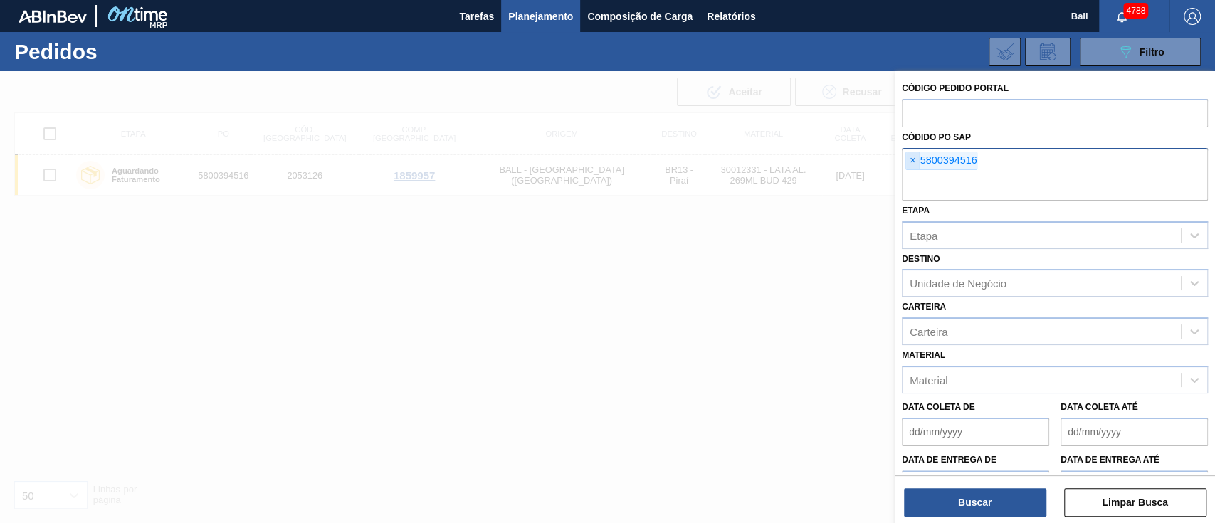
click at [914, 157] on span "×" at bounding box center [913, 160] width 14 height 17
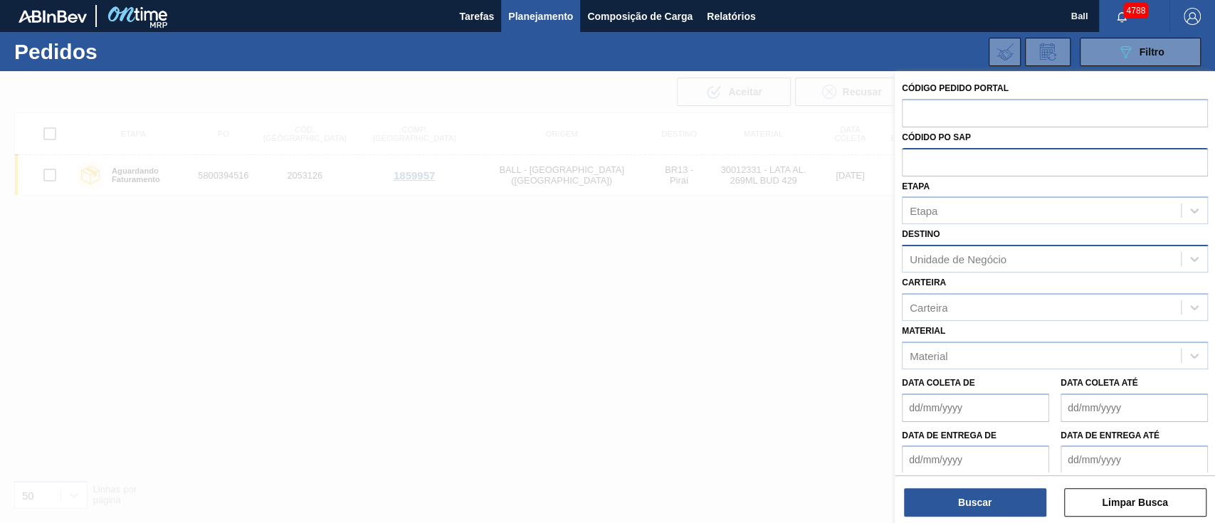
paste input "5800394340"
type input "5800394340"
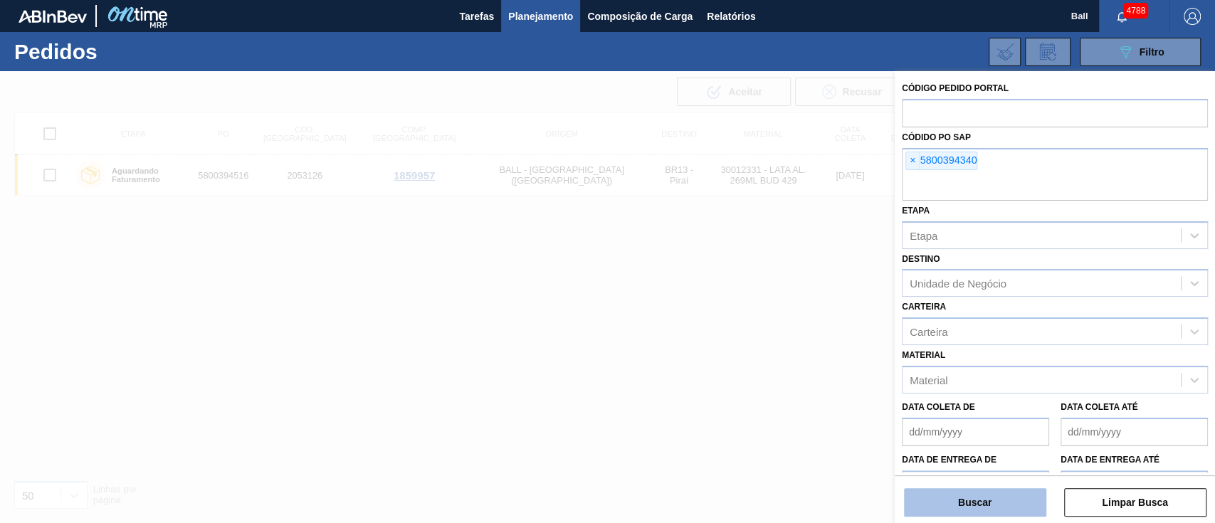
click at [976, 498] on button "Buscar" at bounding box center [975, 502] width 142 height 28
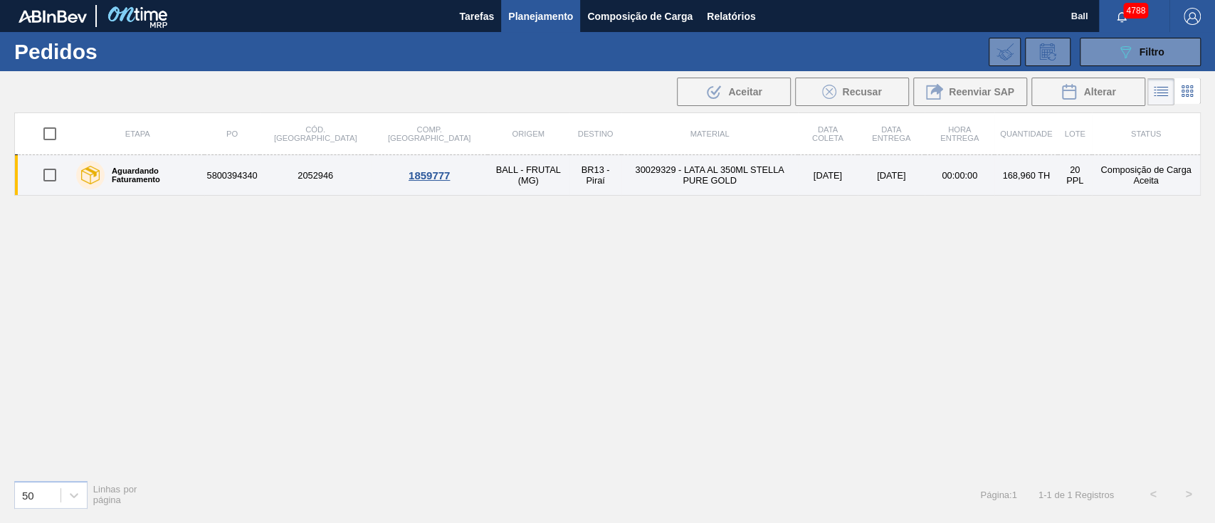
click at [621, 178] on td "30029329 - LATA AL 350ML STELLA PURE GOLD" at bounding box center [709, 175] width 176 height 41
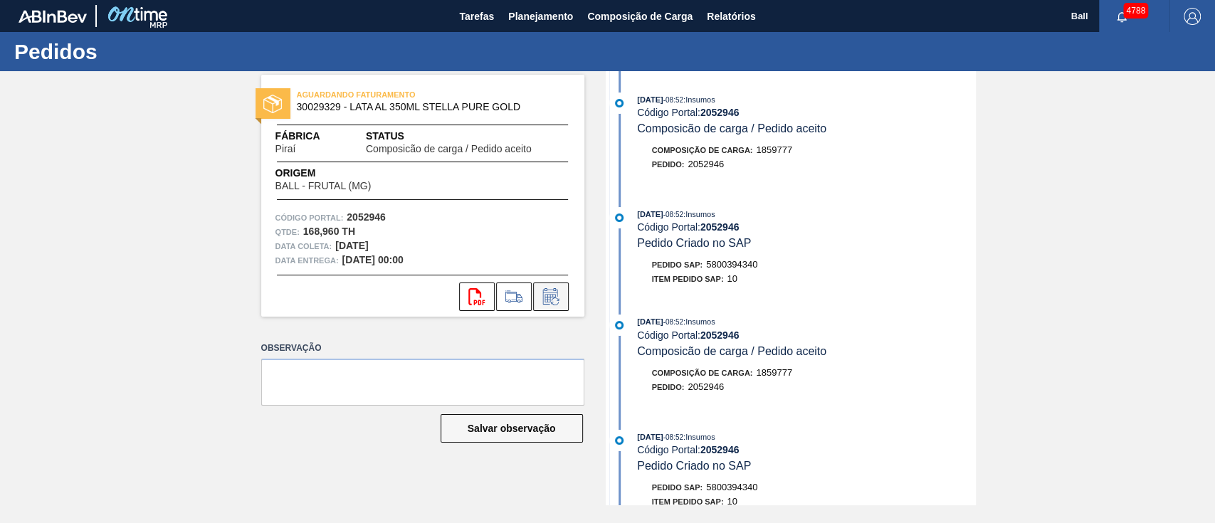
click at [559, 300] on icon at bounding box center [550, 296] width 23 height 17
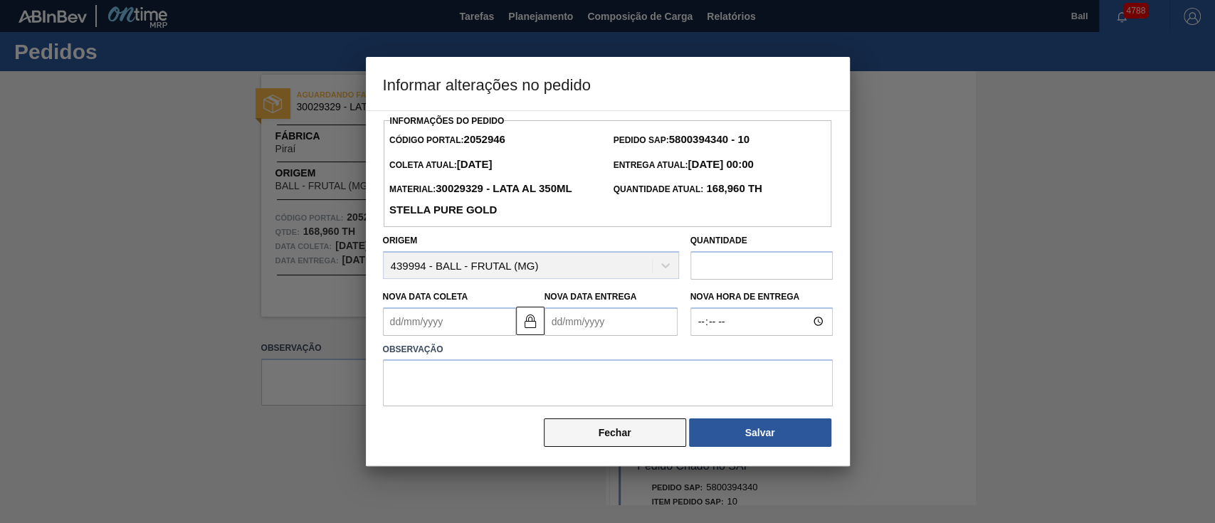
click at [624, 443] on button "Fechar" at bounding box center [615, 432] width 142 height 28
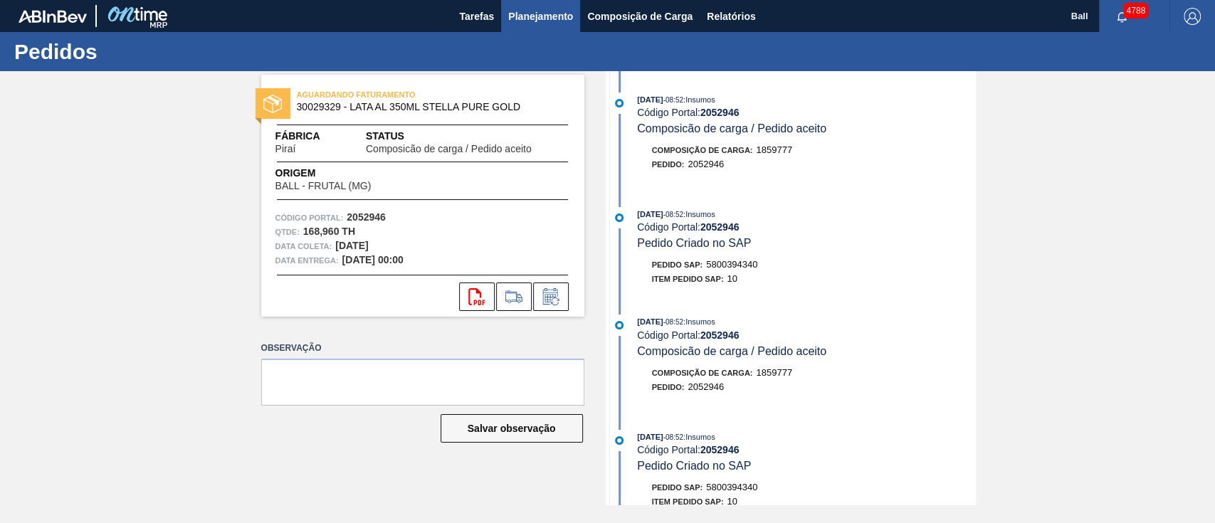
click at [537, 14] on span "Planejamento" at bounding box center [540, 16] width 65 height 17
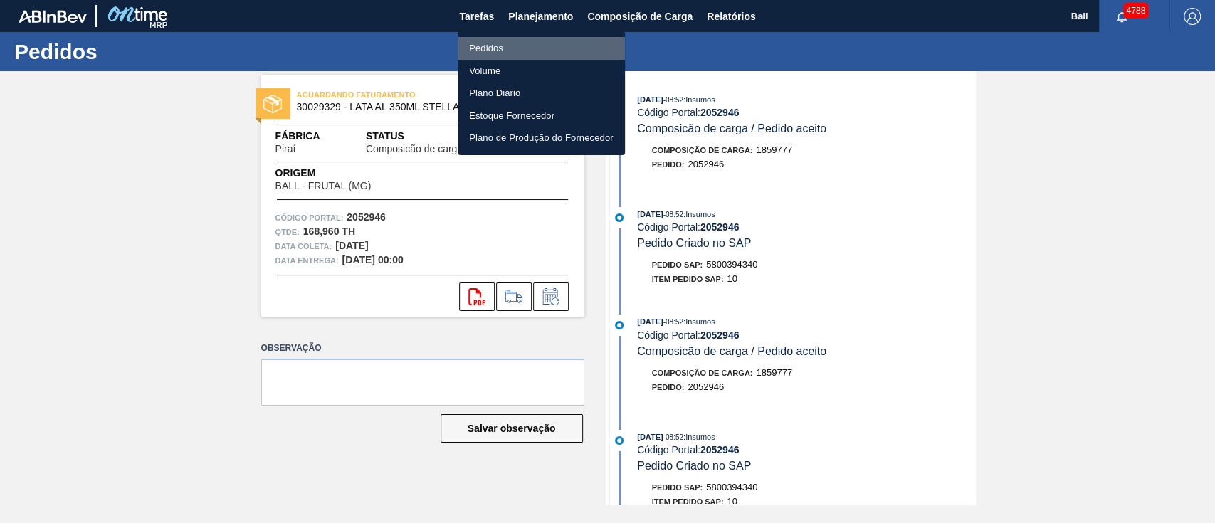
click at [480, 49] on li "Pedidos" at bounding box center [541, 48] width 167 height 23
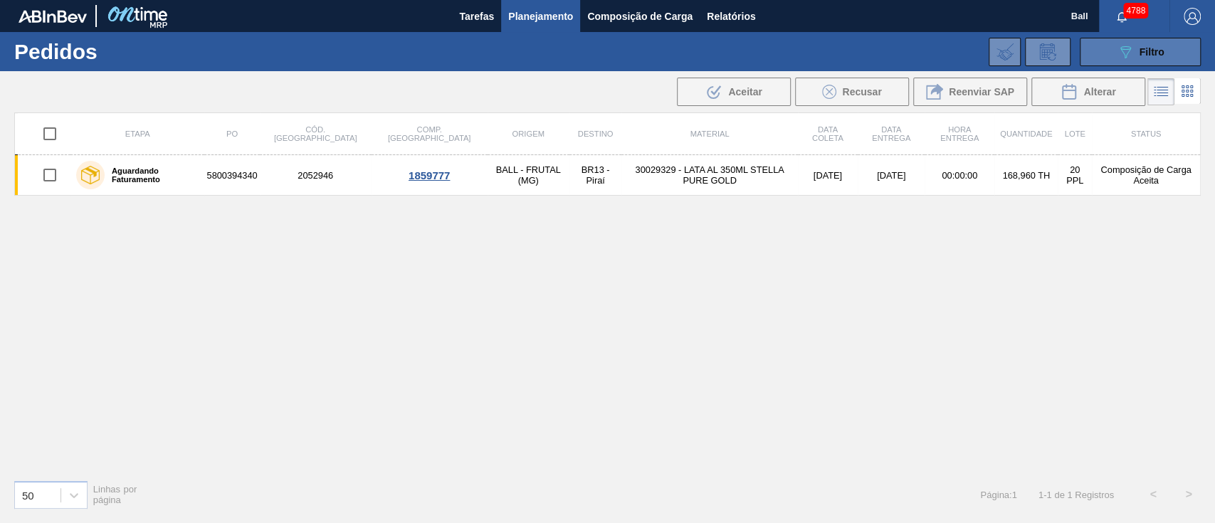
click at [1134, 48] on div "089F7B8B-B2A5-4AFE-B5C0-19BA573D28AC Filtro" at bounding box center [1141, 51] width 48 height 17
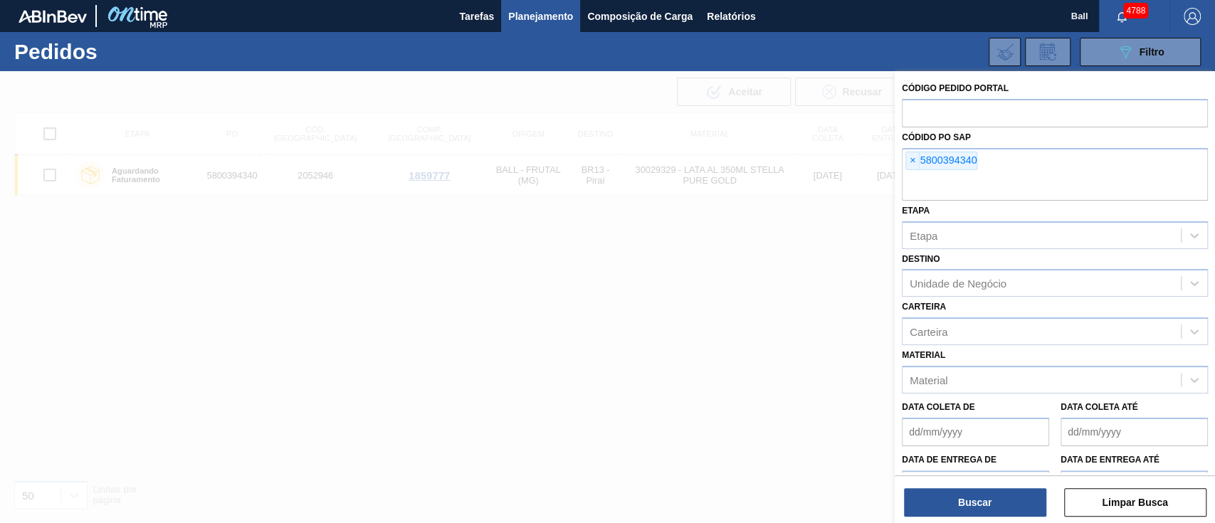
click at [539, 21] on span "Planejamento" at bounding box center [540, 16] width 65 height 17
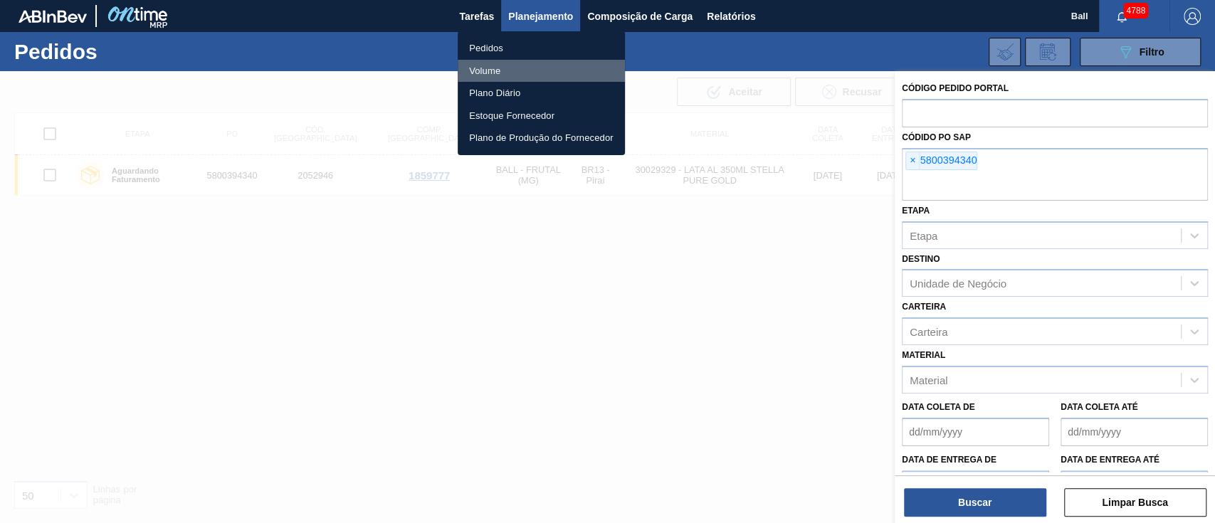
click at [490, 71] on li "Volume" at bounding box center [541, 71] width 167 height 23
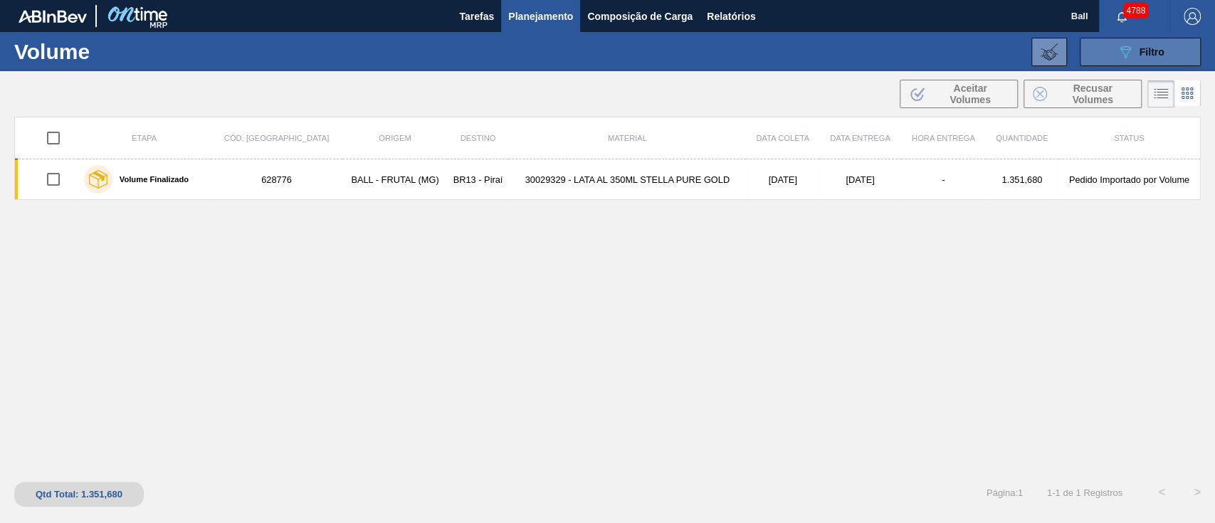
click at [1112, 54] on button "089F7B8B-B2A5-4AFE-B5C0-19BA573D28AC Filtro" at bounding box center [1140, 52] width 121 height 28
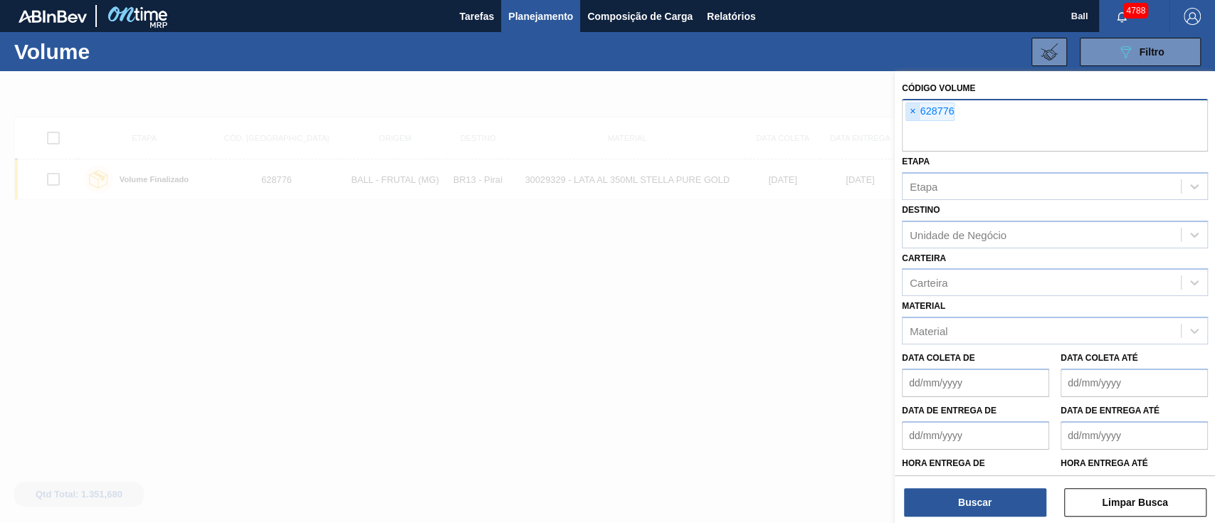
click at [911, 110] on span "×" at bounding box center [913, 111] width 14 height 17
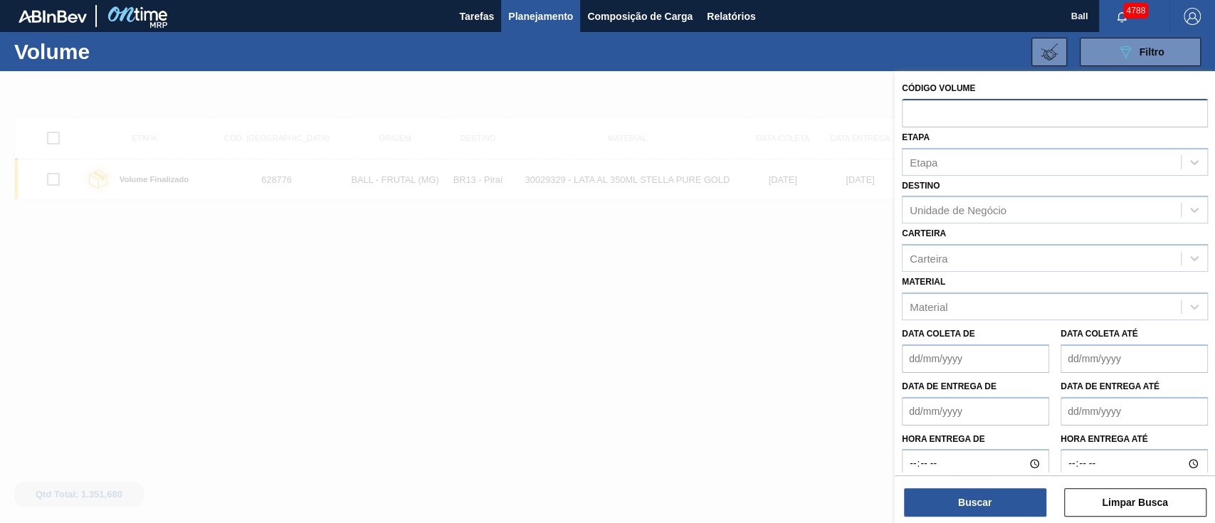
paste input "628905"
type input "628905"
click at [904, 488] on button "Buscar" at bounding box center [975, 502] width 142 height 28
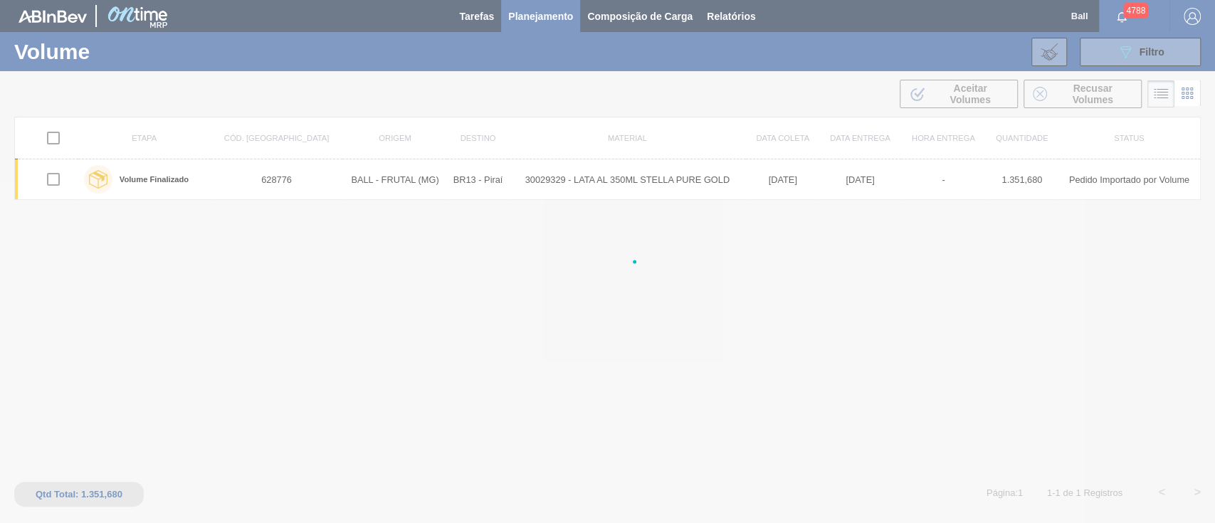
click at [964, 506] on main "Tarefas Planejamento Composição de Carga Relatórios Ball 4788 Marcar todas como…" at bounding box center [607, 261] width 1215 height 523
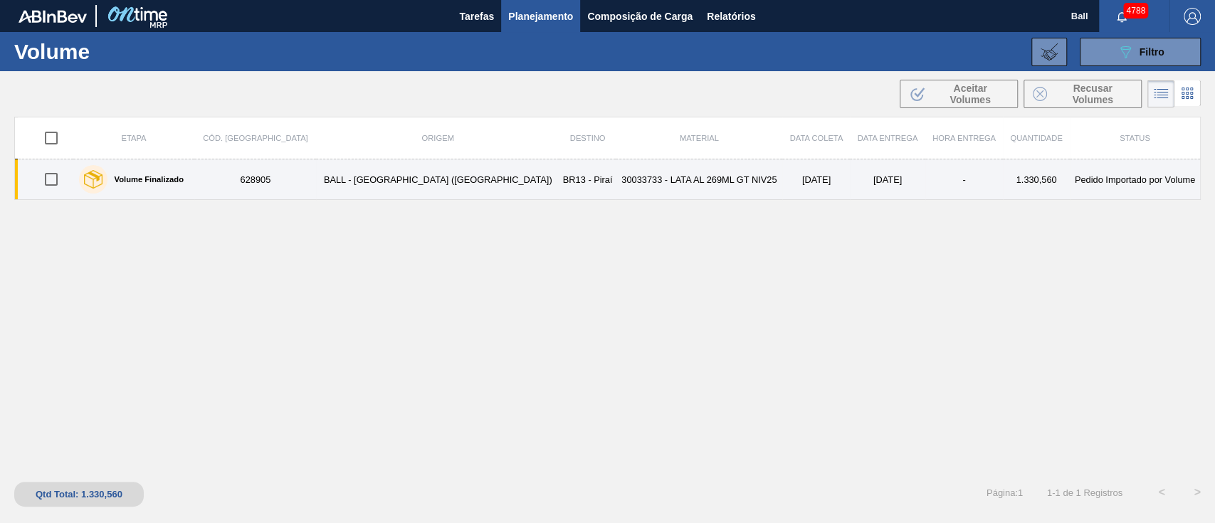
click at [616, 181] on td "30033733 - LATA AL 269ML GT NIV25" at bounding box center [699, 179] width 167 height 41
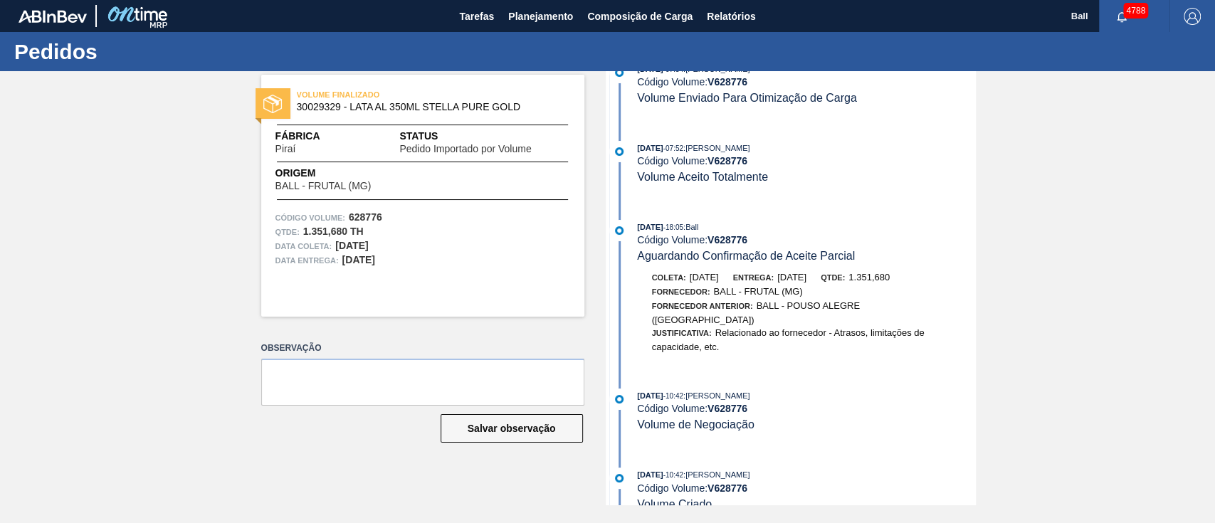
scroll to position [680, 0]
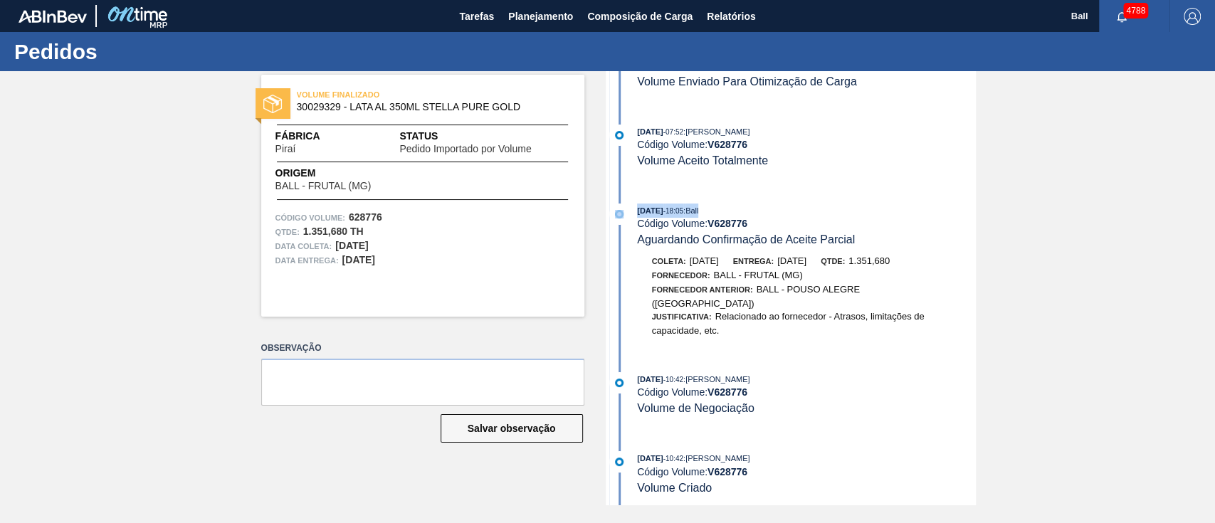
drag, startPoint x: 737, startPoint y: 204, endPoint x: 621, endPoint y: 201, distance: 116.7
click at [621, 201] on div "[DATE] 08:41 : [PERSON_NAME] Código Volume: V 628776 Pedido Importado por Volum…" at bounding box center [792, 288] width 367 height 434
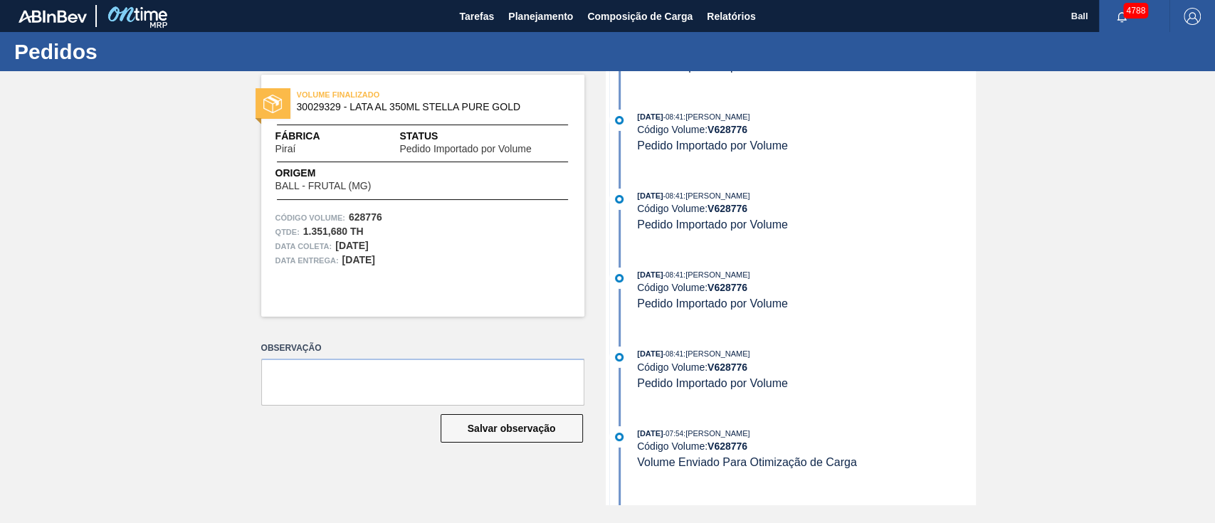
scroll to position [0, 0]
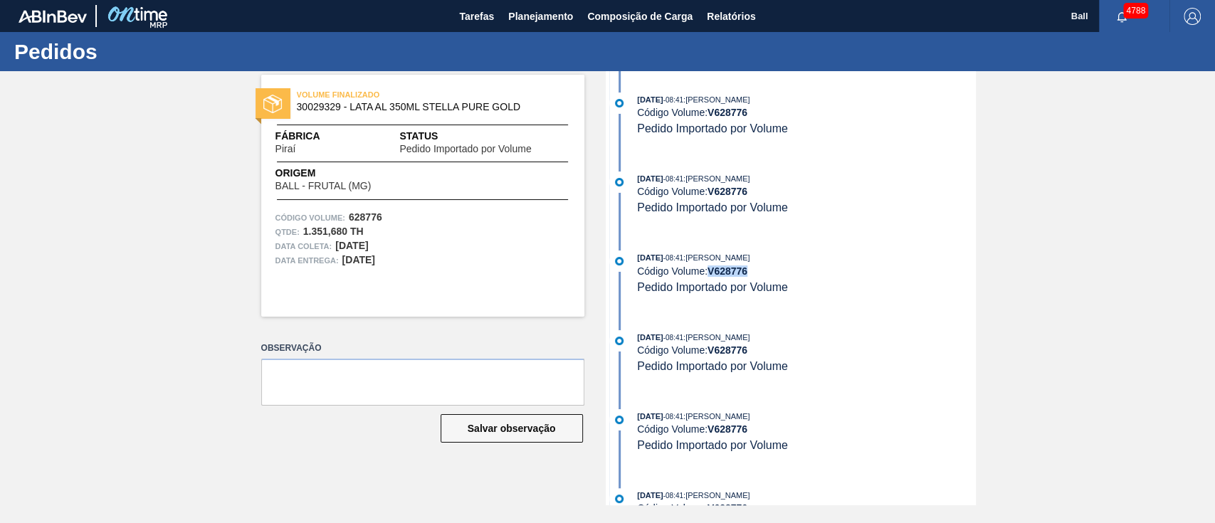
drag, startPoint x: 754, startPoint y: 270, endPoint x: 710, endPoint y: 271, distance: 44.1
click at [710, 271] on div "Código Volume: V 628776" at bounding box center [806, 270] width 338 height 11
copy strong "V 628776"
click at [543, 14] on span "Planejamento" at bounding box center [540, 16] width 65 height 17
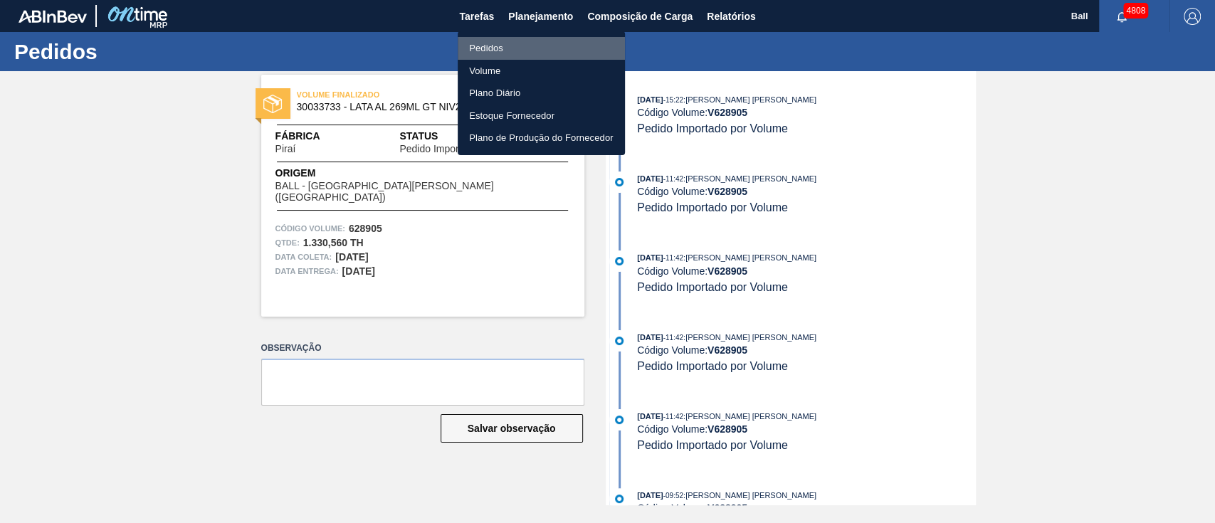
click at [486, 48] on li "Pedidos" at bounding box center [541, 48] width 167 height 23
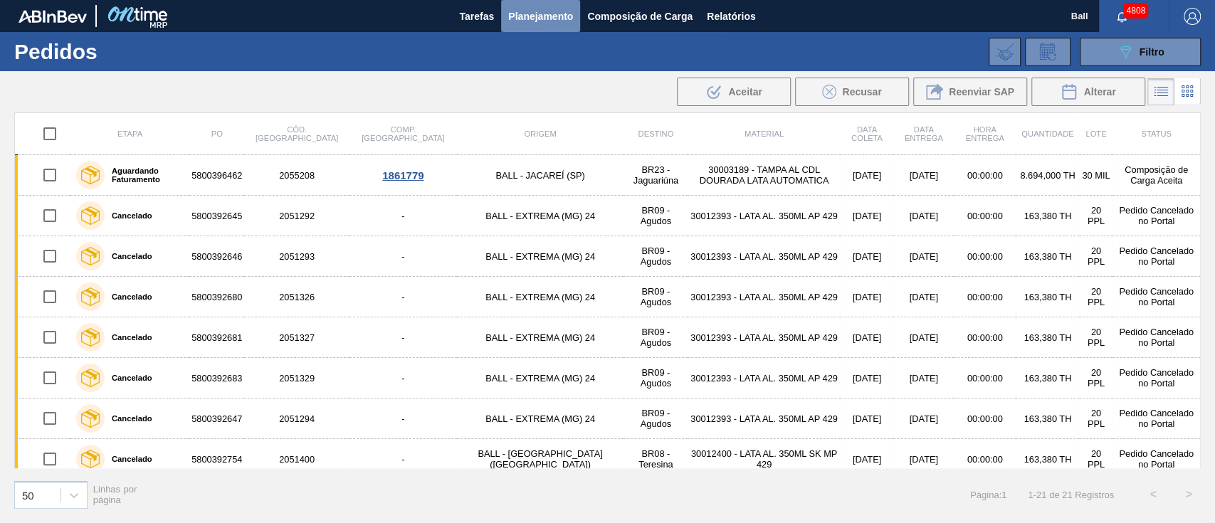
click at [541, 20] on span "Planejamento" at bounding box center [540, 16] width 65 height 17
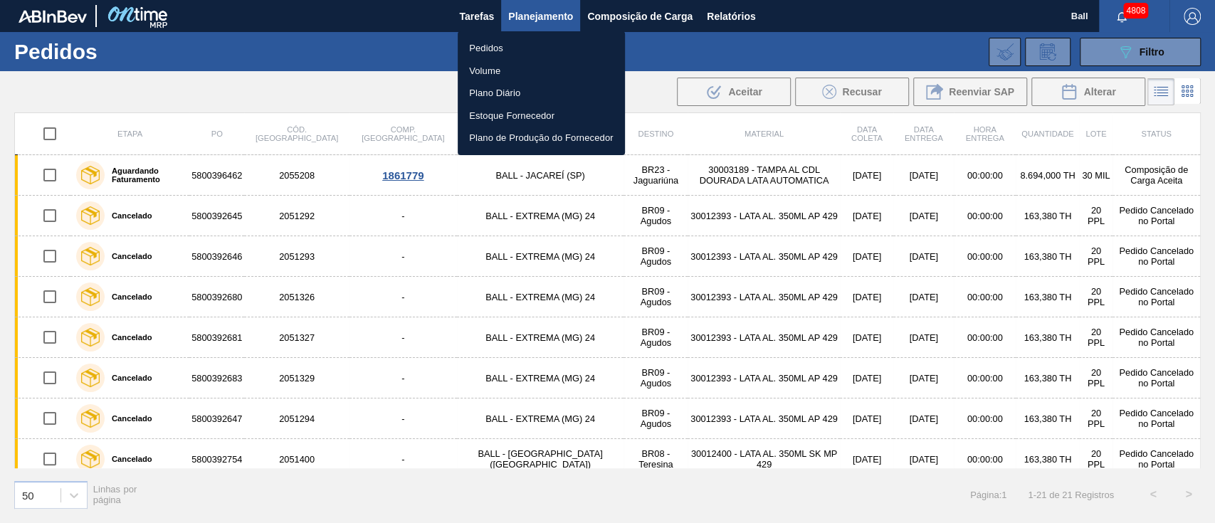
click at [764, 41] on div at bounding box center [607, 261] width 1215 height 523
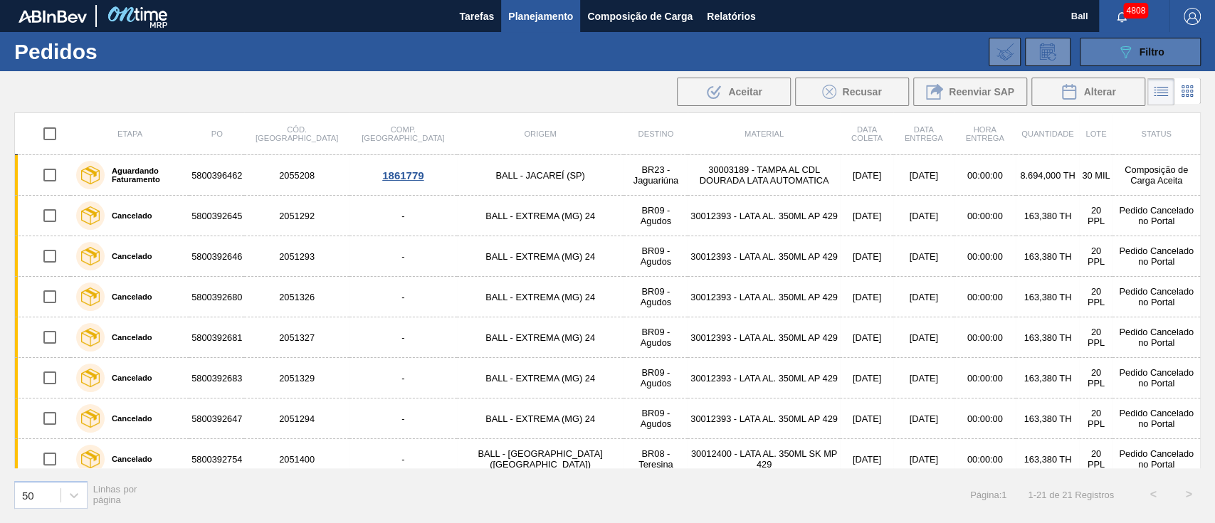
click at [1122, 54] on icon "089F7B8B-B2A5-4AFE-B5C0-19BA573D28AC" at bounding box center [1125, 51] width 17 height 17
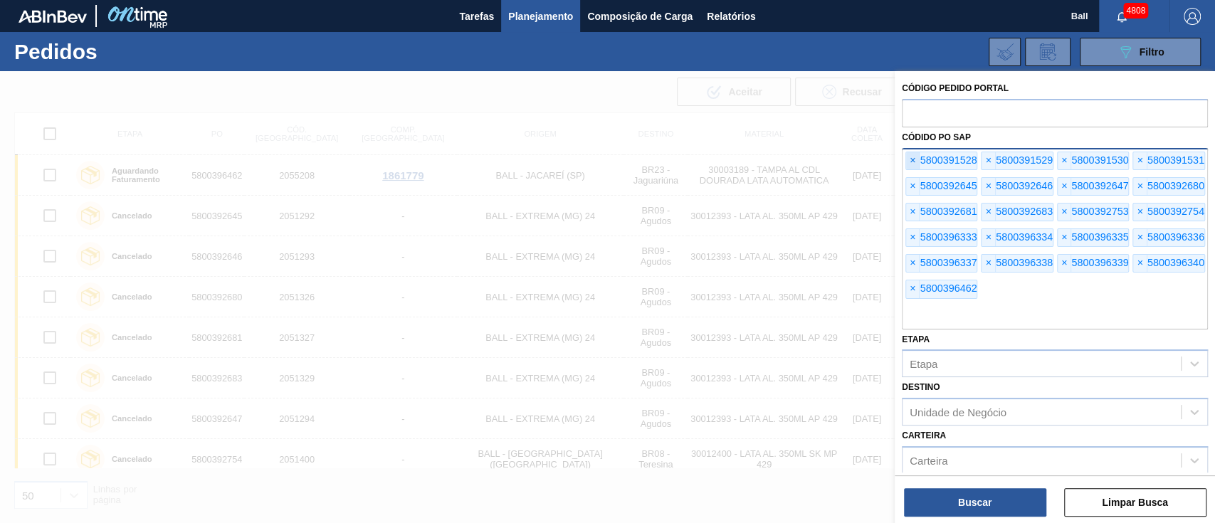
click at [909, 159] on span "×" at bounding box center [913, 160] width 14 height 17
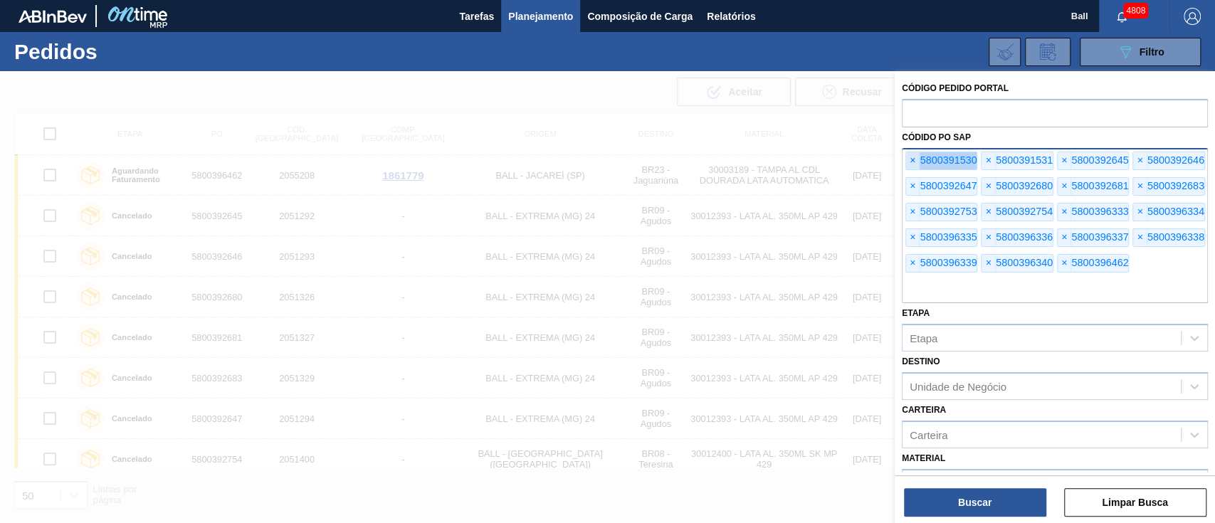
click at [909, 159] on span "×" at bounding box center [913, 160] width 14 height 17
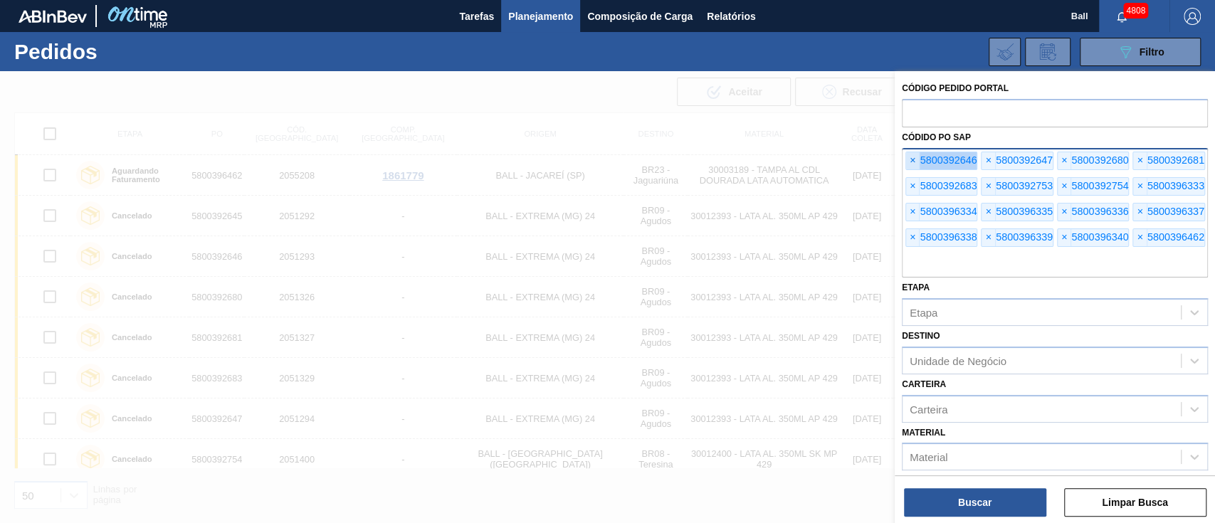
click at [909, 159] on span "×" at bounding box center [913, 160] width 14 height 17
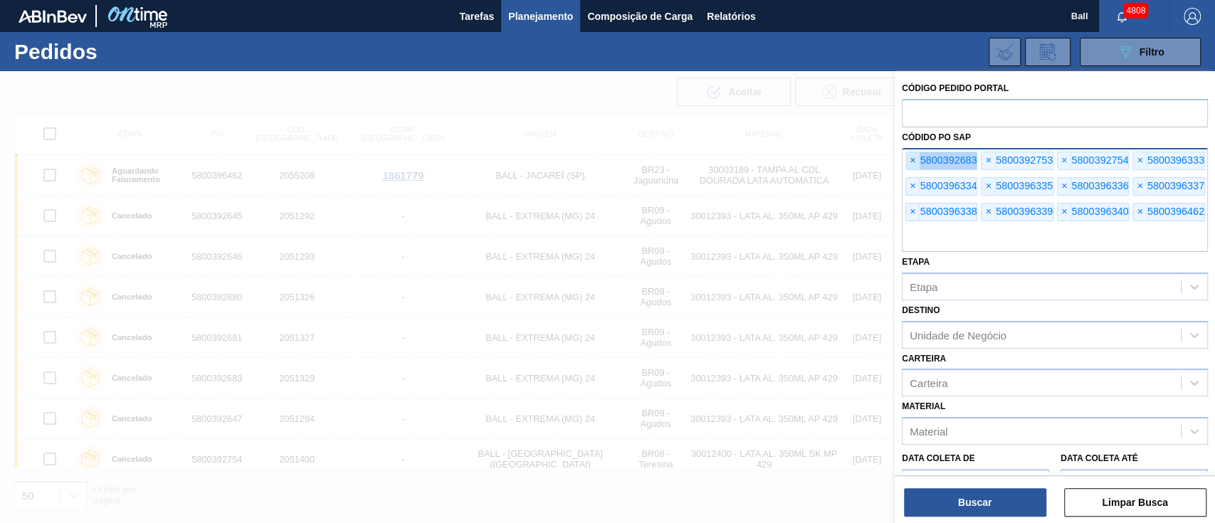
click at [909, 159] on span "×" at bounding box center [913, 160] width 14 height 17
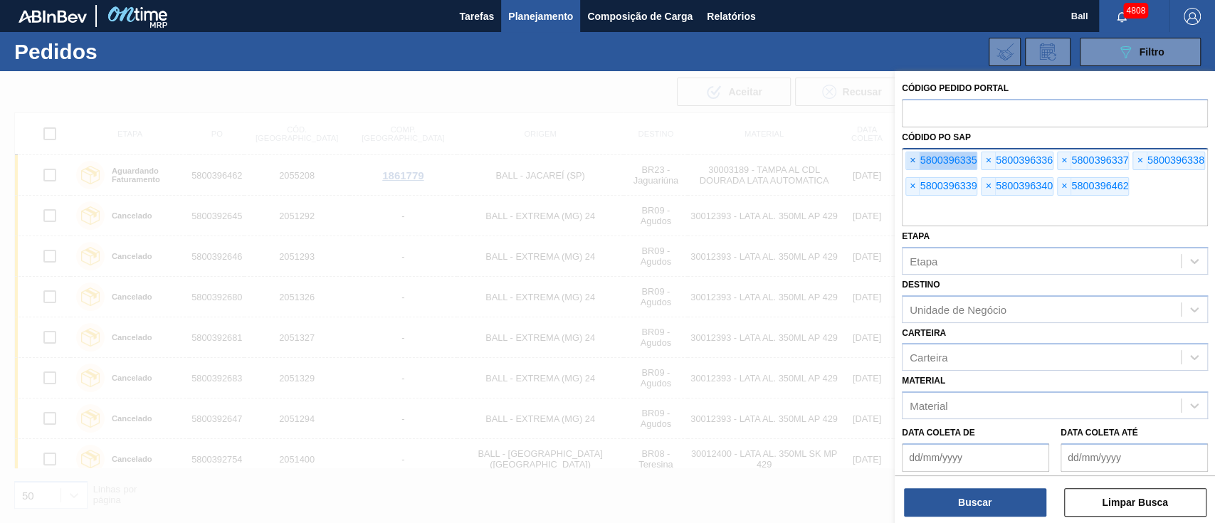
click at [909, 159] on span "×" at bounding box center [913, 160] width 14 height 17
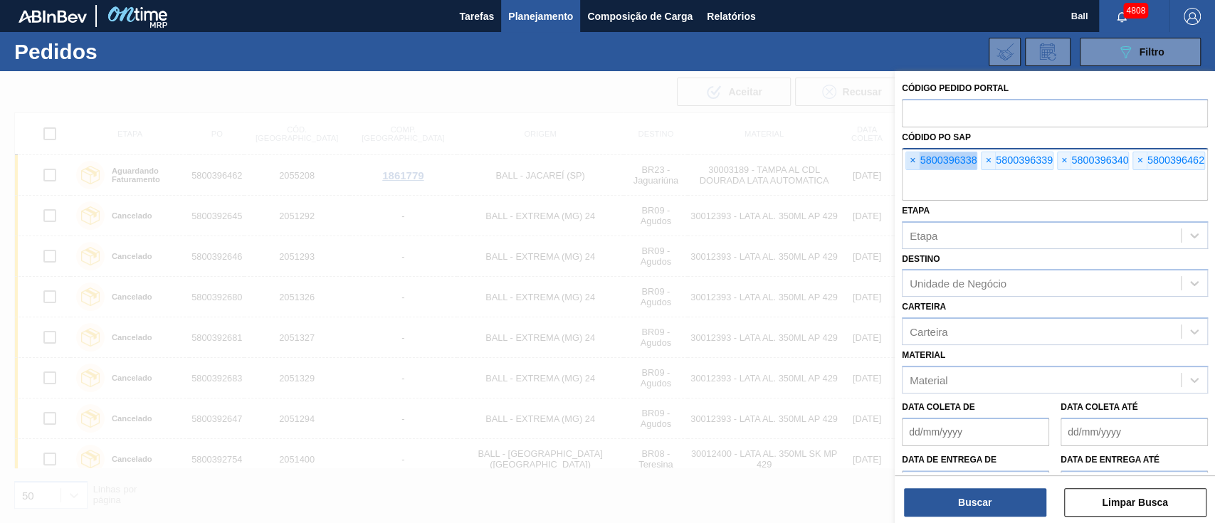
click at [909, 159] on span "×" at bounding box center [913, 160] width 14 height 17
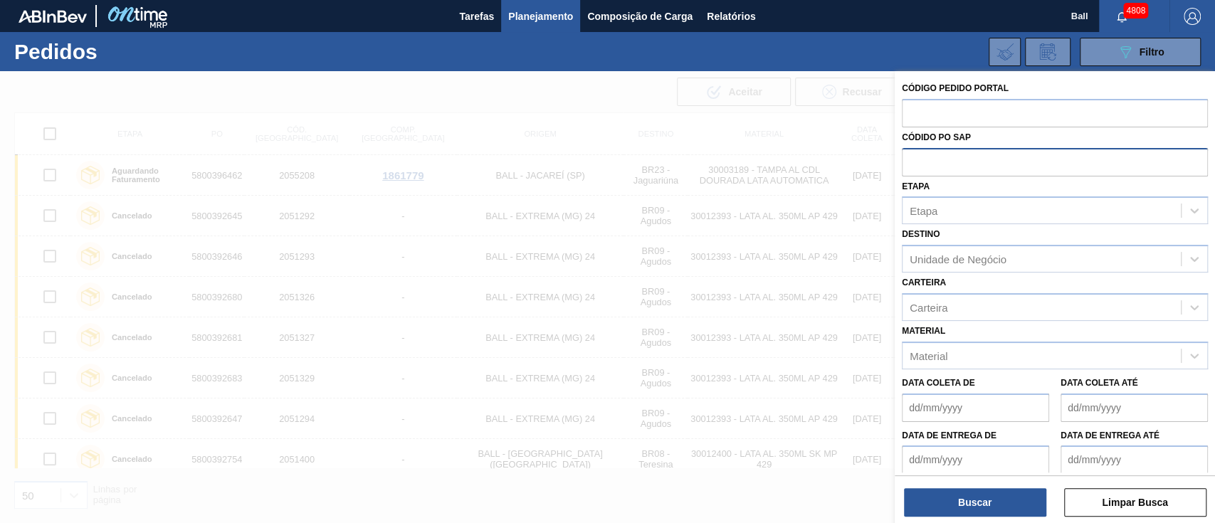
click at [909, 159] on input "text" at bounding box center [1055, 161] width 306 height 27
paste input "5800392476"
type input "5800392476"
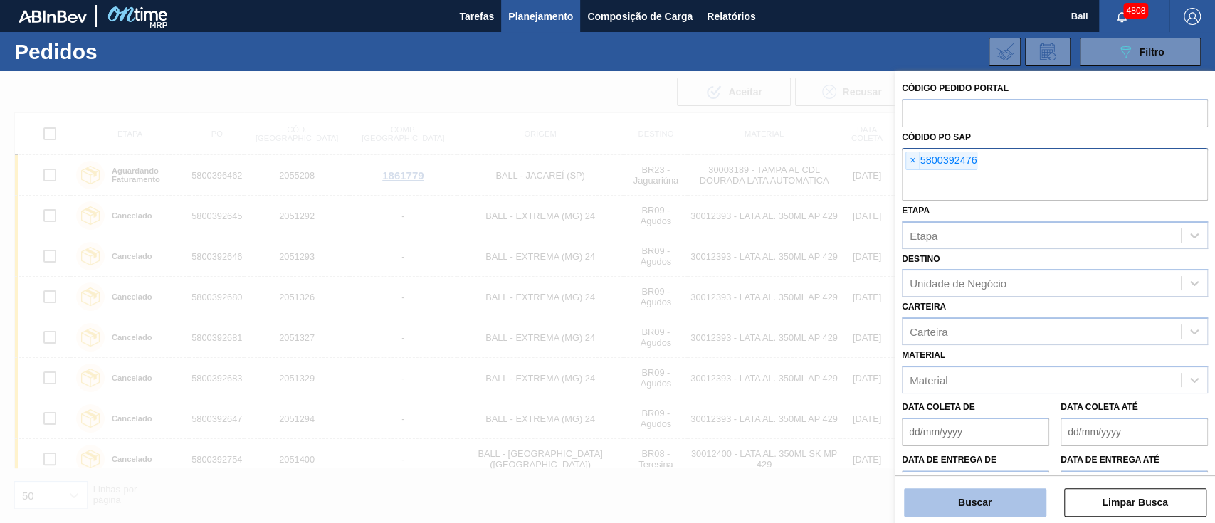
click at [1002, 493] on button "Buscar" at bounding box center [975, 502] width 142 height 28
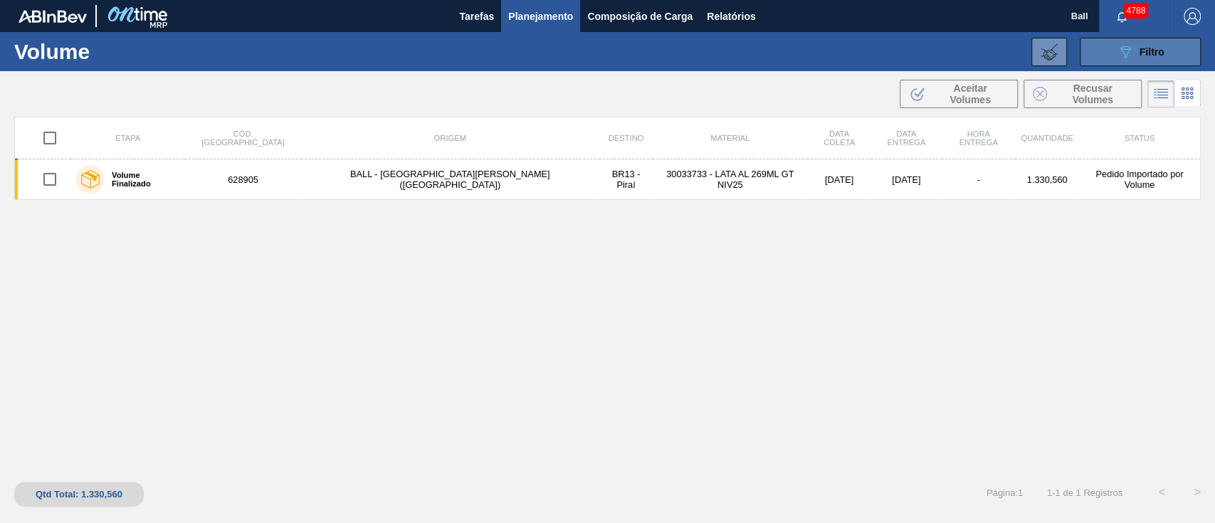
click at [1124, 48] on icon "089F7B8B-B2A5-4AFE-B5C0-19BA573D28AC" at bounding box center [1125, 51] width 17 height 17
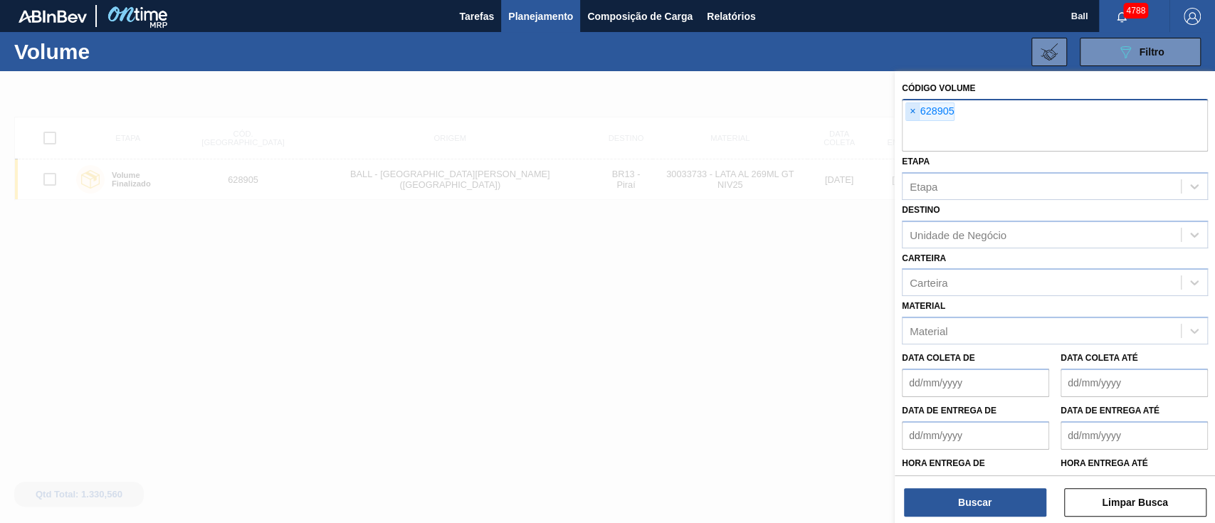
click at [914, 112] on span "×" at bounding box center [913, 111] width 14 height 17
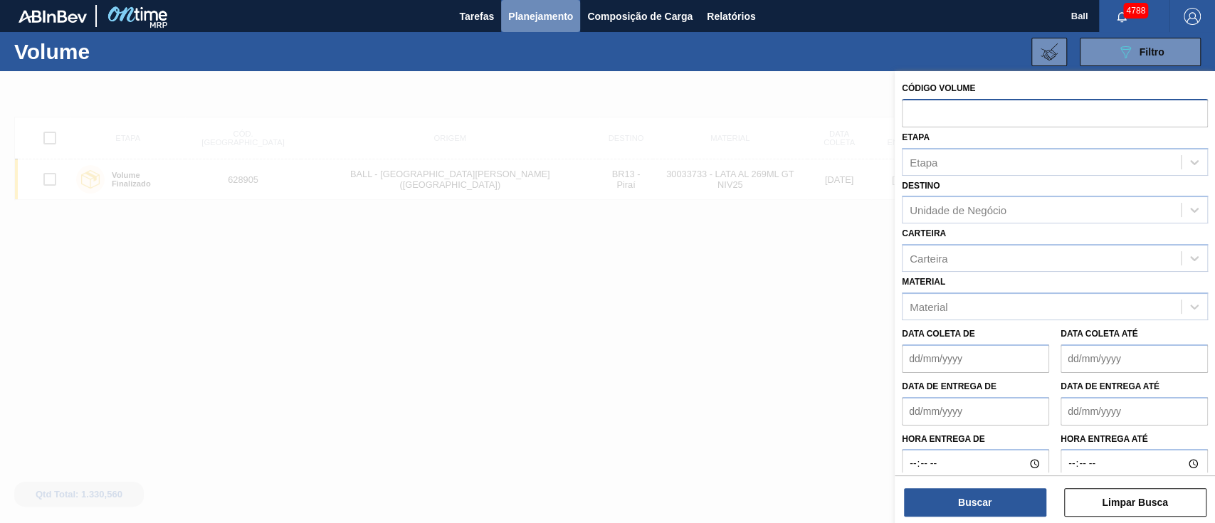
click at [562, 21] on span "Planejamento" at bounding box center [540, 16] width 65 height 17
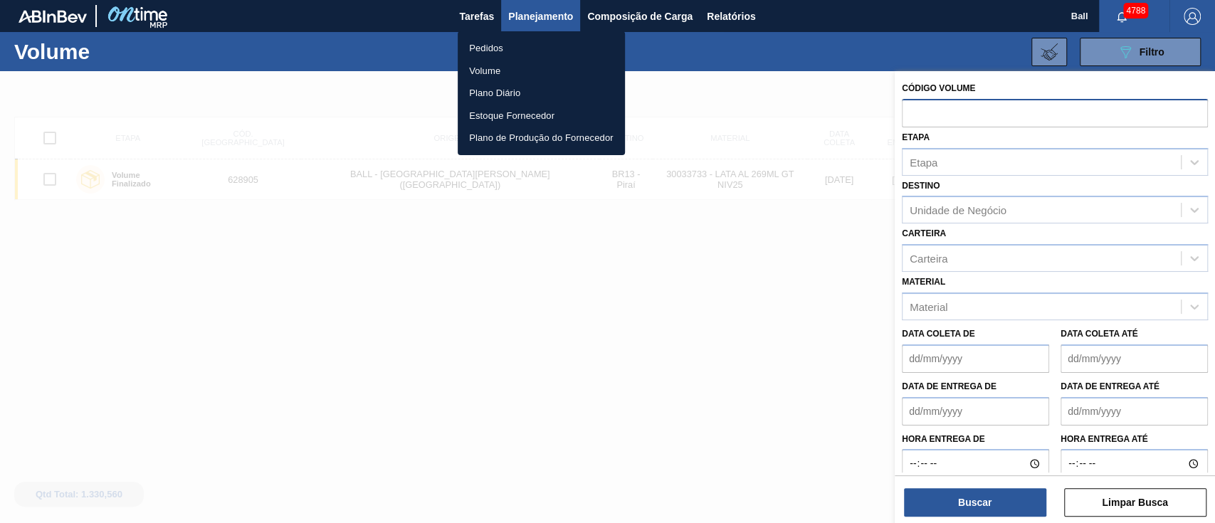
click at [491, 48] on li "Pedidos" at bounding box center [541, 48] width 167 height 23
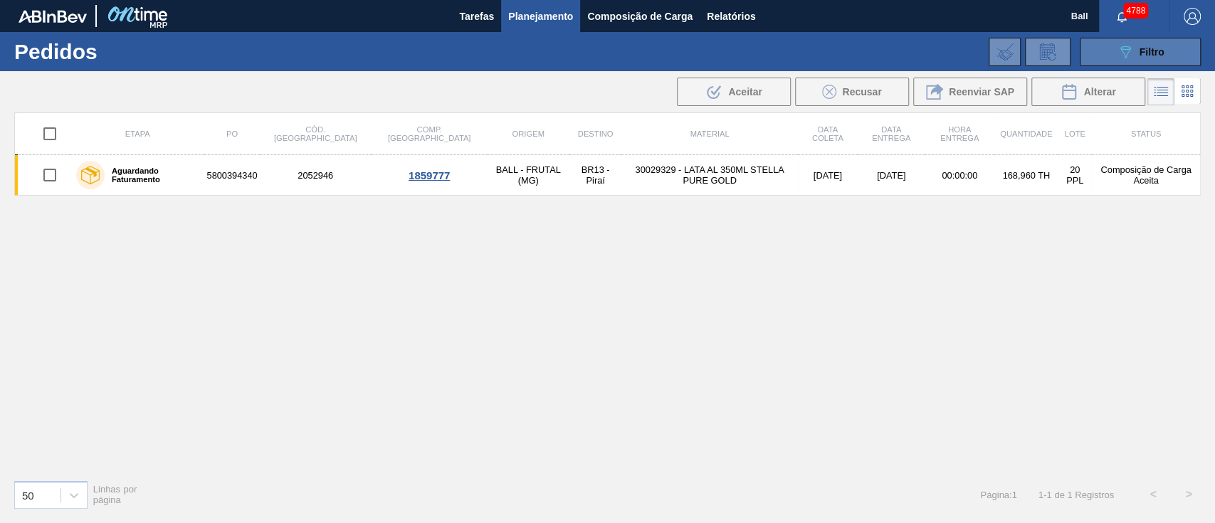
click at [1109, 46] on button "089F7B8B-B2A5-4AFE-B5C0-19BA573D28AC Filtro" at bounding box center [1140, 52] width 121 height 28
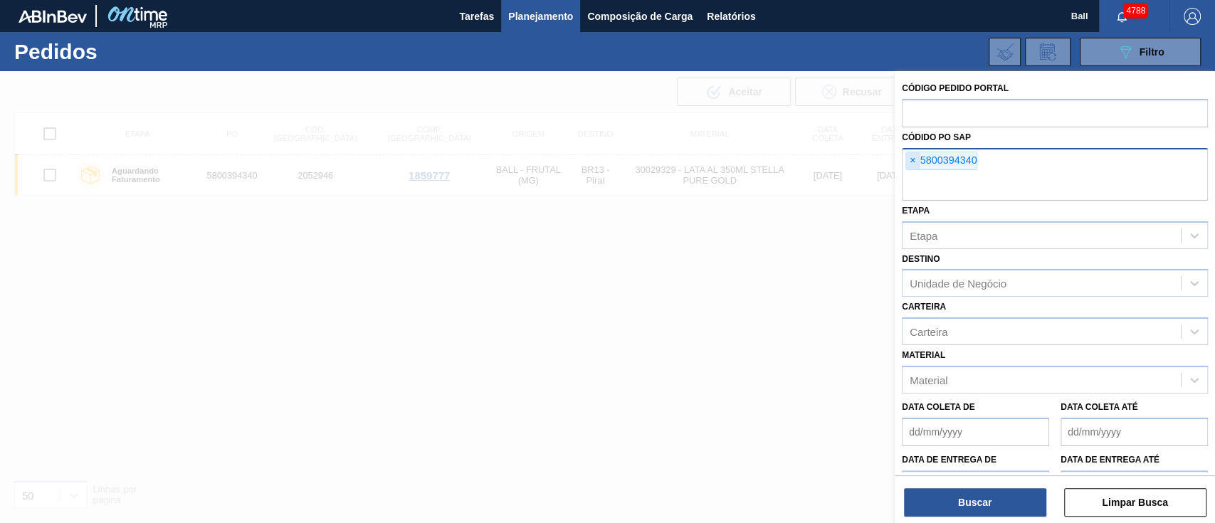
click at [912, 163] on span "×" at bounding box center [913, 160] width 14 height 17
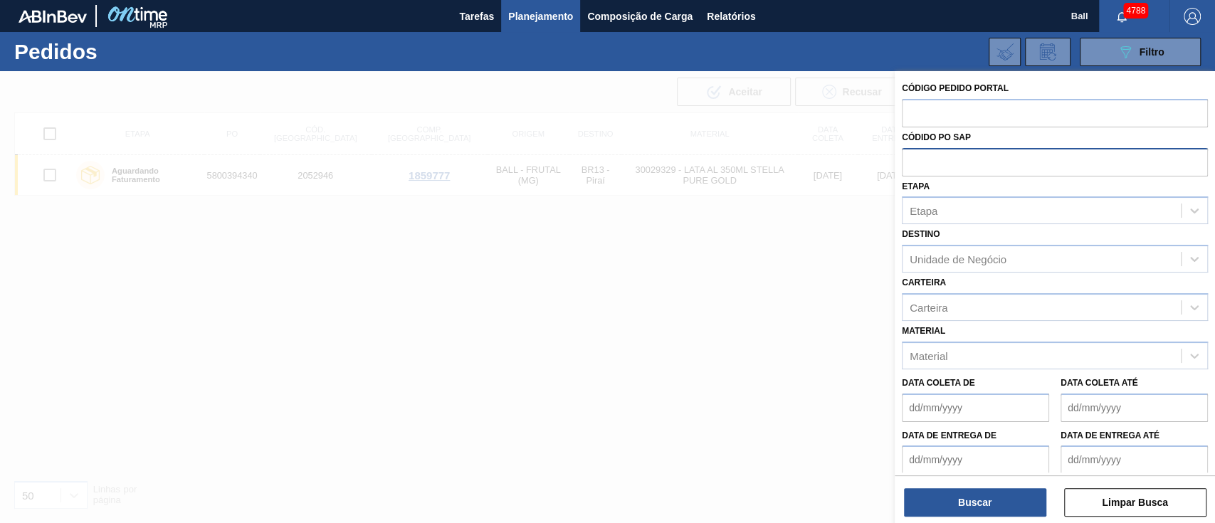
paste input "text"
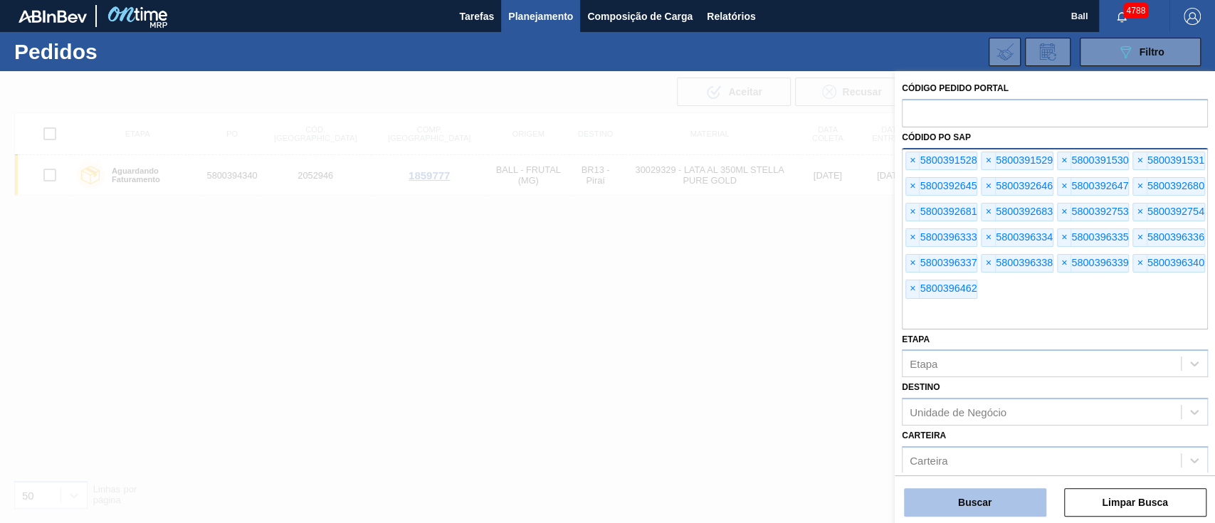
click at [996, 492] on button "Buscar" at bounding box center [975, 502] width 142 height 28
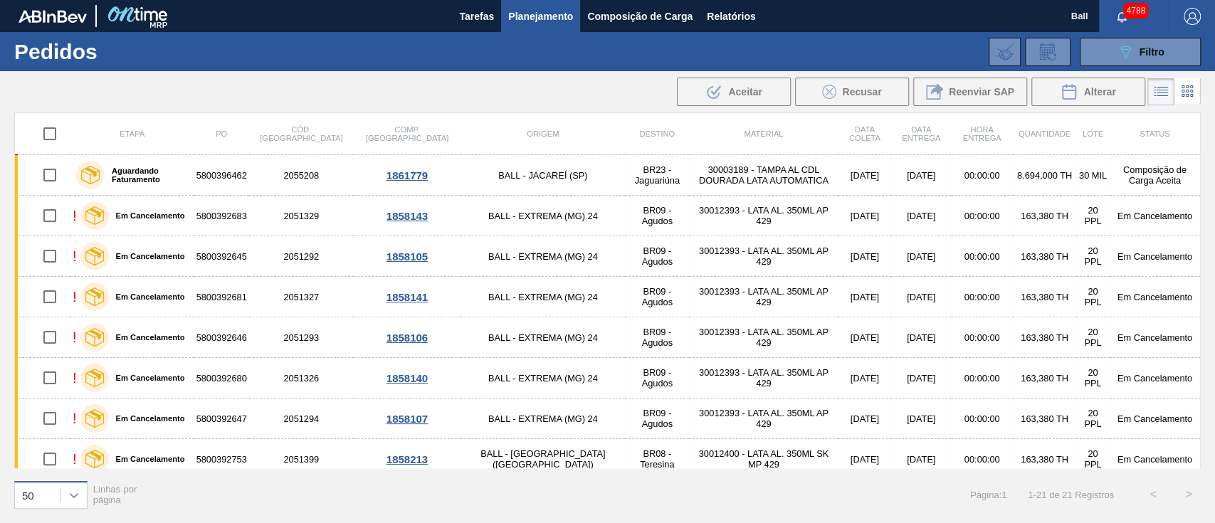
click at [77, 488] on icon at bounding box center [74, 495] width 14 height 14
click at [64, 459] on div "100" at bounding box center [50, 459] width 73 height 26
click at [50, 130] on input "checkbox" at bounding box center [50, 134] width 30 height 30
checkbox input "true"
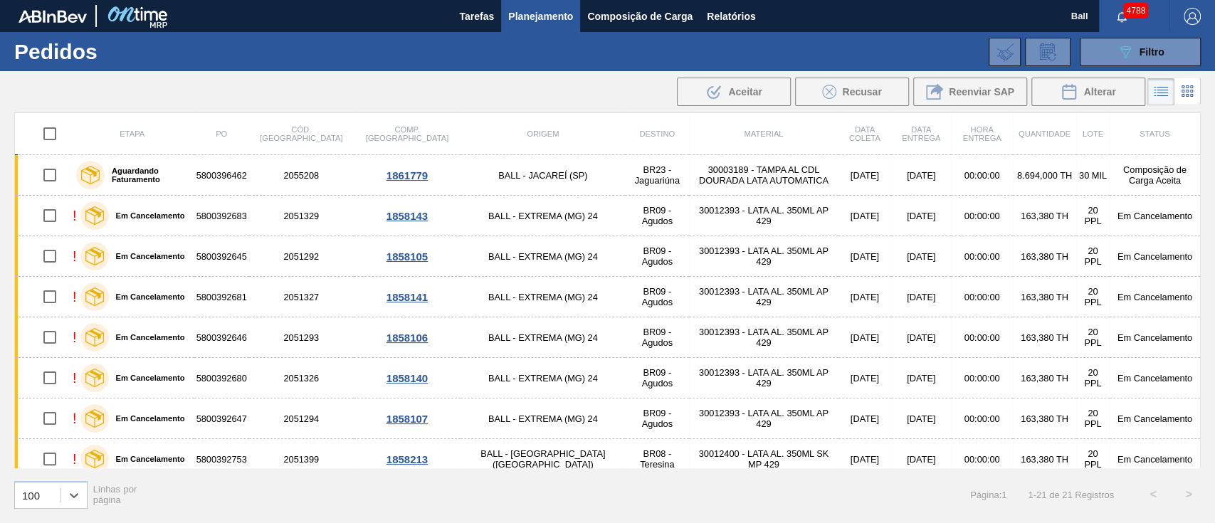
checkbox input "true"
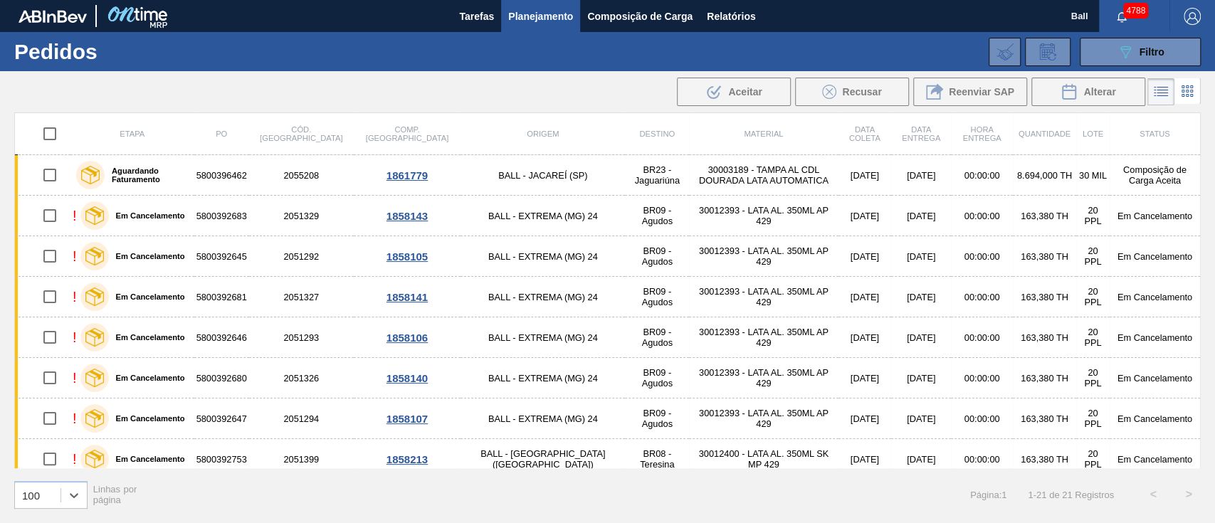
checkbox input "true"
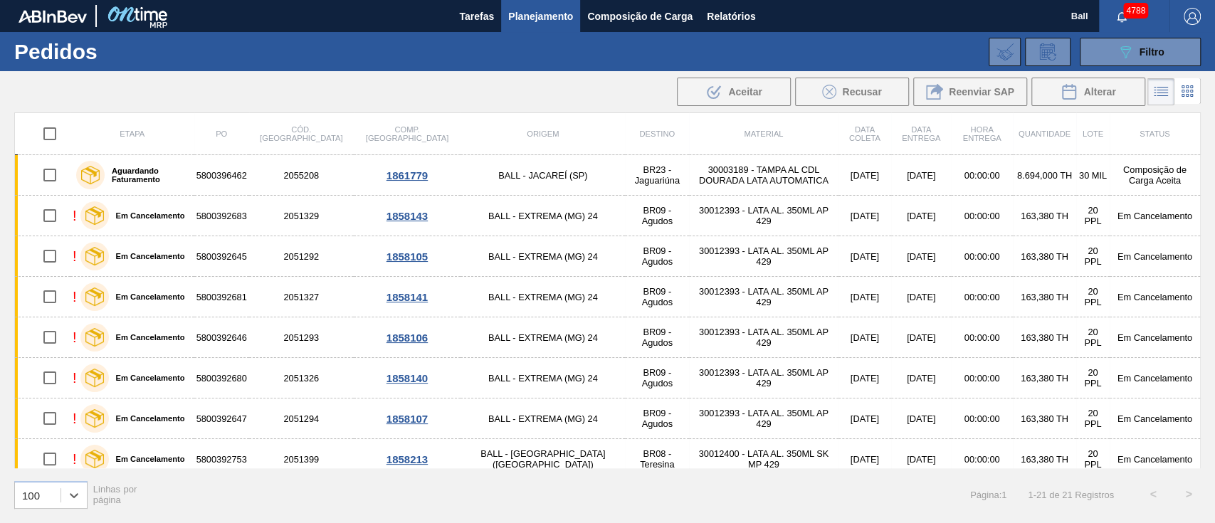
checkbox input "true"
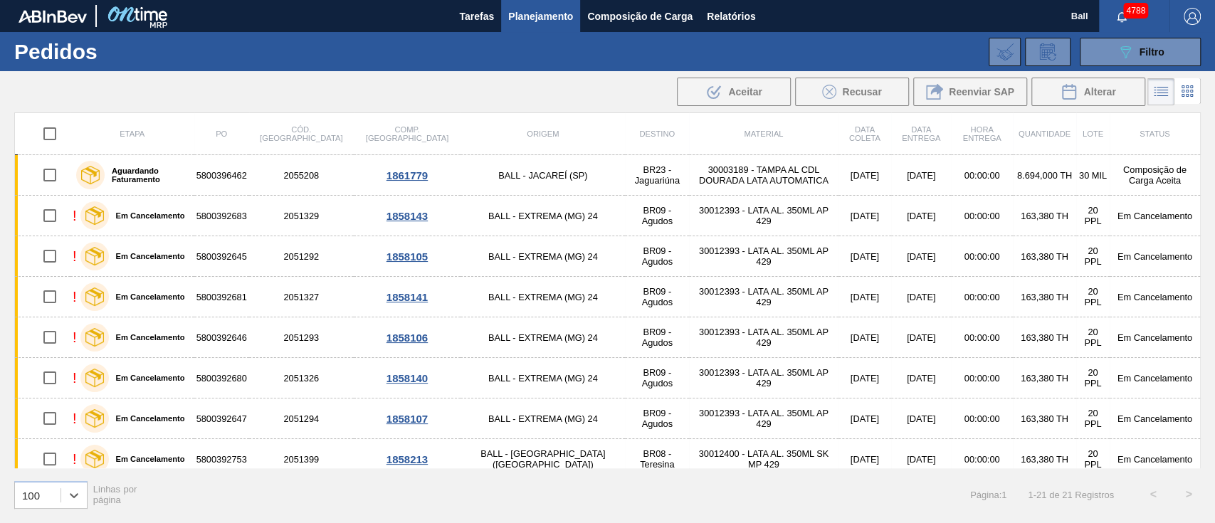
checkbox input "true"
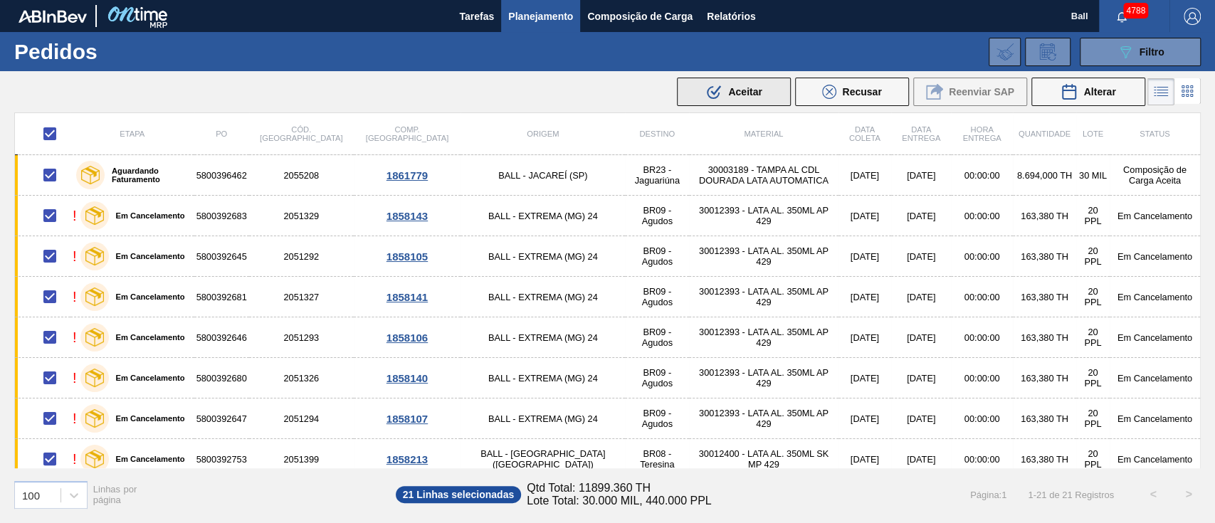
click at [723, 94] on div ".b{fill:var(--color-action-default)} Aceitar" at bounding box center [733, 91] width 56 height 17
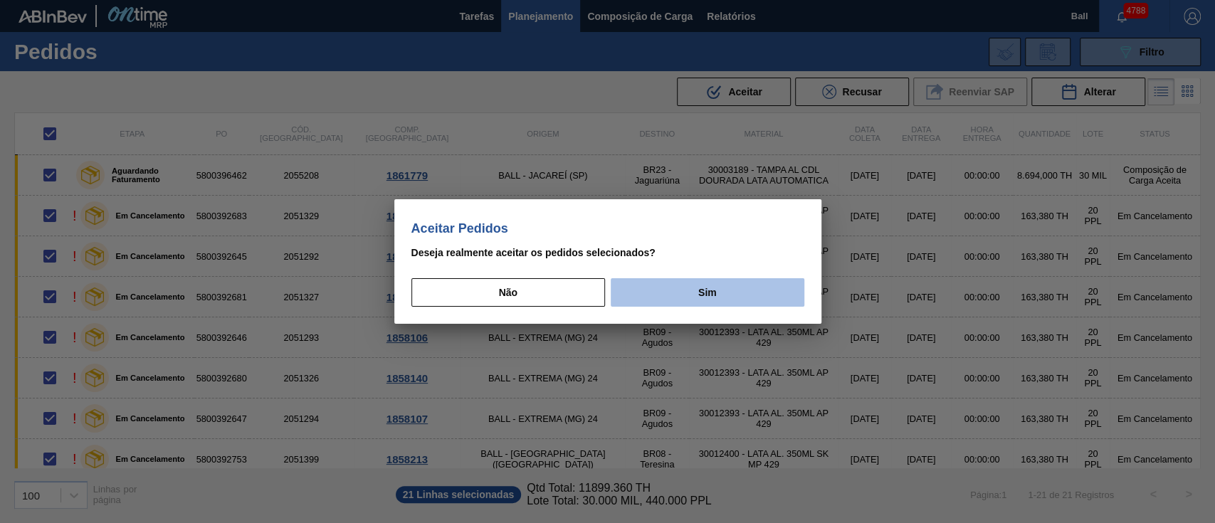
click at [678, 284] on button "Sim" at bounding box center [707, 292] width 193 height 28
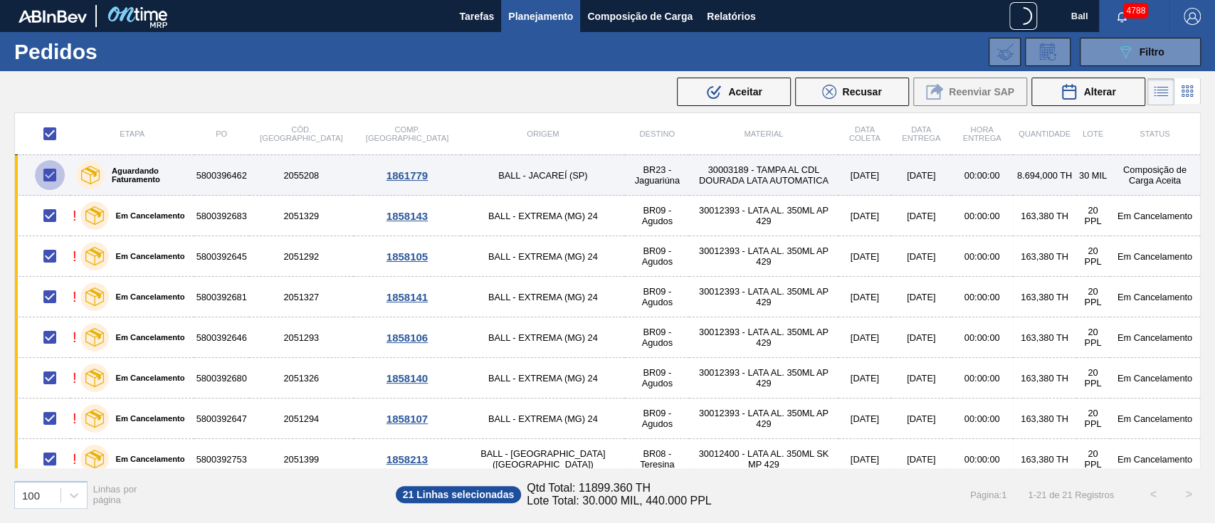
click at [51, 179] on input "checkbox" at bounding box center [50, 175] width 30 height 30
checkbox input "false"
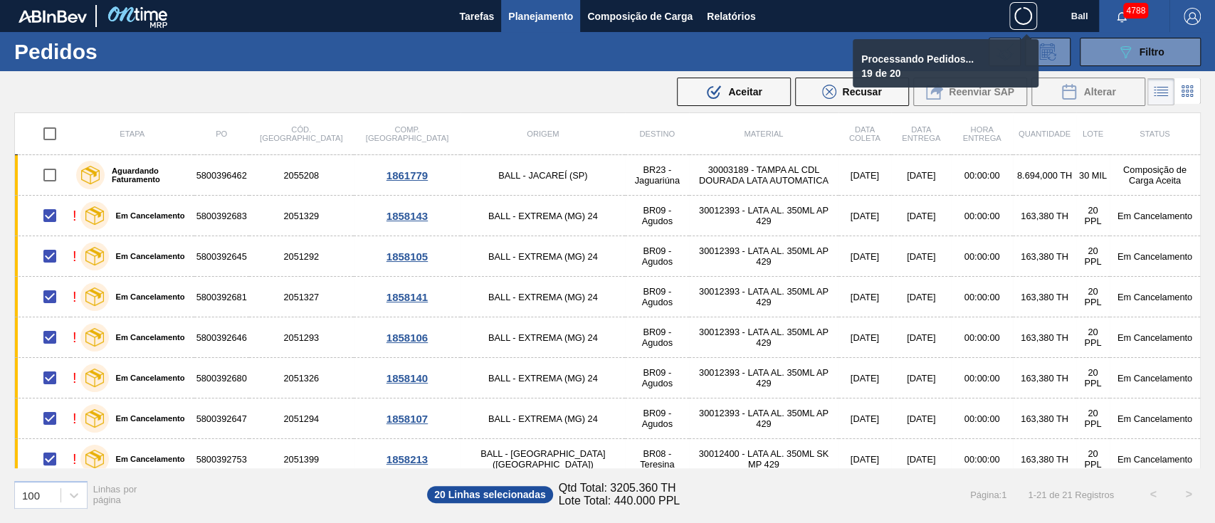
checkbox input "false"
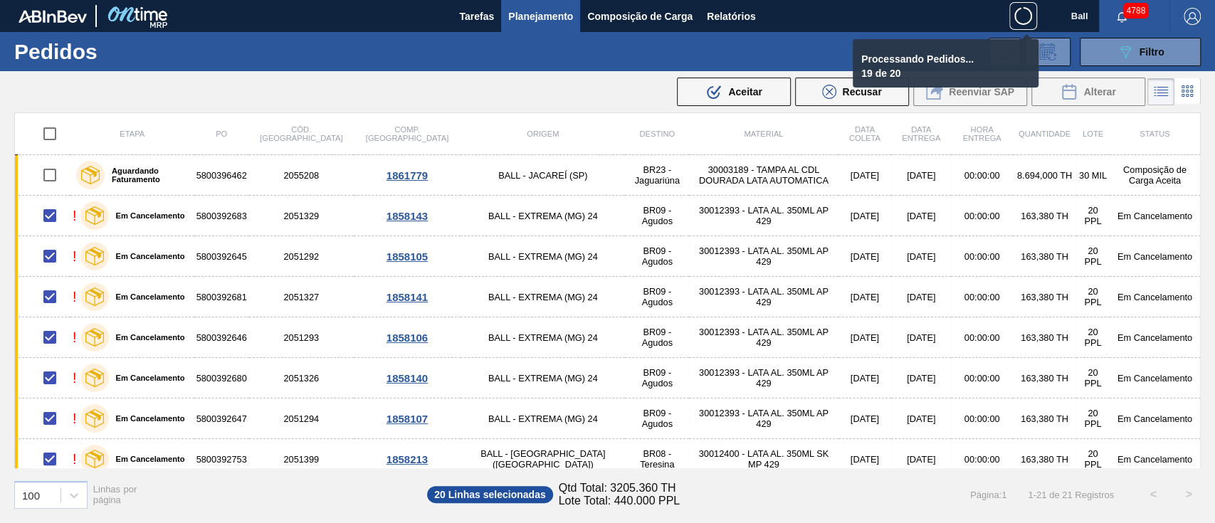
checkbox input "false"
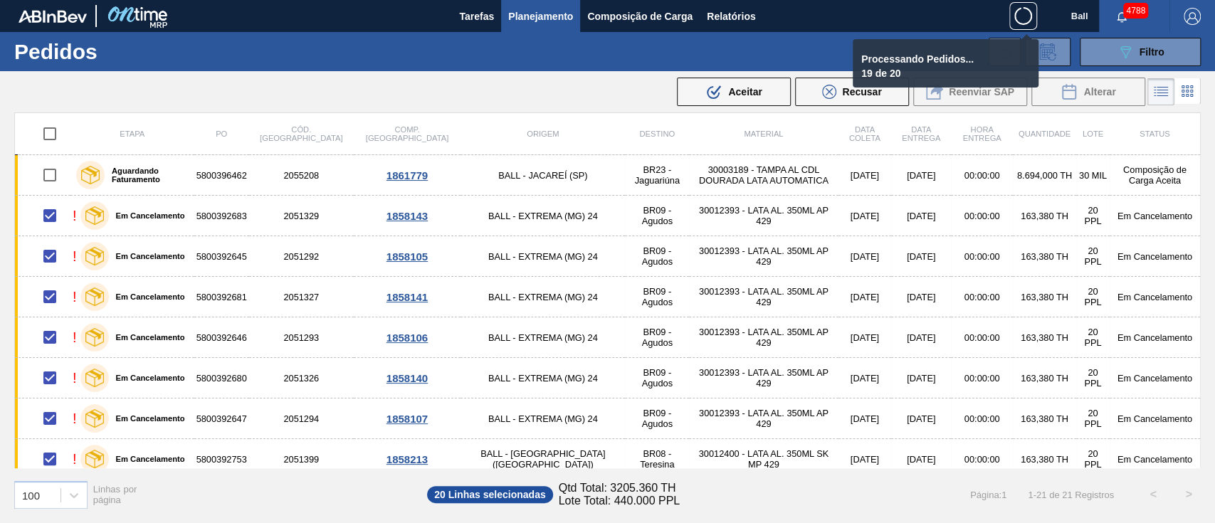
checkbox input "false"
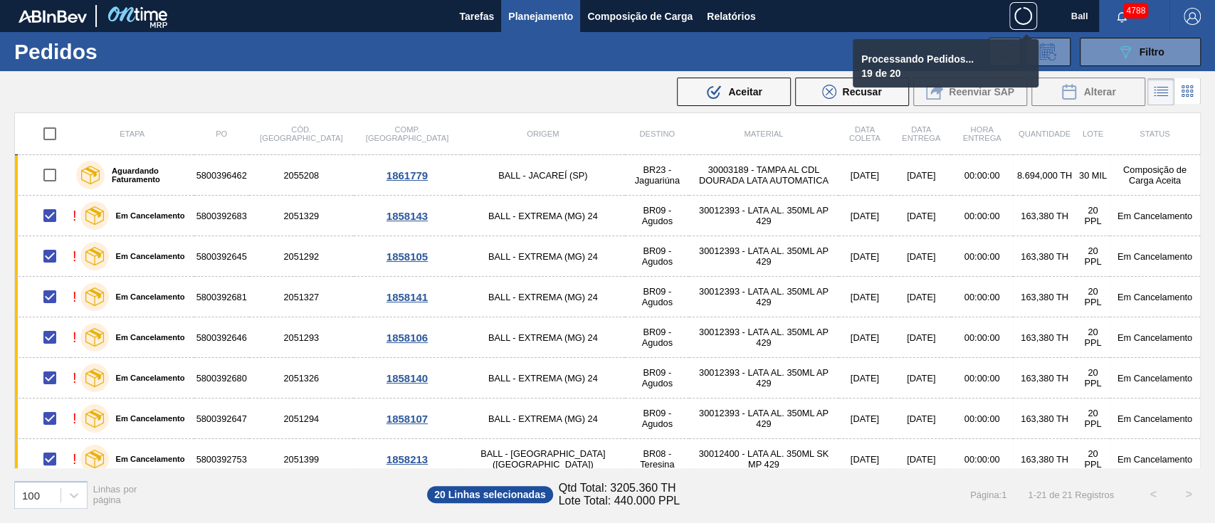
checkbox input "false"
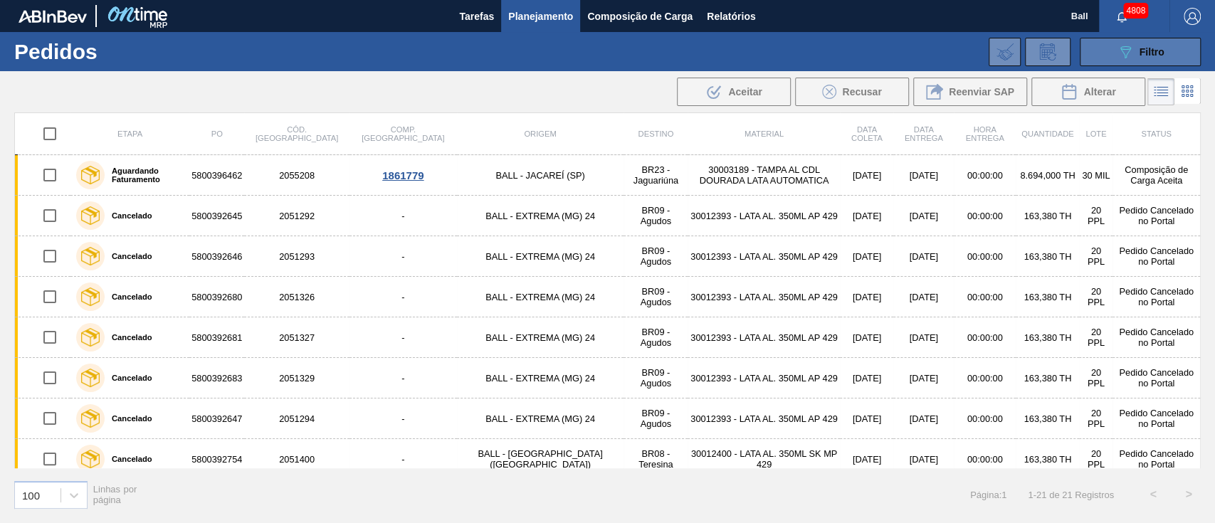
click at [1125, 50] on icon "089F7B8B-B2A5-4AFE-B5C0-19BA573D28AC" at bounding box center [1125, 51] width 17 height 17
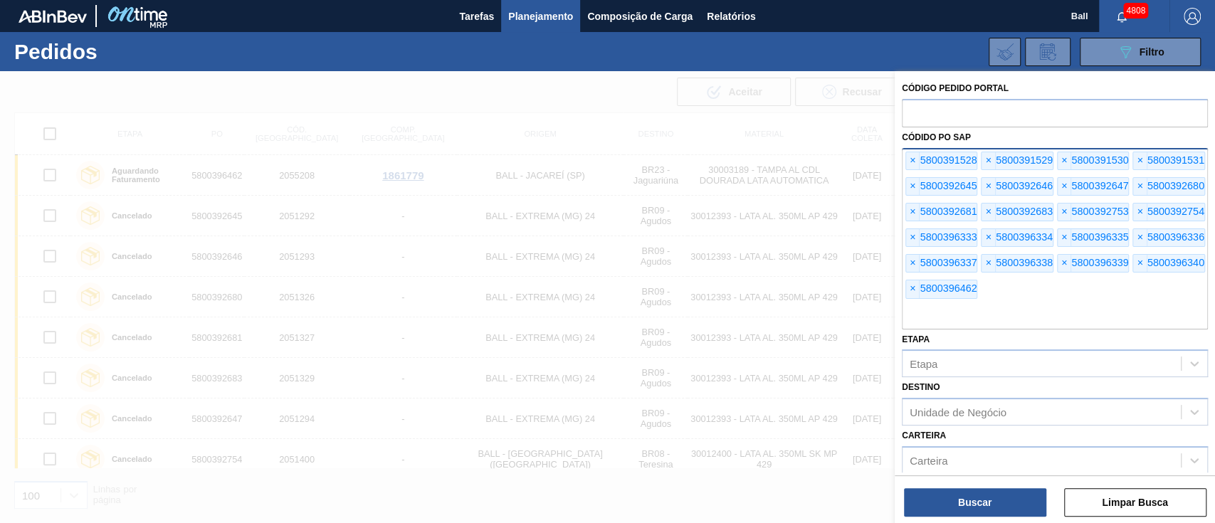
click at [433, 119] on div at bounding box center [607, 332] width 1215 height 523
